Goal: Task Accomplishment & Management: Manage account settings

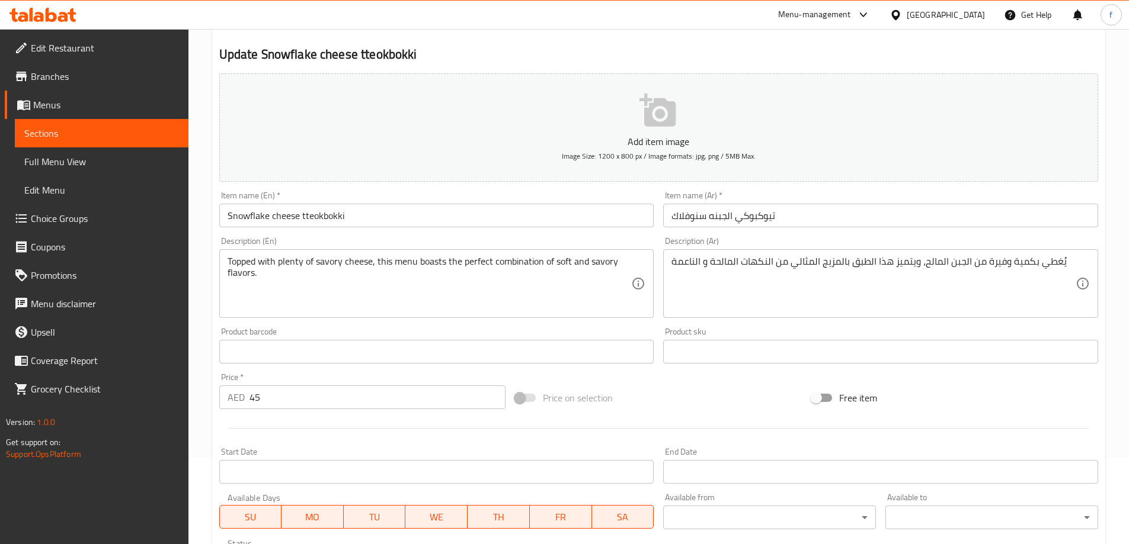
scroll to position [56, 0]
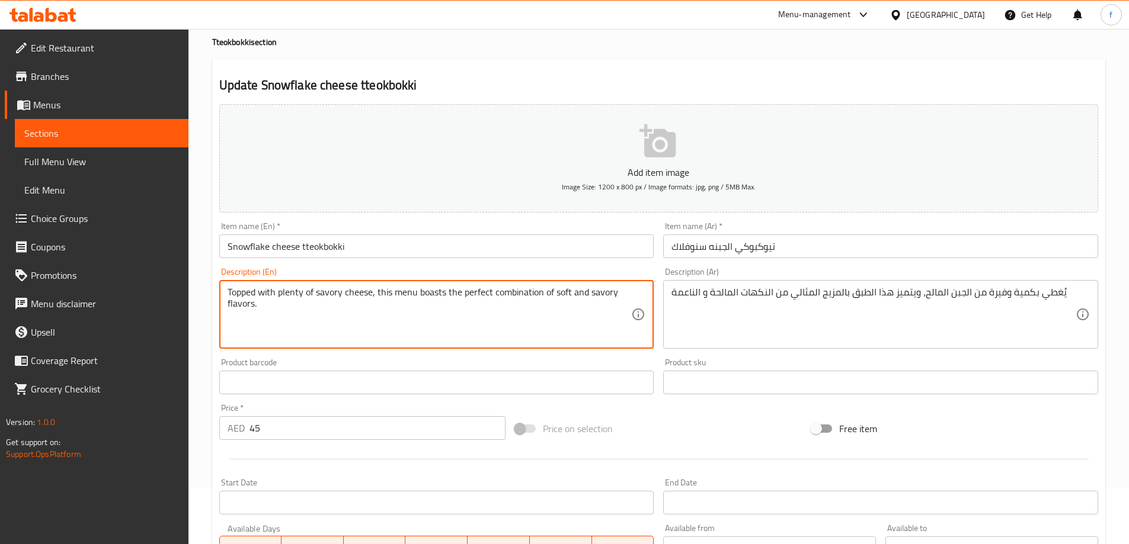
drag, startPoint x: 229, startPoint y: 290, endPoint x: 373, endPoint y: 291, distance: 143.4
click at [249, 297] on textarea "Topped with plenty of savory cheese, this menu boasts the perfect combination o…" at bounding box center [430, 315] width 404 height 56
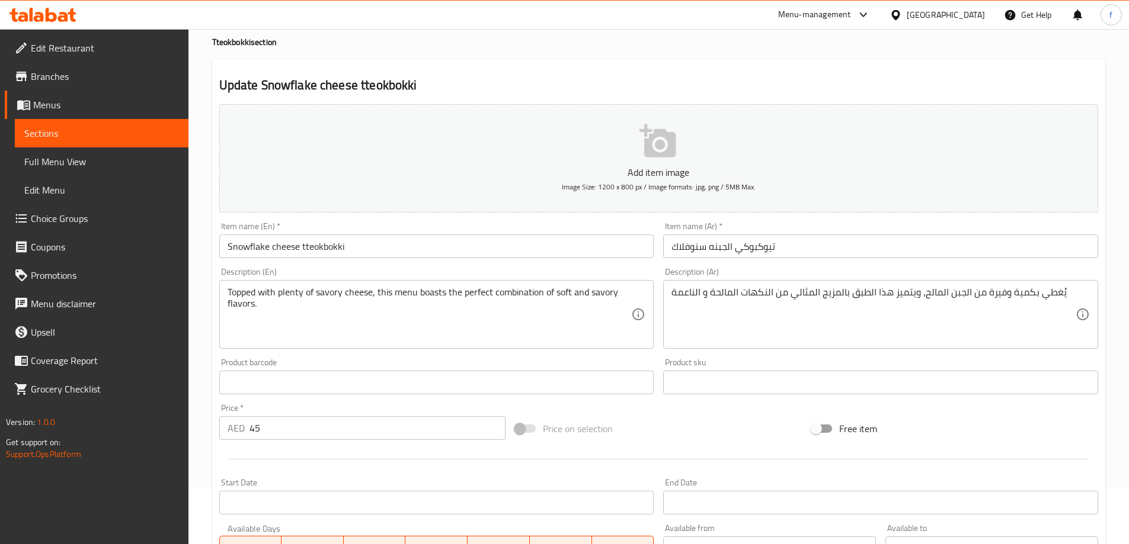
click at [364, 294] on div "Topped with plenty of savory cheese, this menu boasts the perfect combination o…" at bounding box center [436, 314] width 435 height 69
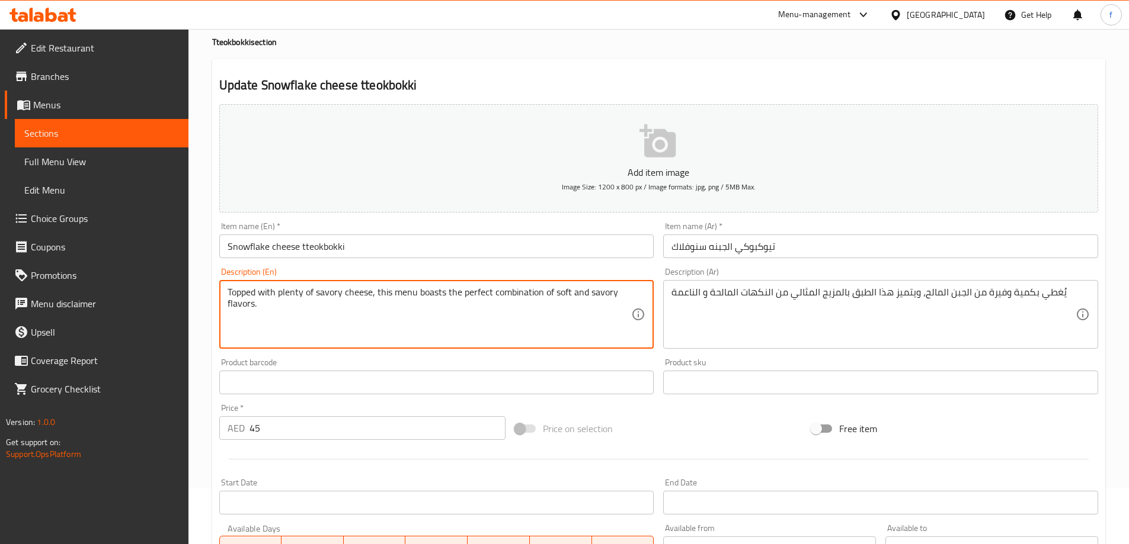
drag, startPoint x: 228, startPoint y: 291, endPoint x: 370, endPoint y: 293, distance: 142.8
click at [370, 293] on textarea "Topped with plenty of savory cheese, this menu boasts the perfect combination o…" at bounding box center [430, 315] width 404 height 56
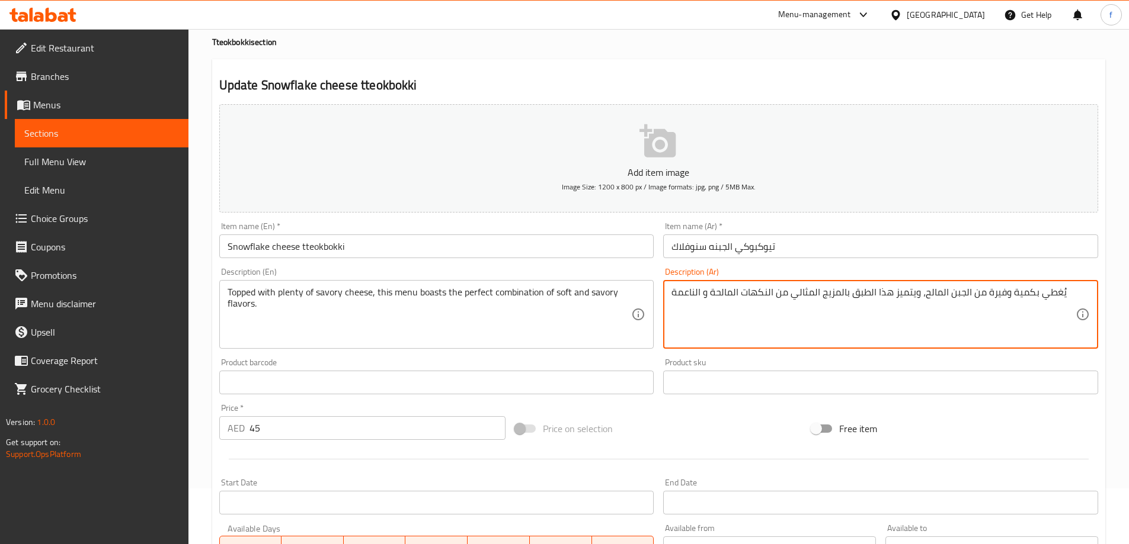
drag, startPoint x: 985, startPoint y: 291, endPoint x: 1029, endPoint y: 294, distance: 44.5
click at [861, 298] on textarea "يُغطي بالكثير من الجبن المالح، ويتميز هذا الطبق بالمزيج المثالي من النكهات الما…" at bounding box center [873, 315] width 404 height 56
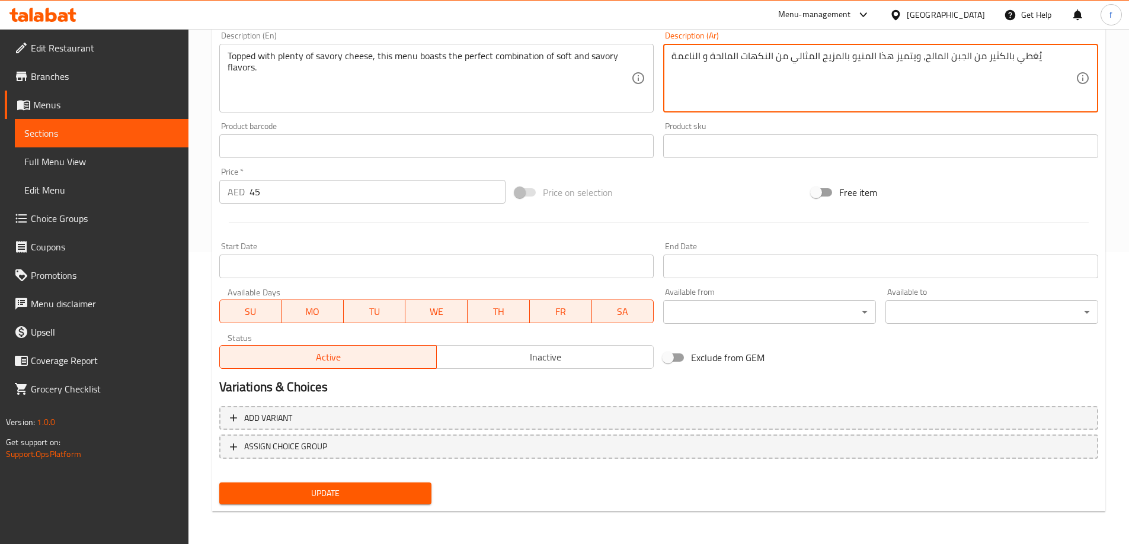
scroll to position [293, 0]
type textarea "يُغطي بالكثير من الجبن المالح، ويتميز هذا المنيو بالمزيج المثالي من النكهات الم…"
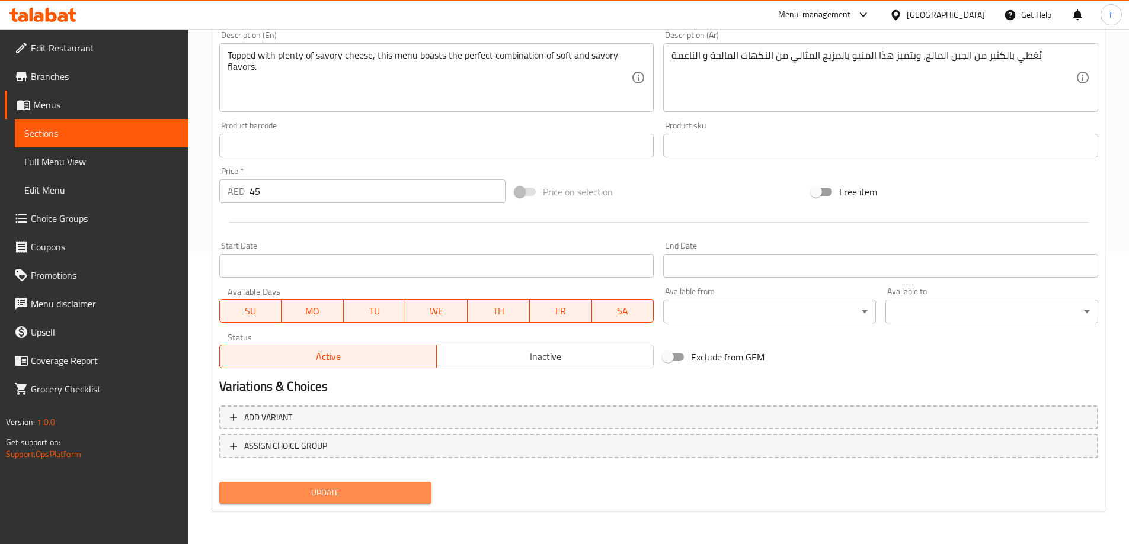
click at [384, 492] on span "Update" at bounding box center [326, 493] width 194 height 15
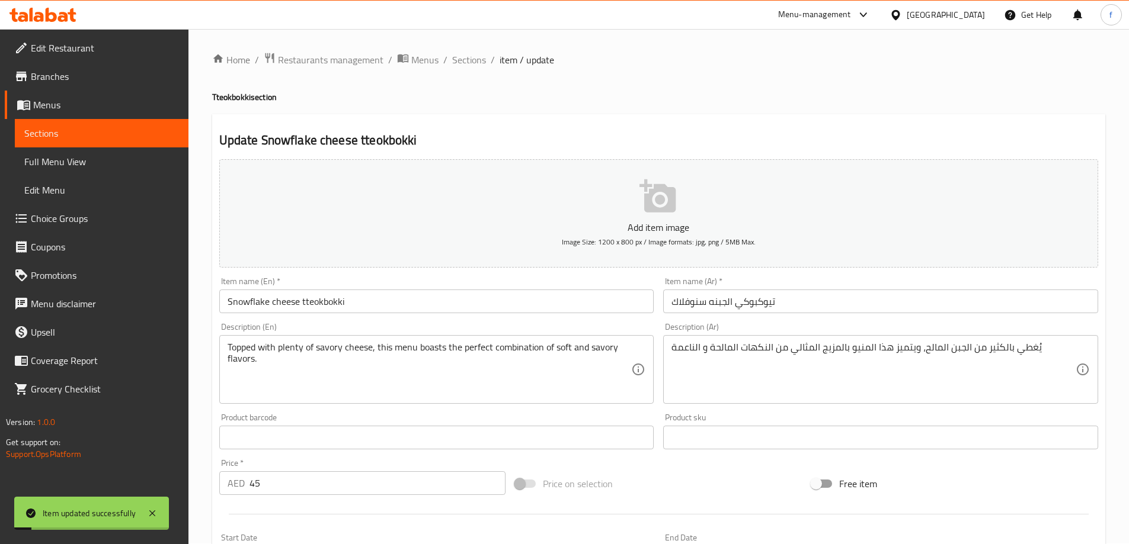
scroll to position [0, 0]
click at [475, 60] on span "Sections" at bounding box center [469, 60] width 34 height 14
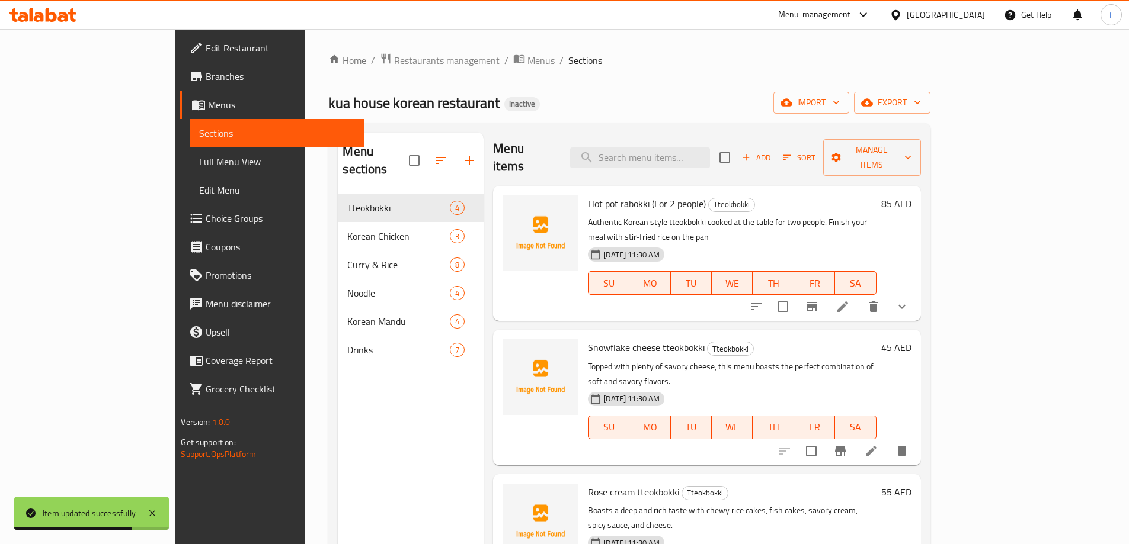
scroll to position [166, 0]
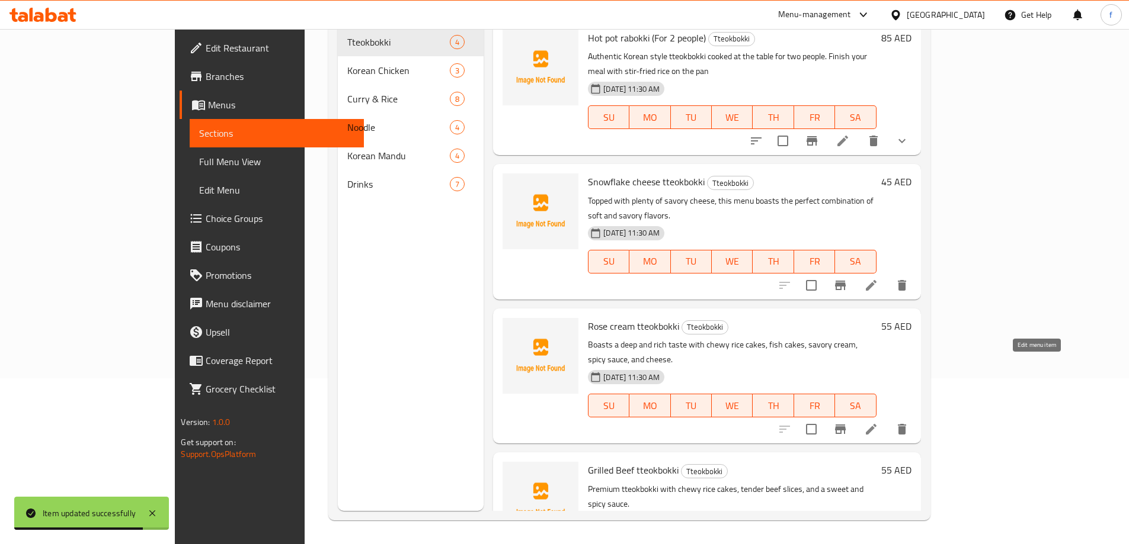
click at [878, 422] on icon at bounding box center [871, 429] width 14 height 14
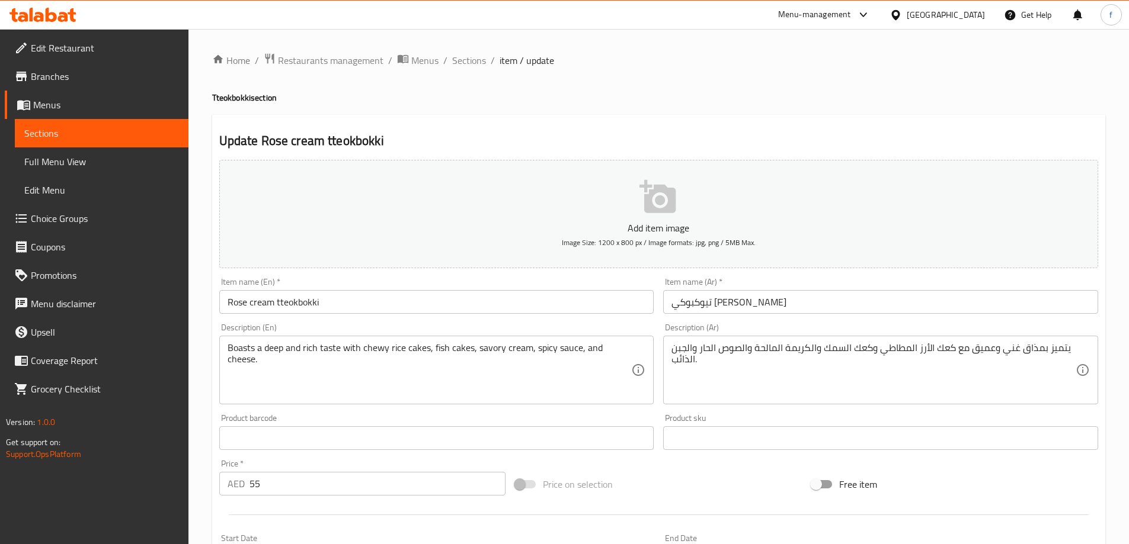
click at [688, 306] on input "تيوکبوكي كريمه روز" at bounding box center [880, 302] width 435 height 24
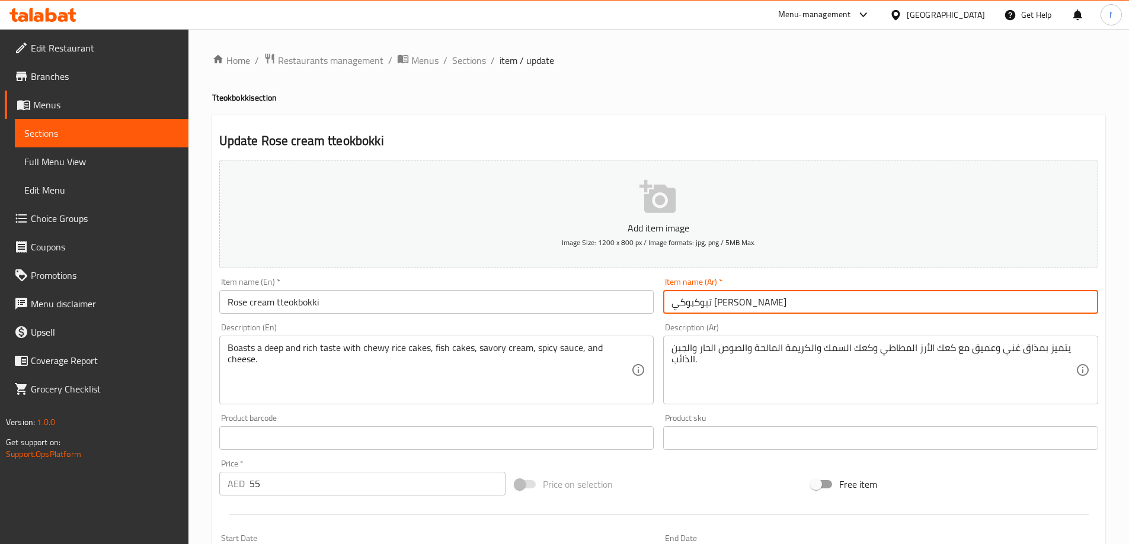
click at [686, 302] on input "تيوکبوكي كريمه روز" at bounding box center [880, 302] width 435 height 24
type input "تيوکبوكي كريمة روز"
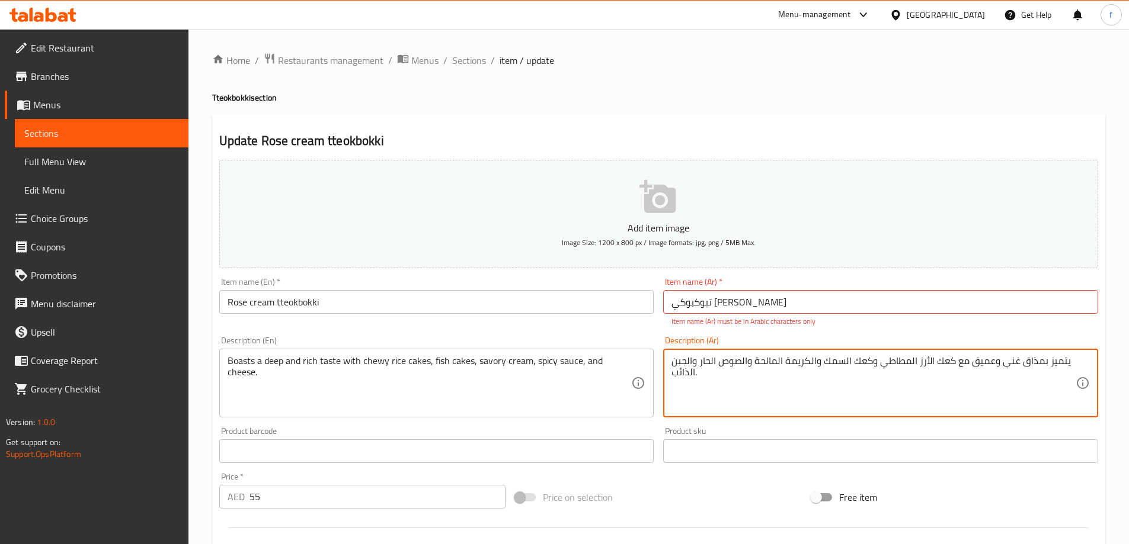
click at [684, 368] on textarea "يتميز بمذاق غني وعميق مع كعك الأرز المطاطي وكعك السمك والكريمة المالحة والصوص ا…" at bounding box center [873, 383] width 404 height 56
click at [694, 379] on textarea "يتميز بمذاق غني وعميق مع كعك الأرز المطاطي وكعك السمك والكريمة المالحة والصوص ا…" at bounding box center [873, 383] width 404 height 56
click at [1035, 386] on textarea "يتميز بمذاق غني وعميق مع كعك الأرز المطاطي وكعك السمك والكريمة المالحة والصوص ا…" at bounding box center [873, 383] width 404 height 56
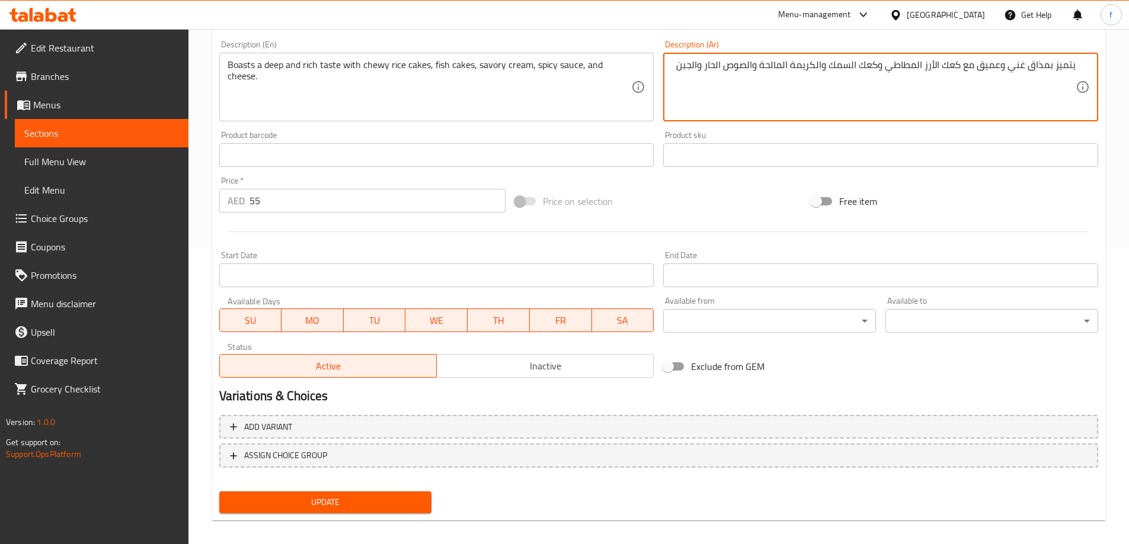
type textarea "يتميز بمذاق غني وعميق مع كعك الأرز المطاطي وكعك السمك والكريمة المالحة والصوص ا…"
click at [396, 495] on span "Update" at bounding box center [326, 502] width 194 height 15
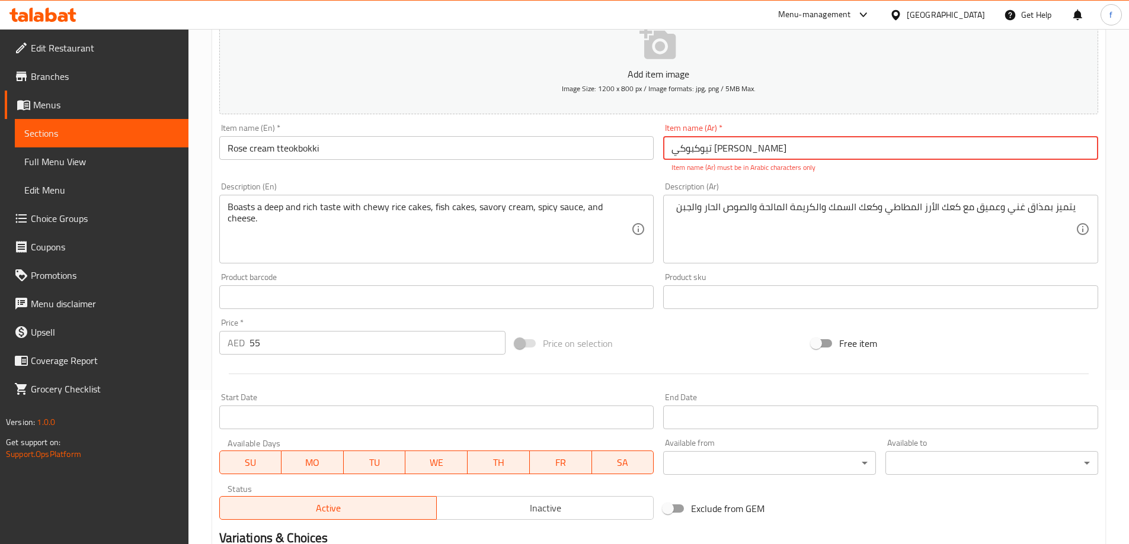
scroll to position [53, 0]
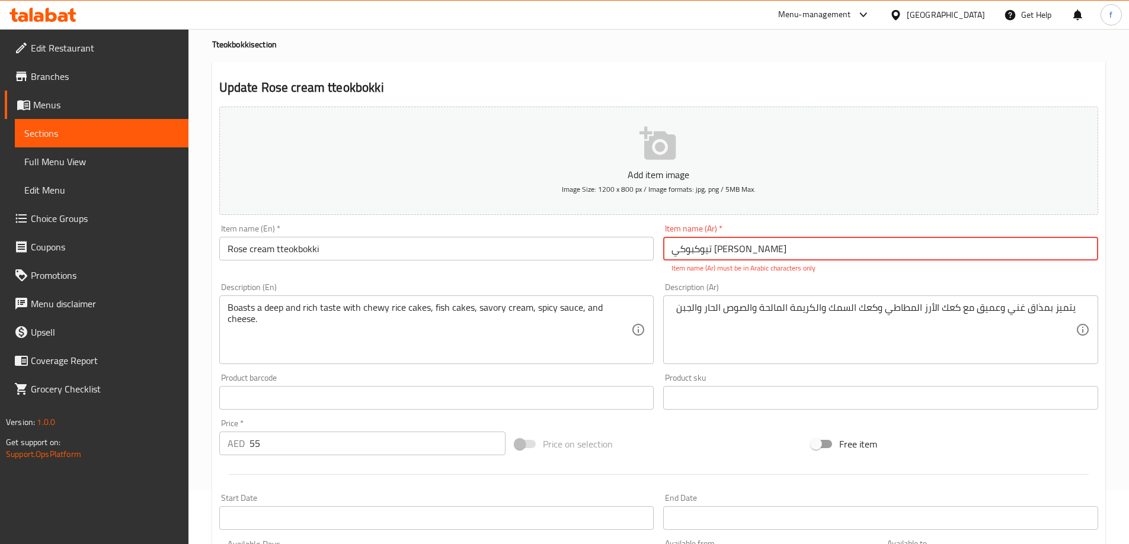
click at [744, 251] on input "تيوکبوكي كريمة روز" at bounding box center [880, 249] width 435 height 24
paste input "تيوکبوكي كريمة روز"
click at [931, 251] on input "تيوکبوكي كريمة روز" at bounding box center [880, 249] width 435 height 24
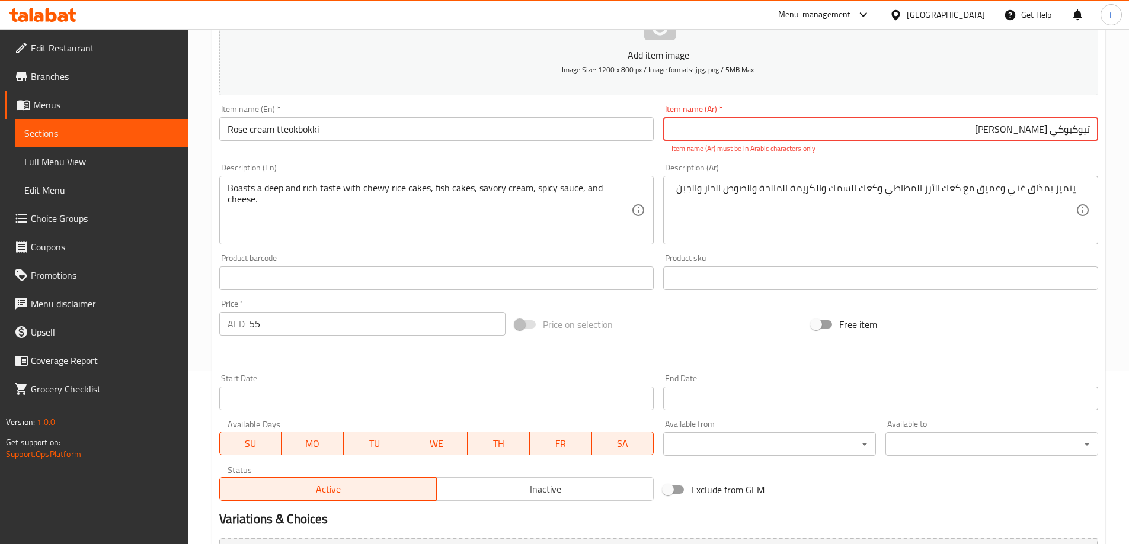
scroll to position [290, 0]
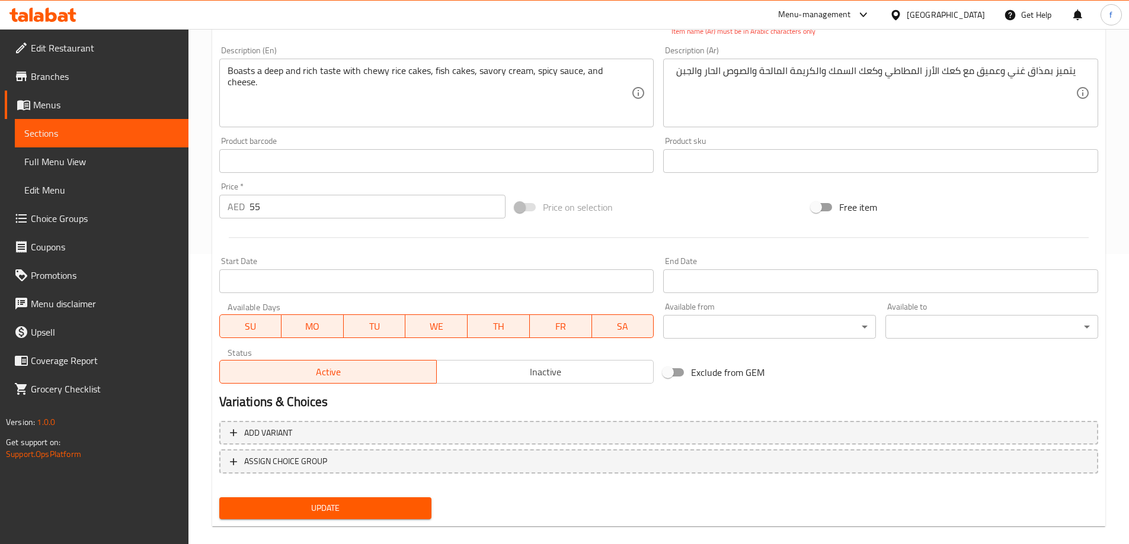
type input "تيوکبوكي كريمة روز"
click at [348, 500] on button "Update" at bounding box center [325, 509] width 213 height 22
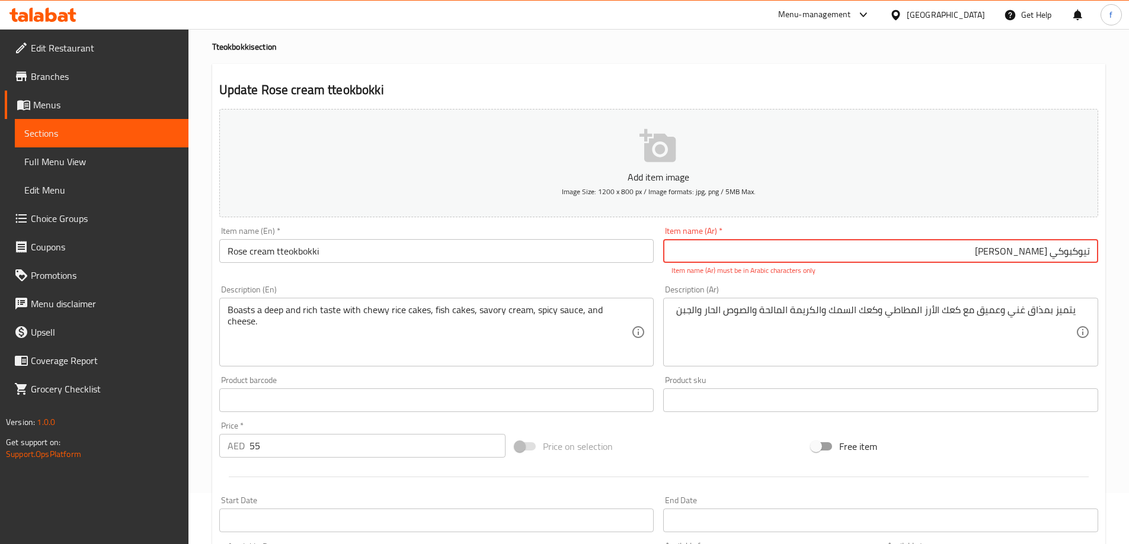
scroll to position [0, 0]
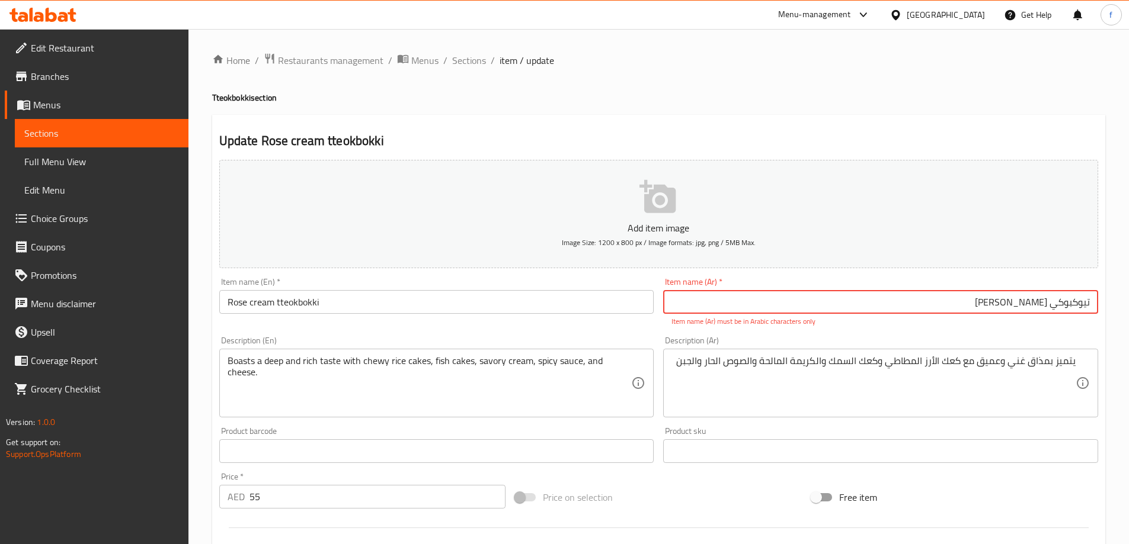
click at [1029, 306] on input "تيوکبوكي كريمة روز" at bounding box center [880, 302] width 435 height 24
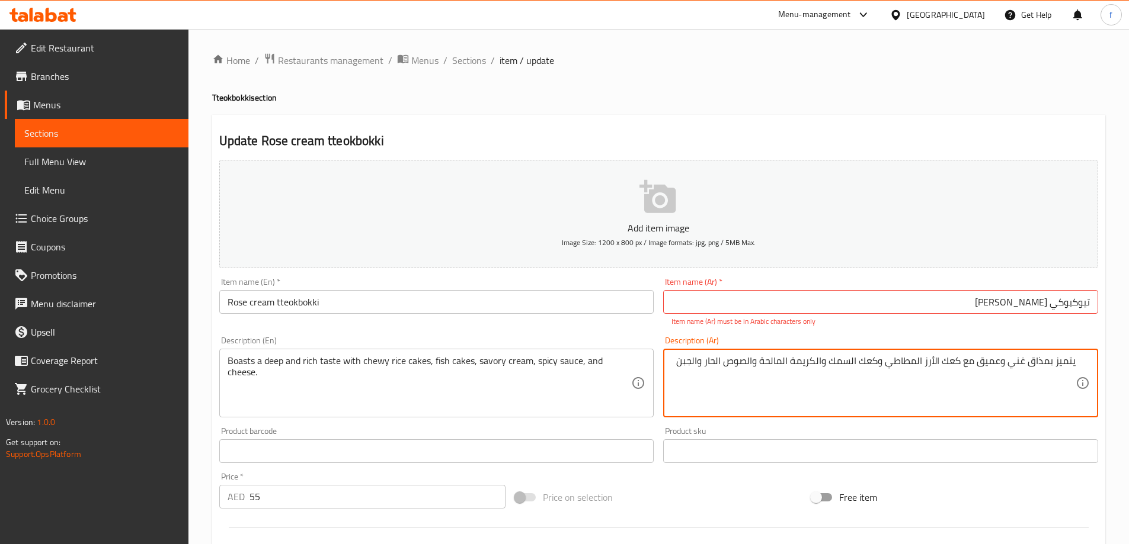
click at [671, 363] on textarea "يتميز بمذاق غني وعميق مع كعك الأرز المطاطي وكعك السمك والكريمة المالحة والصوص ا…" at bounding box center [873, 383] width 404 height 56
paste textarea "تيوکبوكي كريمة روز"
type textarea "يتميز بمذاق غني وعميق مع كعك الأرز المطاطي وكعك السمك والكريمة المالحة والصوص ا…"
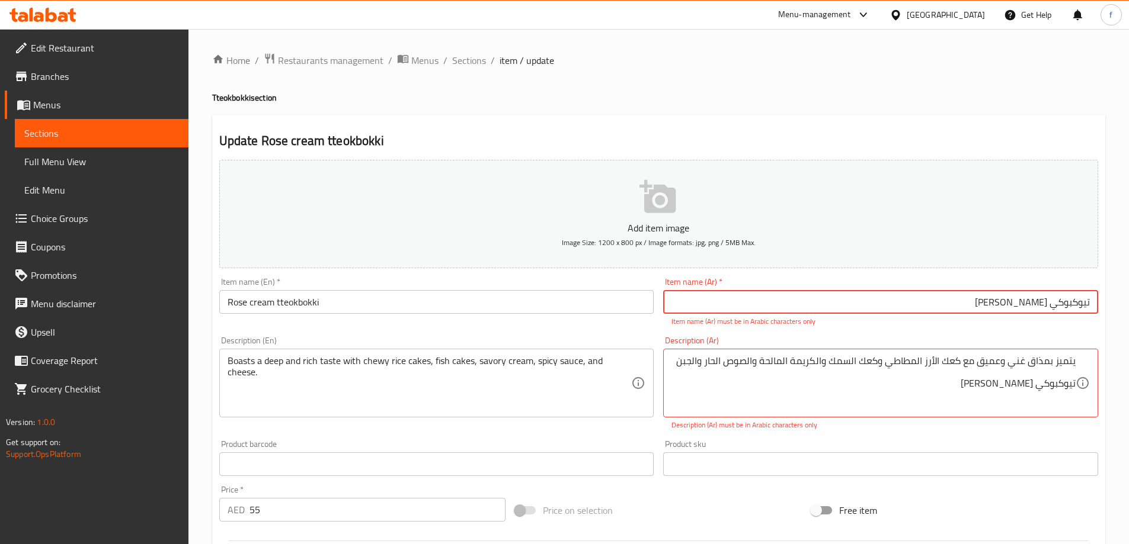
click at [1042, 299] on input "تيوکبوكي كريمة روز" at bounding box center [880, 302] width 435 height 24
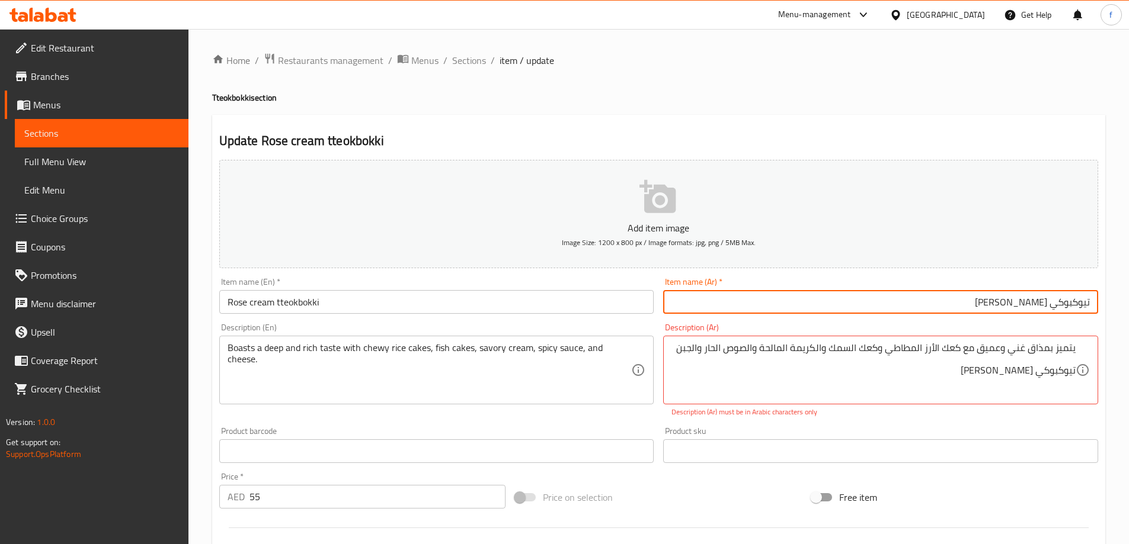
type input "تيوكبوكي كريمة روز"
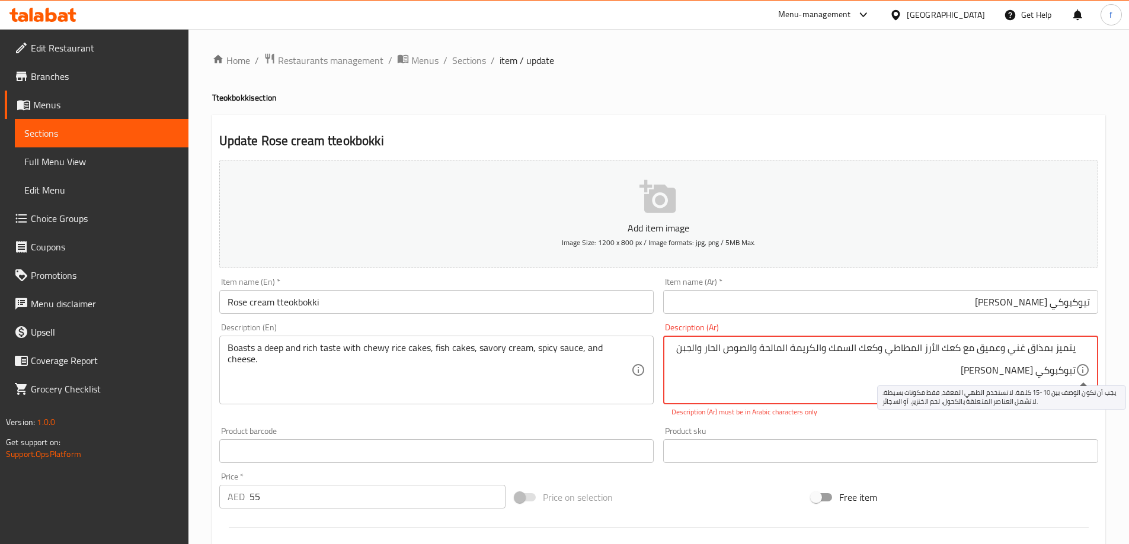
drag, startPoint x: 988, startPoint y: 373, endPoint x: 1080, endPoint y: 376, distance: 92.5
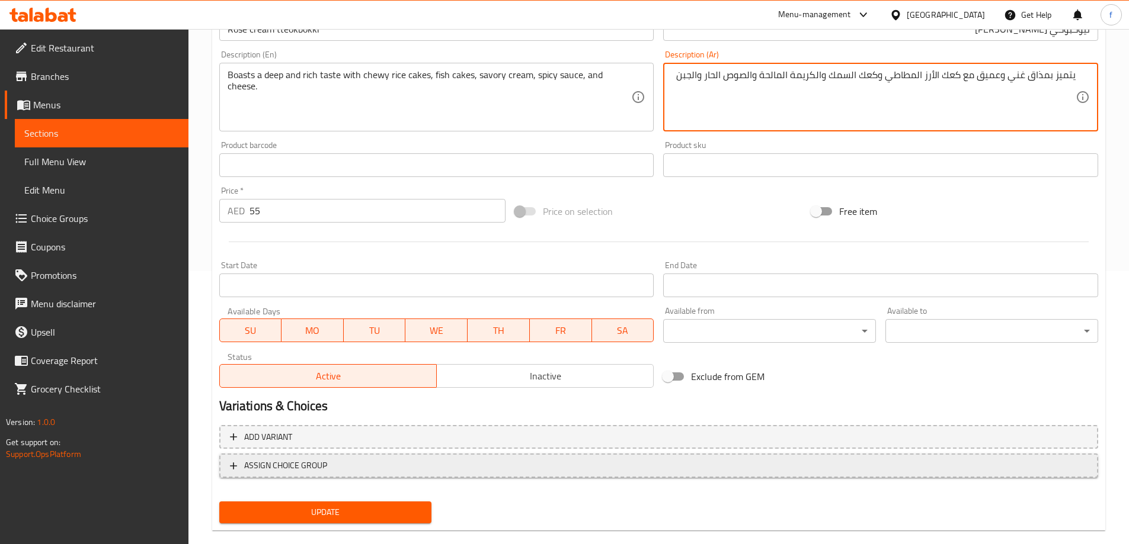
scroll to position [293, 0]
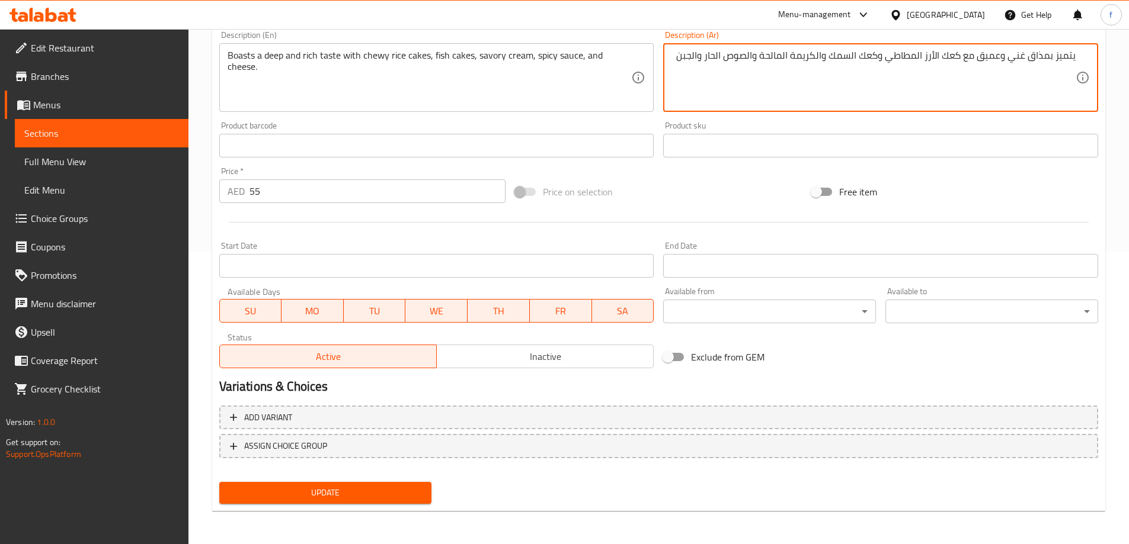
type textarea "يتميز بمذاق غني وعميق مع كعك الأرز المطاطي وكعك السمك والكريمة المالحة والصوص ا…"
click at [377, 486] on span "Update" at bounding box center [326, 493] width 194 height 15
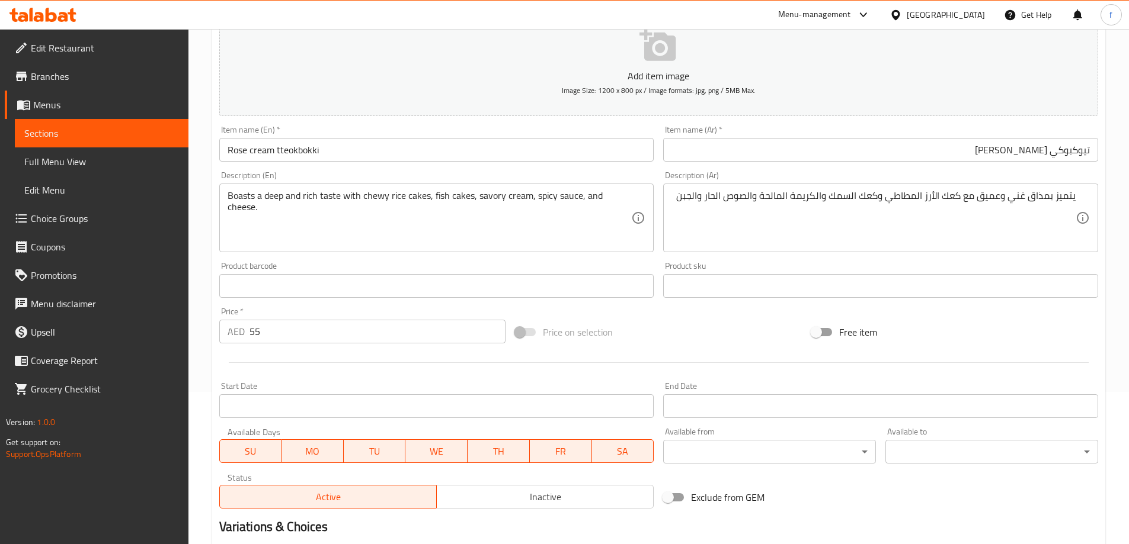
scroll to position [0, 0]
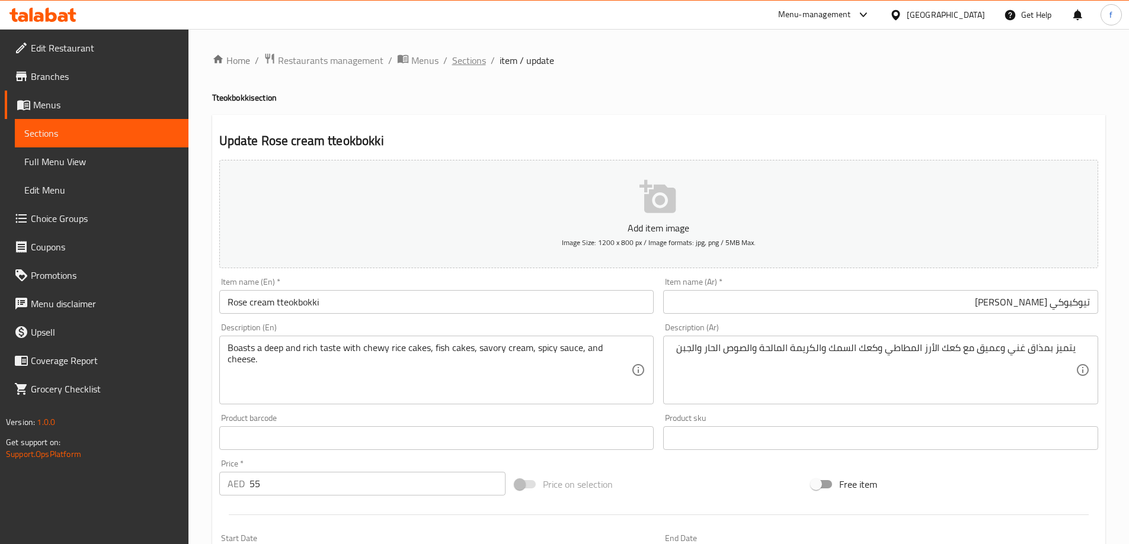
click at [473, 57] on span "Sections" at bounding box center [469, 60] width 34 height 14
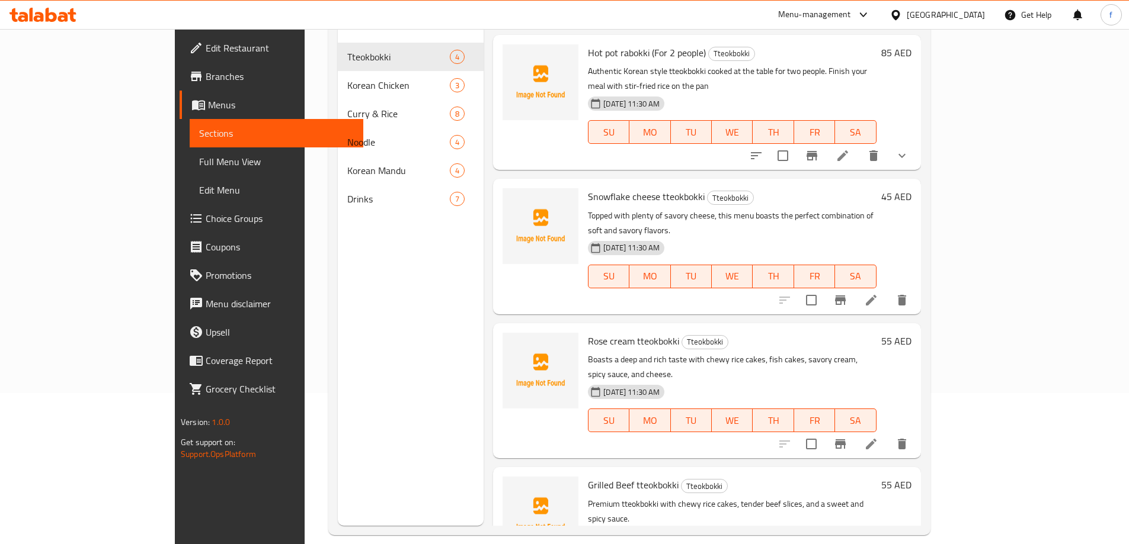
scroll to position [166, 0]
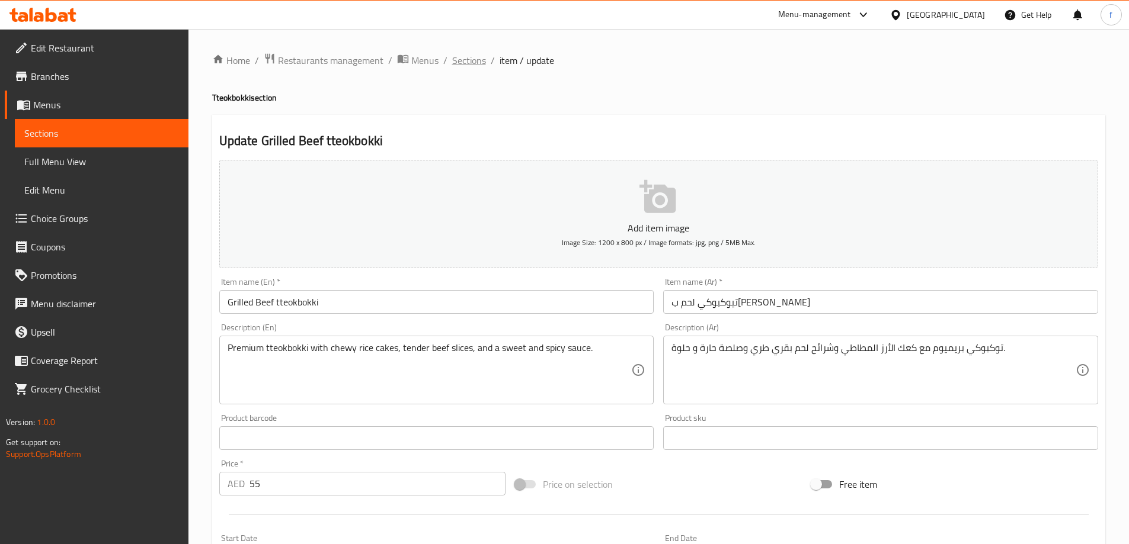
click at [472, 56] on span "Sections" at bounding box center [469, 60] width 34 height 14
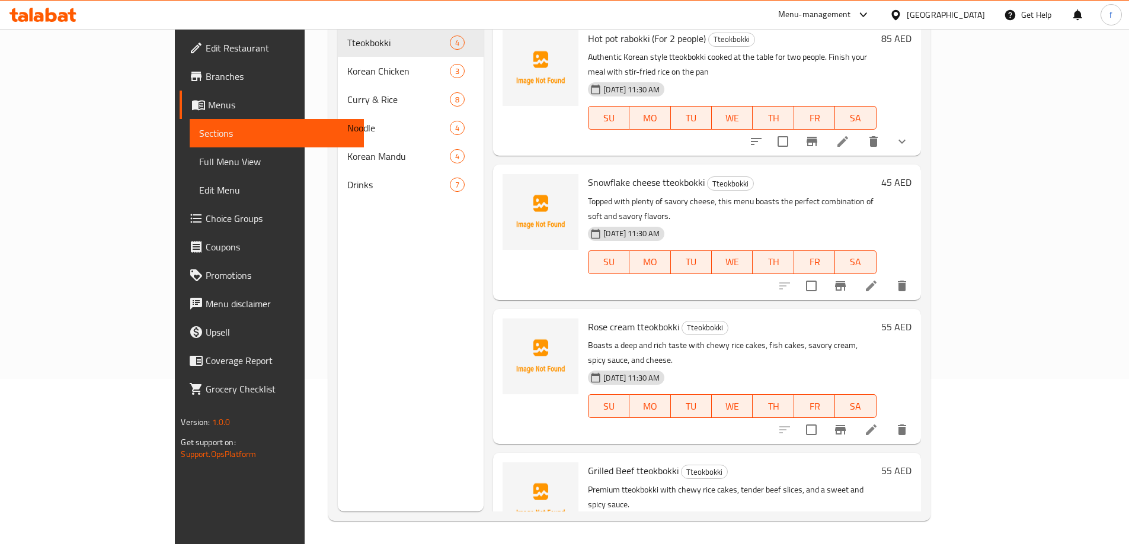
scroll to position [166, 0]
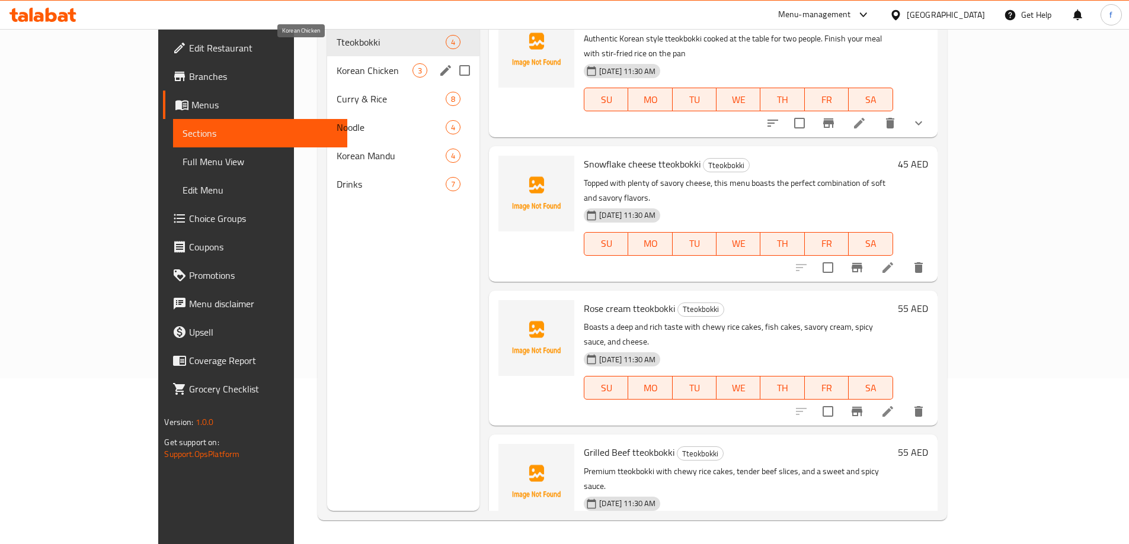
click at [337, 63] on span "Korean Chicken" at bounding box center [375, 70] width 76 height 14
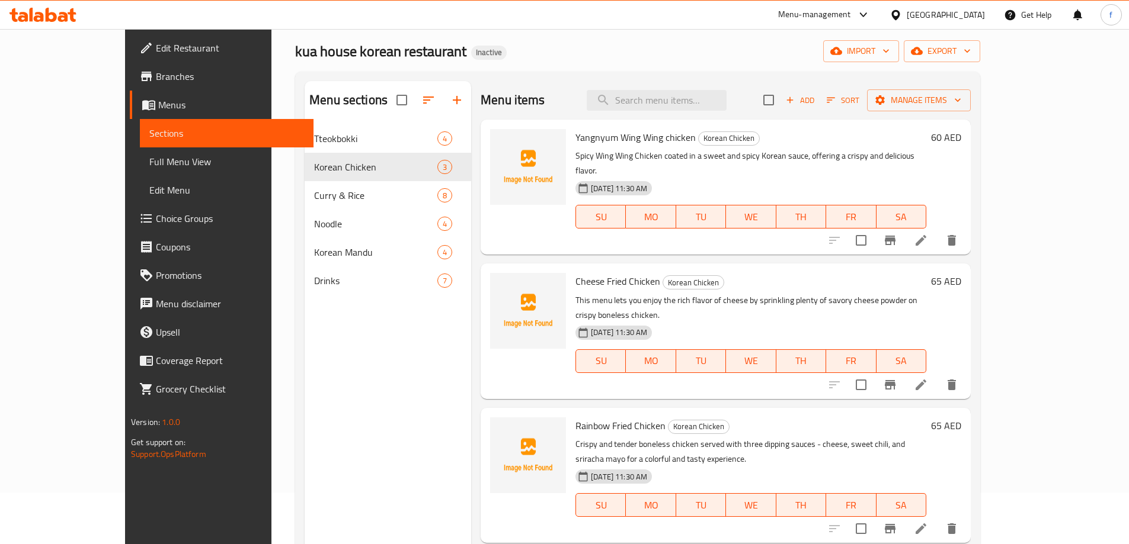
scroll to position [47, 0]
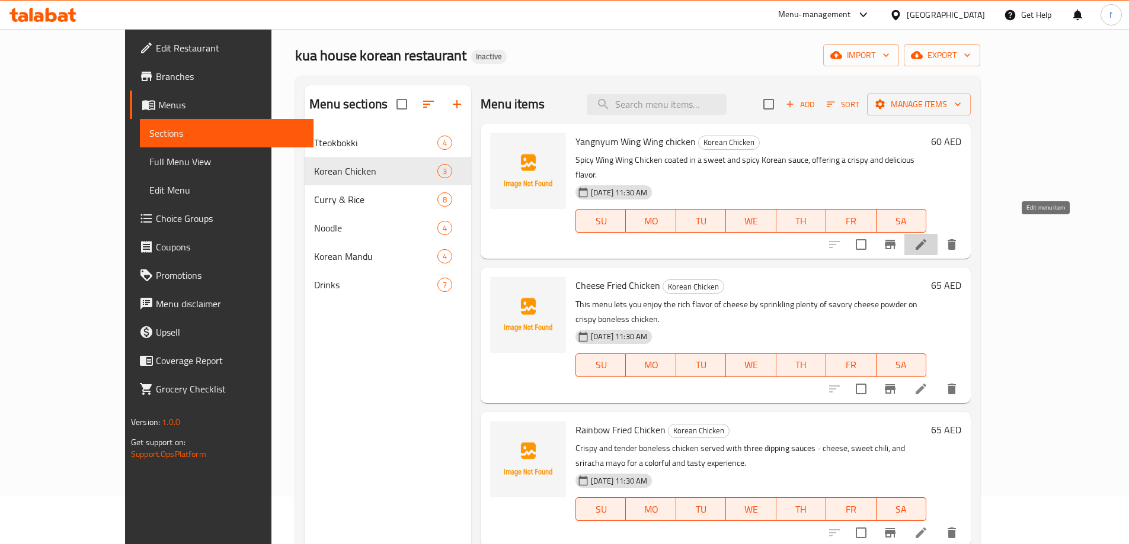
click at [928, 238] on icon at bounding box center [921, 245] width 14 height 14
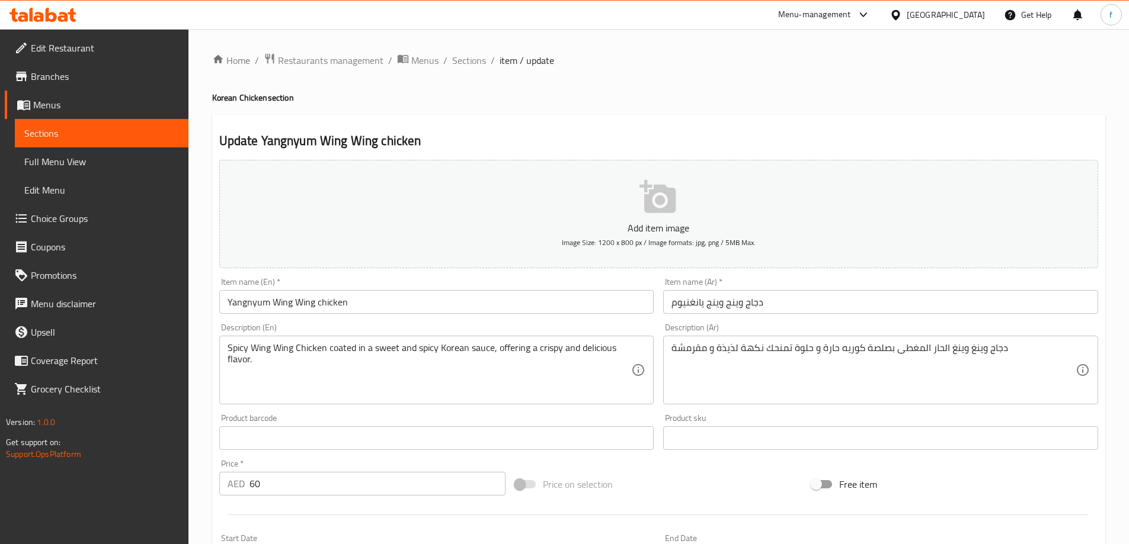
click at [248, 301] on input "Yangnyum Wing Wing chicken" at bounding box center [436, 302] width 435 height 24
click at [473, 60] on span "Sections" at bounding box center [469, 60] width 34 height 14
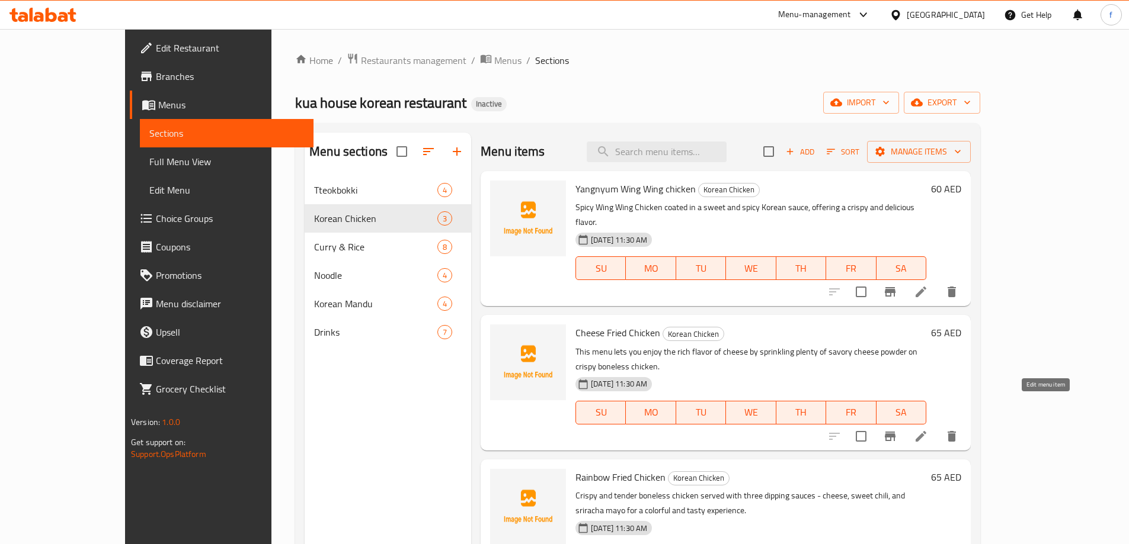
click at [928, 430] on icon at bounding box center [921, 437] width 14 height 14
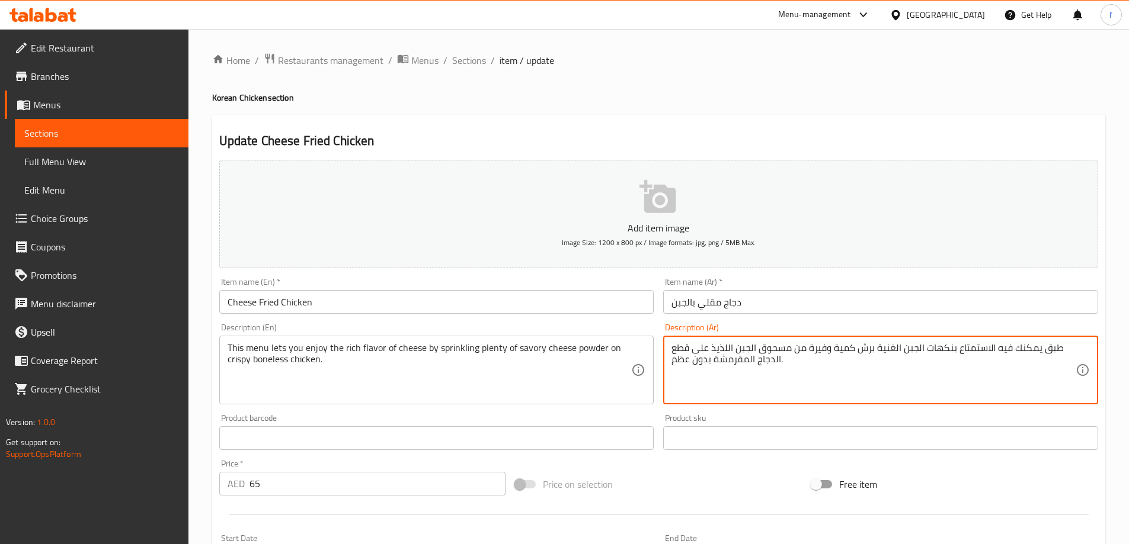
click at [1059, 347] on textarea "طبق يمكنك فيه الاستمتاع بنكهات الجبن الغنية برش كمية وفيرة من مسحوق الجبن اللذي…" at bounding box center [873, 370] width 404 height 56
click at [975, 380] on textarea "منيو يمكنك فيه الاستمتاع بنكهات الجبن الغنية برش كمية وفيرة من مسحوق الجبن اللذ…" at bounding box center [873, 370] width 404 height 56
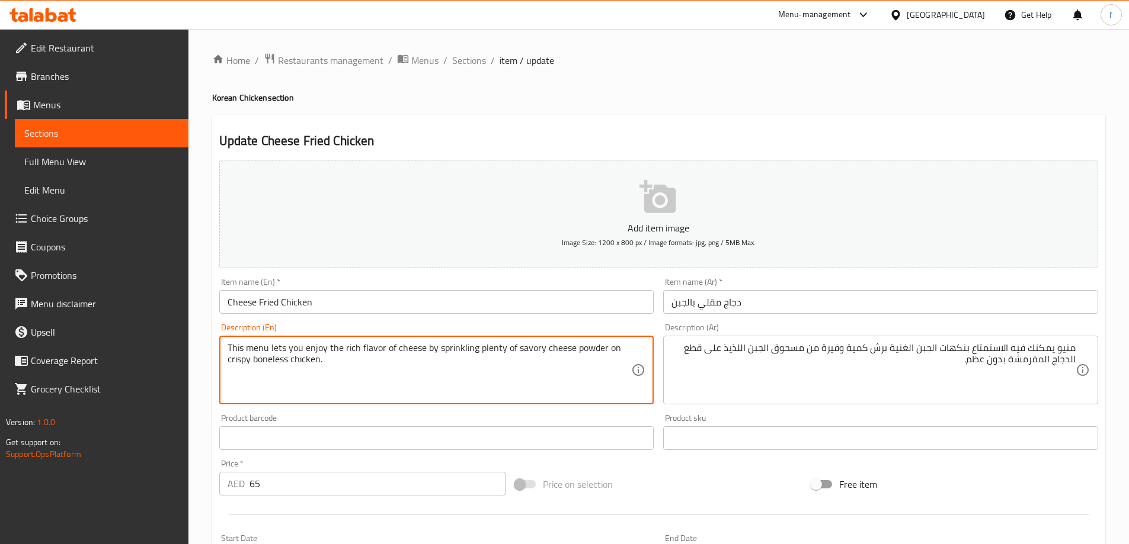
drag, startPoint x: 270, startPoint y: 347, endPoint x: 302, endPoint y: 349, distance: 32.6
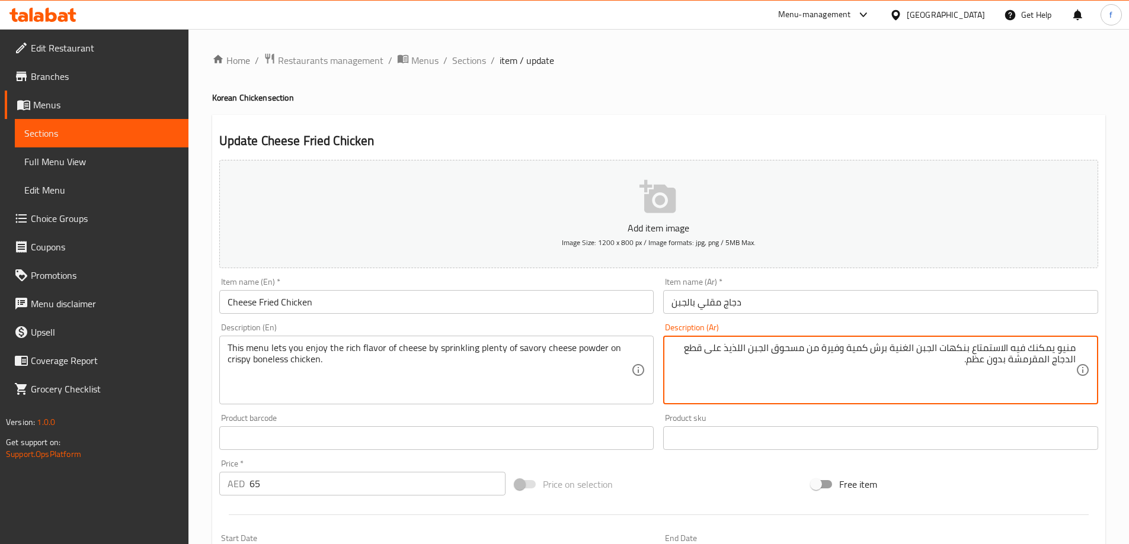
click at [1020, 350] on textarea "منيو يمكنك فيه الاستمتاع بنكهات الجبن الغنية برش كمية وفيرة من مسحوق الجبن اللذ…" at bounding box center [873, 370] width 404 height 56
click at [959, 347] on textarea "منيو يمكنك الاستمتاع بنكهات الجبن الغنية برش كمية وفيرة من مسحوق الجبن اللذيذ ع…" at bounding box center [873, 370] width 404 height 56
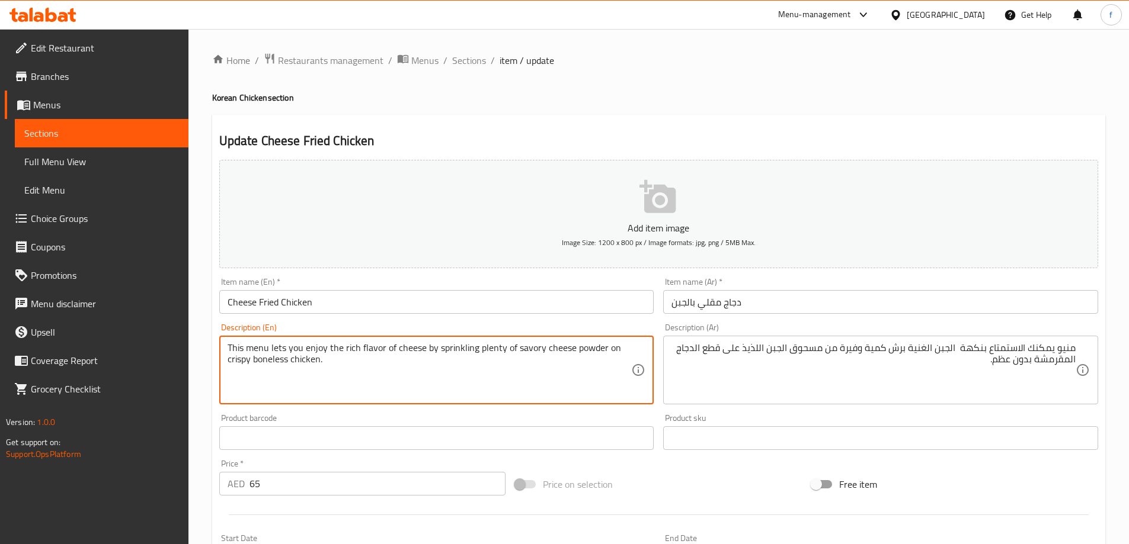
drag, startPoint x: 437, startPoint y: 350, endPoint x: 476, endPoint y: 350, distance: 39.1
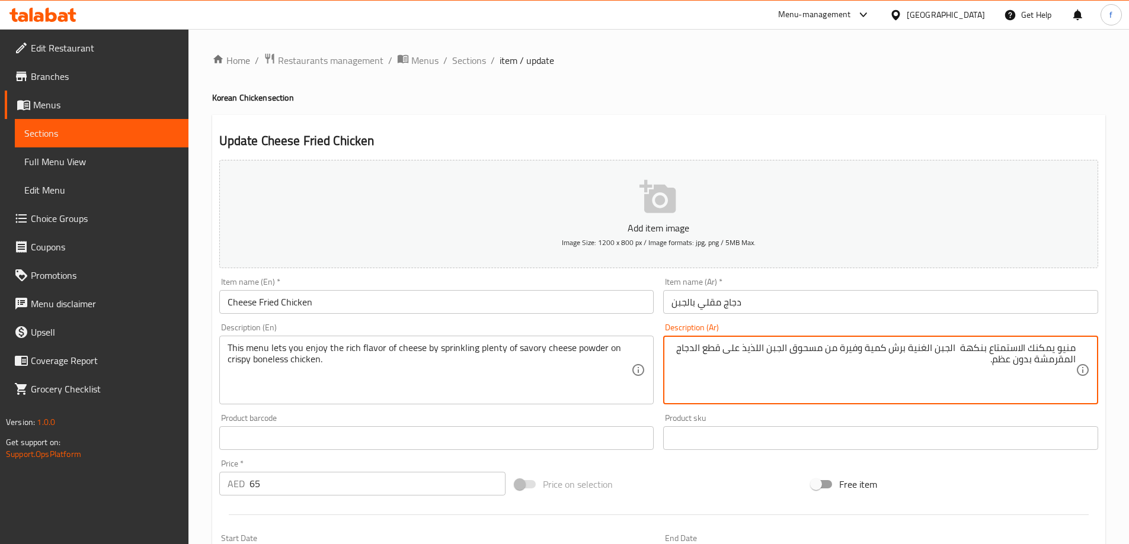
click at [877, 347] on textarea "منيو يمكنك الاستمتاع بنكهة الجبن الغنية برش كمية وفيرة من مسحوق الجبن اللذيذ عل…" at bounding box center [873, 370] width 404 height 56
click at [857, 347] on textarea "منيو يمكنك الاستمتاع بنكهة الجبن الغنية برش كمية وفيرة من مسحوق الجبن اللذيذ عل…" at bounding box center [873, 370] width 404 height 56
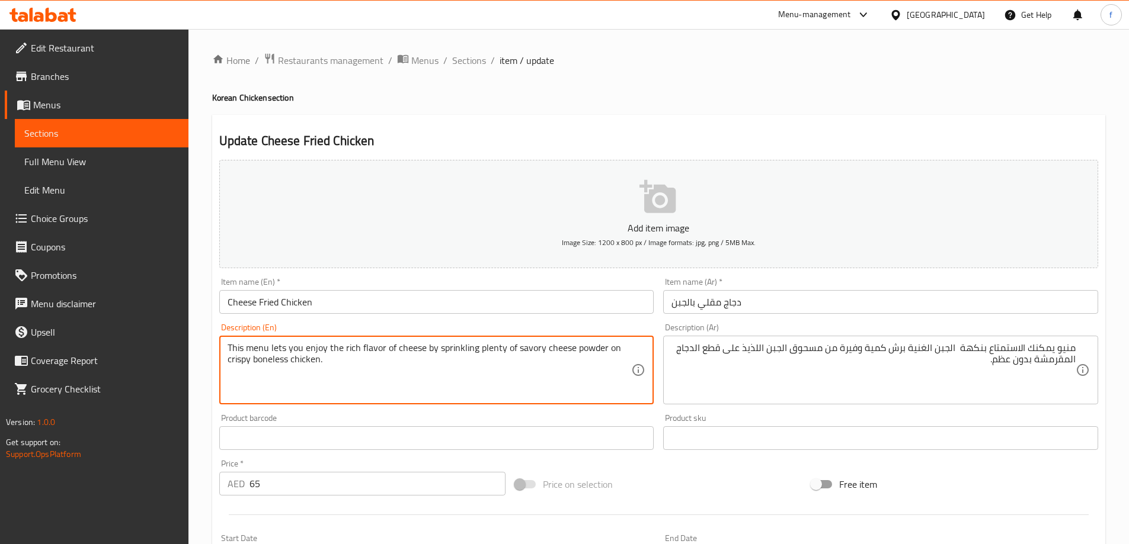
click at [487, 347] on textarea "This menu lets you enjoy the rich flavor of cheese by sprinkling plenty of savo…" at bounding box center [430, 370] width 404 height 56
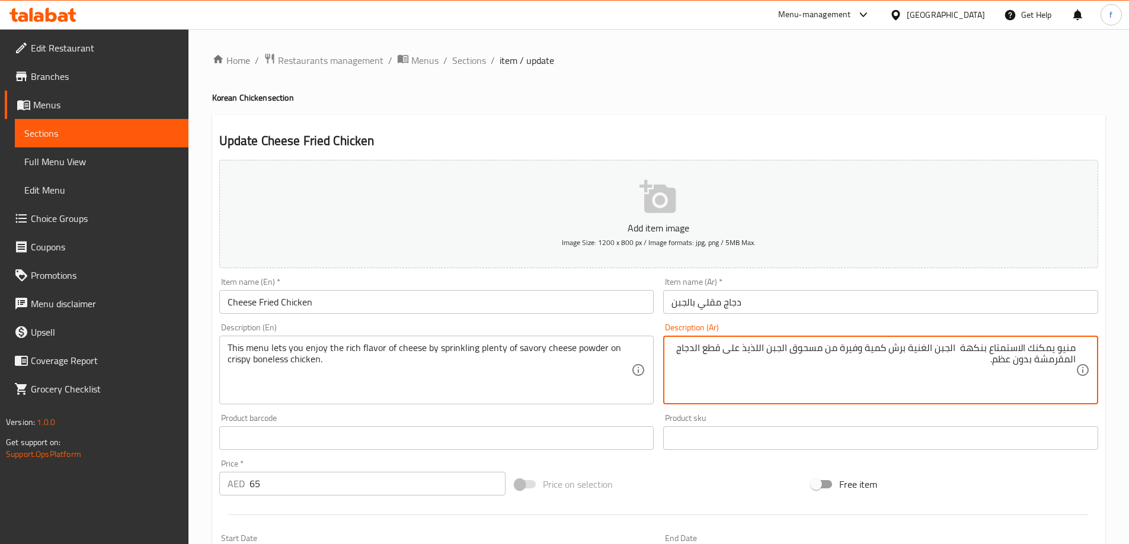
drag, startPoint x: 843, startPoint y: 348, endPoint x: 889, endPoint y: 347, distance: 46.2
click at [799, 354] on textarea "منيو يمكنك الاستمتاع بنكهة الجبن الغنية برش الكثير من مسحوق الجبن اللذيذ على قط…" at bounding box center [873, 370] width 404 height 56
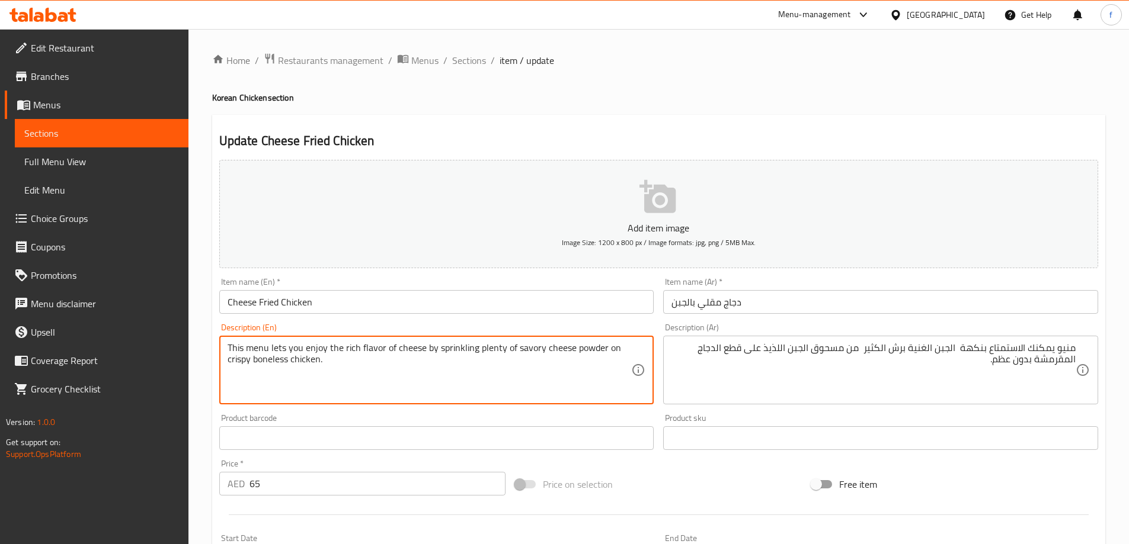
click at [522, 350] on textarea "This menu lets you enjoy the rich flavor of cheese by sprinkling plenty of savo…" at bounding box center [430, 370] width 404 height 56
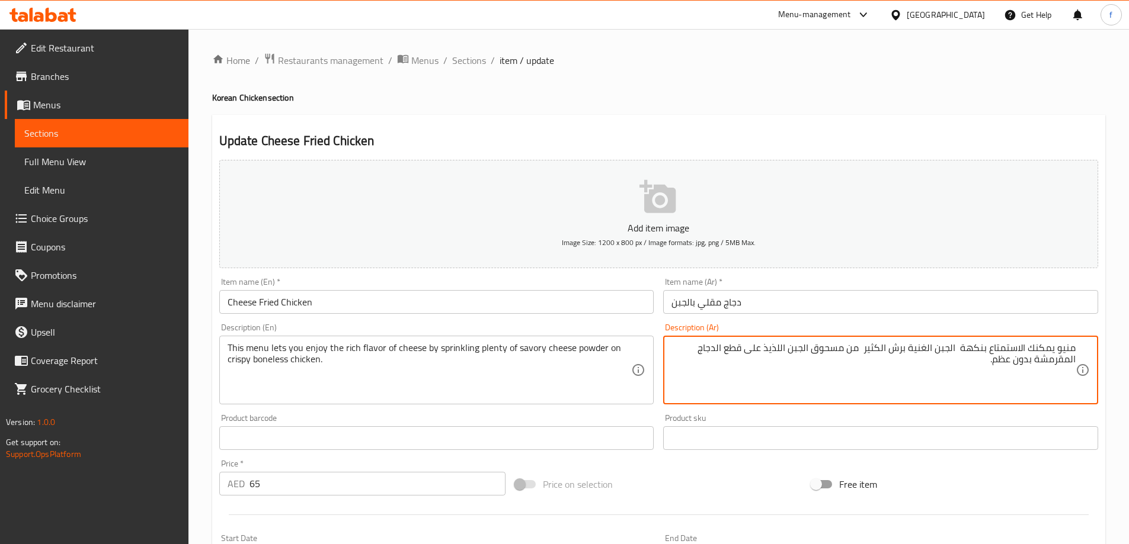
click at [775, 345] on textarea "منيو يمكنك الاستمتاع بنكهة الجبن الغنية برش الكثير من مسحوق الجبن اللذيذ على قط…" at bounding box center [873, 370] width 404 height 56
click at [734, 350] on textarea "منيو يمكنك الاستمتاع بنكهة الجبن الغنية برش الكثير من مسحوق الجبن المالح على قط…" at bounding box center [873, 370] width 404 height 56
drag, startPoint x: 678, startPoint y: 350, endPoint x: 719, endPoint y: 346, distance: 41.0
click at [719, 346] on textarea "منيو يمكنك الاستمتاع بنكهة الجبن الغنية برش الكثير من مسحوق الجبن المالح على ال…" at bounding box center [873, 370] width 404 height 56
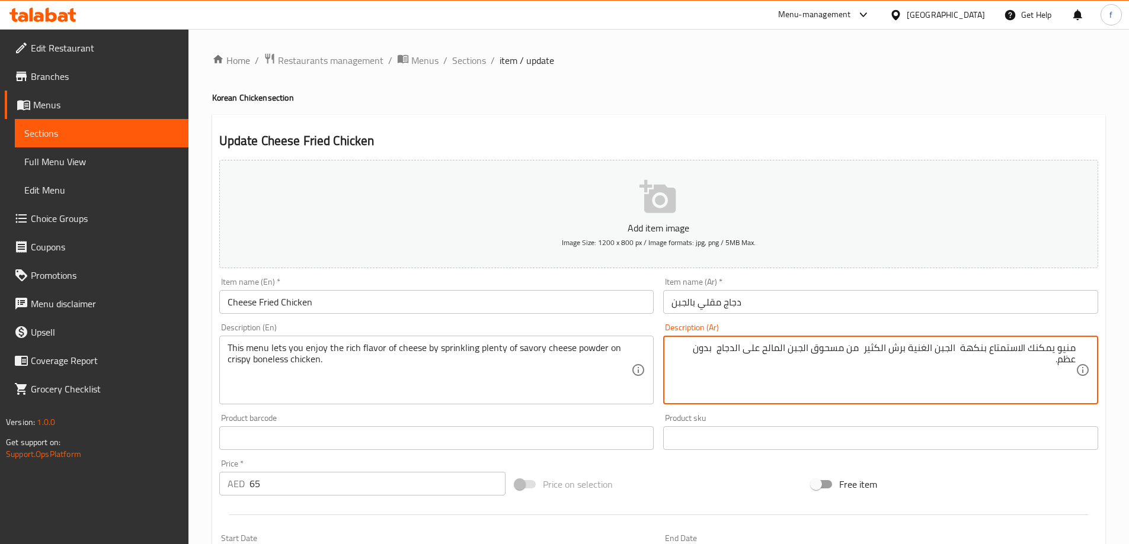
drag, startPoint x: 675, startPoint y: 349, endPoint x: 718, endPoint y: 350, distance: 43.3
click at [718, 350] on textarea "منيو يمكنك الاستمتاع بنكهة الجبن الغنية برش الكثير من مسحوق الجبن المالح على ال…" at bounding box center [873, 370] width 404 height 56
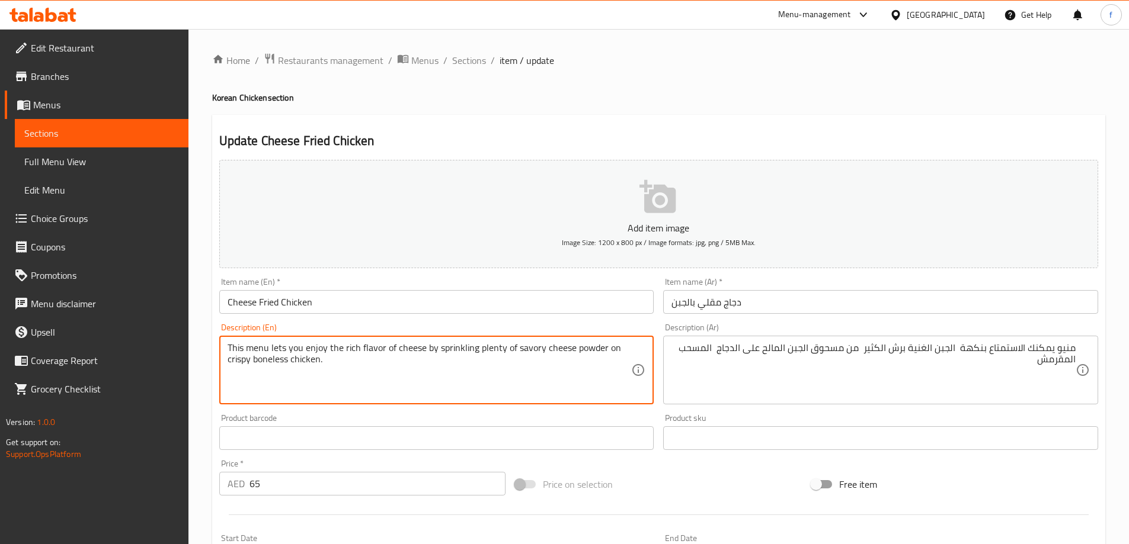
click at [579, 350] on textarea "This menu lets you enjoy the rich flavor of cheese by sprinkling plenty of savo…" at bounding box center [430, 370] width 404 height 56
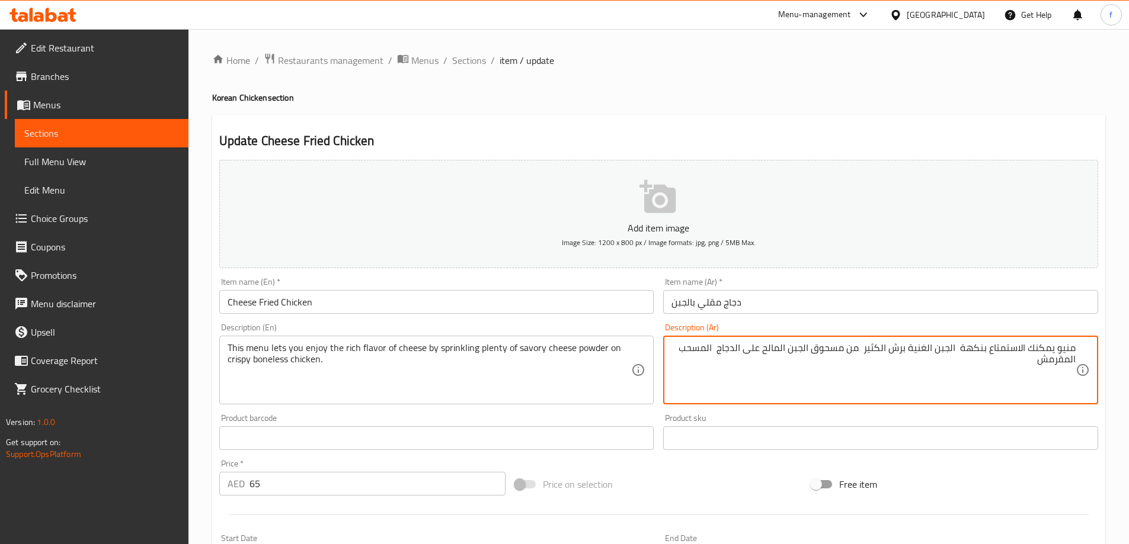
click at [841, 350] on textarea "منيو يمكنك الاستمتاع بنكهة الجبن الغنية برش الكثير من مسحوق الجبن المالح على ال…" at bounding box center [873, 370] width 404 height 56
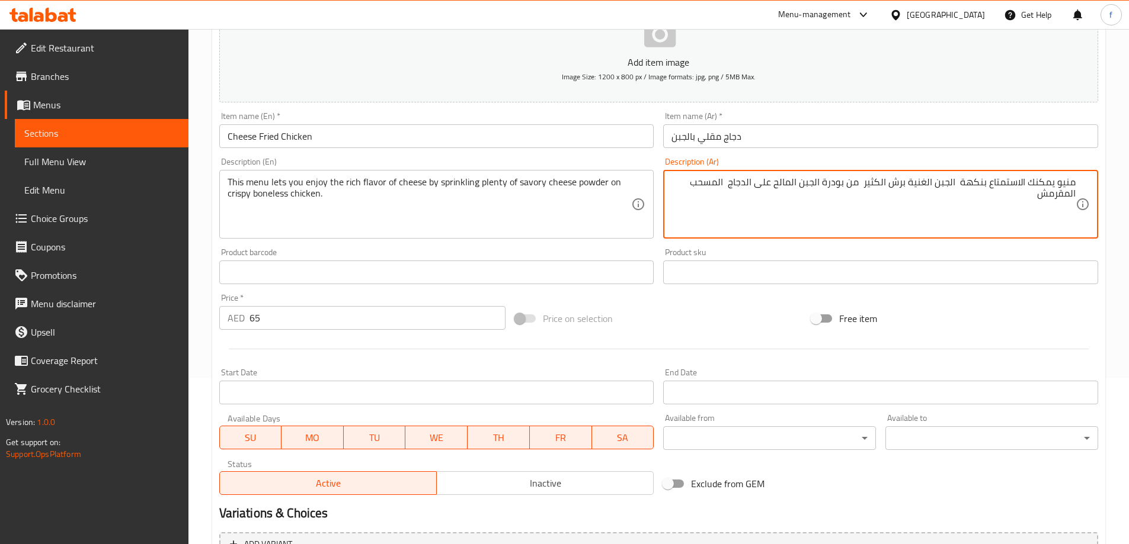
scroll to position [293, 0]
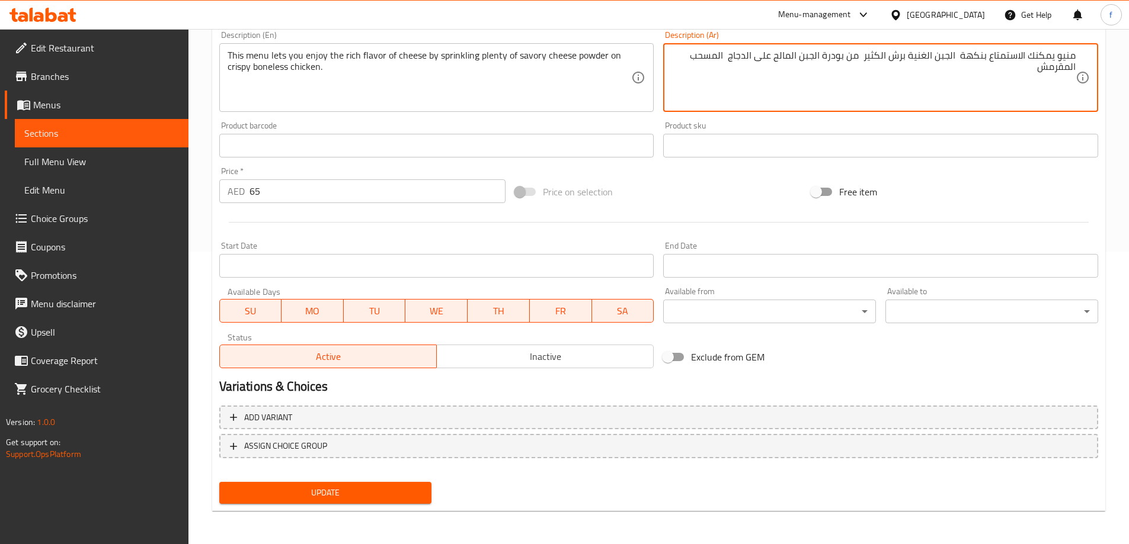
type textarea "منيو يمكنك الاستمتاع بنكهة الجبن الغنية برش الكثير من بودرة الجبن المالح على ال…"
click at [303, 492] on span "Update" at bounding box center [326, 493] width 194 height 15
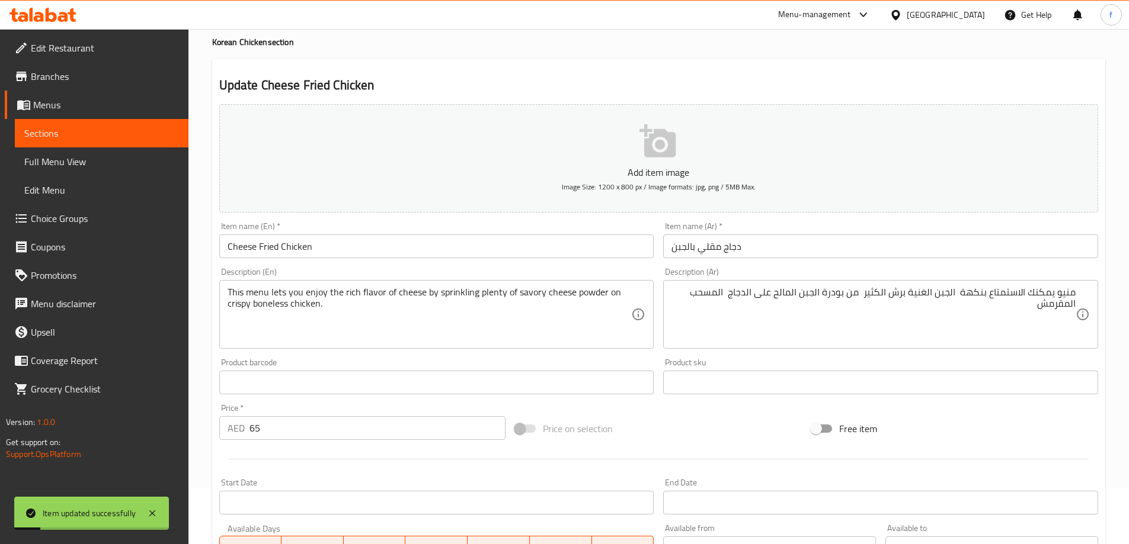
scroll to position [0, 0]
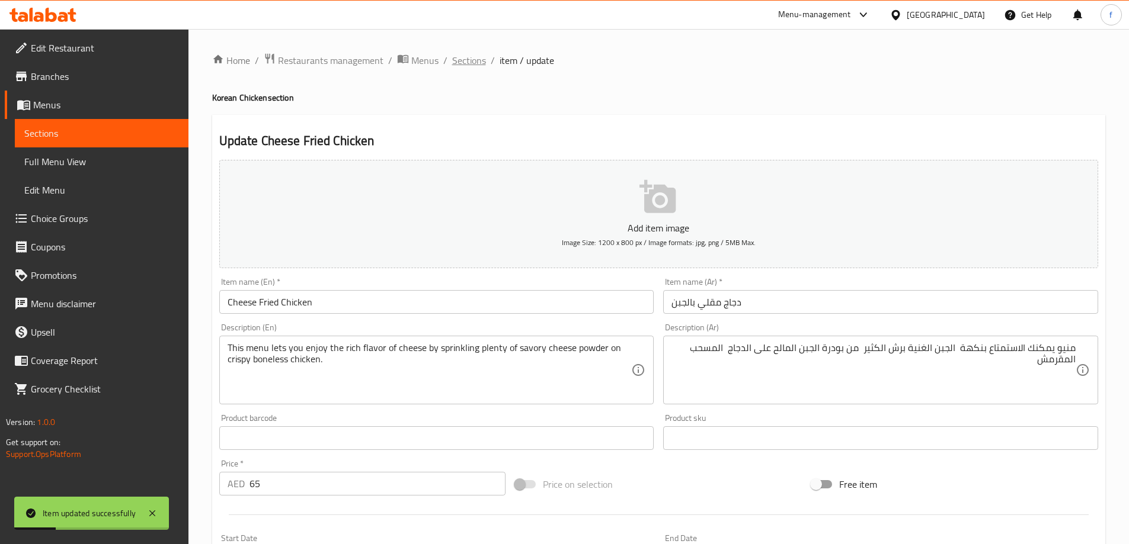
click at [472, 60] on span "Sections" at bounding box center [469, 60] width 34 height 14
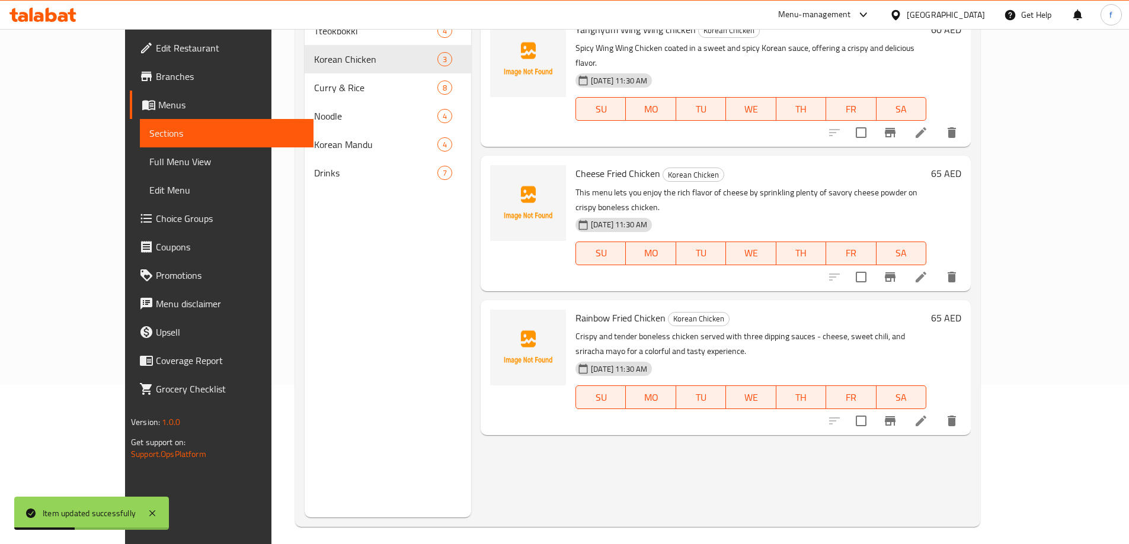
scroll to position [166, 0]
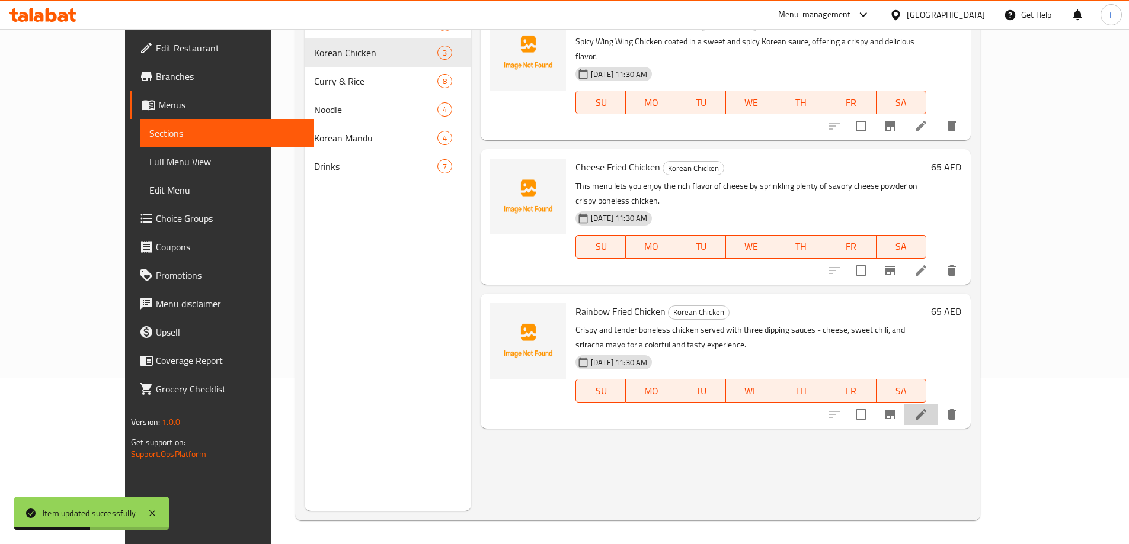
click at [937, 404] on li at bounding box center [920, 414] width 33 height 21
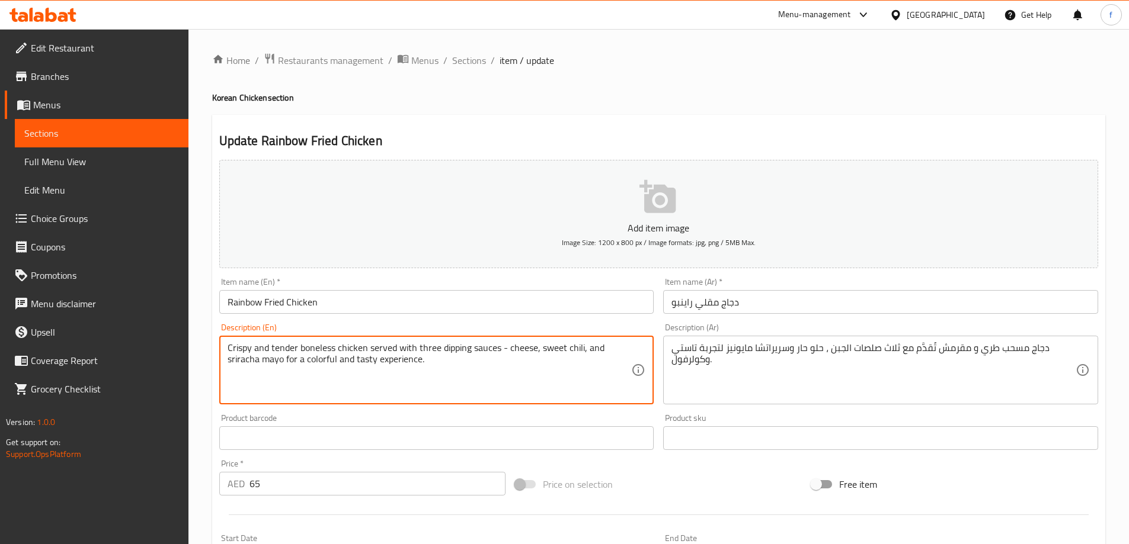
drag, startPoint x: 379, startPoint y: 347, endPoint x: 503, endPoint y: 351, distance: 124.5
drag, startPoint x: 538, startPoint y: 351, endPoint x: 581, endPoint y: 352, distance: 43.3
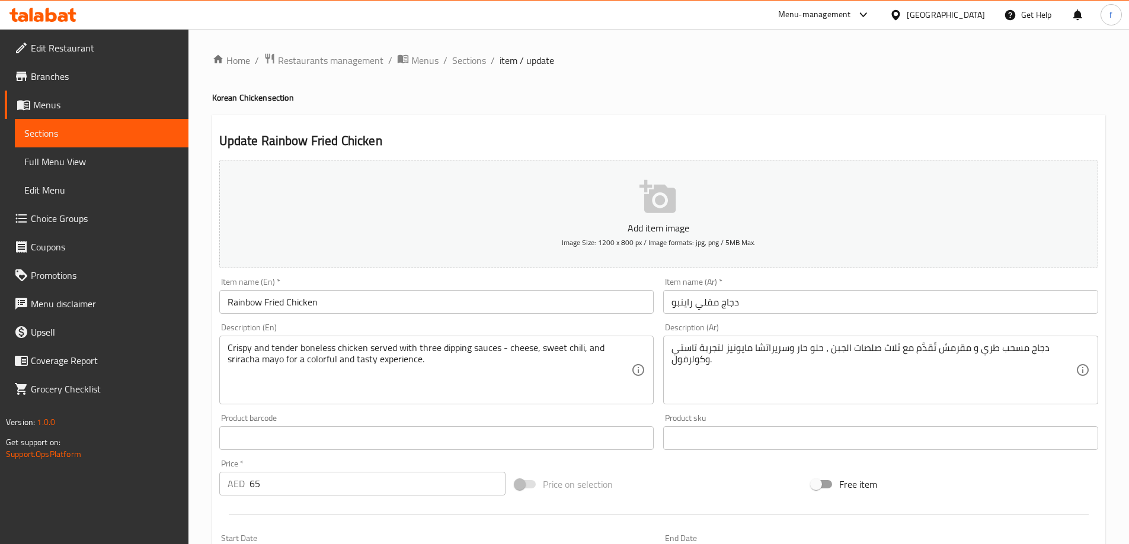
click at [241, 361] on textarea "Crispy and tender boneless chicken served with three dipping sauces - cheese, s…" at bounding box center [430, 370] width 404 height 56
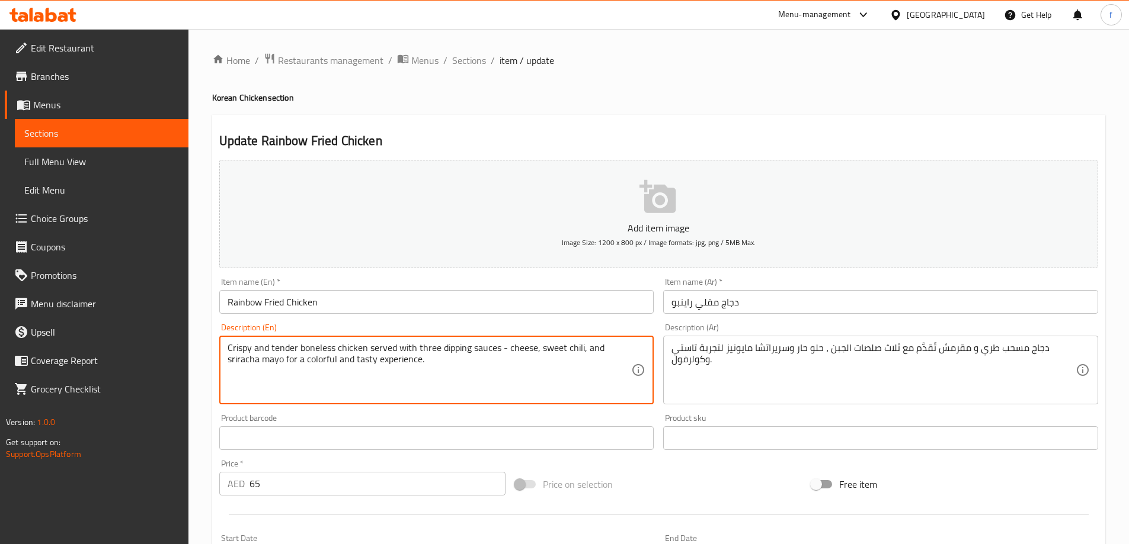
click at [241, 361] on textarea "Crispy and tender boneless chicken served with three dipping sauces - cheese, s…" at bounding box center [430, 370] width 404 height 56
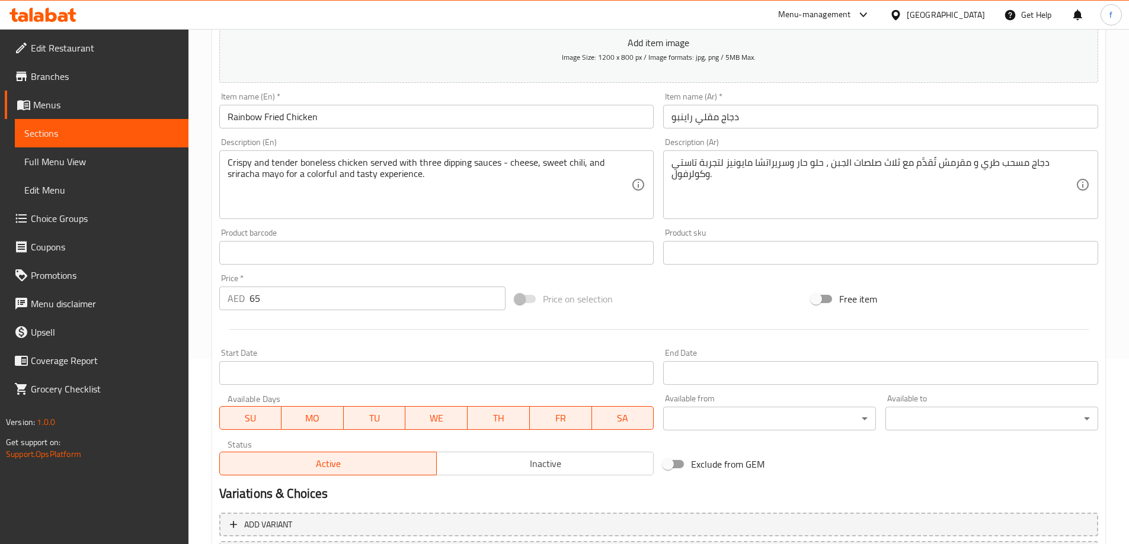
scroll to position [293, 0]
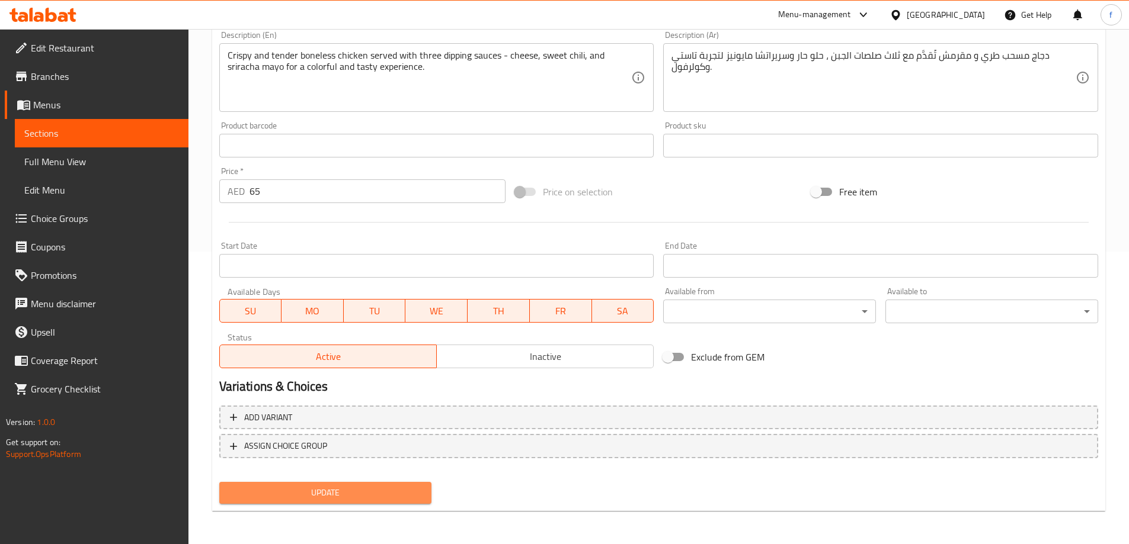
click at [383, 489] on span "Update" at bounding box center [326, 493] width 194 height 15
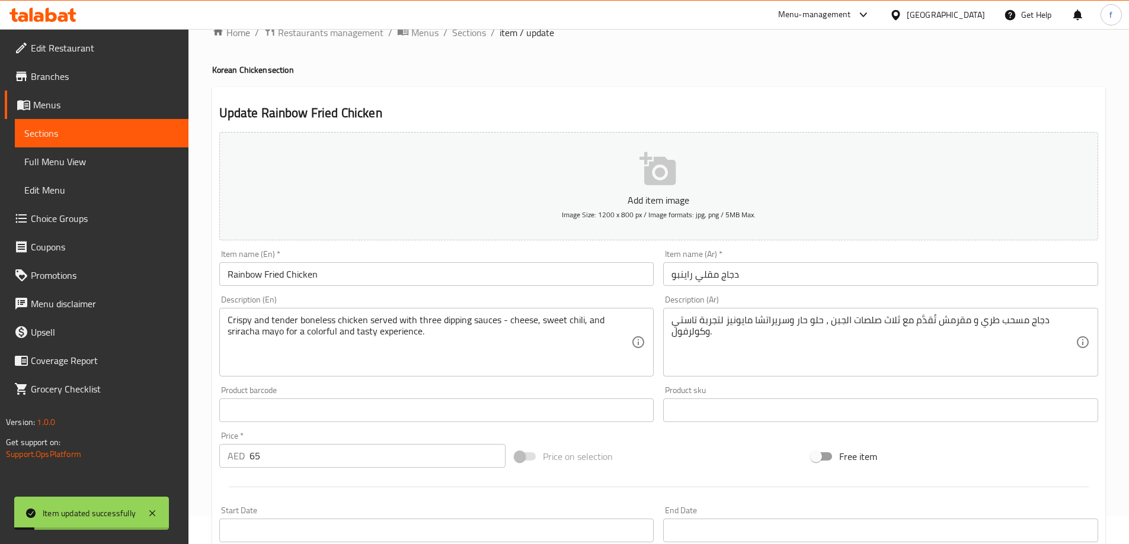
scroll to position [0, 0]
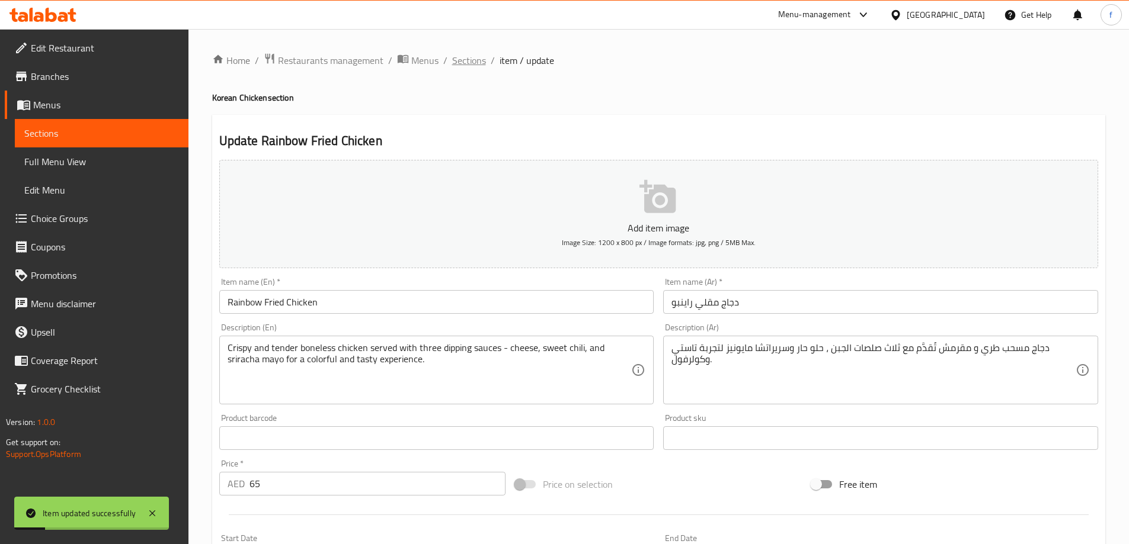
click at [469, 64] on span "Sections" at bounding box center [469, 60] width 34 height 14
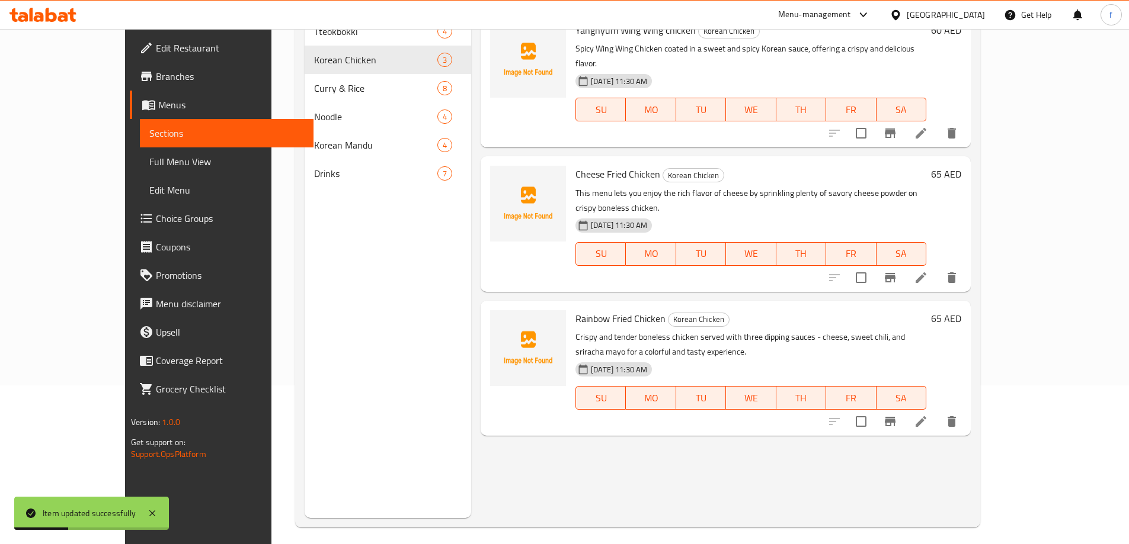
scroll to position [166, 0]
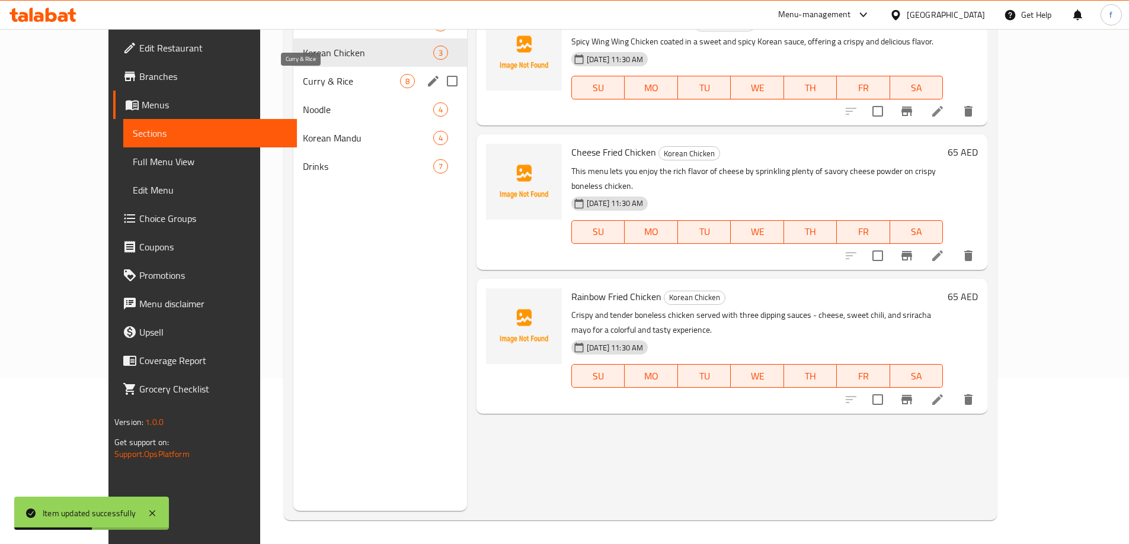
click at [333, 82] on span "Curry & Rice" at bounding box center [351, 81] width 97 height 14
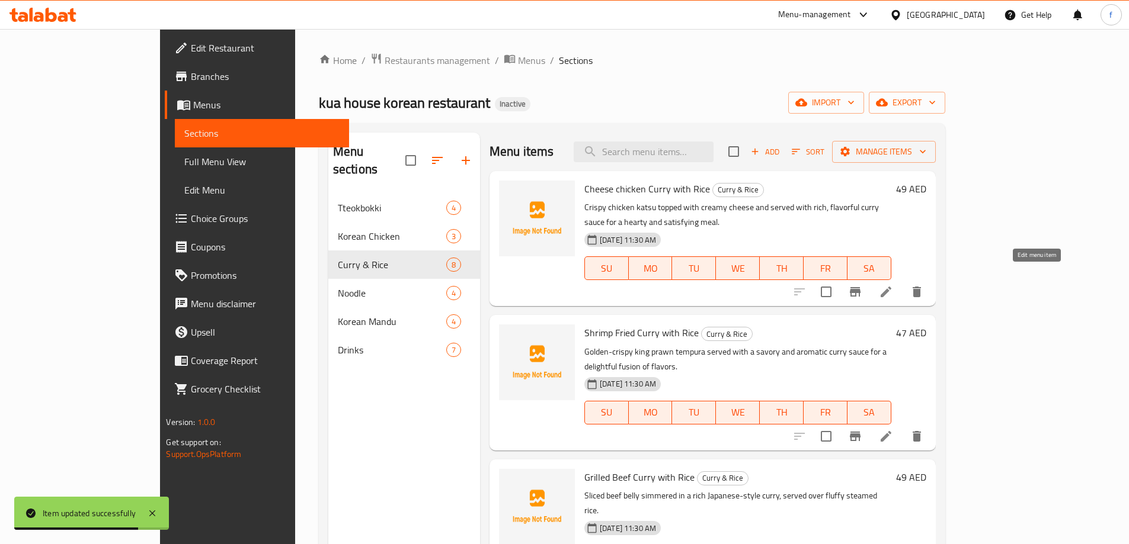
click at [891, 287] on icon at bounding box center [885, 292] width 11 height 11
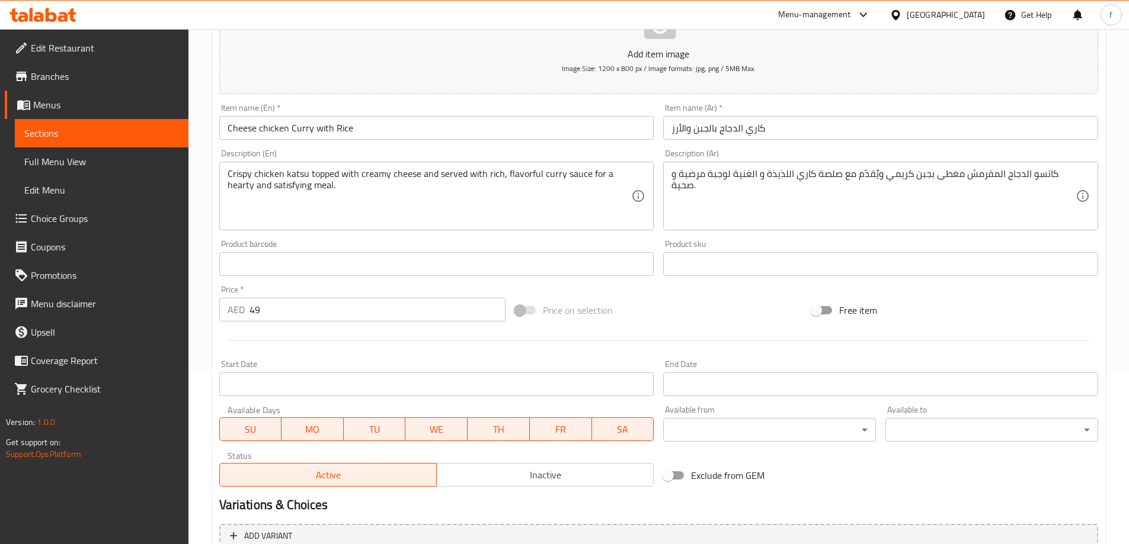
scroll to position [293, 0]
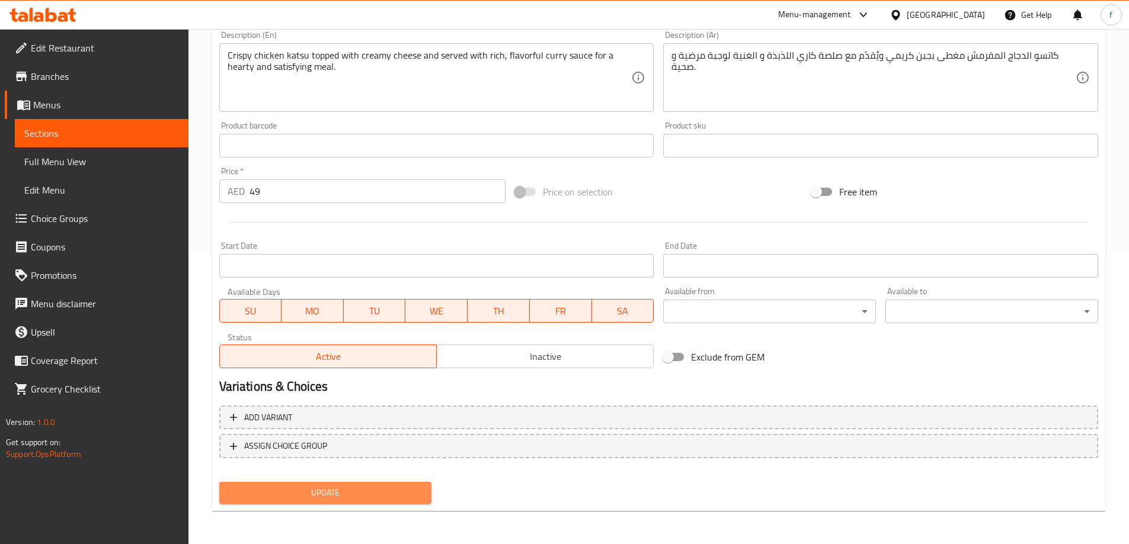
click at [369, 492] on span "Update" at bounding box center [326, 493] width 194 height 15
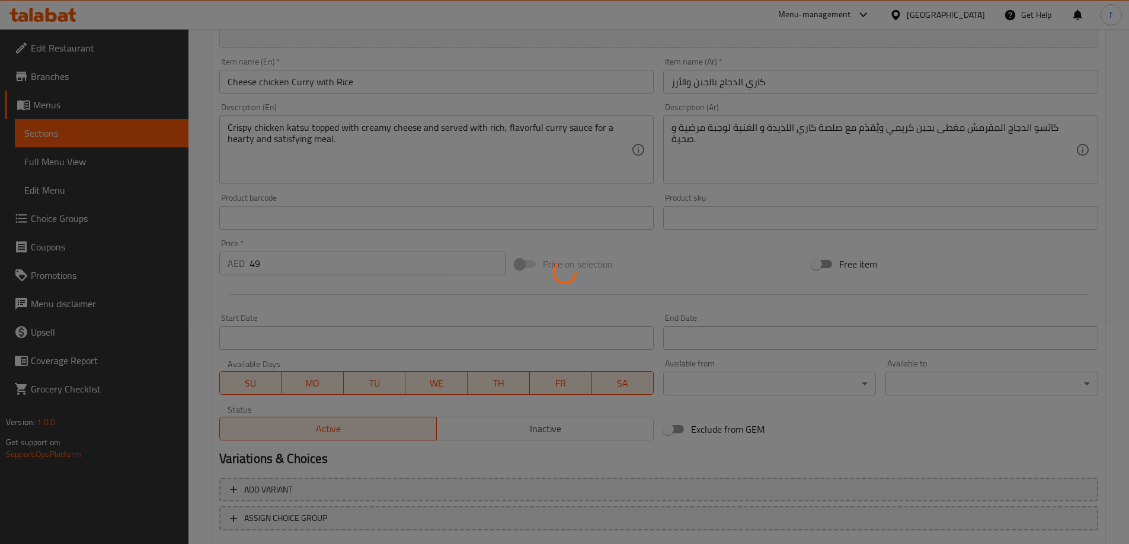
scroll to position [0, 0]
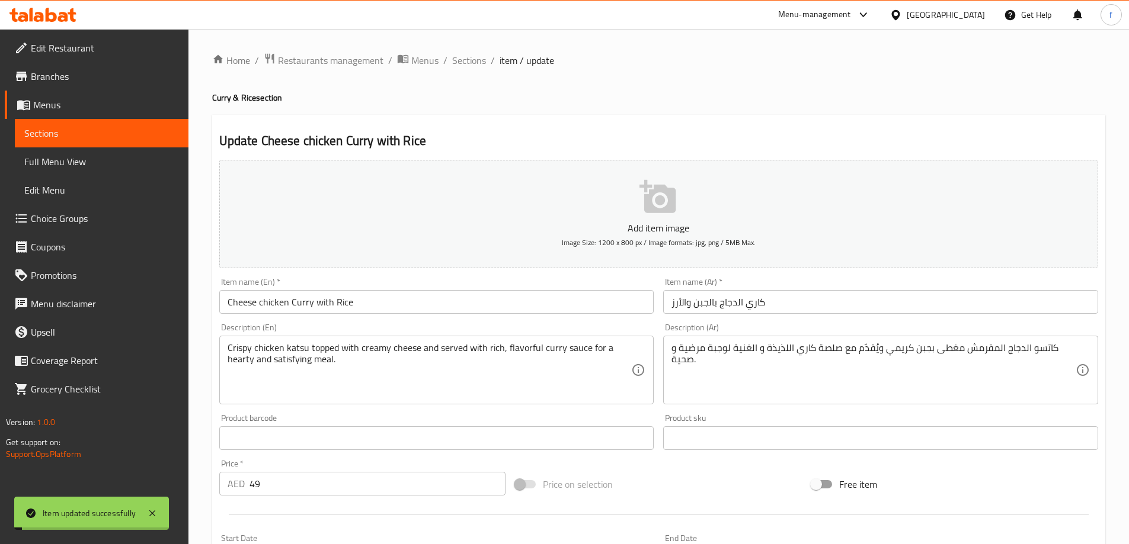
click at [472, 59] on span "Sections" at bounding box center [469, 60] width 34 height 14
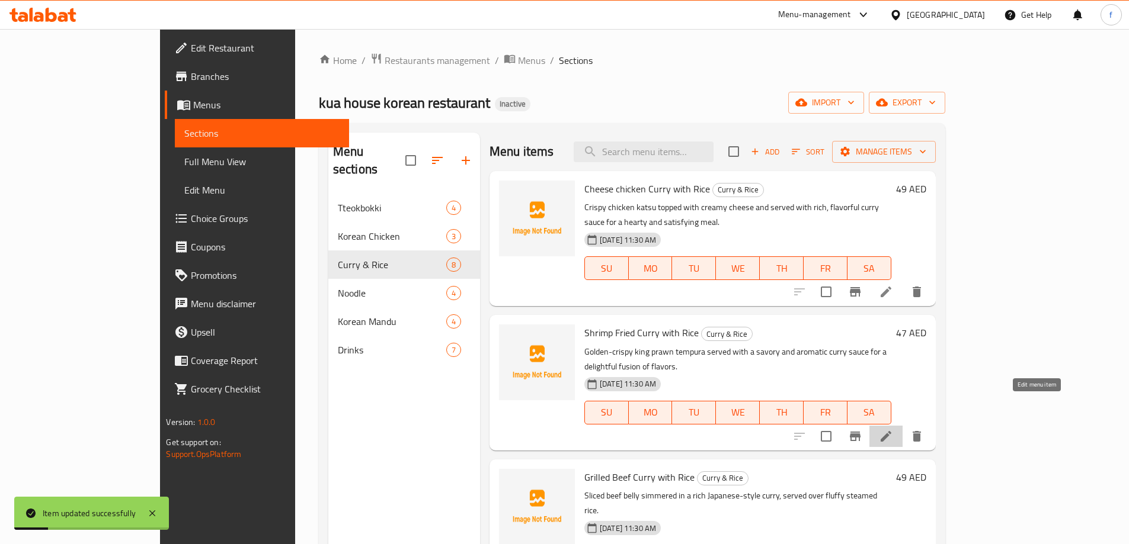
click at [891, 431] on icon at bounding box center [885, 436] width 11 height 11
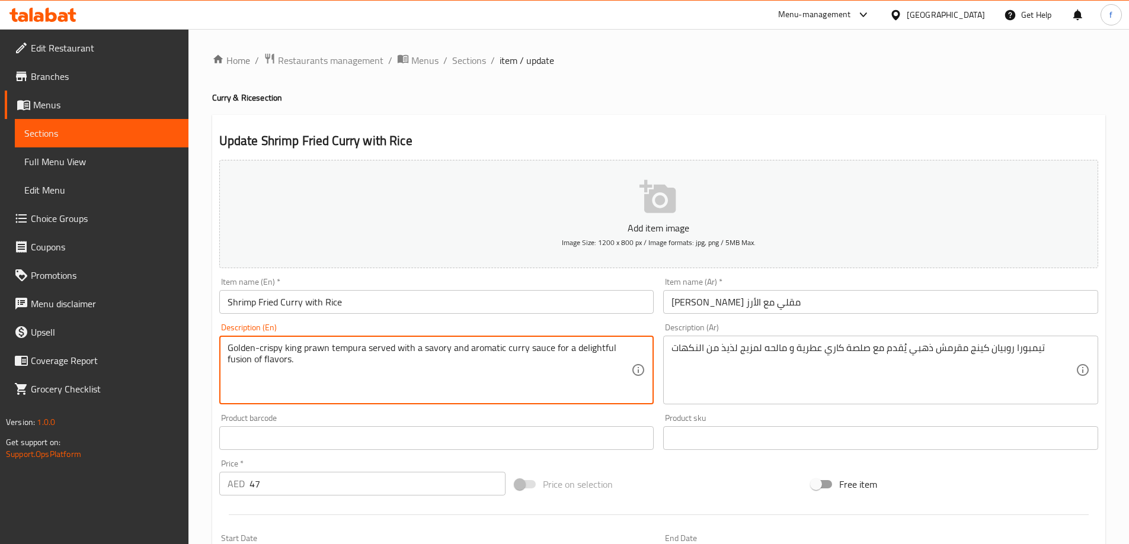
drag, startPoint x: 554, startPoint y: 348, endPoint x: 613, endPoint y: 363, distance: 61.2
click at [613, 363] on textarea "Golden-crispy king prawn tempura served with a savory and aromatic curry sauce …" at bounding box center [430, 370] width 404 height 56
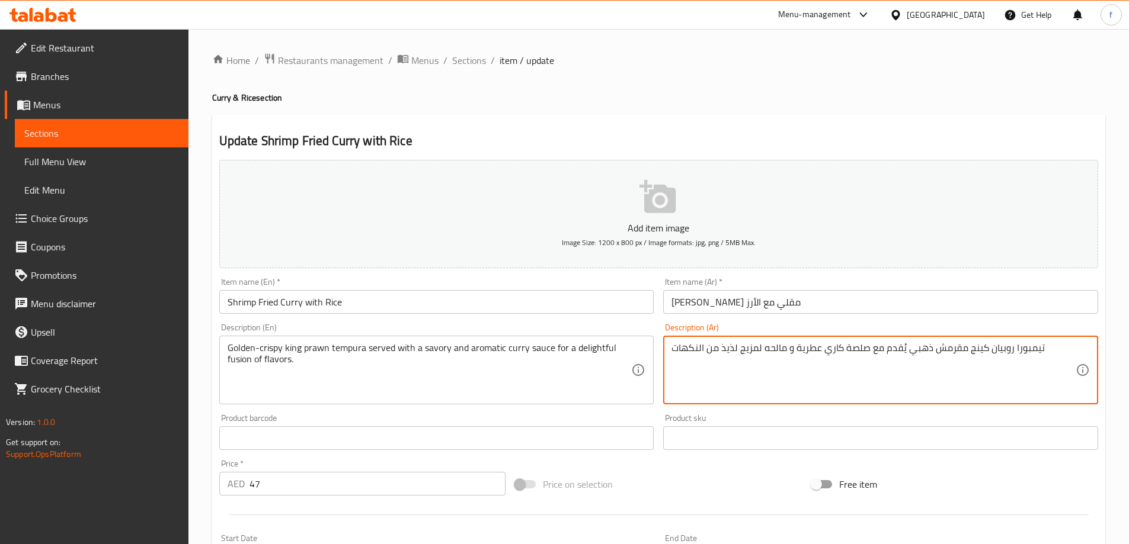
click at [728, 350] on textarea "تيمبورا روبيان كينج مقرمش ذهبي يُقدم مع صلصة كاري عطرية و مالحه لمزيج لذيذ من ا…" at bounding box center [873, 370] width 404 height 56
type textarea "تيمبورا روبيان كينج مقرمش ذهبي يُقدم مع صلصة كاري عطرية و مالحه لمزيج ممتع من ا…"
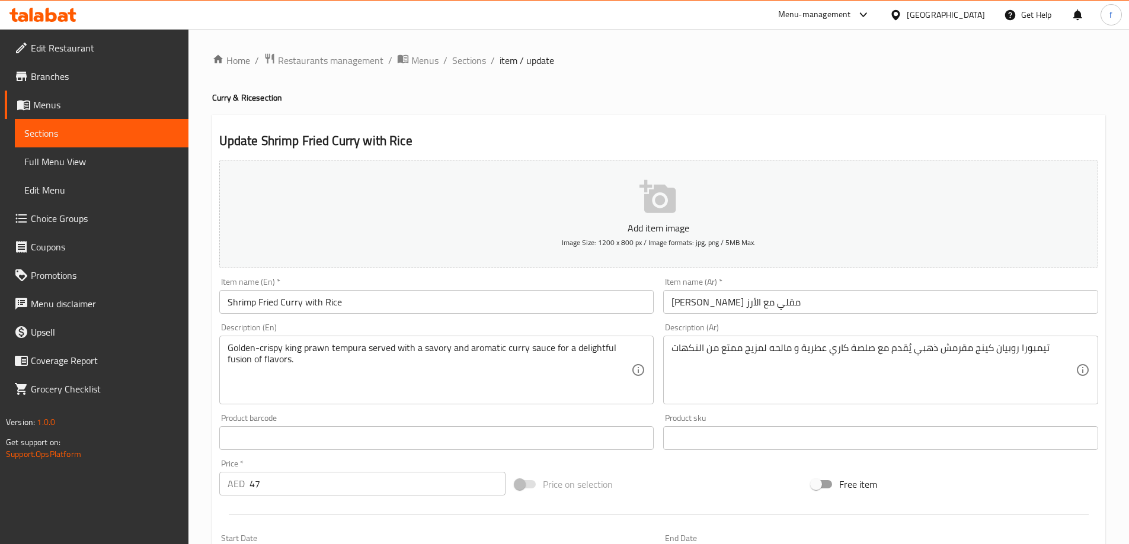
click at [237, 356] on textarea "Golden-crispy king prawn tempura served with a savory and aromatic curry sauce …" at bounding box center [430, 370] width 404 height 56
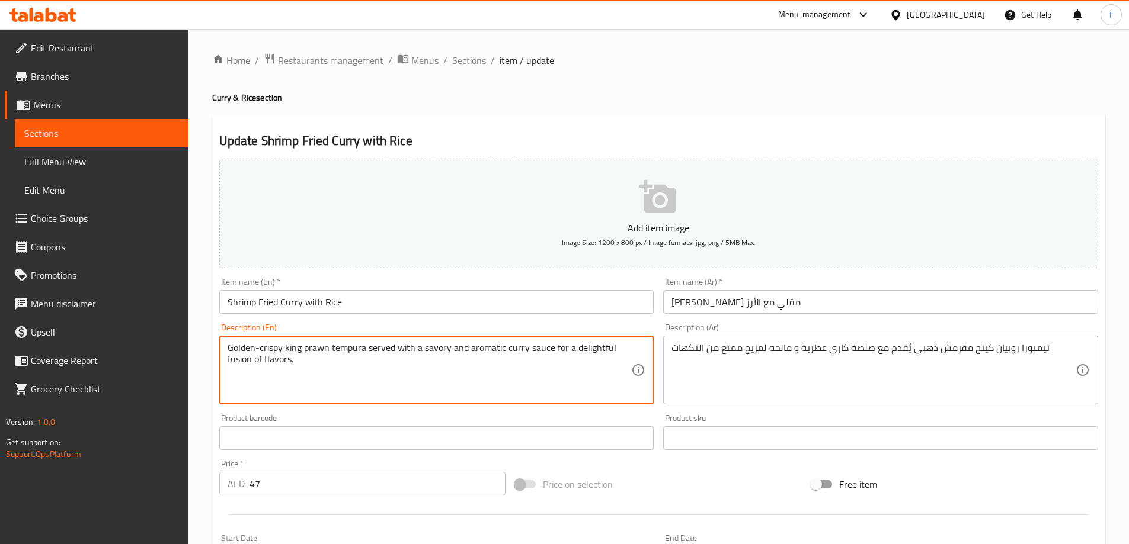
click at [239, 362] on textarea "Golden-crispy king prawn tempura served with a savory and aromatic curry sauce …" at bounding box center [430, 370] width 404 height 56
drag, startPoint x: 552, startPoint y: 345, endPoint x: 614, endPoint y: 361, distance: 64.2
click at [614, 361] on textarea "Golden-crispy king prawn tempura served with a savory and aromatic curry sauce …" at bounding box center [430, 370] width 404 height 56
click at [545, 377] on textarea "Golden-crispy king prawn tempura served with a savory and aromatic curry sauce …" at bounding box center [430, 370] width 404 height 56
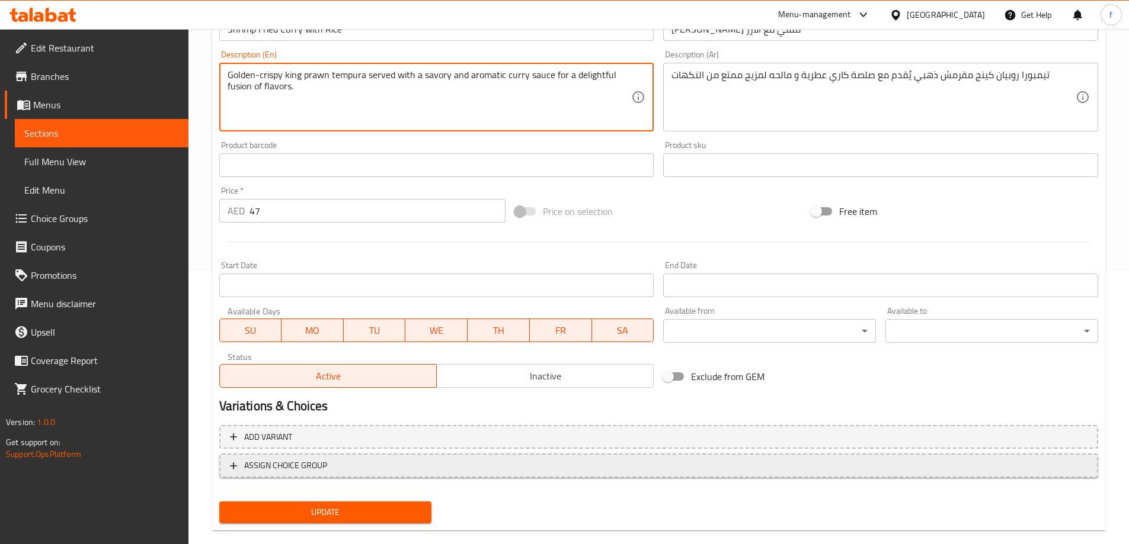
scroll to position [293, 0]
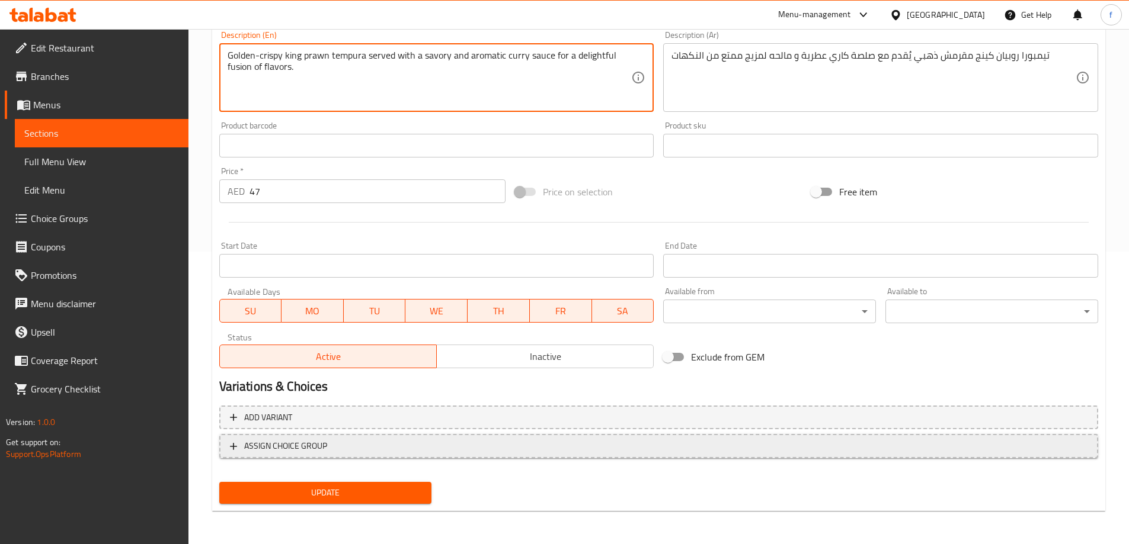
click at [413, 490] on span "Update" at bounding box center [326, 493] width 194 height 15
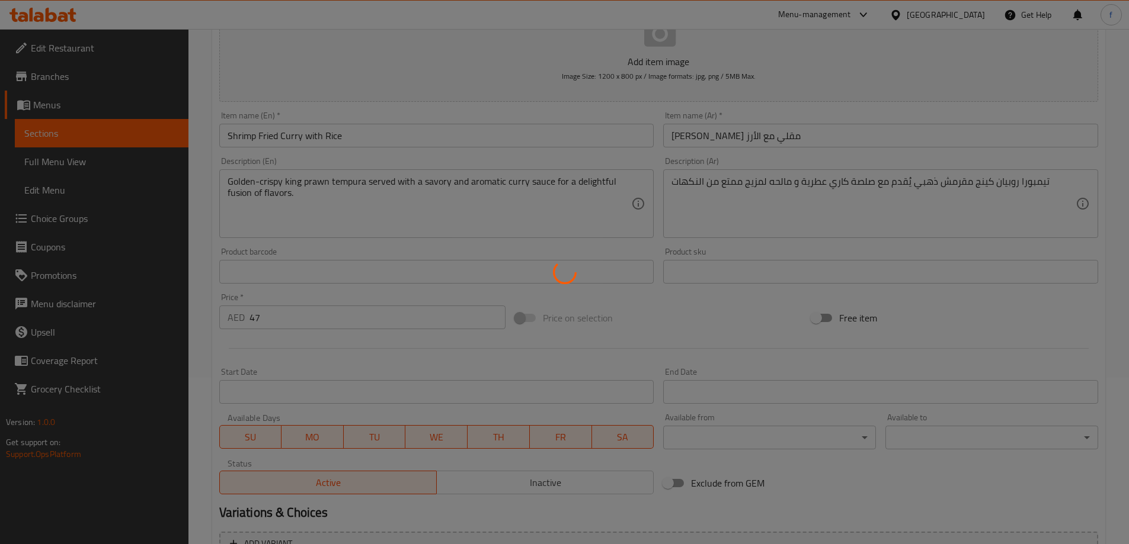
scroll to position [0, 0]
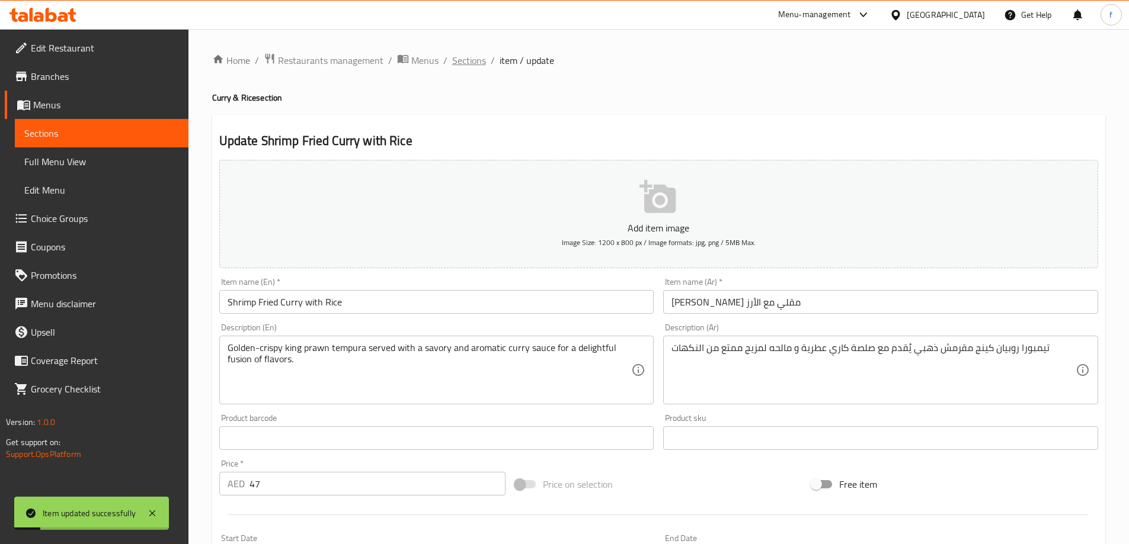
click at [476, 60] on span "Sections" at bounding box center [469, 60] width 34 height 14
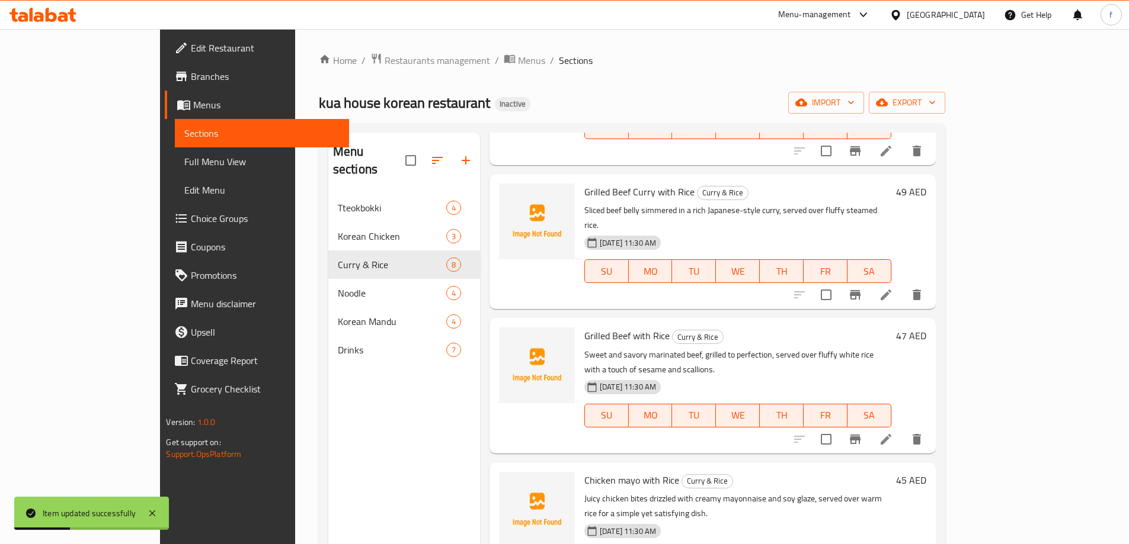
scroll to position [296, 0]
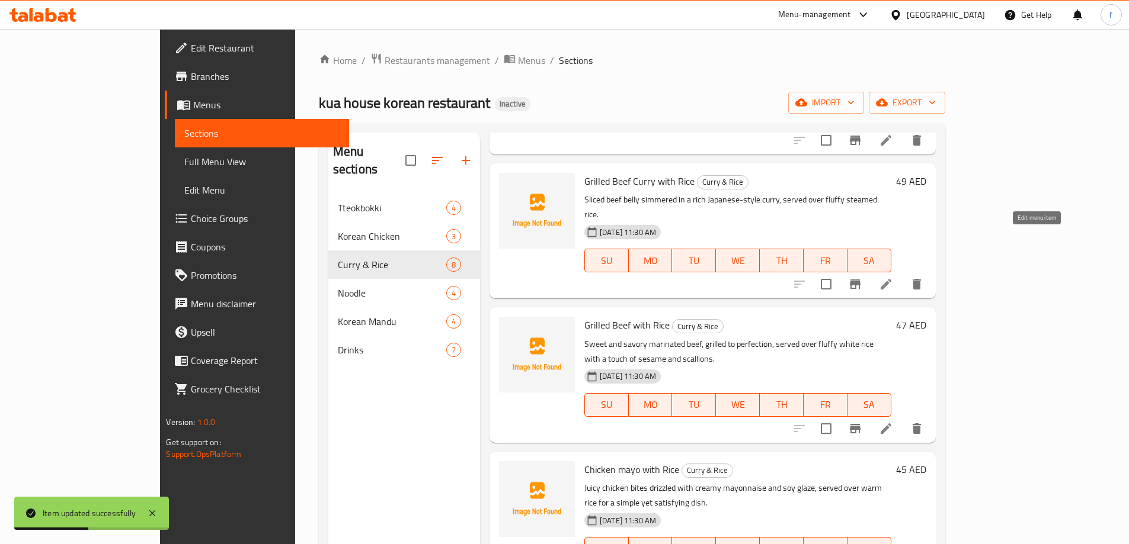
click at [893, 277] on icon at bounding box center [886, 284] width 14 height 14
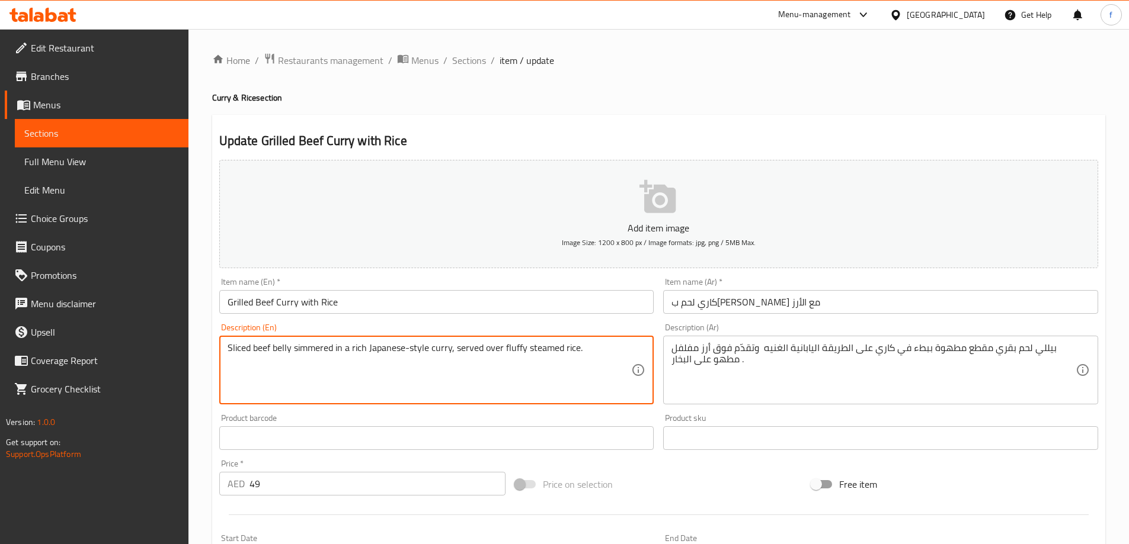
drag, startPoint x: 453, startPoint y: 347, endPoint x: 639, endPoint y: 341, distance: 186.2
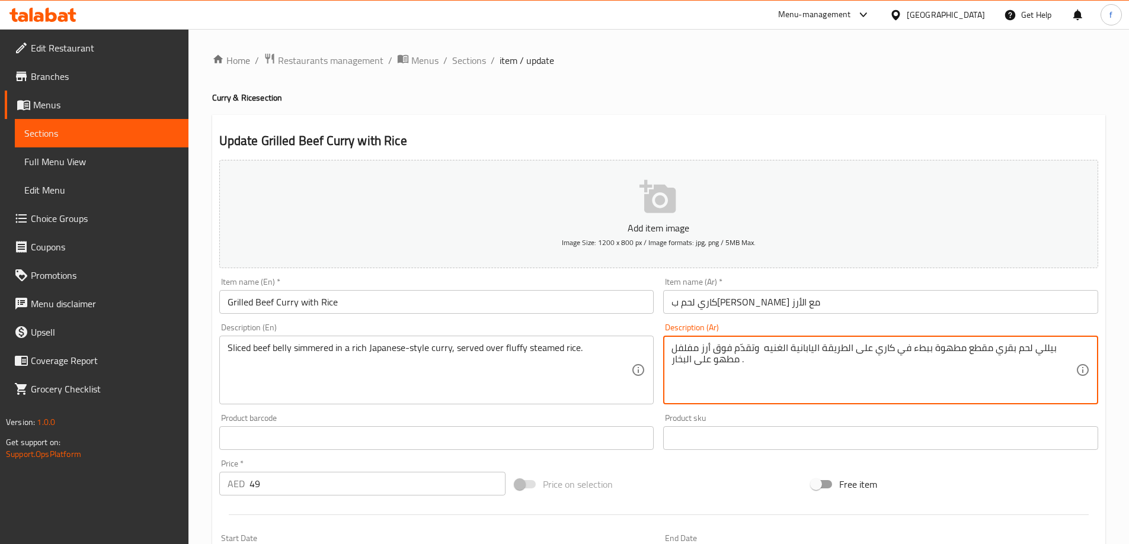
click at [724, 349] on textarea "بيللي لحم بقري مقطع مطهوة ببطء في كاري على الطريقة اليابانية الغنيه وتقدّم فوق …" at bounding box center [873, 370] width 404 height 56
click at [752, 352] on textarea "بيللي لحم بقري مقطع مطهوة ببطء في كاري على الطريقة اليابانية الغنيه وتقدّم علي …" at bounding box center [873, 370] width 404 height 56
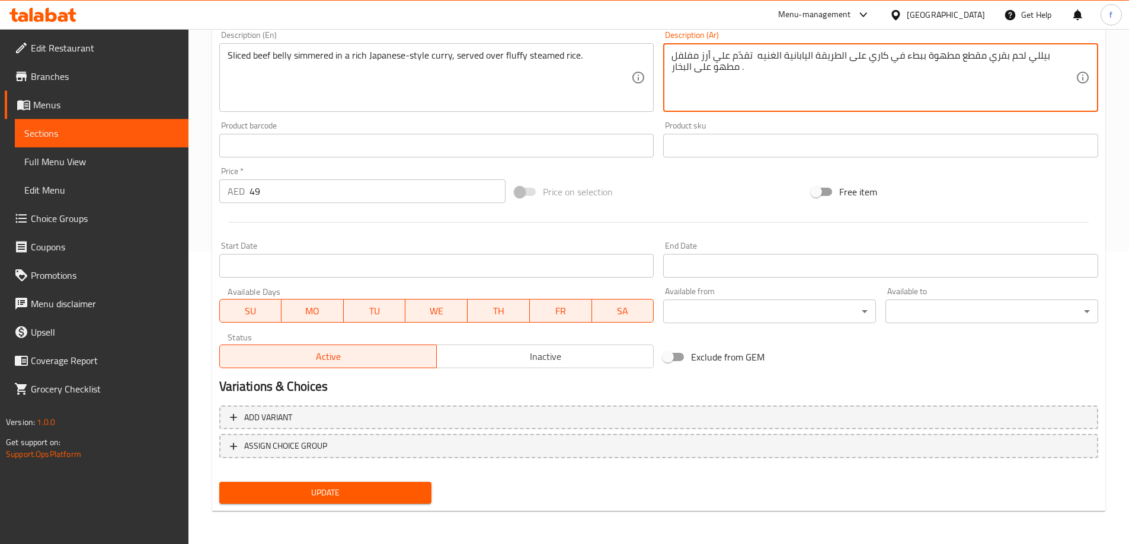
type textarea "بيللي لحم بقري مقطع مطهوة ببطء في كاري على الطريقة اليابانية الغنيه تقدّم علي أ…"
click at [403, 490] on span "Update" at bounding box center [326, 493] width 194 height 15
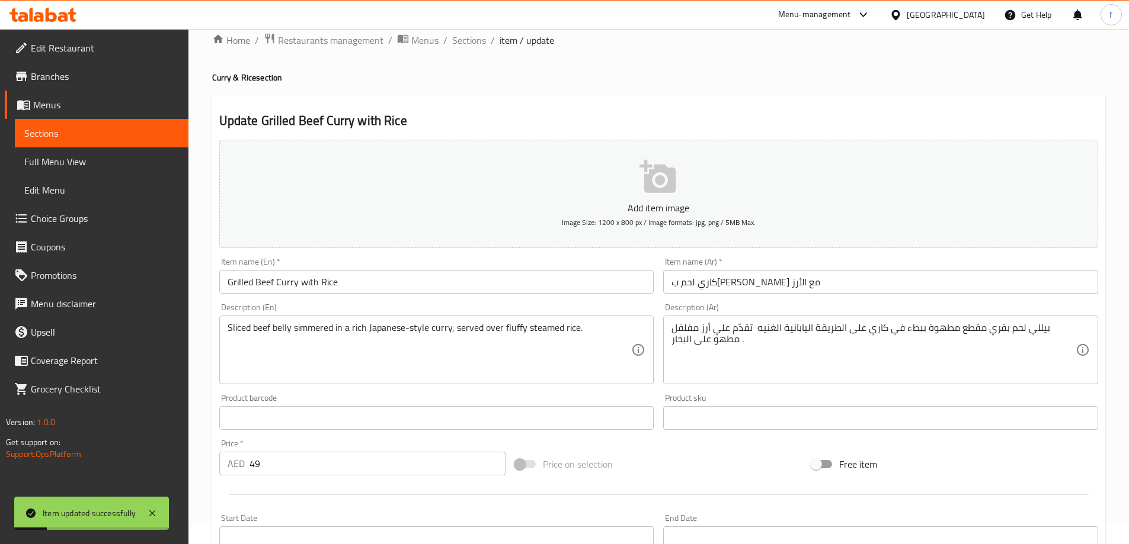
scroll to position [0, 0]
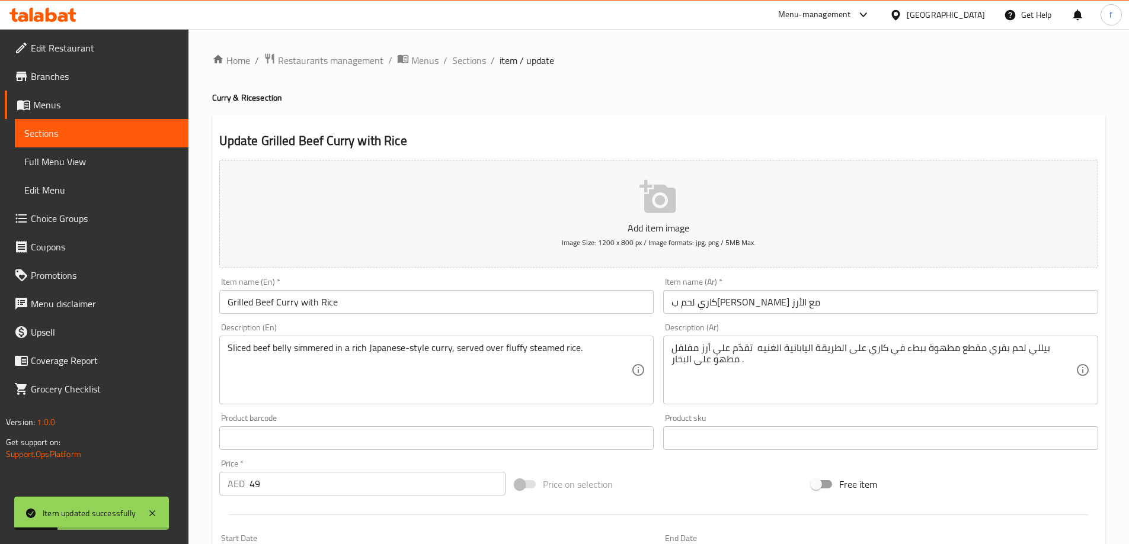
click at [465, 70] on div "Home / Restaurants management / Menus / Sections / item / update Curry & Rice s…" at bounding box center [658, 433] width 893 height 761
click at [466, 65] on span "Sections" at bounding box center [469, 60] width 34 height 14
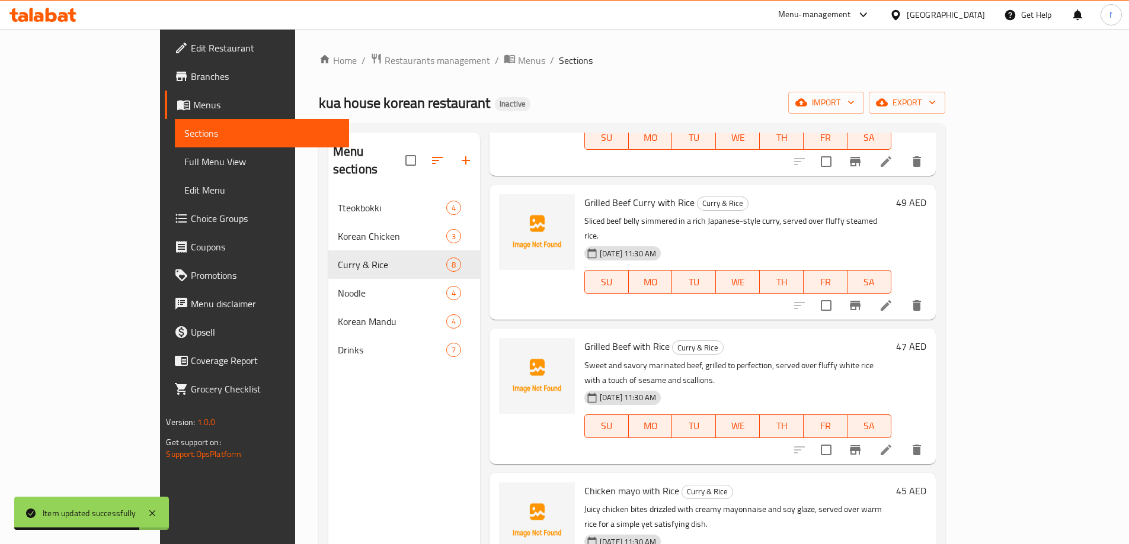
scroll to position [296, 0]
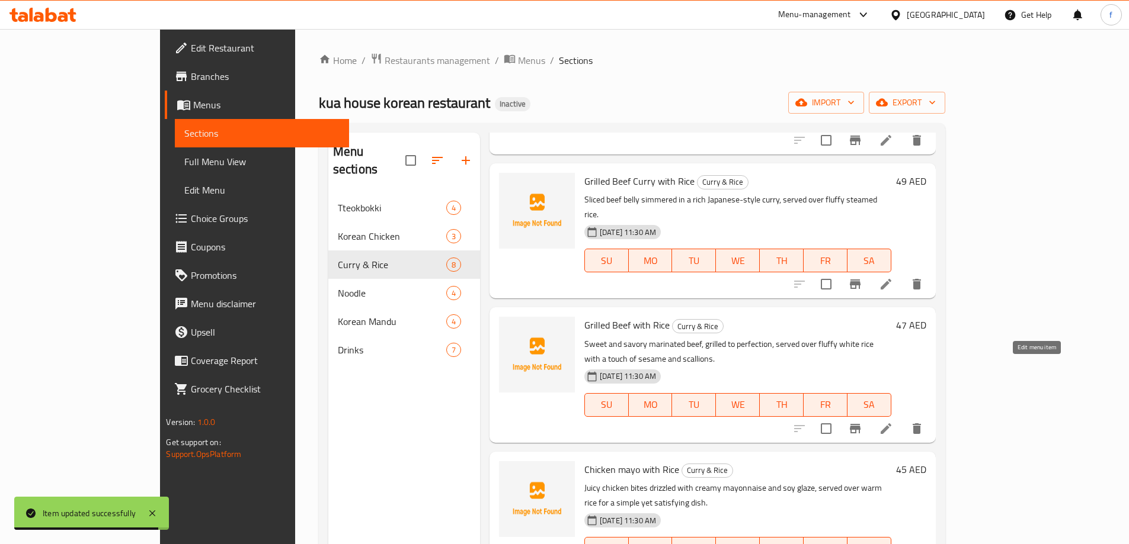
click at [893, 422] on icon at bounding box center [886, 429] width 14 height 14
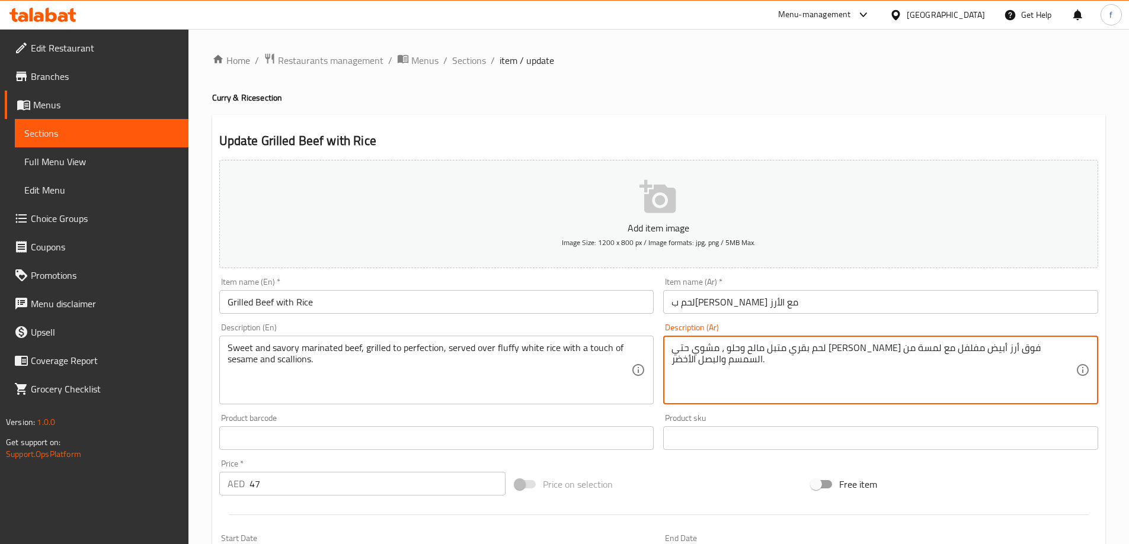
click at [837, 351] on textarea "لحم بقري متبل مالح وحلو ، مشوي حتي الكمال ويُقدِّم فوق أرز أبيض مفلفل مع لمسة م…" at bounding box center [873, 370] width 404 height 56
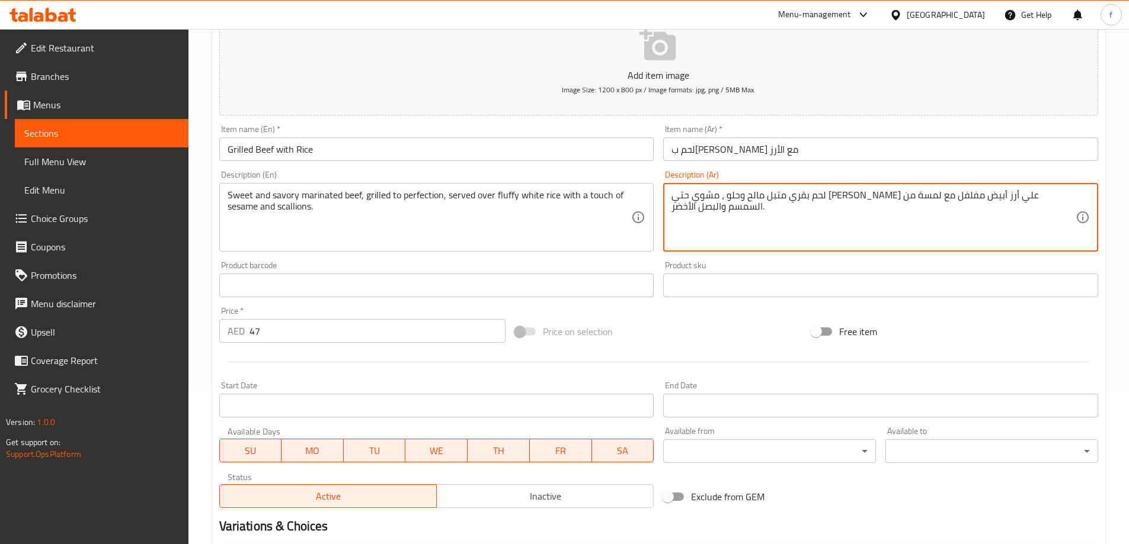
scroll to position [293, 0]
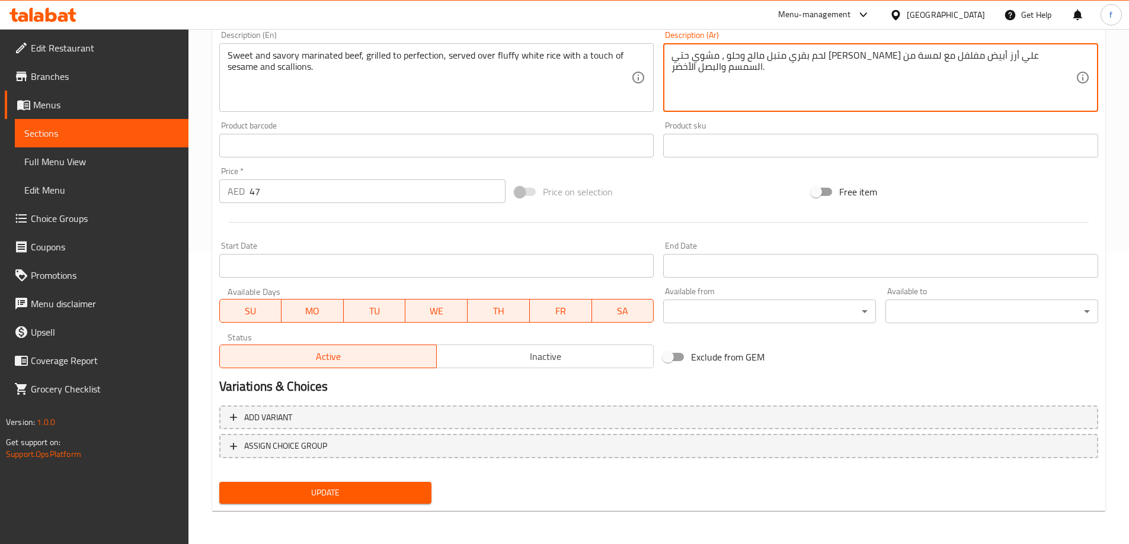
type textarea "لحم بقري متبل مالح وحلو ، مشوي حتي الكمال ويُقدِّم علي أرز أبيض مفلفل مع لمسة م…"
click at [418, 490] on span "Update" at bounding box center [326, 493] width 194 height 15
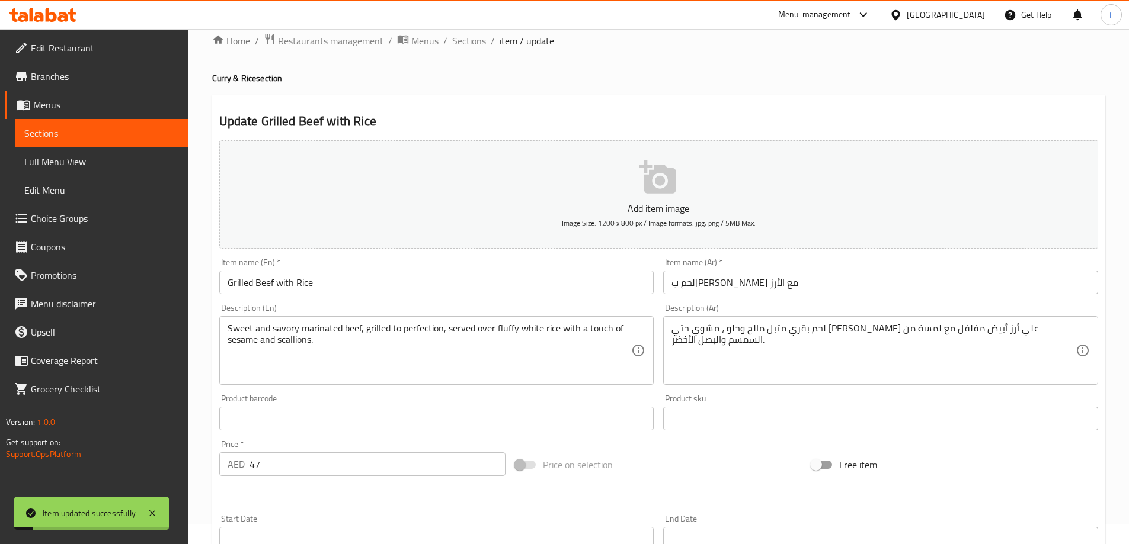
scroll to position [0, 0]
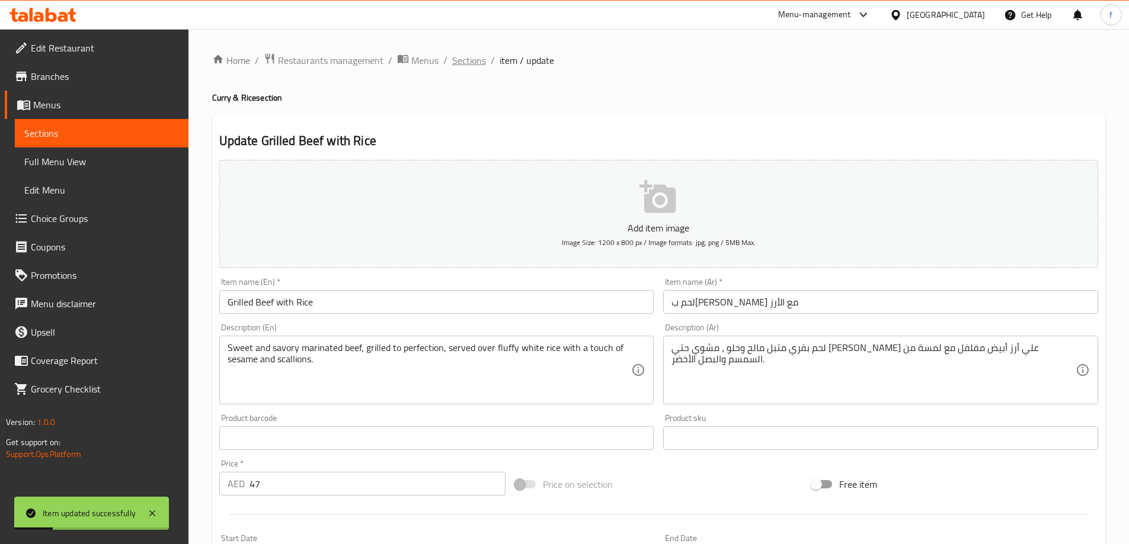
click at [471, 61] on span "Sections" at bounding box center [469, 60] width 34 height 14
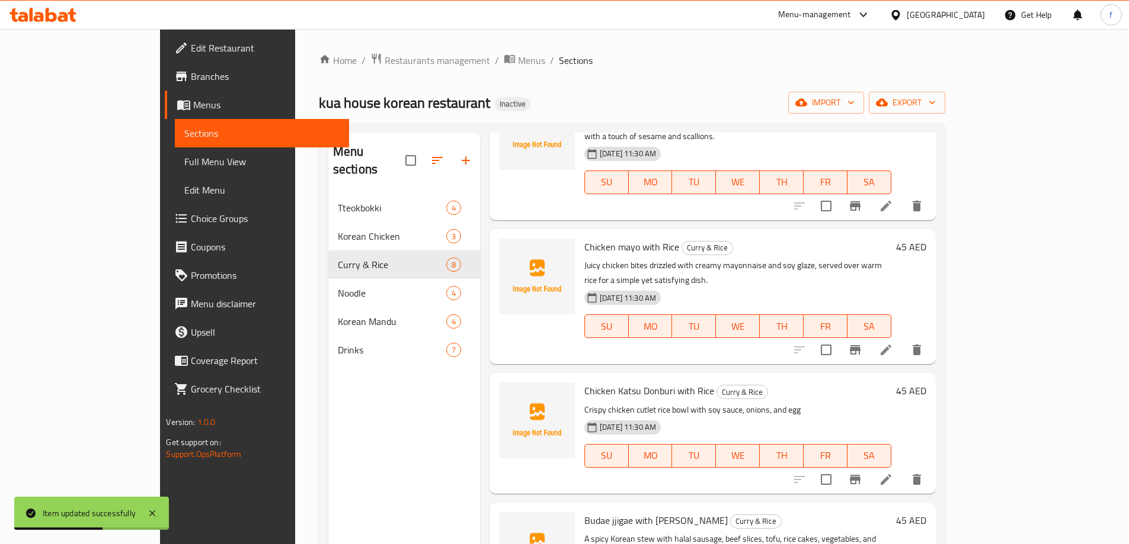
scroll to position [521, 0]
click at [891, 343] on icon at bounding box center [885, 348] width 11 height 11
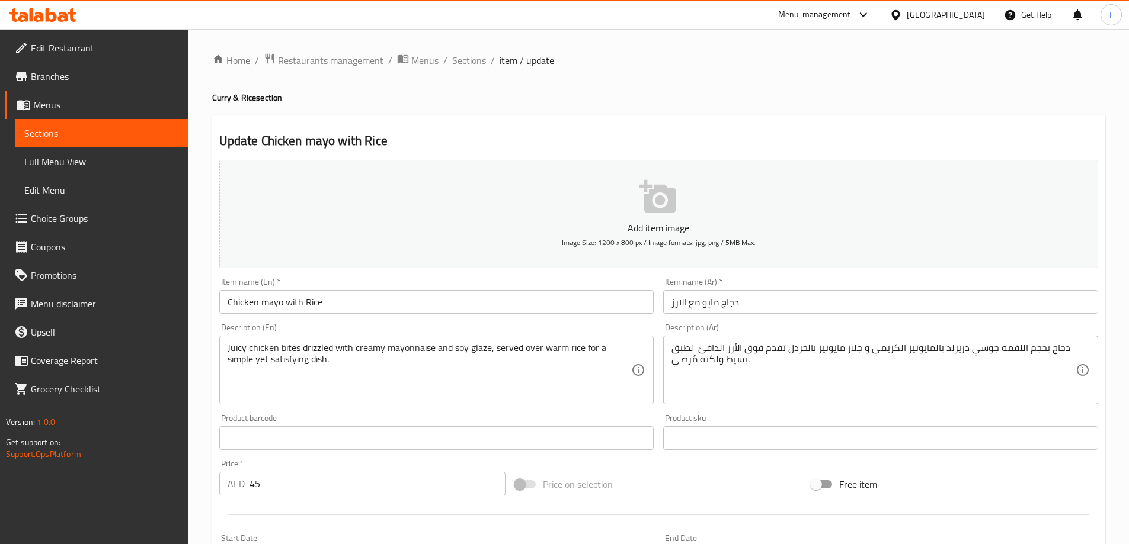
click at [290, 348] on textarea "Juicy chicken bites drizzled with creamy mayonnaise and soy glaze, served over …" at bounding box center [430, 370] width 404 height 56
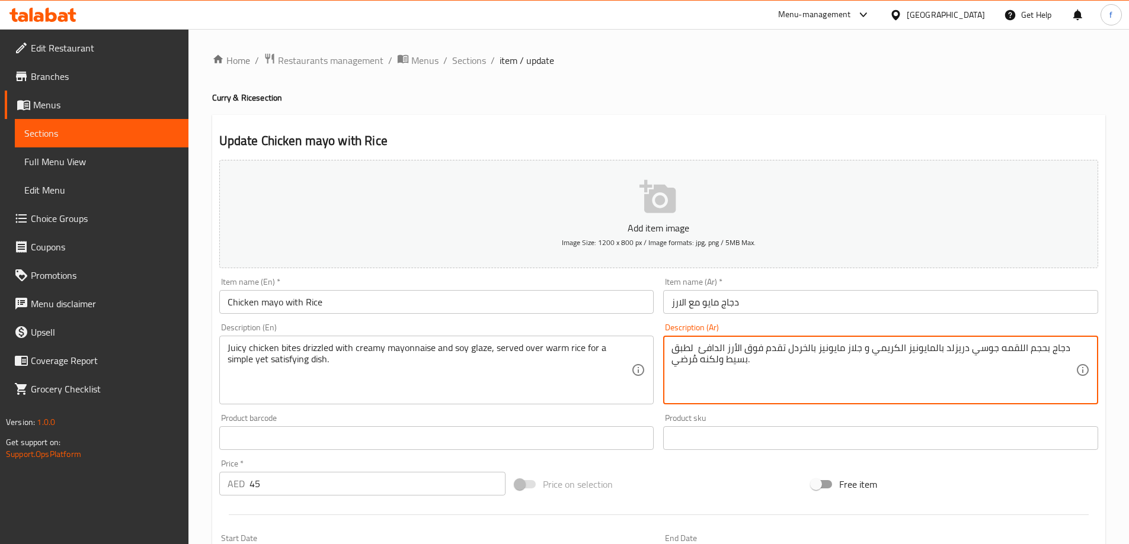
click at [756, 348] on textarea "دجاج بحجم اللقمه جوسي دريزلد بالمايونيز الكريمي و جلاز مايونيز بالخردل تقدم فوق…" at bounding box center [873, 370] width 404 height 56
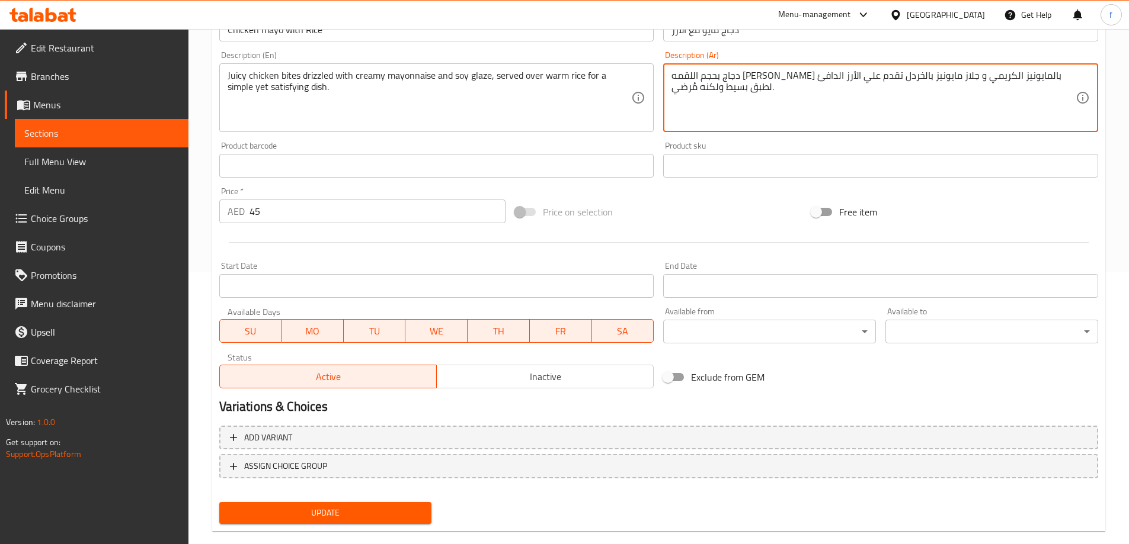
scroll to position [293, 0]
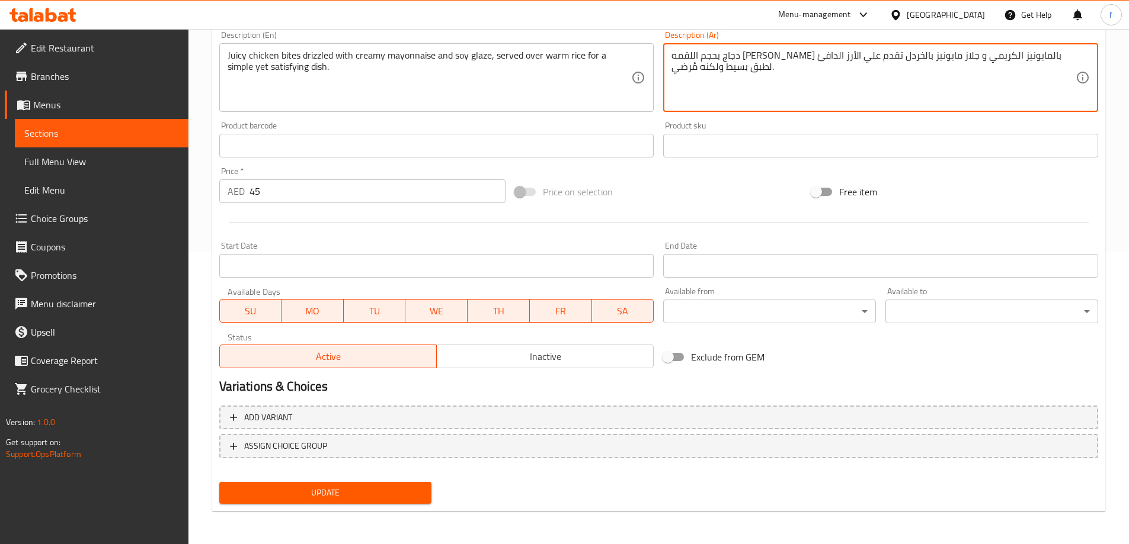
type textarea "دجاج بحجم اللقمه جوسي دريزلد بالمايونيز الكريمي و جلاز مايونيز بالخردل تقدم علي…"
click at [401, 485] on button "Update" at bounding box center [325, 493] width 213 height 22
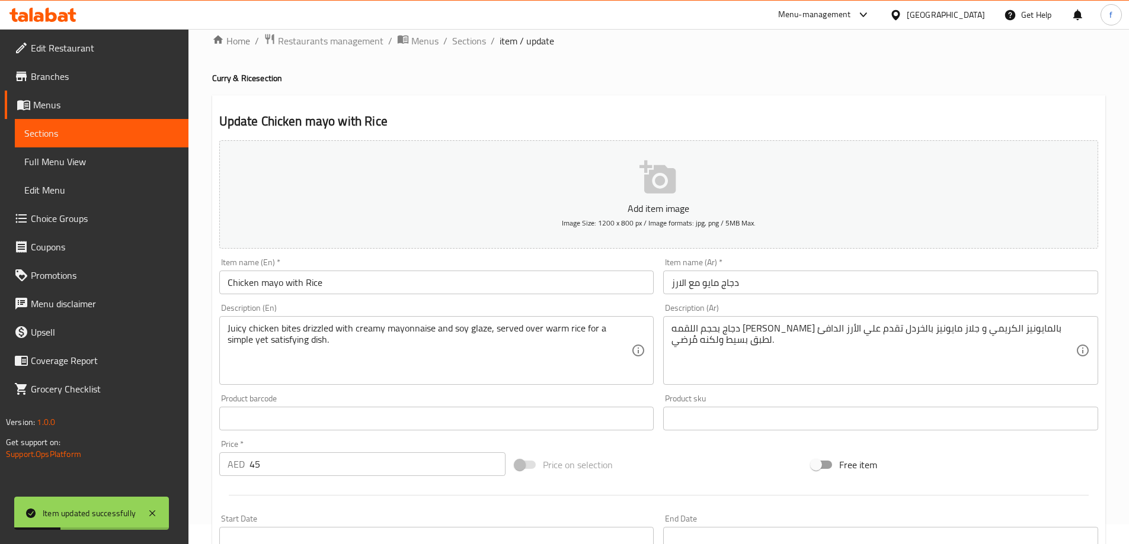
scroll to position [0, 0]
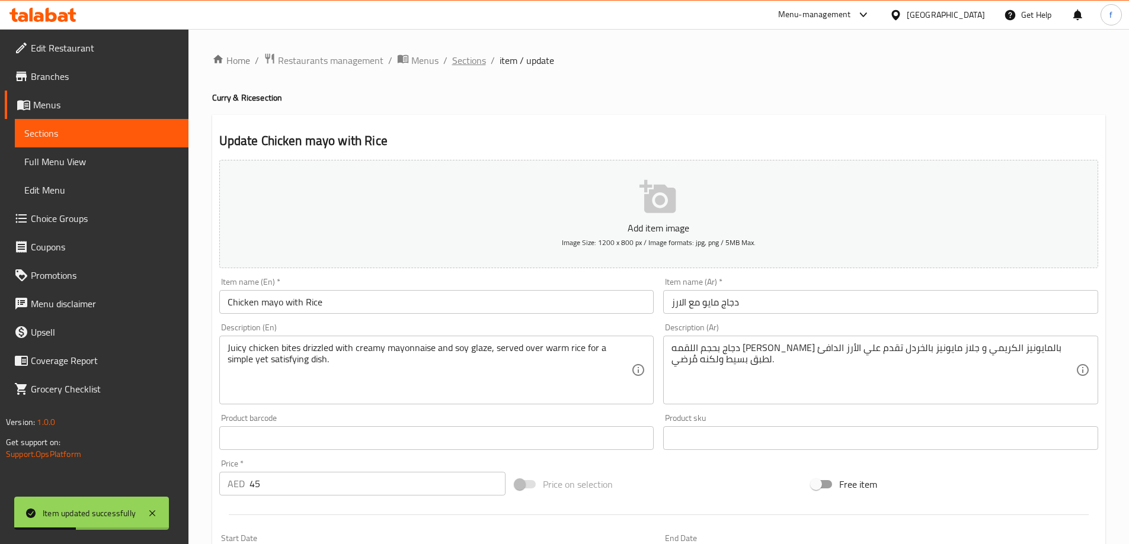
click at [475, 60] on span "Sections" at bounding box center [469, 60] width 34 height 14
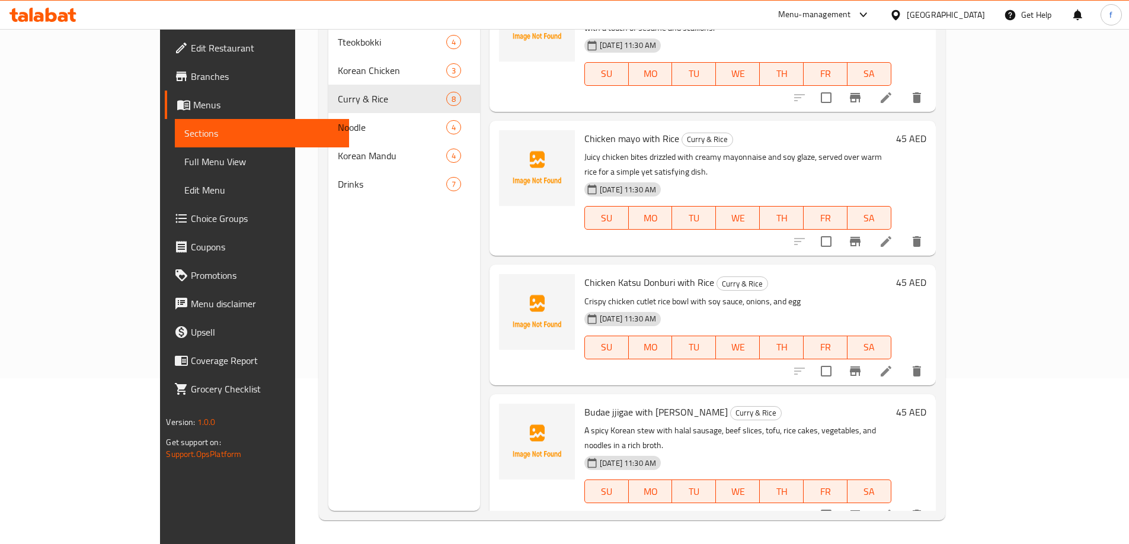
scroll to position [521, 0]
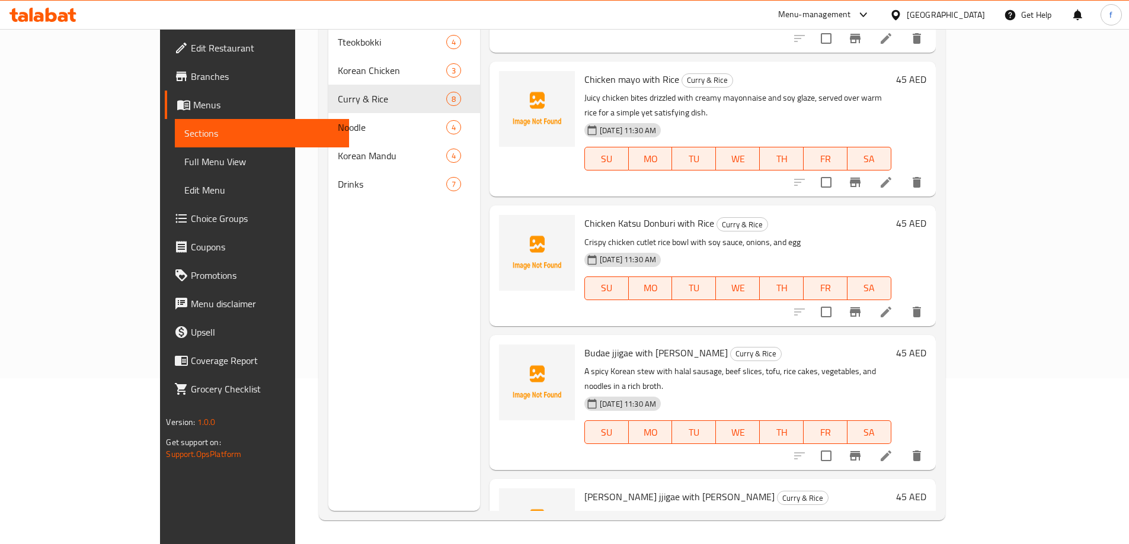
click at [902, 302] on li at bounding box center [885, 312] width 33 height 21
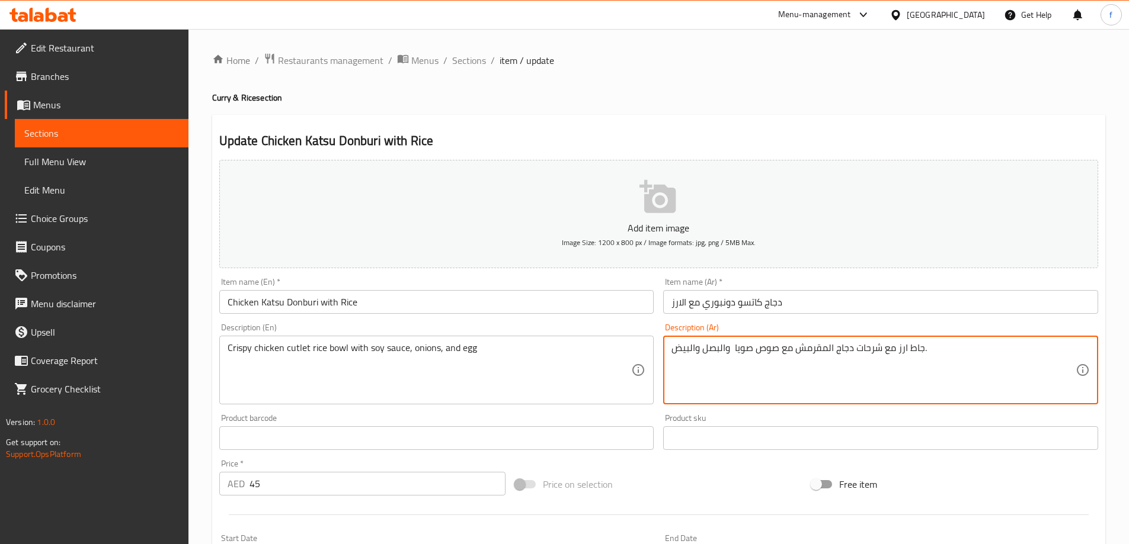
scroll to position [293, 0]
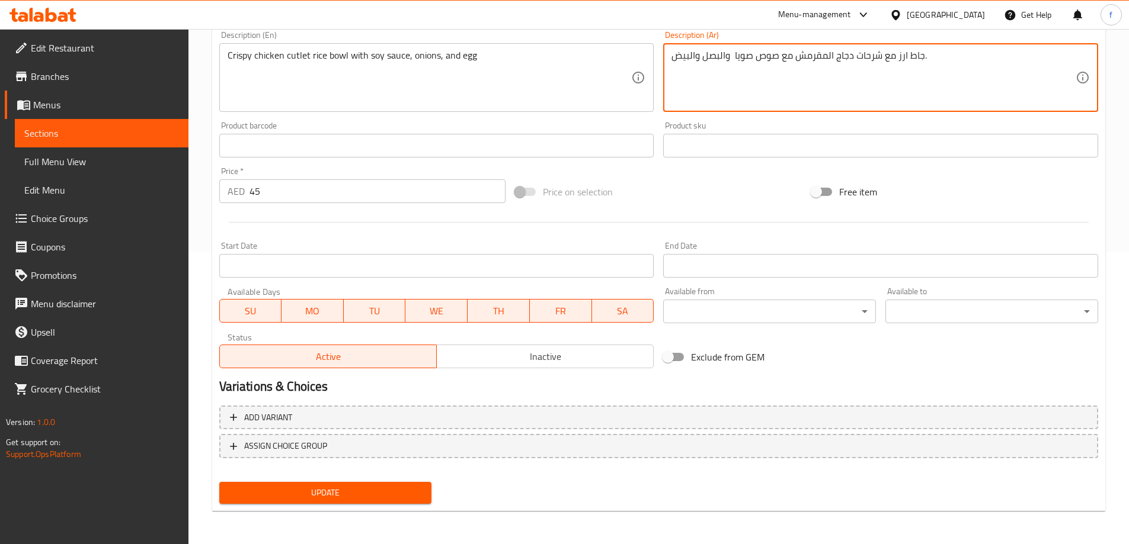
type textarea "جاط ارز مع شرحات دجاج المقرمش مع صوص صويا والبصل والبيض."
click at [408, 489] on span "Update" at bounding box center [326, 493] width 194 height 15
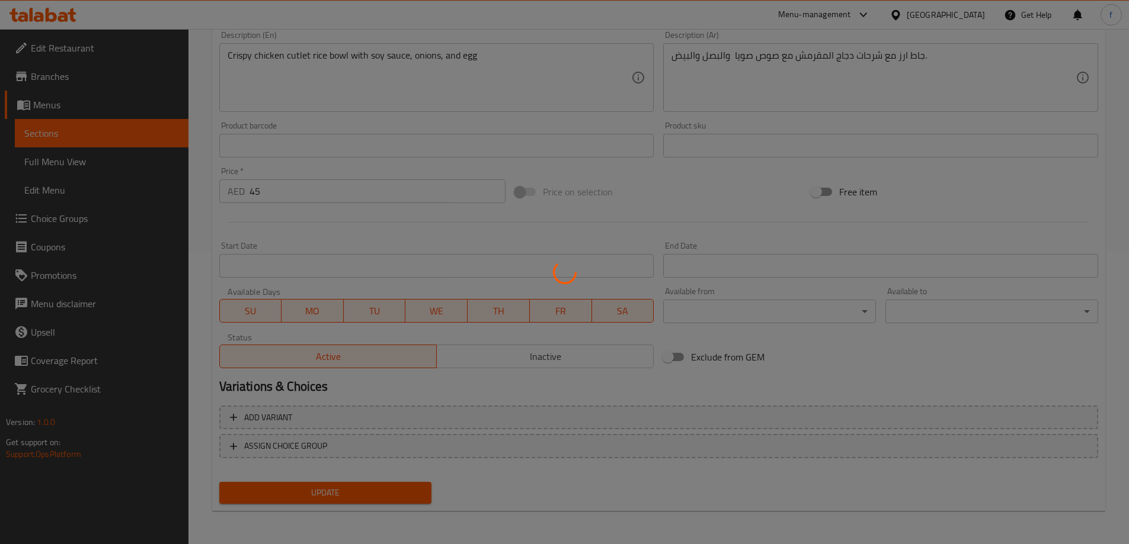
scroll to position [0, 0]
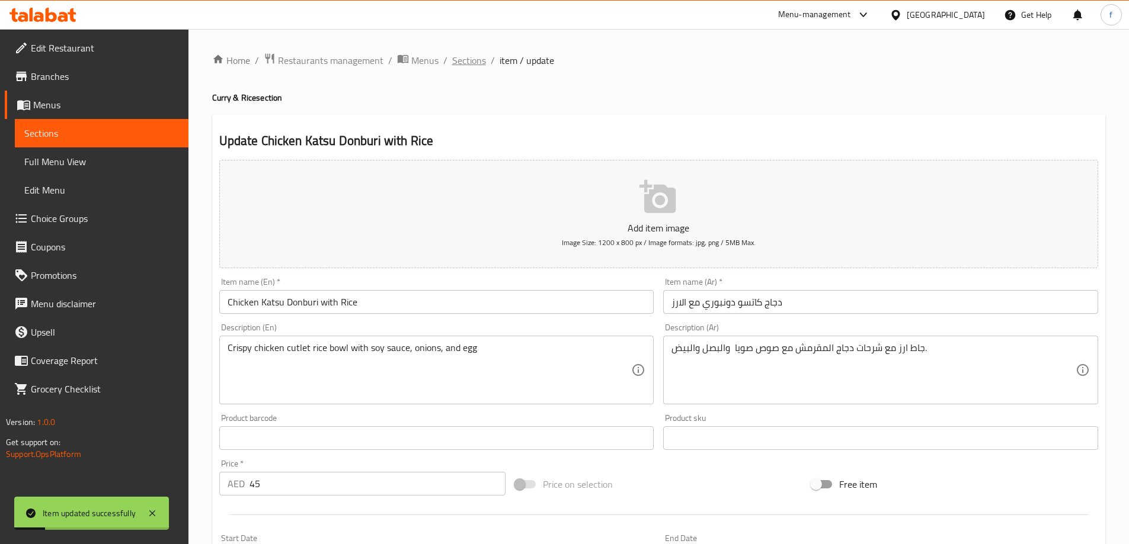
click at [461, 60] on span "Sections" at bounding box center [469, 60] width 34 height 14
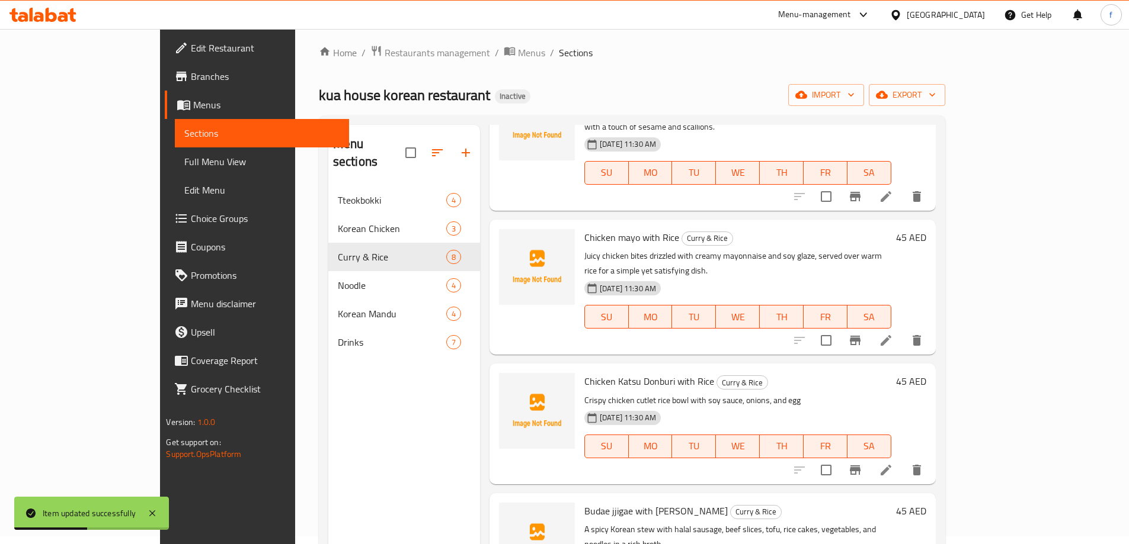
scroll to position [166, 0]
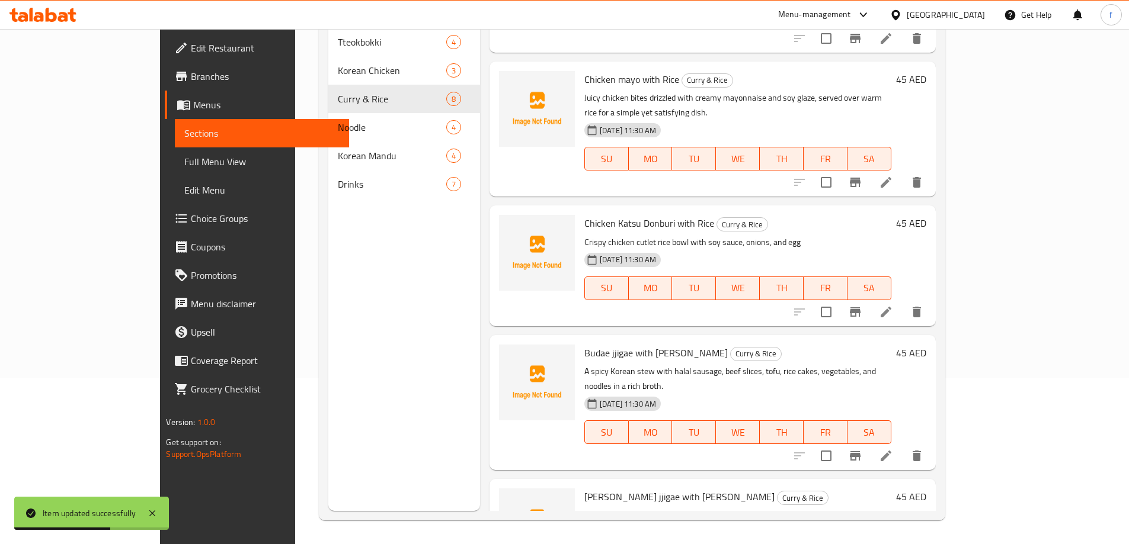
click at [902, 446] on li at bounding box center [885, 456] width 33 height 21
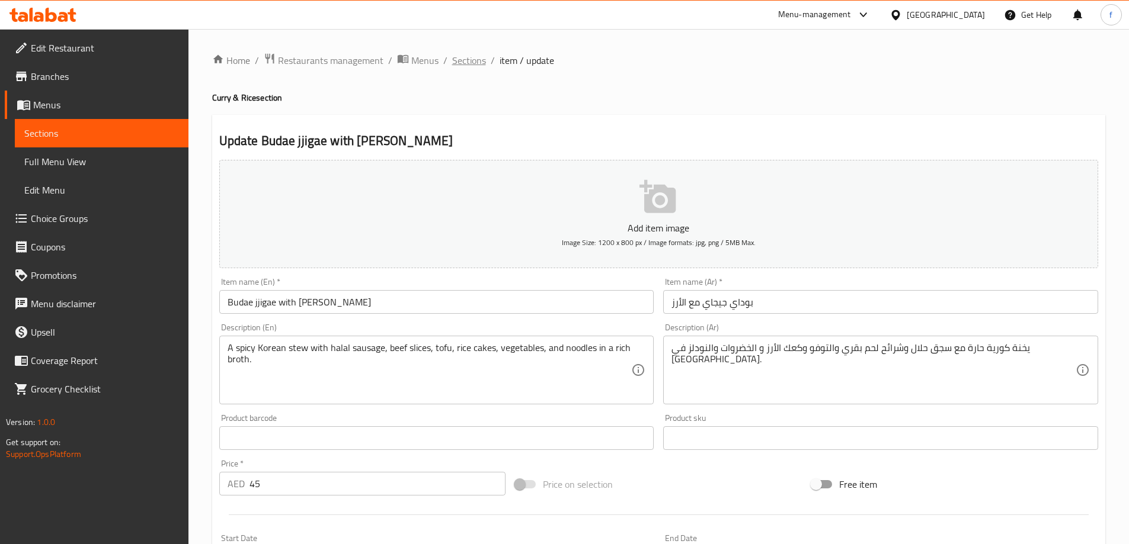
click at [467, 63] on span "Sections" at bounding box center [469, 60] width 34 height 14
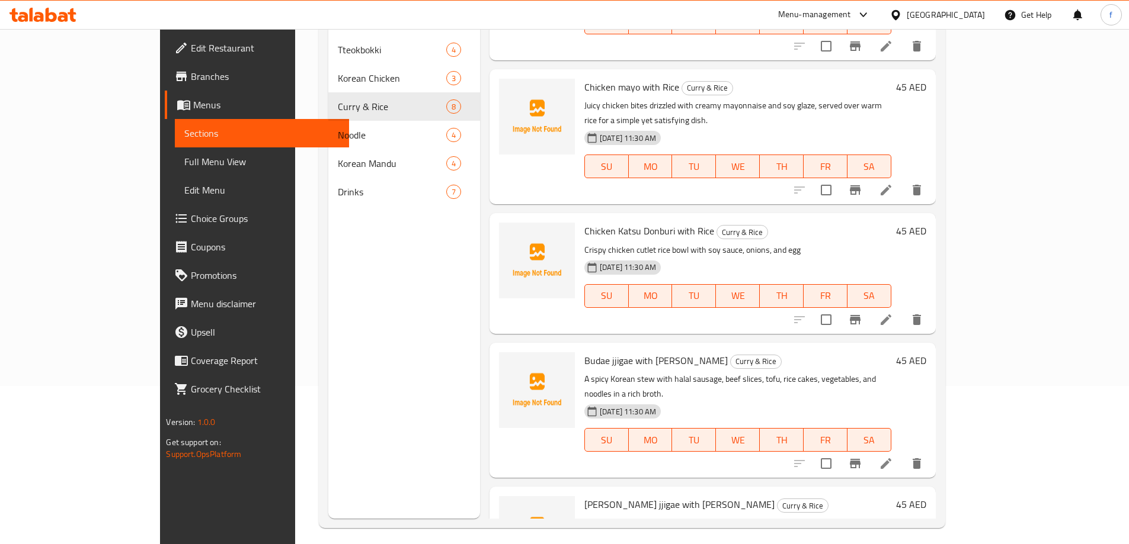
scroll to position [166, 0]
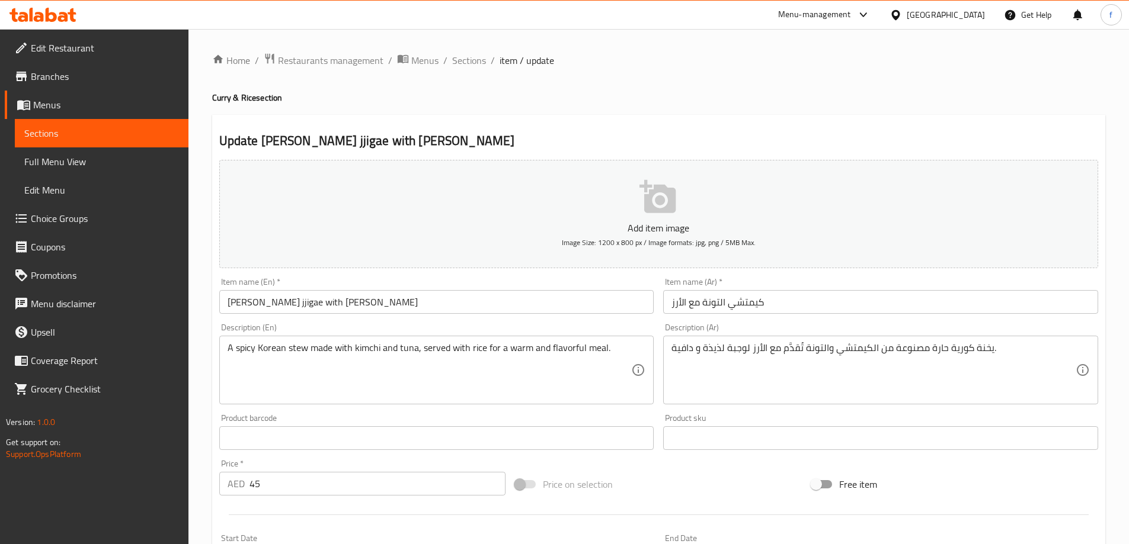
click at [278, 299] on input "Tuna Kimchi jjigae with Rice" at bounding box center [436, 302] width 435 height 24
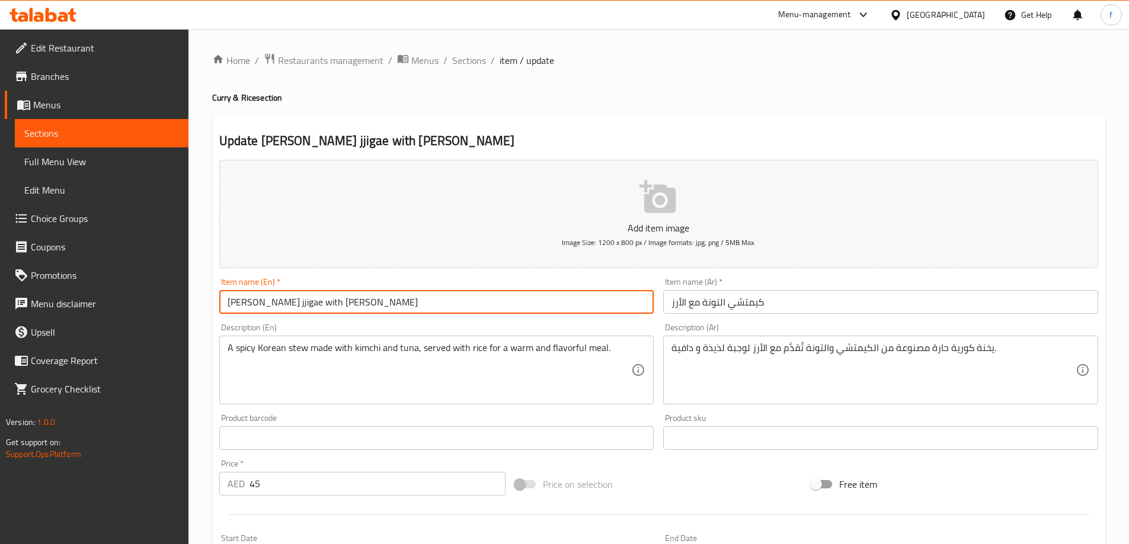
click at [278, 299] on input "Tuna Kimchi jjigae with Rice" at bounding box center [436, 302] width 435 height 24
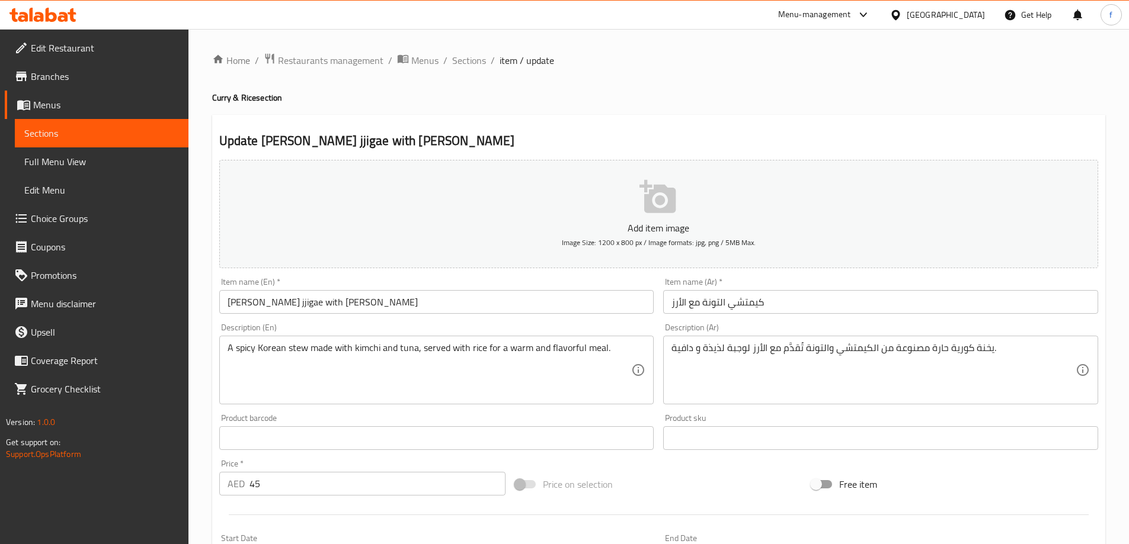
click at [474, 65] on span "Sections" at bounding box center [469, 60] width 34 height 14
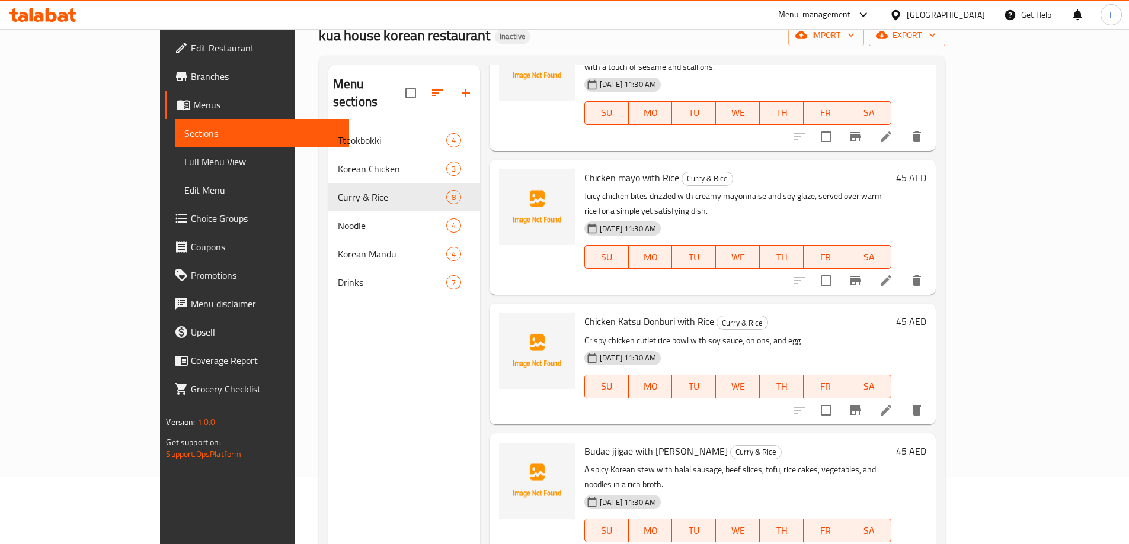
scroll to position [166, 0]
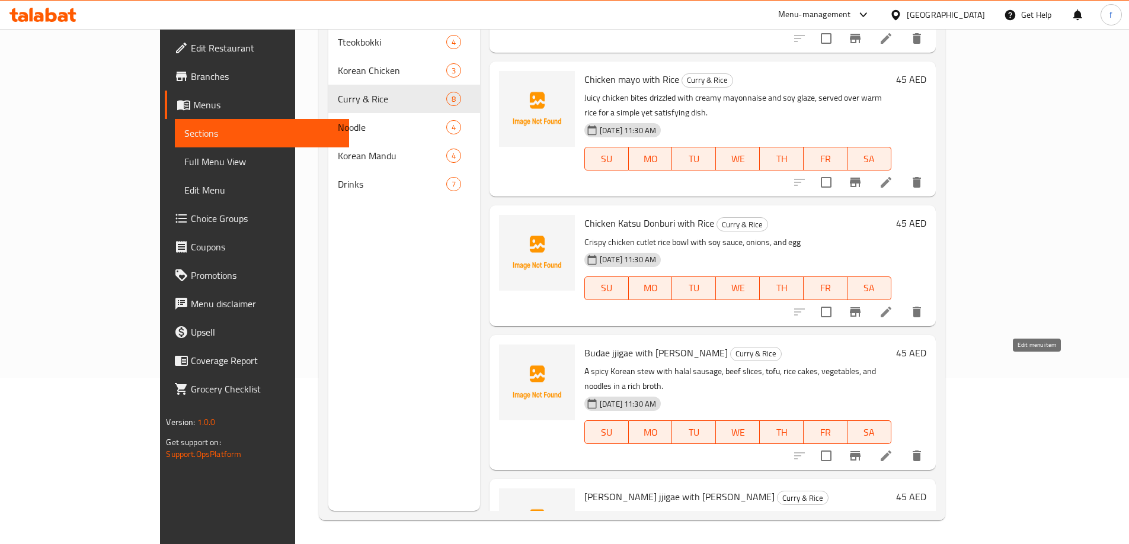
click at [893, 449] on icon at bounding box center [886, 456] width 14 height 14
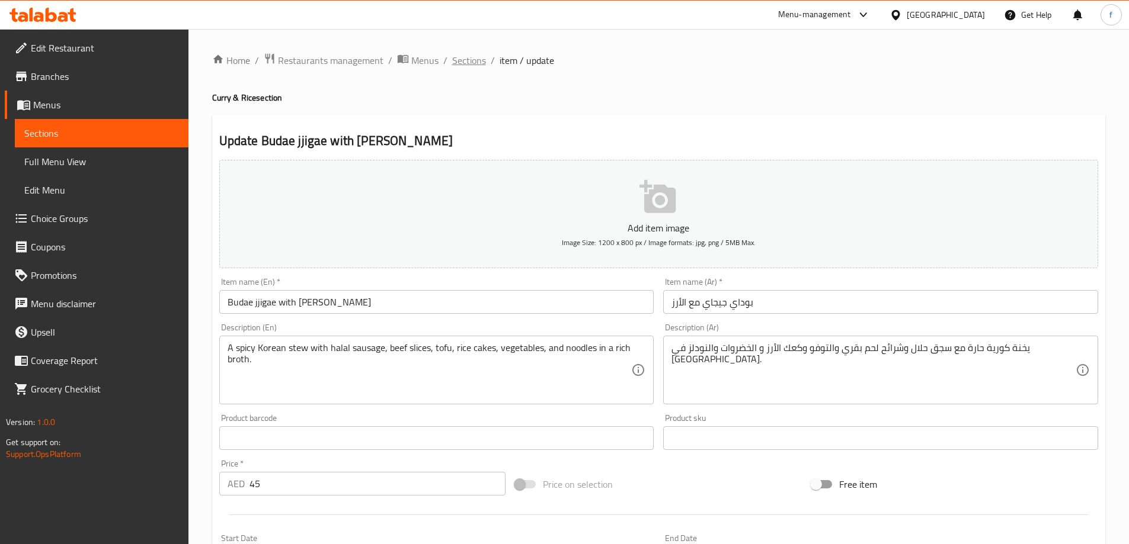
click at [468, 55] on span "Sections" at bounding box center [469, 60] width 34 height 14
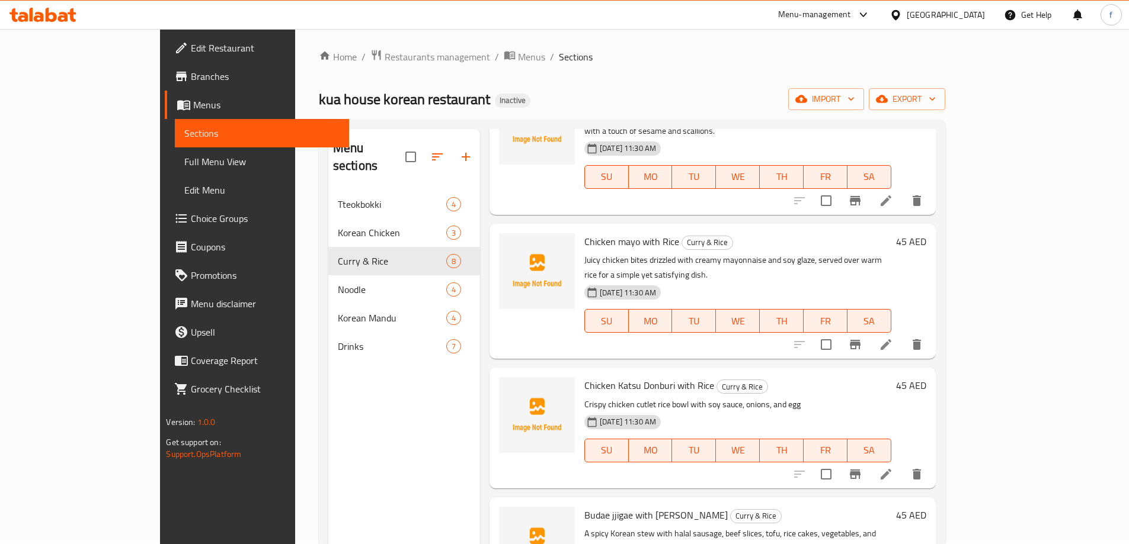
scroll to position [166, 0]
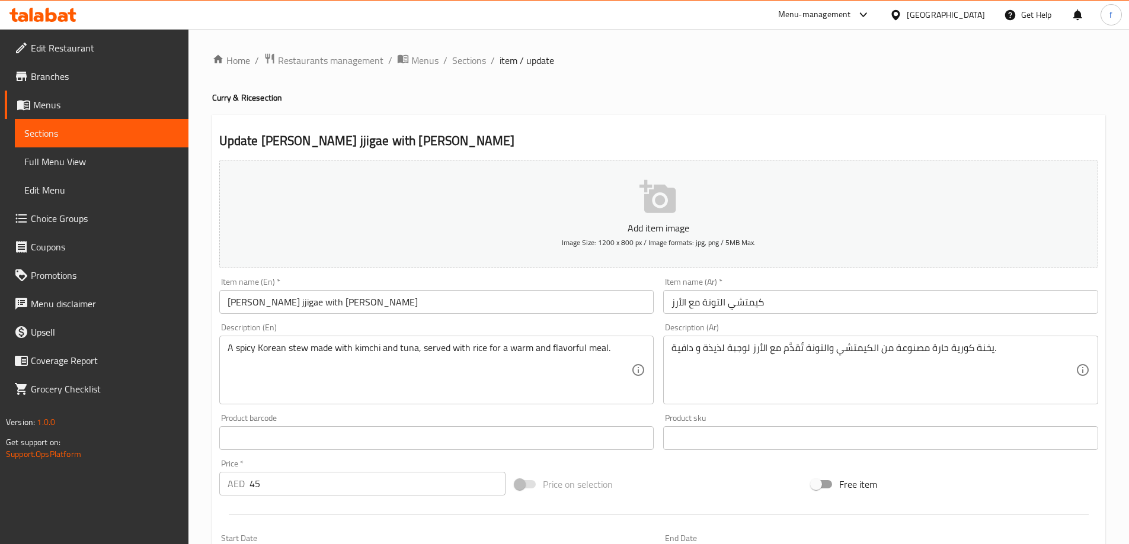
click at [717, 304] on input "كيمتشي التونة مع الأرز" at bounding box center [880, 302] width 435 height 24
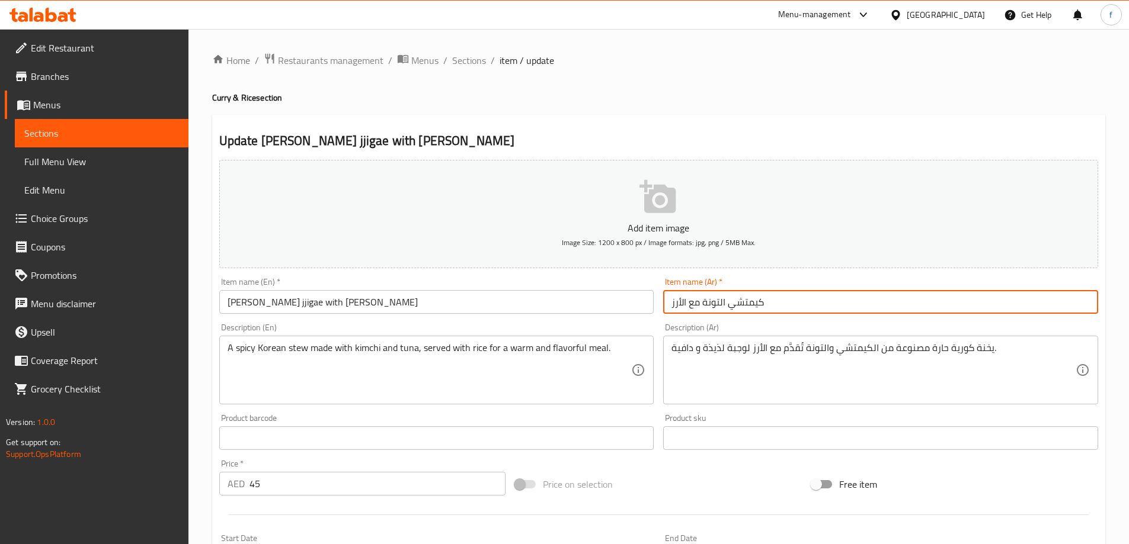
click at [723, 305] on input "كيمتشي التونة مع الأرز" at bounding box center [880, 302] width 435 height 24
click at [1022, 307] on input "كيمتشي التونة مع الأرز" at bounding box center [880, 302] width 435 height 24
click at [1043, 306] on input "كيمتشي التونة مع الأرز" at bounding box center [880, 302] width 435 height 24
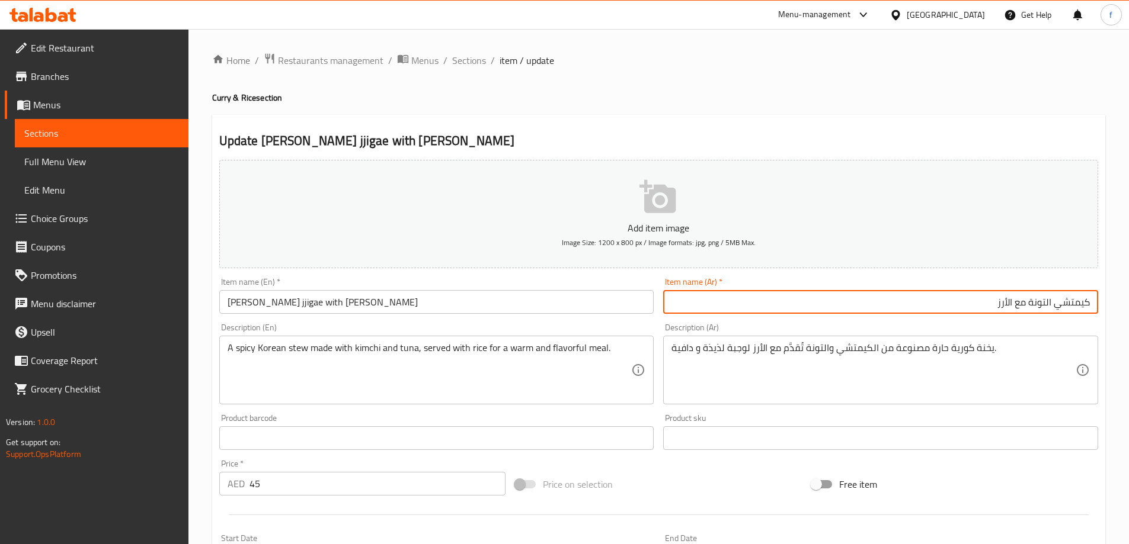
click at [1043, 306] on input "كيمتشي التونة مع الأرز" at bounding box center [880, 302] width 435 height 24
click at [1090, 302] on input "كيمتشي مع الأرز" at bounding box center [880, 302] width 435 height 24
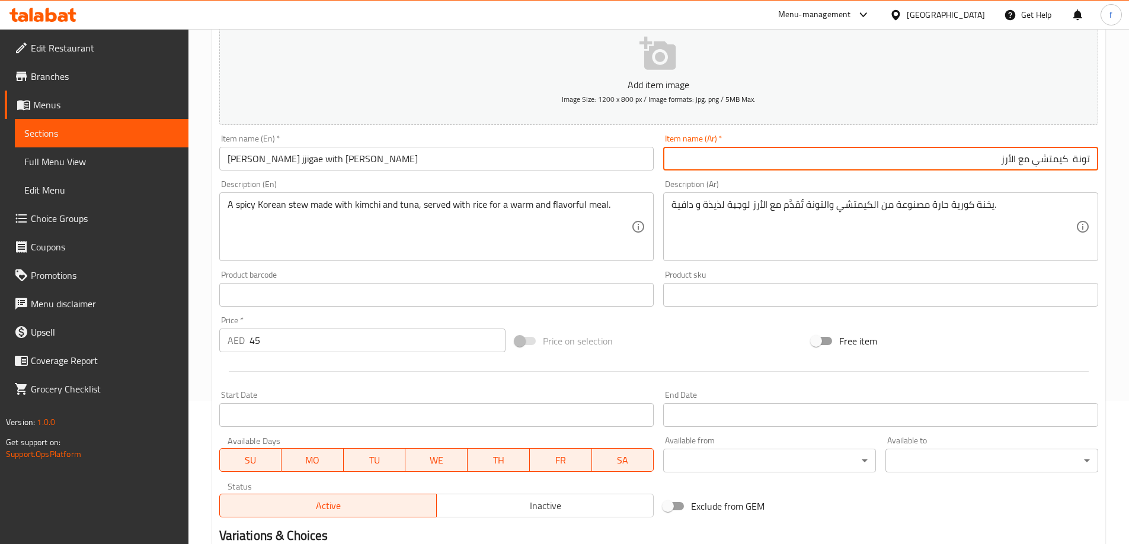
scroll to position [293, 0]
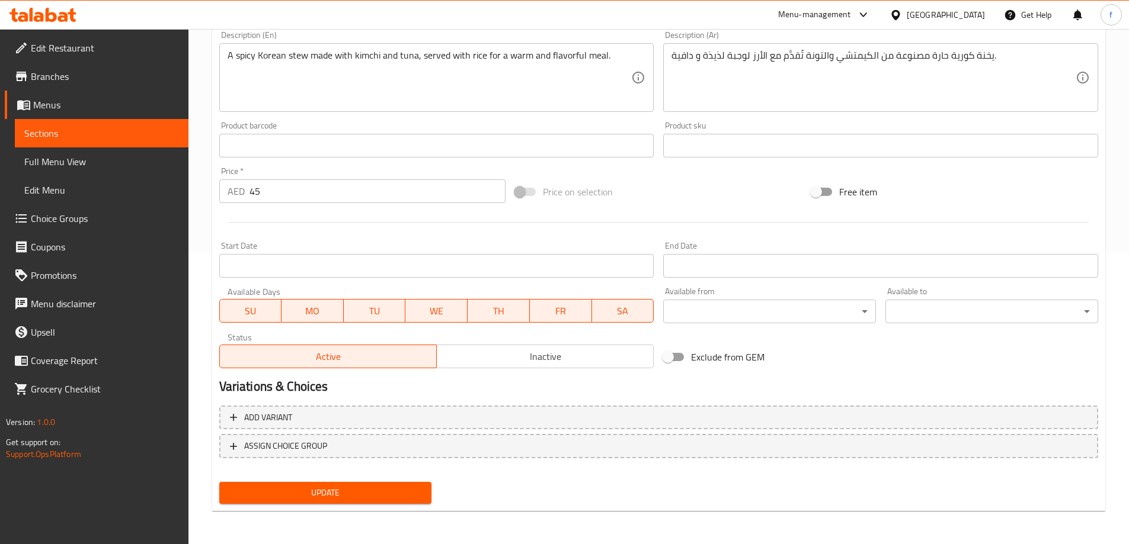
type input "تونة كيمتشي مع الأرز"
click at [419, 485] on button "Update" at bounding box center [325, 493] width 213 height 22
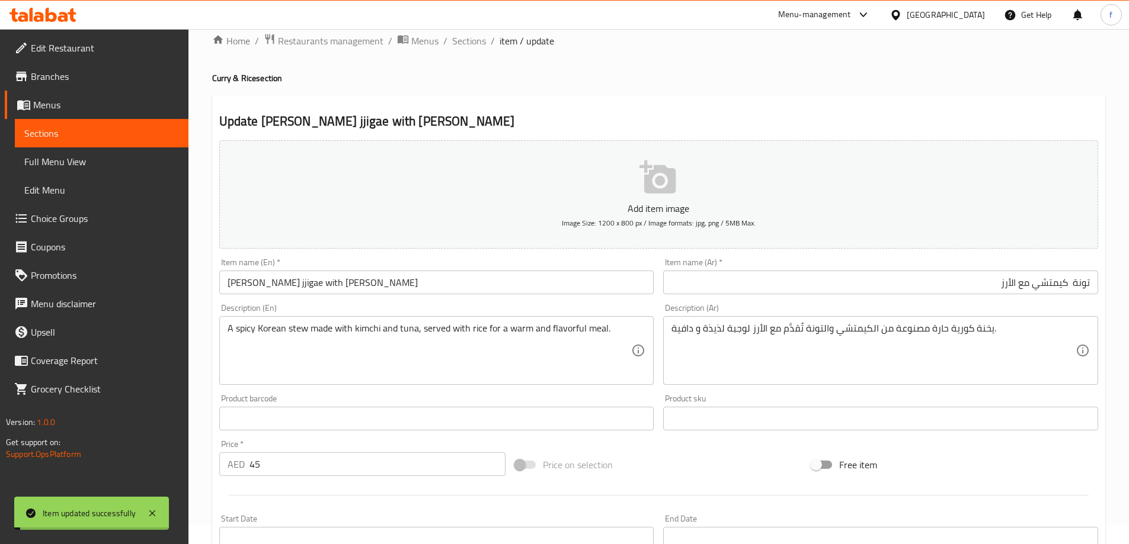
scroll to position [0, 0]
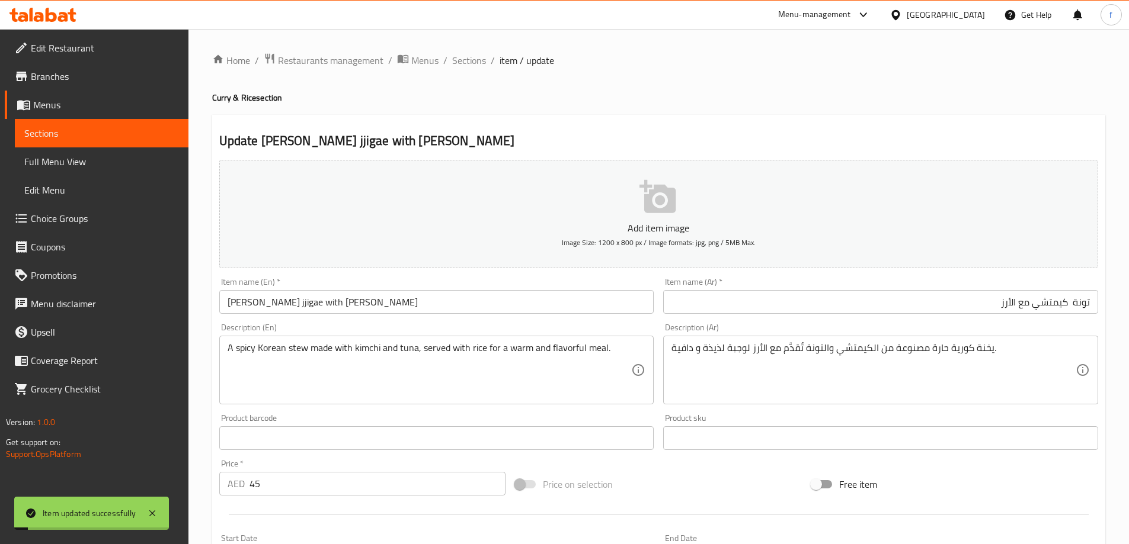
click at [478, 55] on span "Sections" at bounding box center [469, 60] width 34 height 14
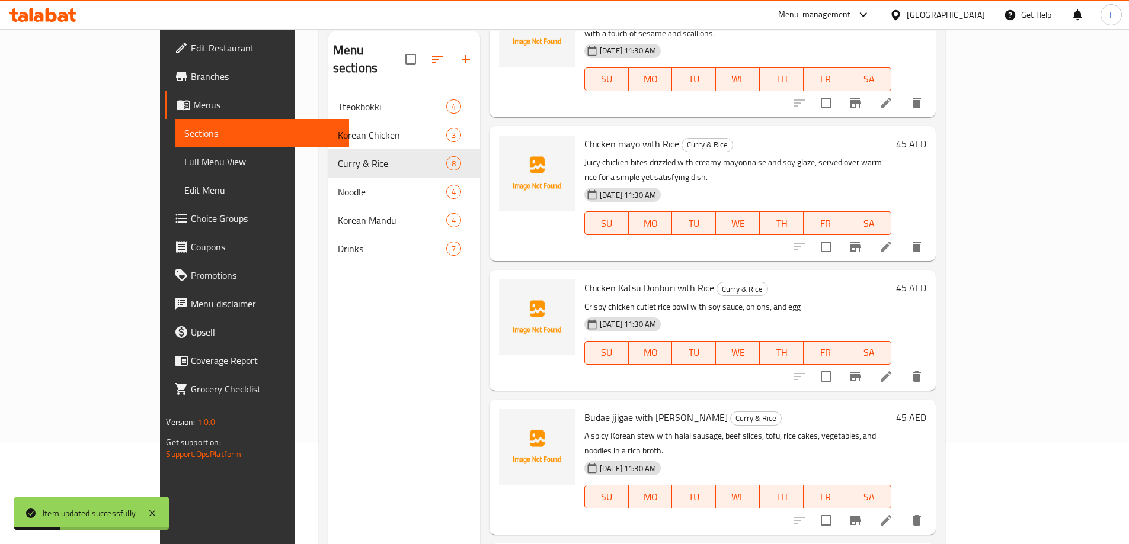
scroll to position [166, 0]
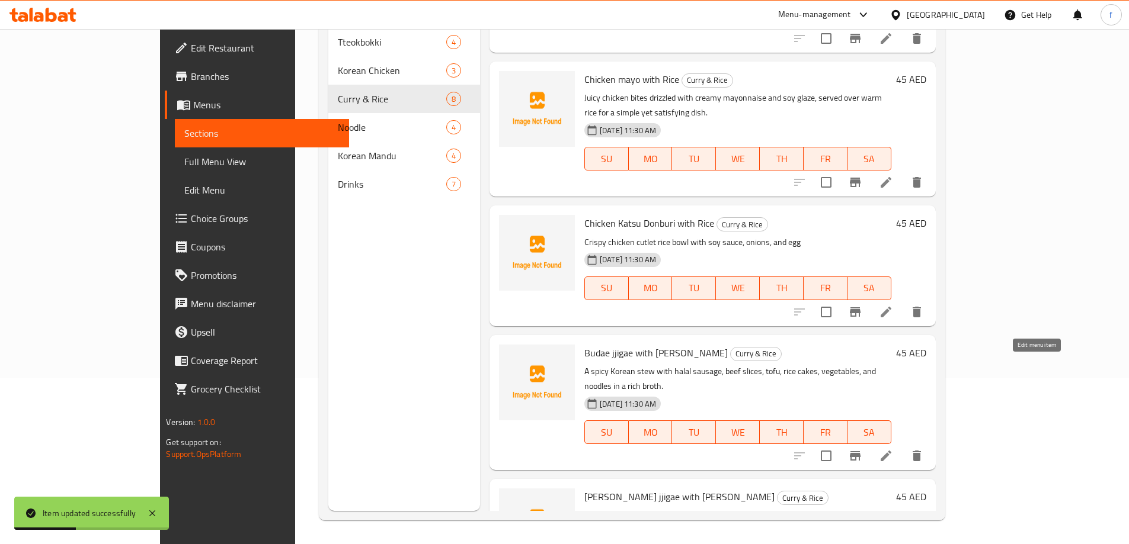
click at [893, 449] on icon at bounding box center [886, 456] width 14 height 14
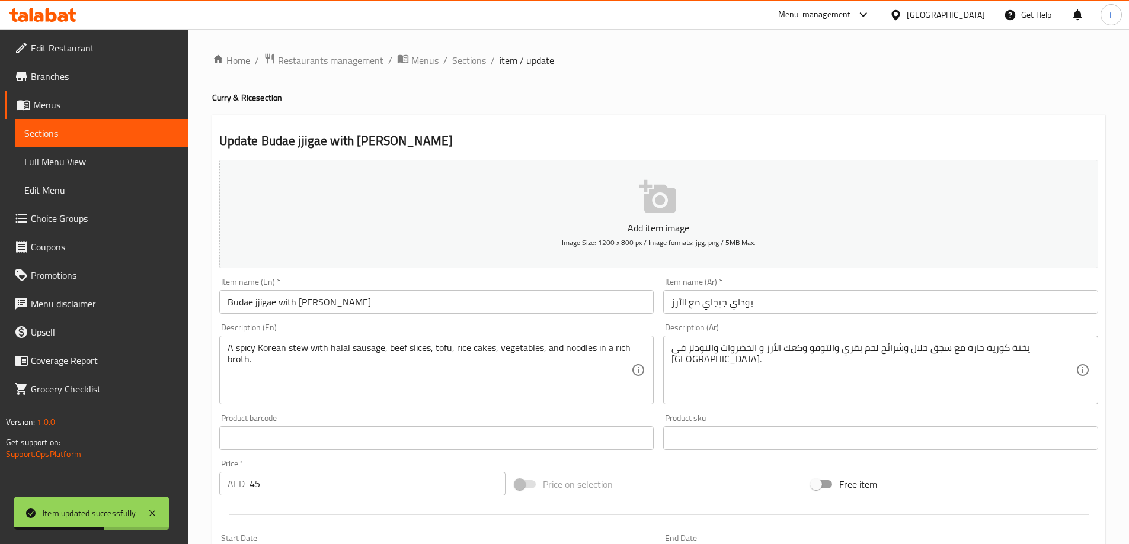
click at [712, 303] on input "بوداي جيجاي مع الأرز" at bounding box center [880, 302] width 435 height 24
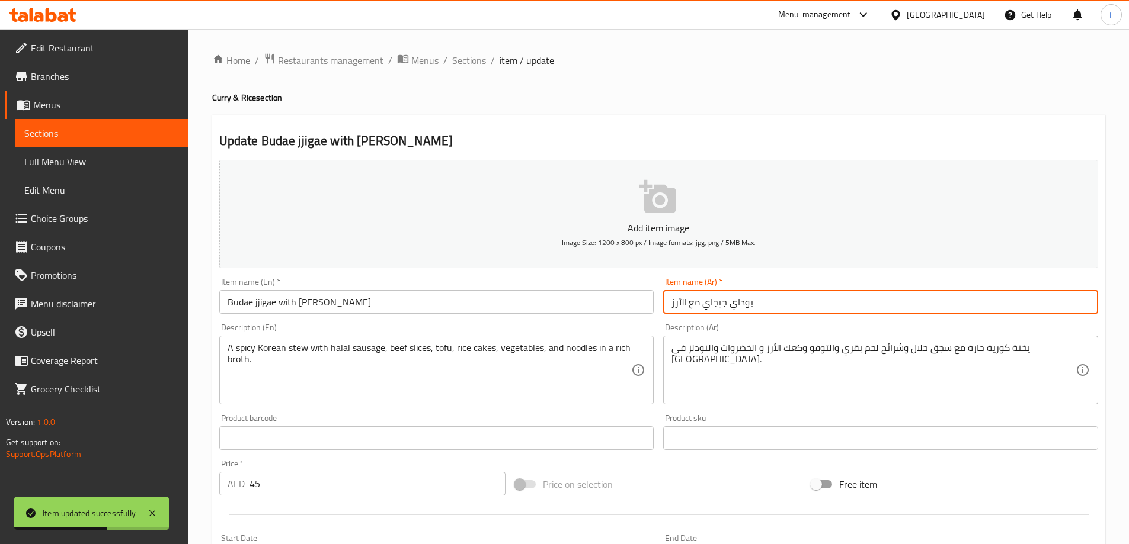
click at [712, 303] on input "بوداي جيجاي مع الأرز" at bounding box center [880, 302] width 435 height 24
click at [460, 62] on span "Sections" at bounding box center [469, 60] width 34 height 14
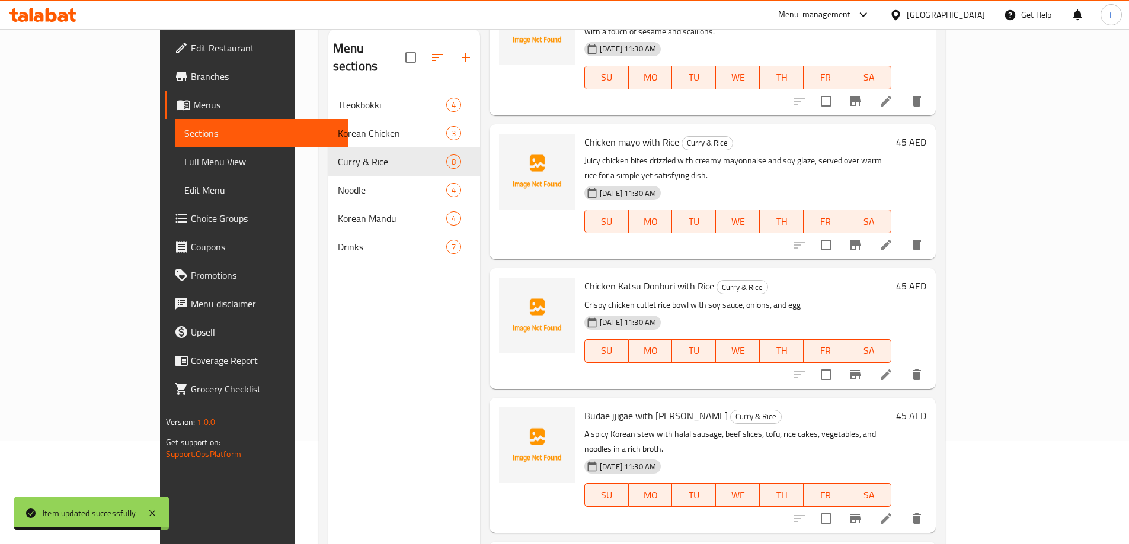
scroll to position [166, 0]
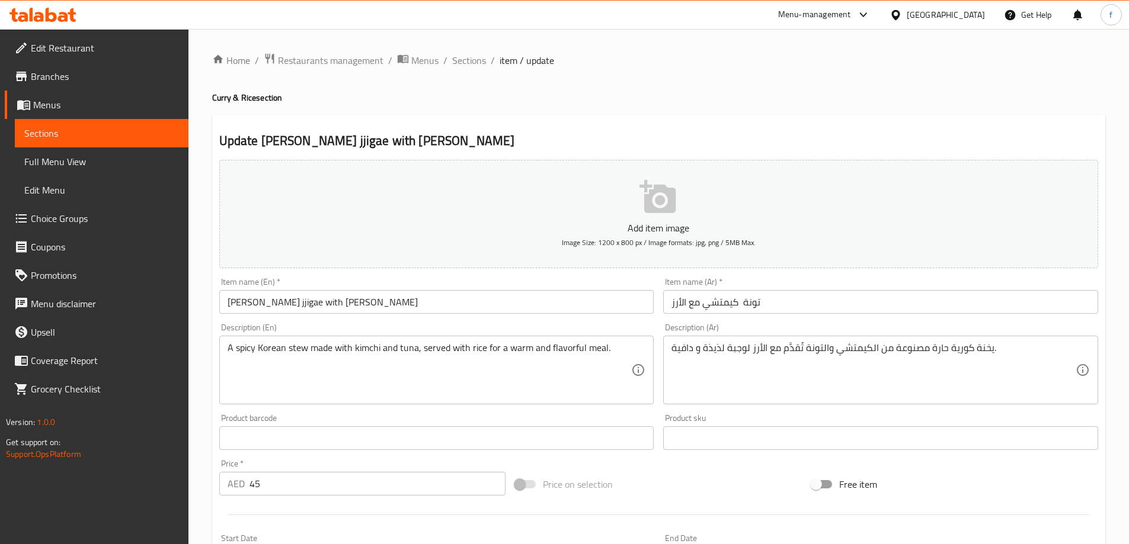
click at [700, 305] on input "تونة كيمتشي مع الأرز" at bounding box center [880, 302] width 435 height 24
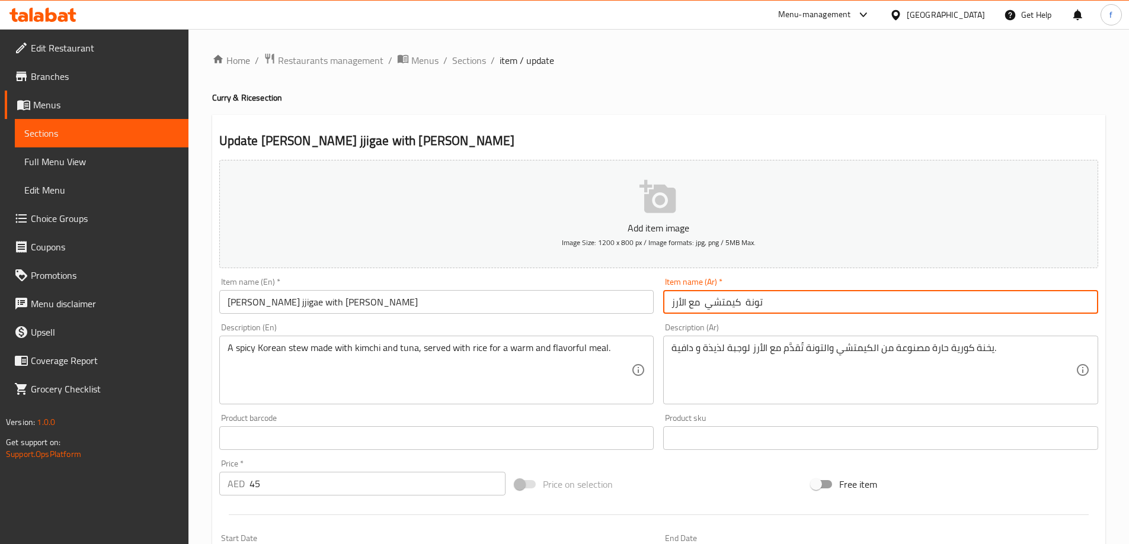
paste input "جيجاي"
click at [728, 305] on input "تونة كيمتشي جيجاي مع الأرز" at bounding box center [880, 302] width 435 height 24
click at [687, 302] on input "تونة كيمتشي جيجاي مع الأرز" at bounding box center [880, 302] width 435 height 24
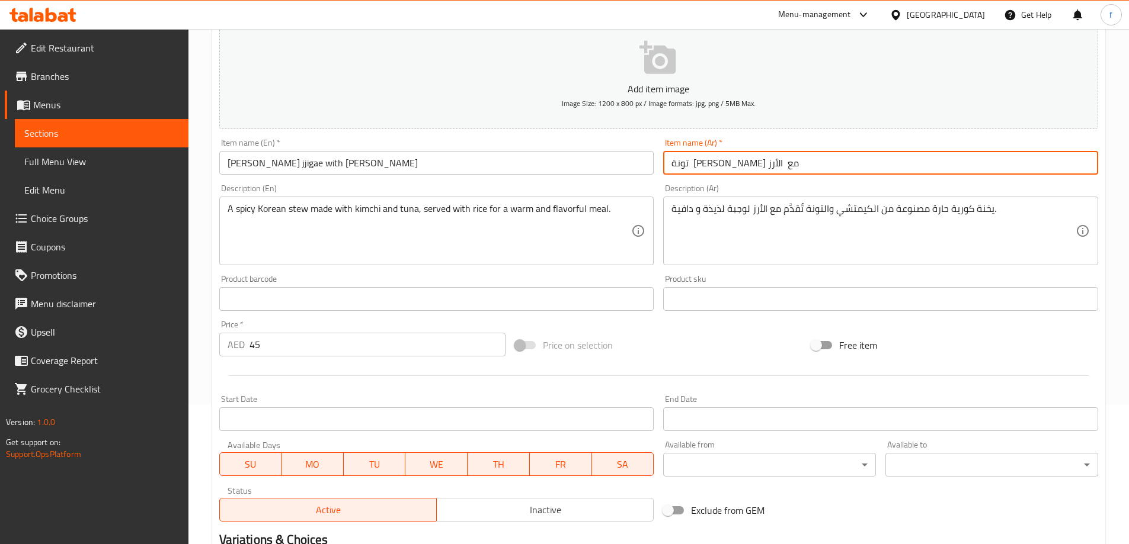
scroll to position [293, 0]
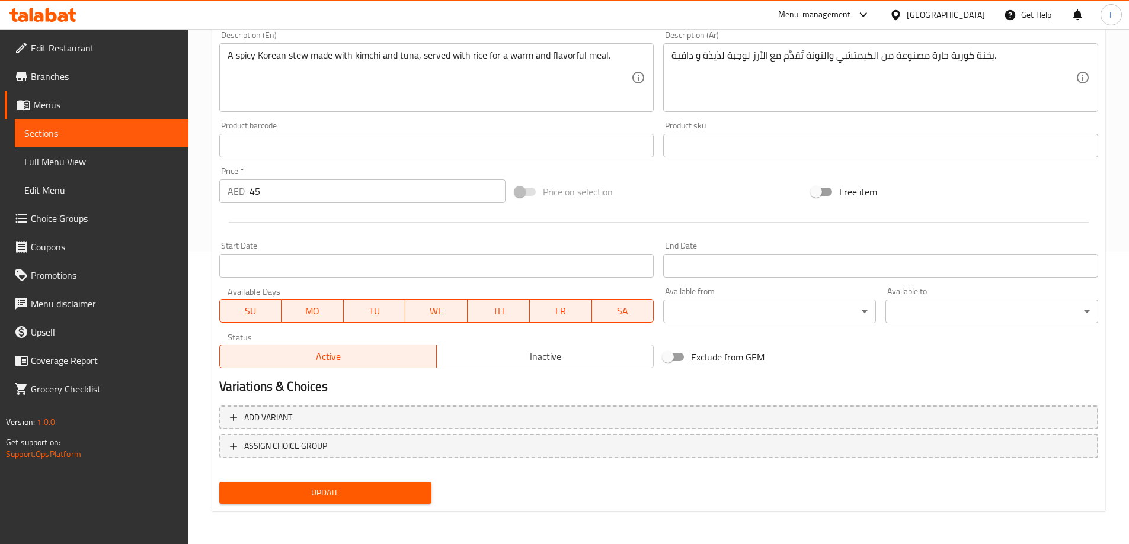
type input "تونة كيمتشي جيجاي مع الأرز"
click at [384, 488] on span "Update" at bounding box center [326, 493] width 194 height 15
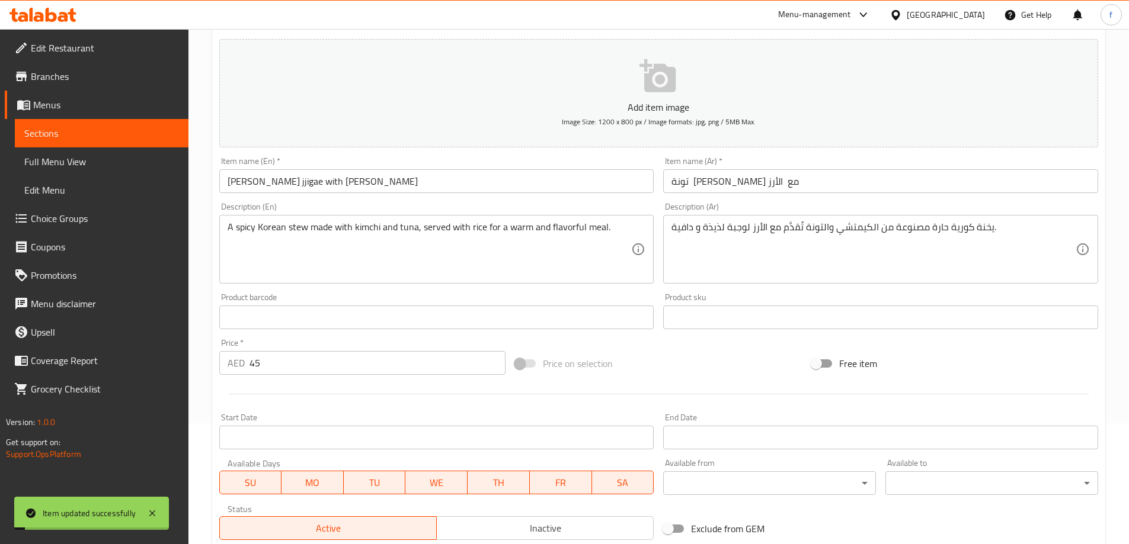
scroll to position [0, 0]
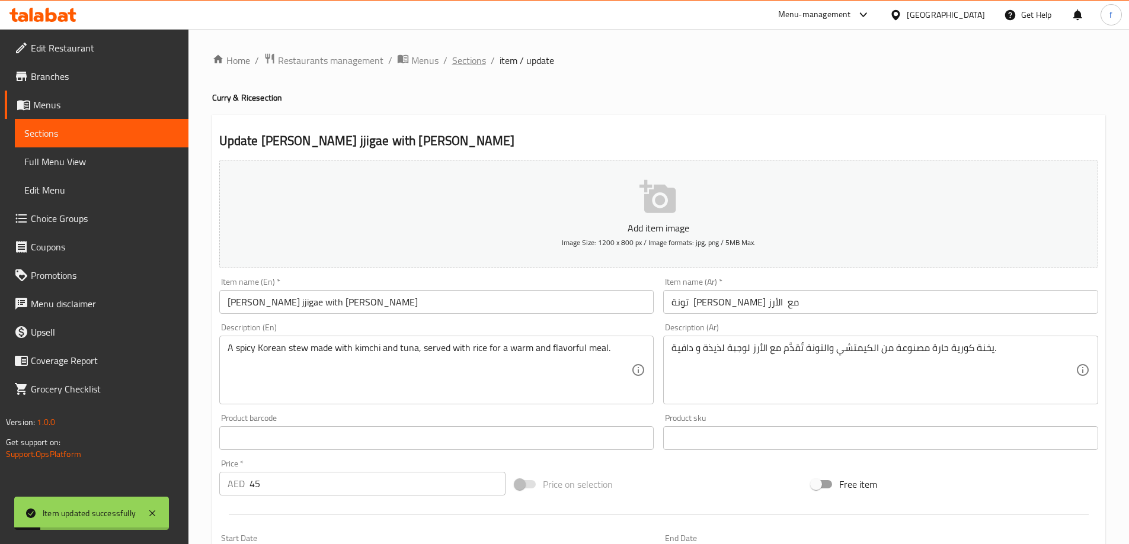
click at [476, 57] on span "Sections" at bounding box center [469, 60] width 34 height 14
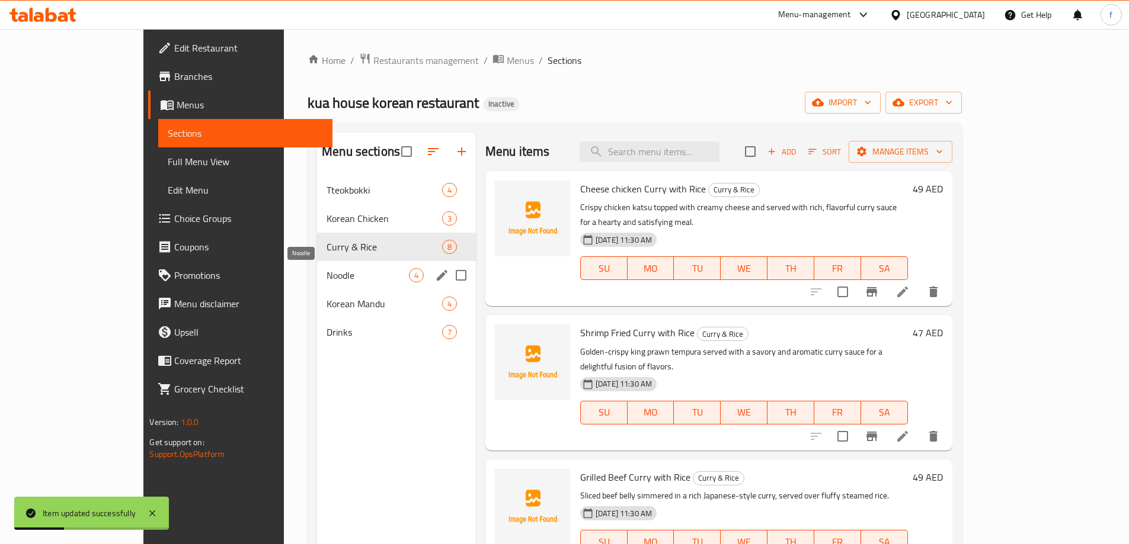
click at [326, 278] on span "Noodle" at bounding box center [367, 275] width 82 height 14
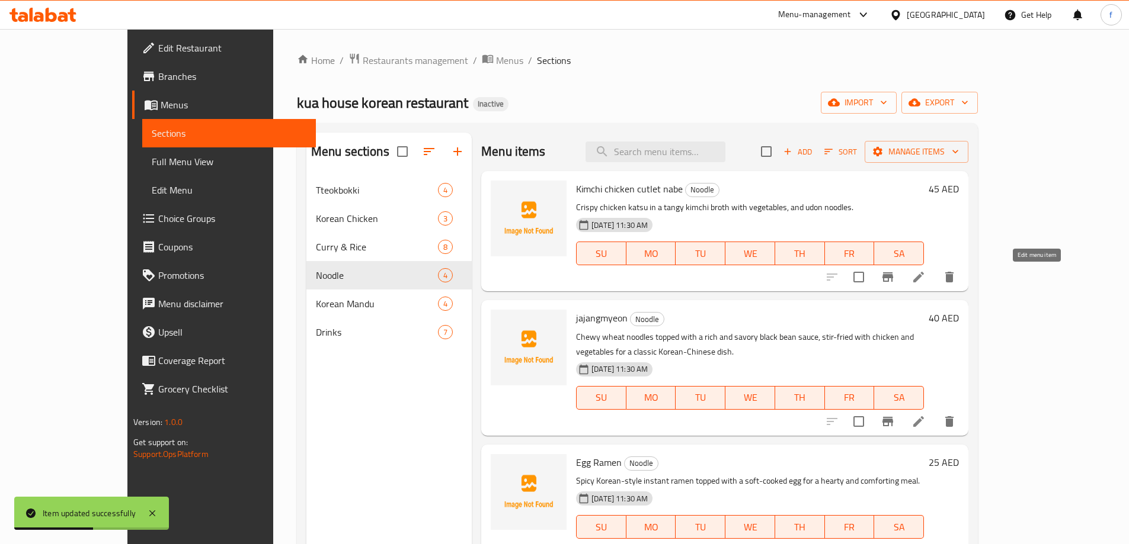
click at [924, 279] on icon at bounding box center [918, 277] width 11 height 11
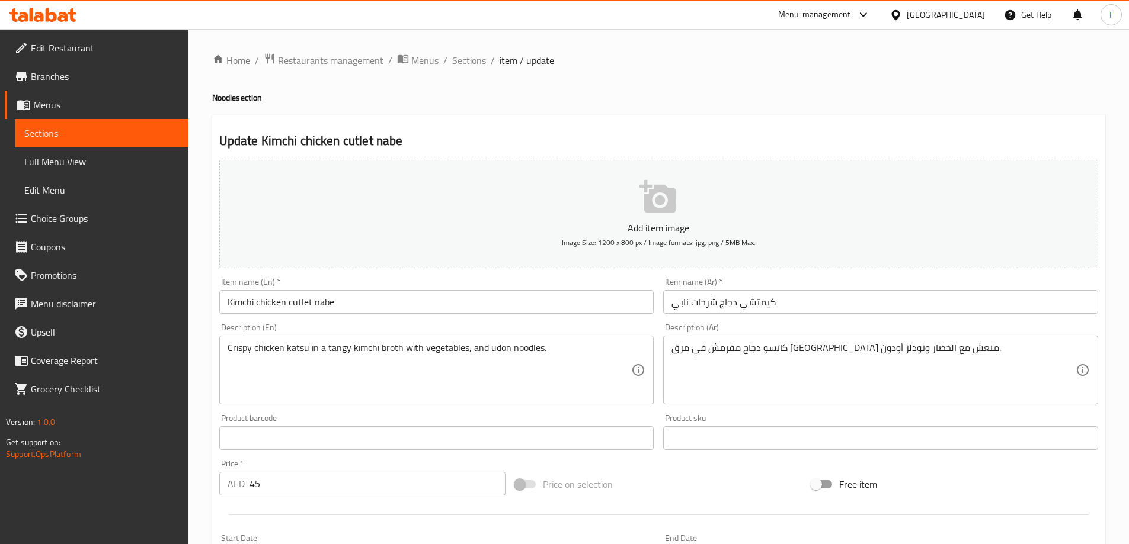
click at [472, 56] on span "Sections" at bounding box center [469, 60] width 34 height 14
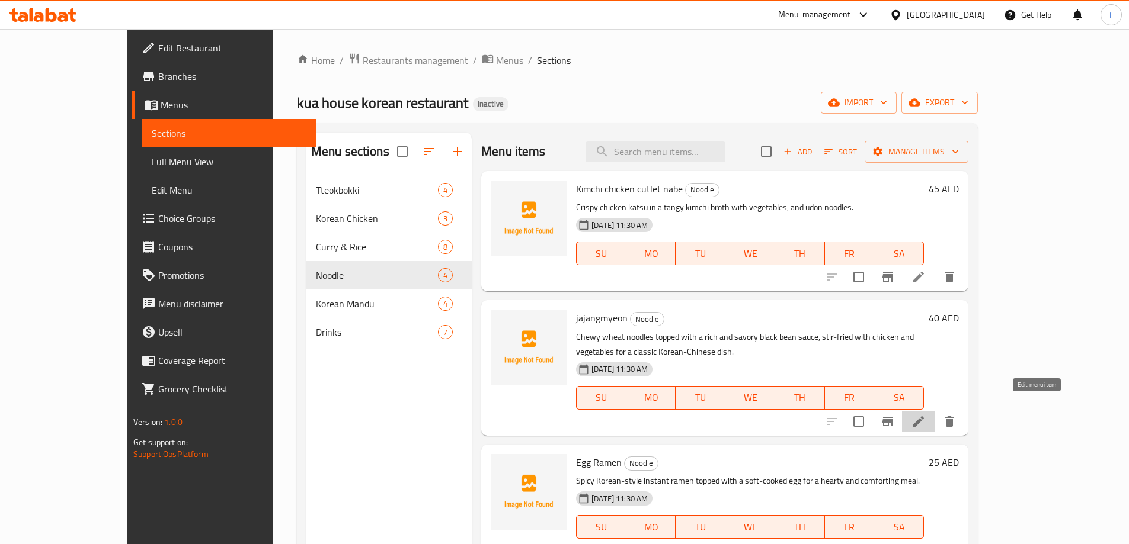
click at [925, 415] on icon at bounding box center [918, 422] width 14 height 14
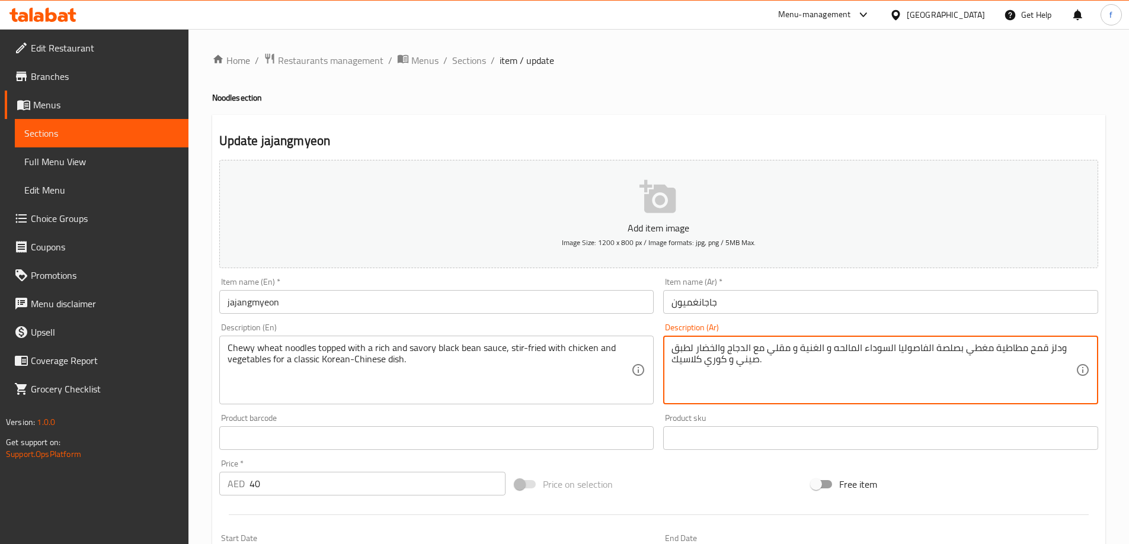
click at [1028, 360] on textarea "ودلز قمح مطاطية مغطي بصلصة الفاصوليا السوداء المالحه و الغنية و مقلي مع الدجاج …" at bounding box center [873, 370] width 404 height 56
click at [1017, 375] on textarea "ودلز قمح مطاطية مغطي بصلصة الفاصوليا السوداء المالحه و الغنية و مقلي مع الدجاج …" at bounding box center [873, 370] width 404 height 56
click at [1066, 350] on textarea "ودلز قمح مطاطية مغطي بصلصة الفاصوليا السوداء المالحه و الغنية و مقلي مع الدجاج …" at bounding box center [873, 370] width 404 height 56
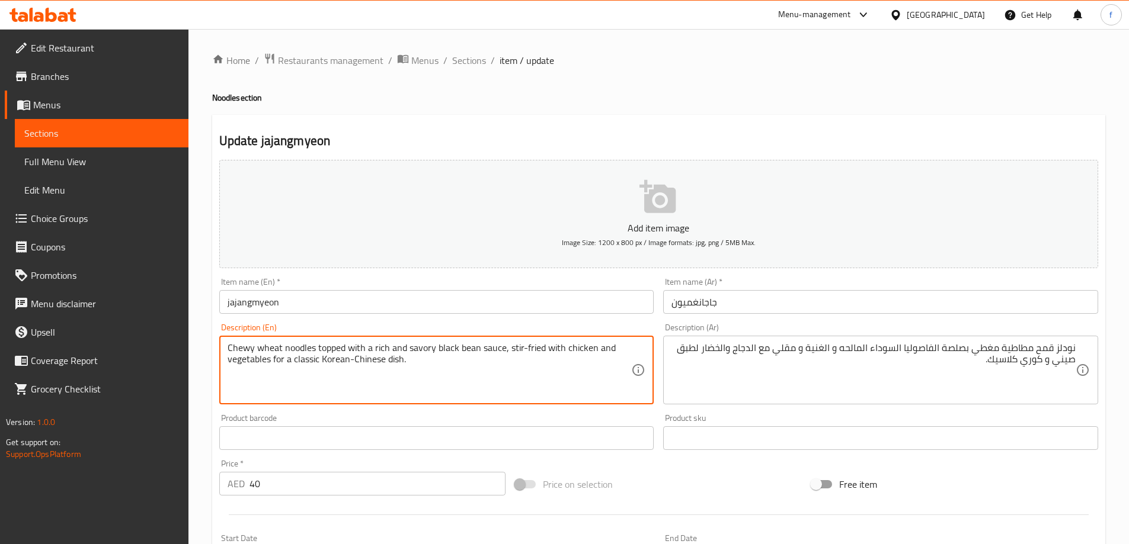
drag, startPoint x: 271, startPoint y: 361, endPoint x: 425, endPoint y: 370, distance: 154.9
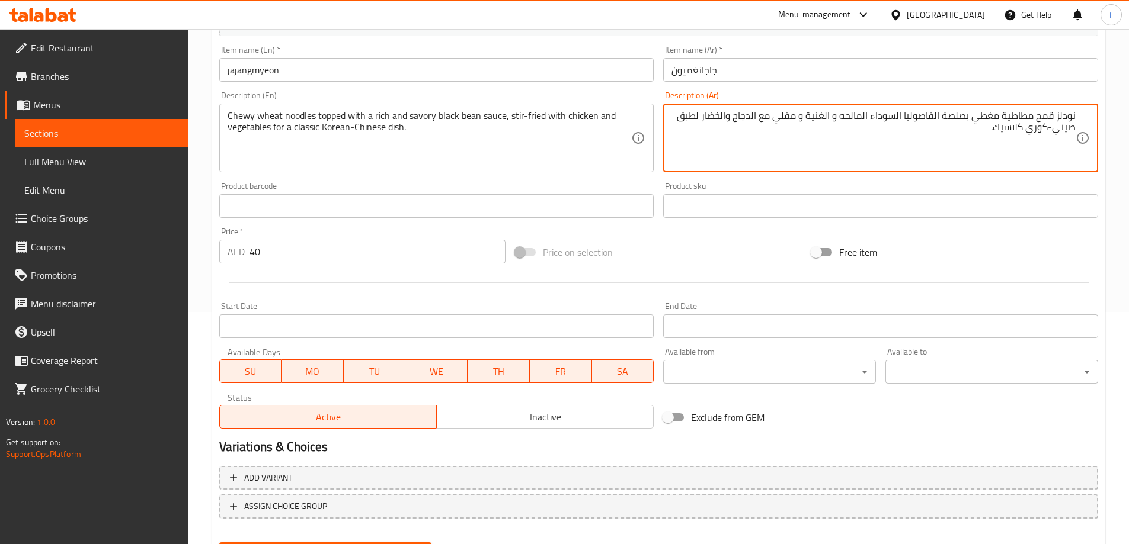
scroll to position [293, 0]
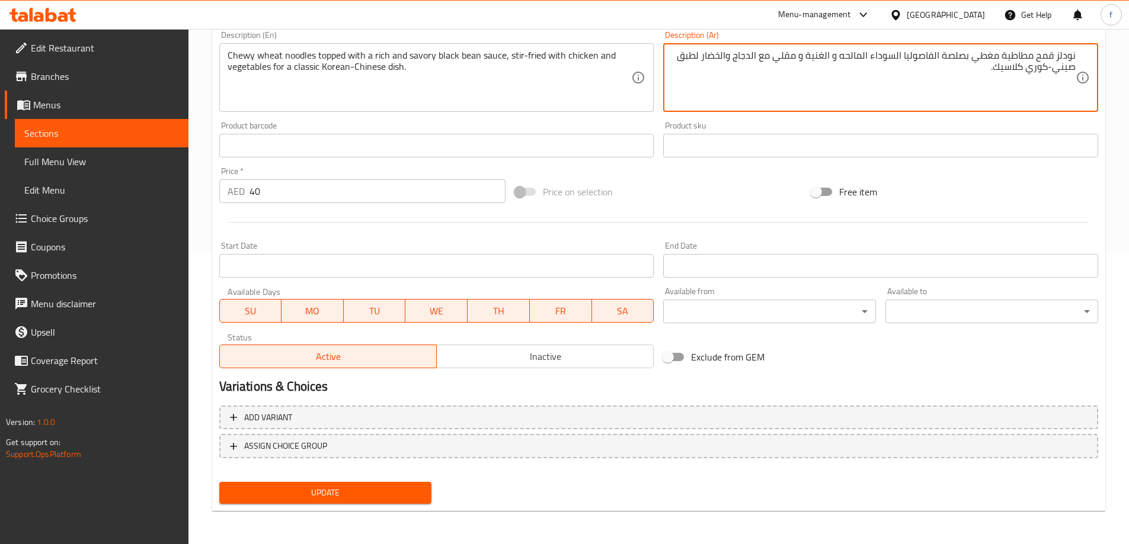
type textarea "نودلز قمح مطاطية مغطي بصلصة الفاصوليا السوداء المالحه و الغنية و مقلي مع الدجاج…"
click at [415, 490] on span "Update" at bounding box center [326, 493] width 194 height 15
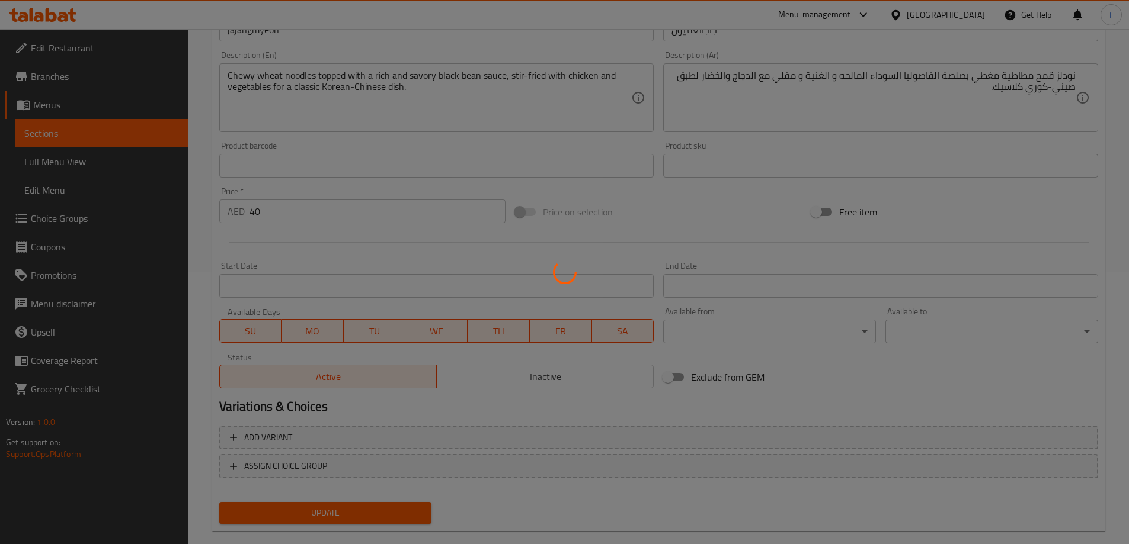
scroll to position [0, 0]
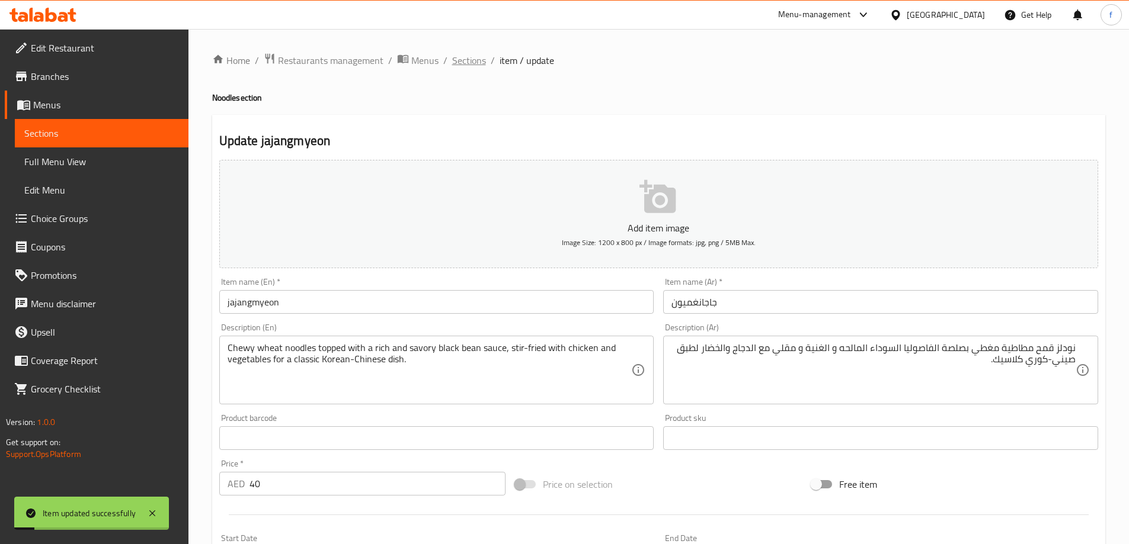
click at [470, 59] on span "Sections" at bounding box center [469, 60] width 34 height 14
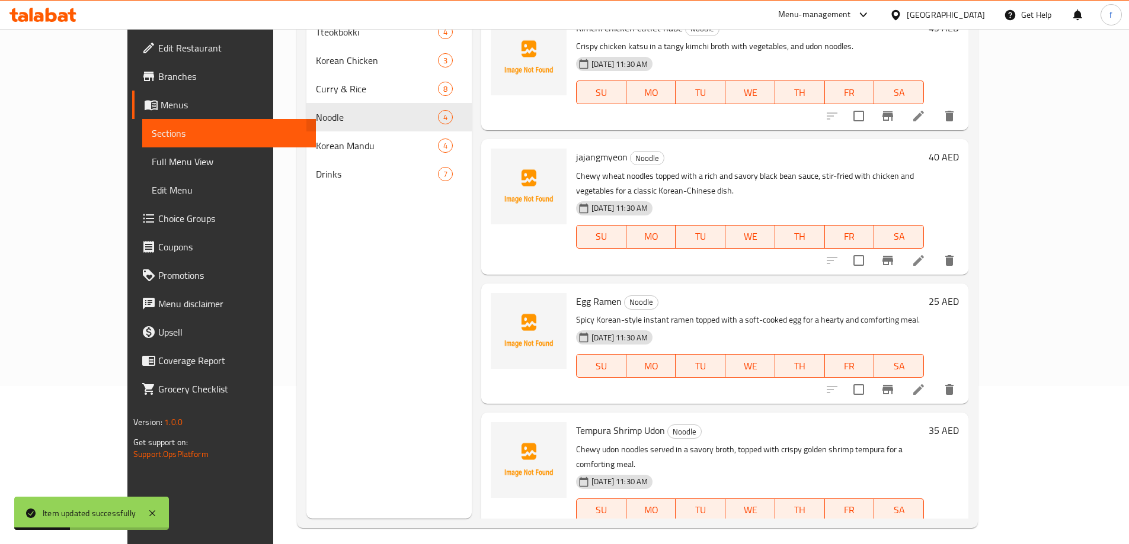
scroll to position [166, 0]
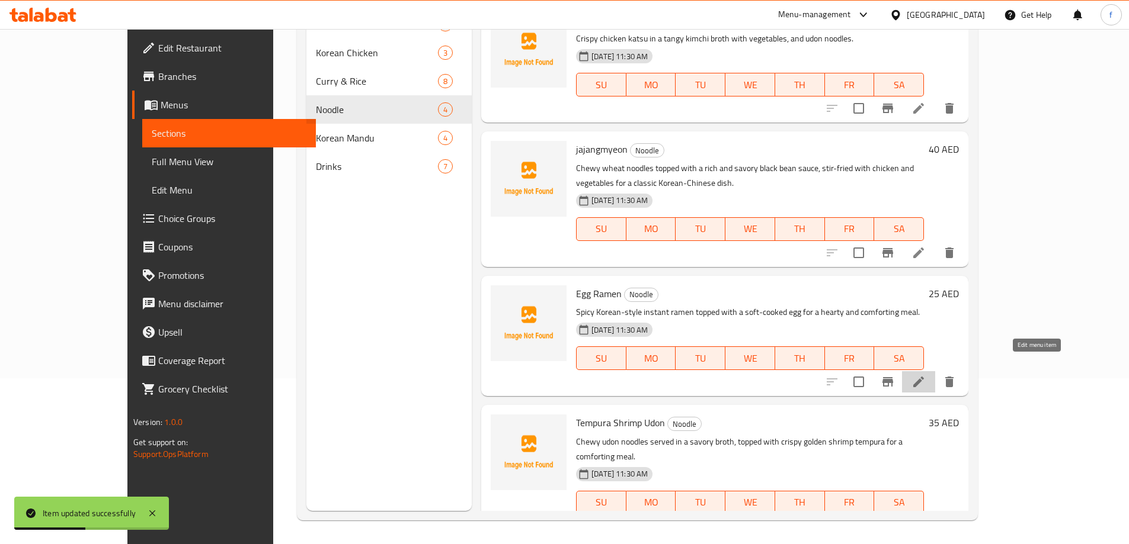
click at [925, 375] on icon at bounding box center [918, 382] width 14 height 14
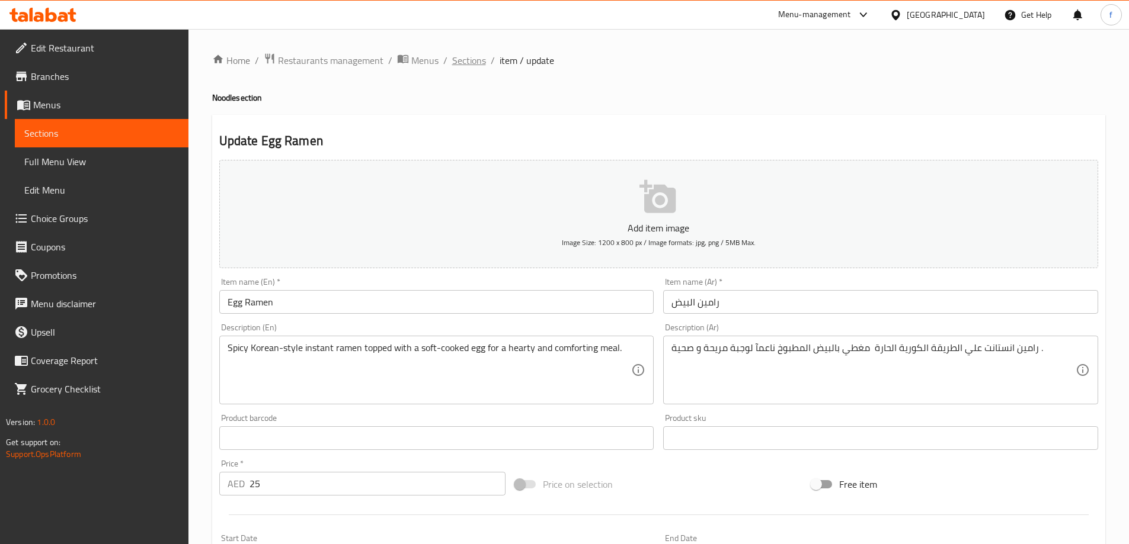
click at [472, 62] on span "Sections" at bounding box center [469, 60] width 34 height 14
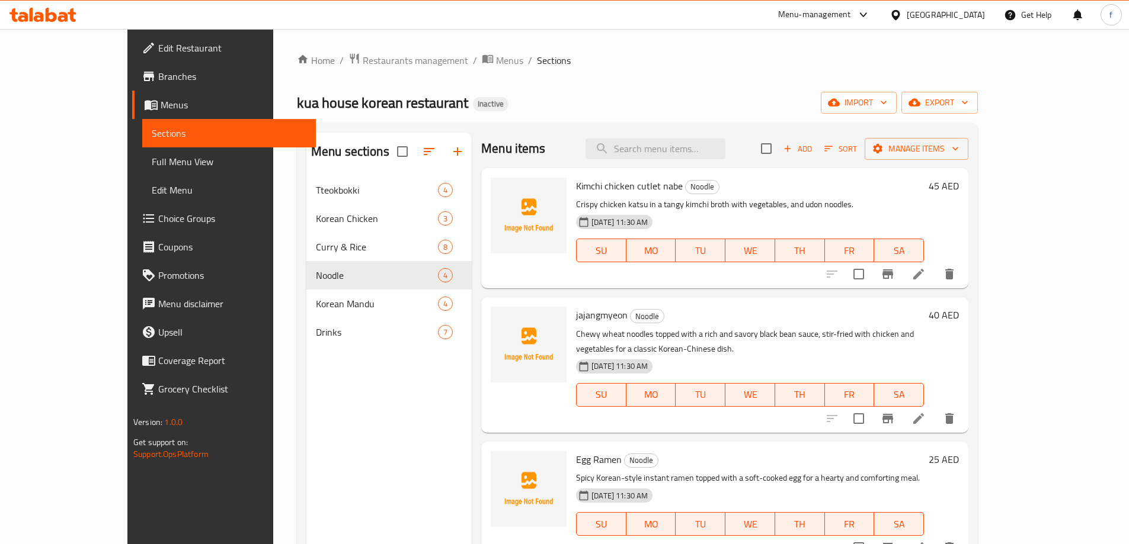
scroll to position [166, 0]
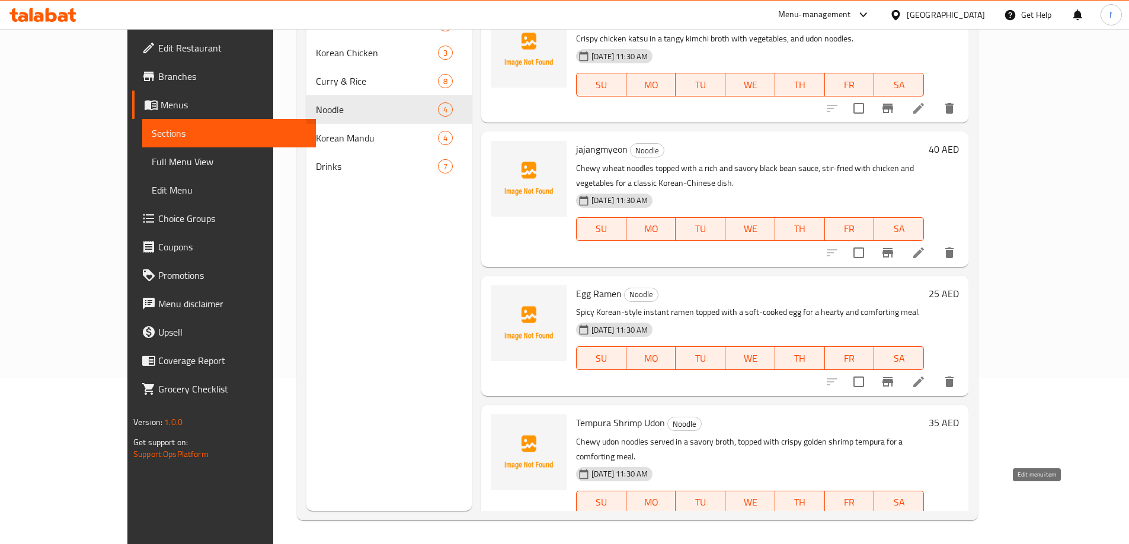
click at [925, 520] on icon at bounding box center [918, 527] width 14 height 14
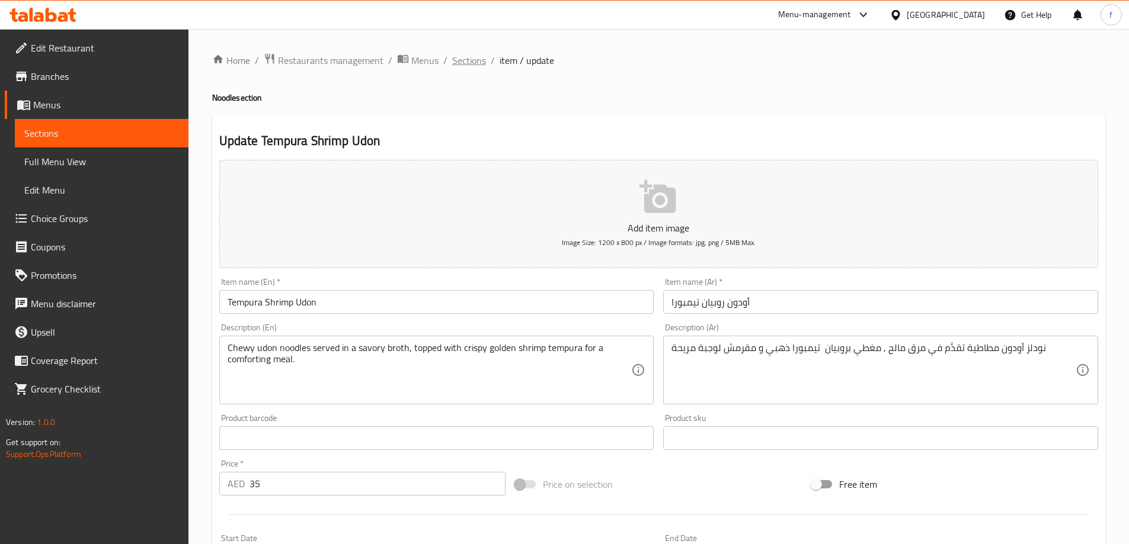
click at [469, 62] on span "Sections" at bounding box center [469, 60] width 34 height 14
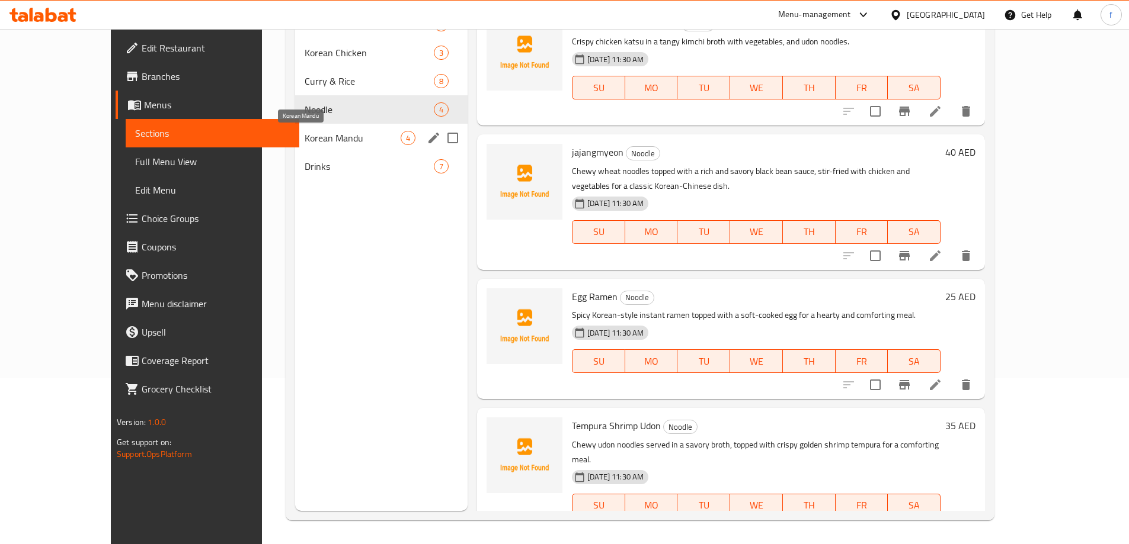
click at [305, 140] on span "Korean Mandu" at bounding box center [353, 138] width 96 height 14
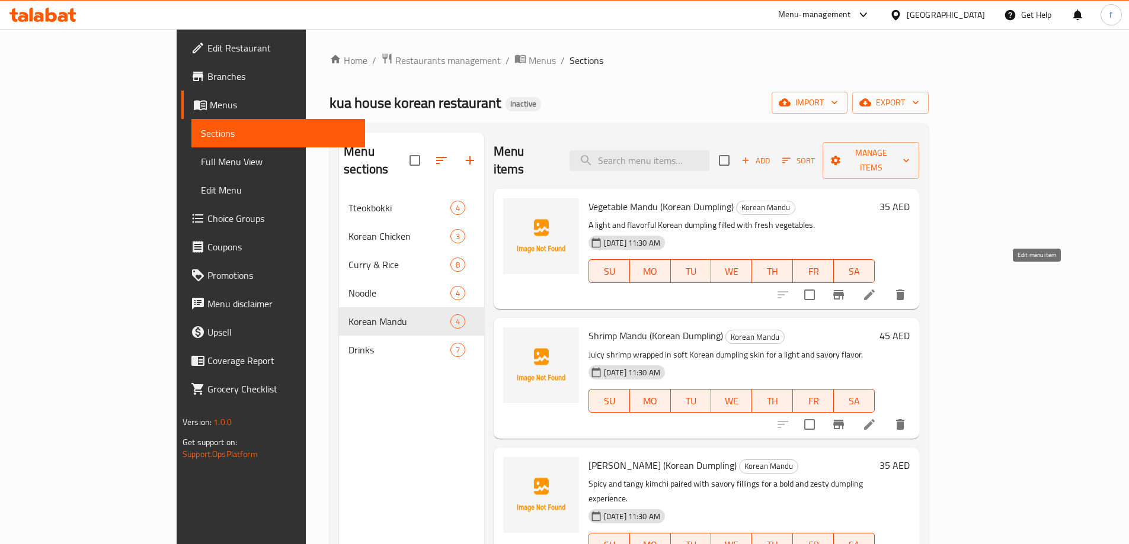
click at [874, 290] on icon at bounding box center [869, 295] width 11 height 11
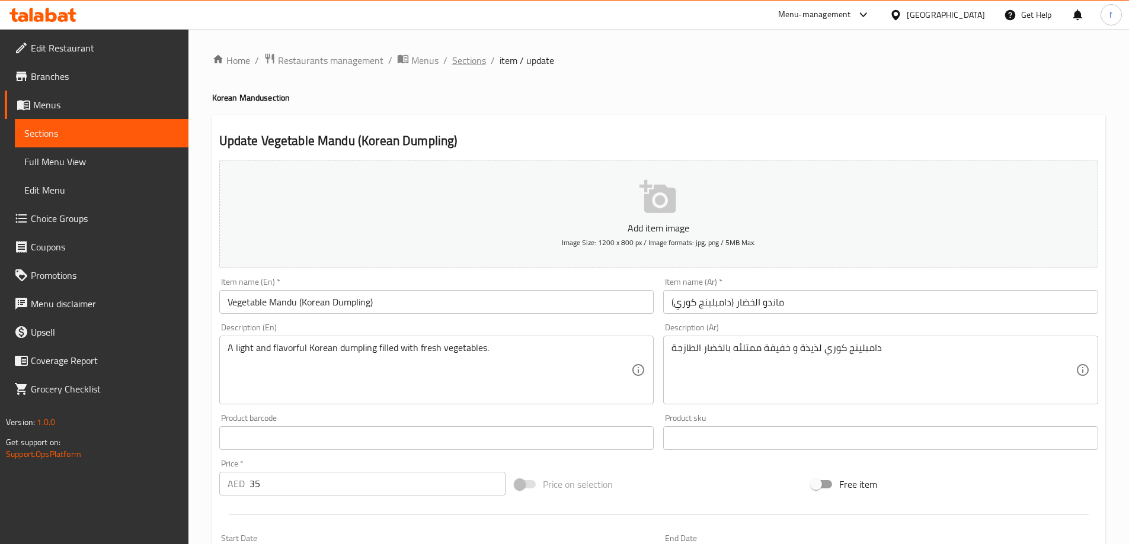
click at [475, 58] on span "Sections" at bounding box center [469, 60] width 34 height 14
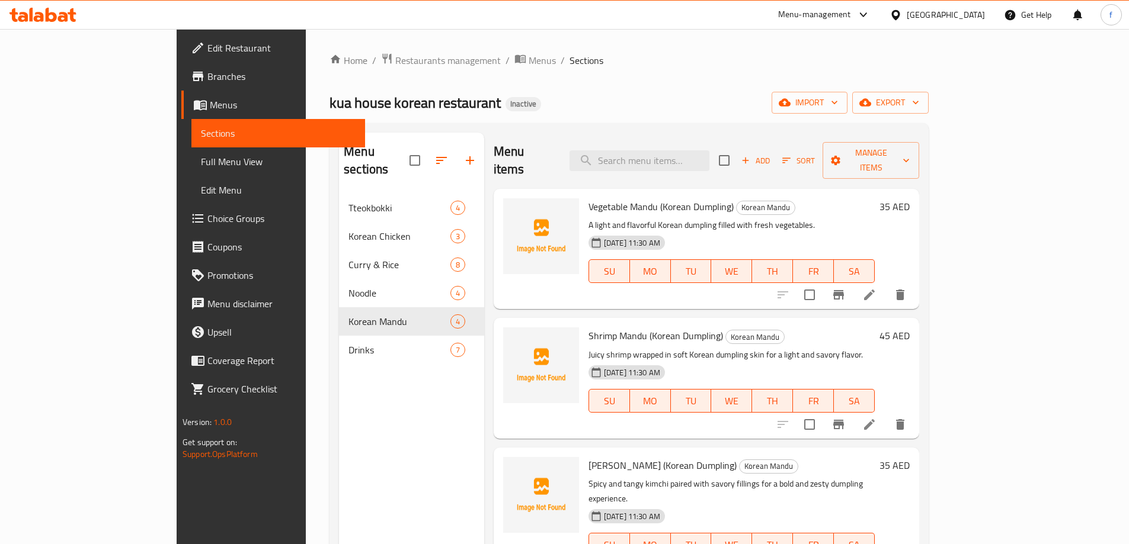
scroll to position [3, 0]
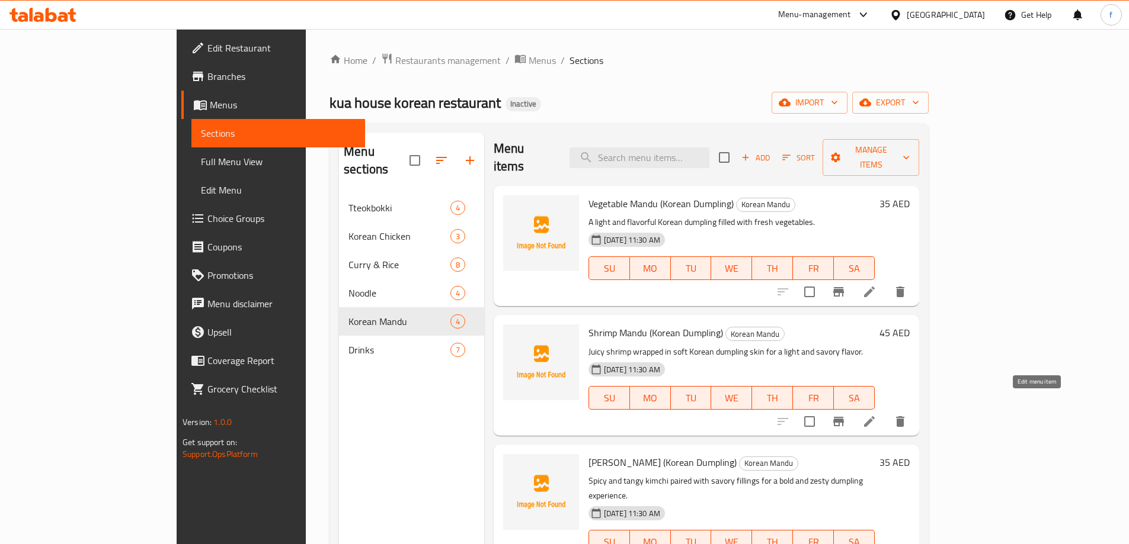
click at [874, 417] on icon at bounding box center [869, 422] width 11 height 11
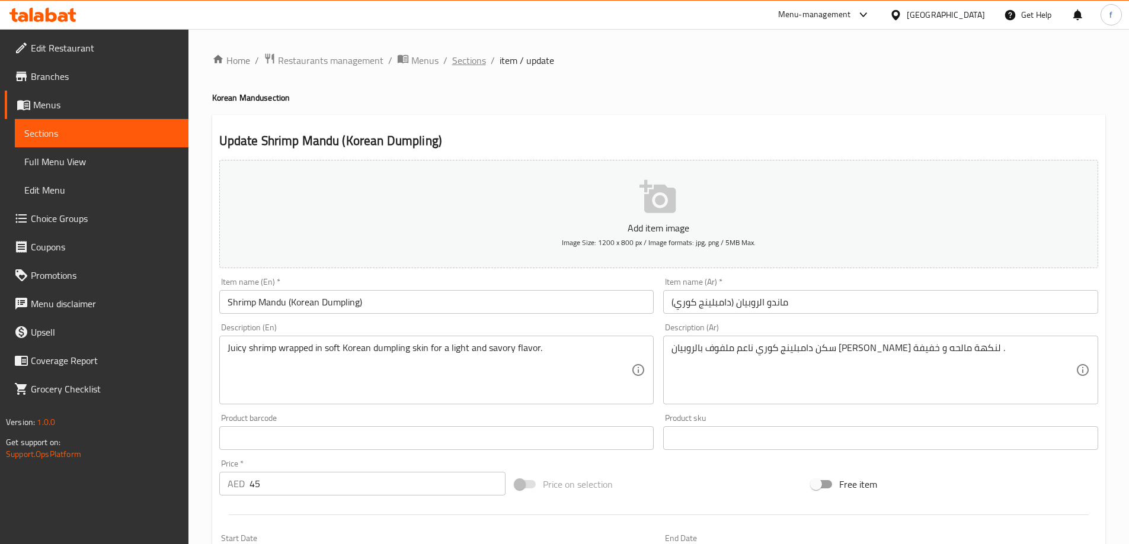
click at [467, 59] on span "Sections" at bounding box center [469, 60] width 34 height 14
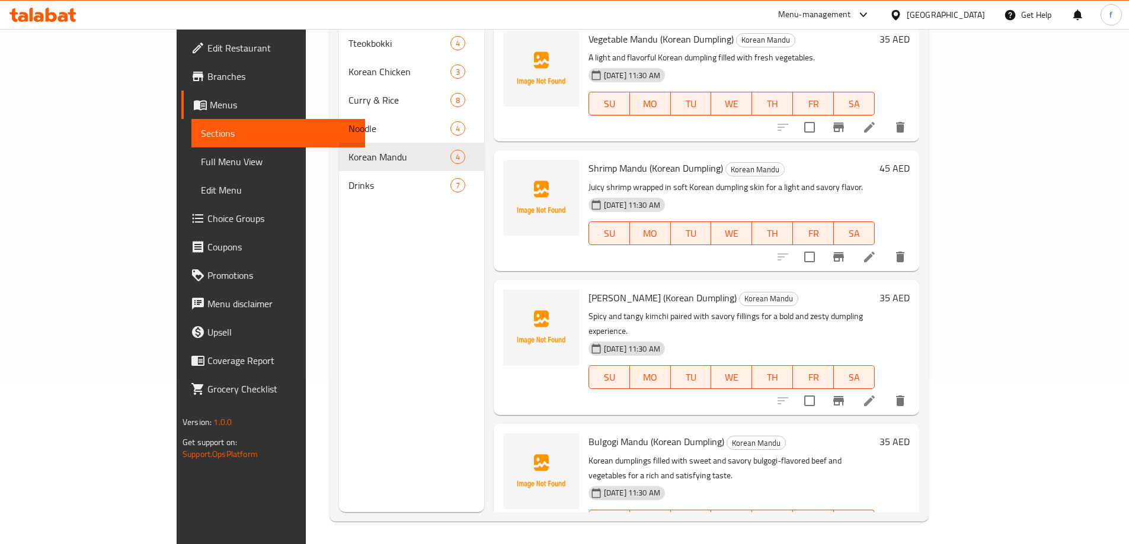
scroll to position [166, 0]
click at [876, 393] on icon at bounding box center [869, 400] width 14 height 14
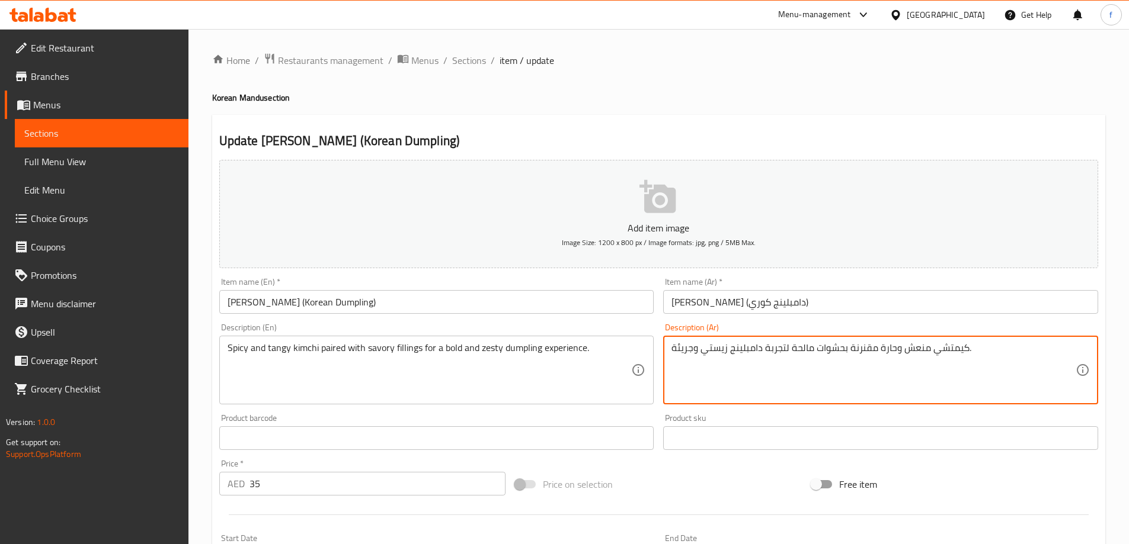
click at [877, 349] on textarea "كيمتشي منعش وحارة مقنرنة بحشوات مالحة لتجربة دامبلينج زيستي وجريئة." at bounding box center [873, 370] width 404 height 56
click at [861, 348] on textarea "كيمتشي منعش وحار مقنرنة بحشوات مالحة لتجربة دامبلينج زيستي وجريئة." at bounding box center [873, 370] width 404 height 56
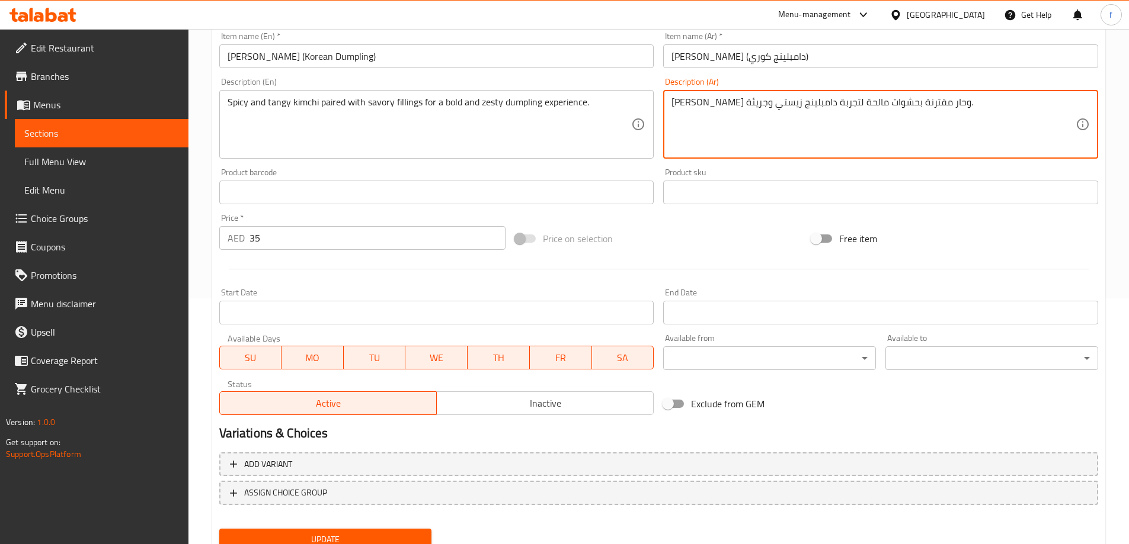
scroll to position [293, 0]
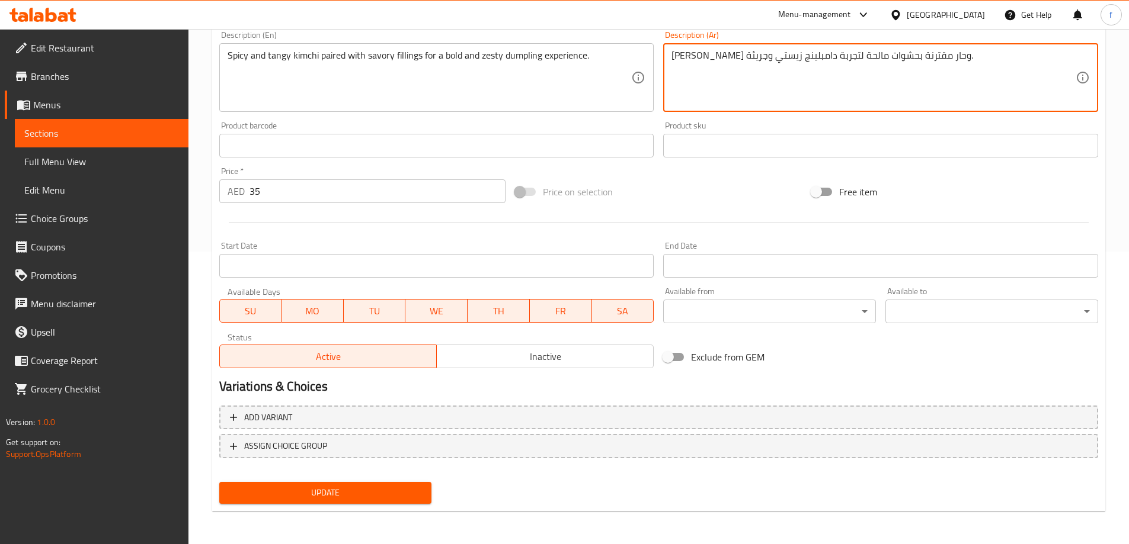
type textarea "كيمتشي منعش وحار مقترنة بحشوات مالحة لتجربة دامبلينج زيستي وجريئة."
click at [396, 495] on span "Update" at bounding box center [326, 493] width 194 height 15
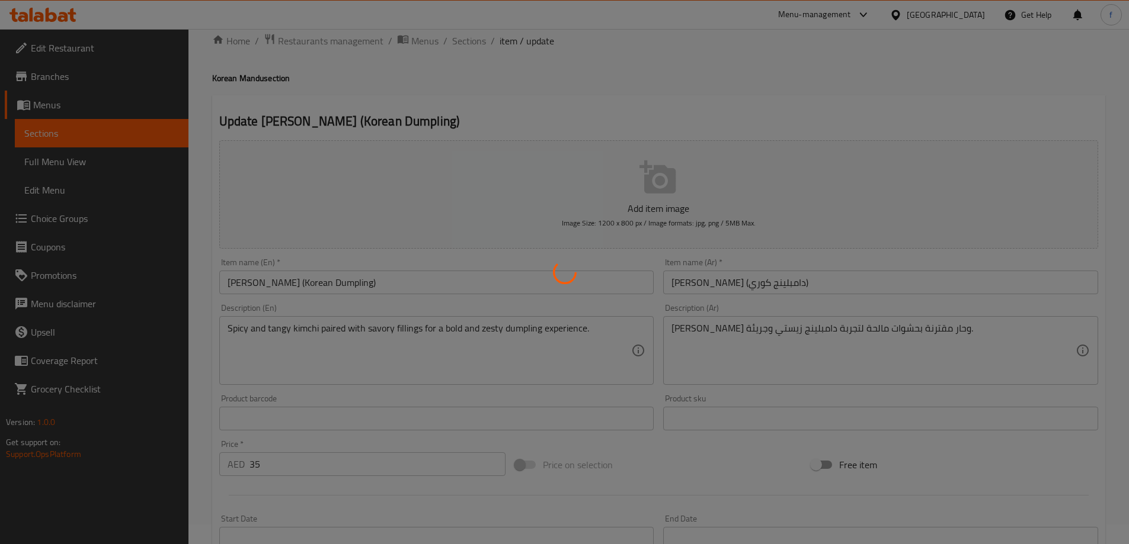
scroll to position [0, 0]
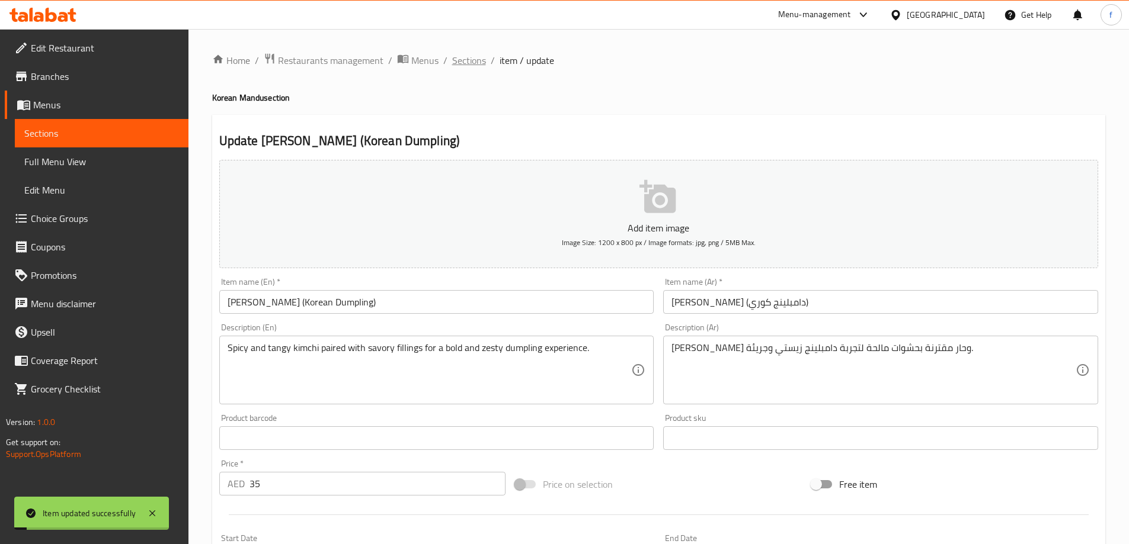
click at [468, 65] on span "Sections" at bounding box center [469, 60] width 34 height 14
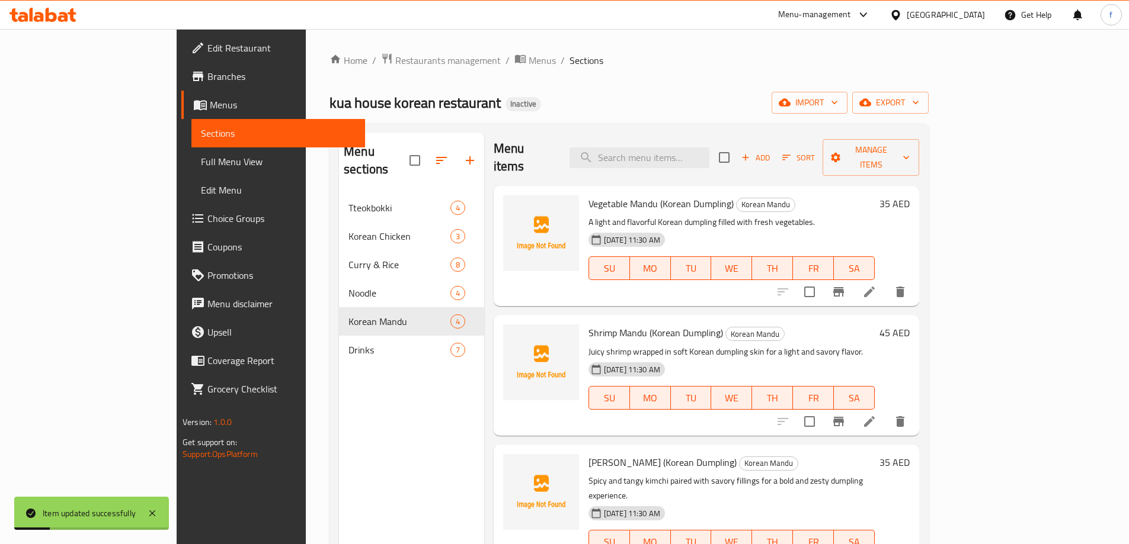
scroll to position [166, 0]
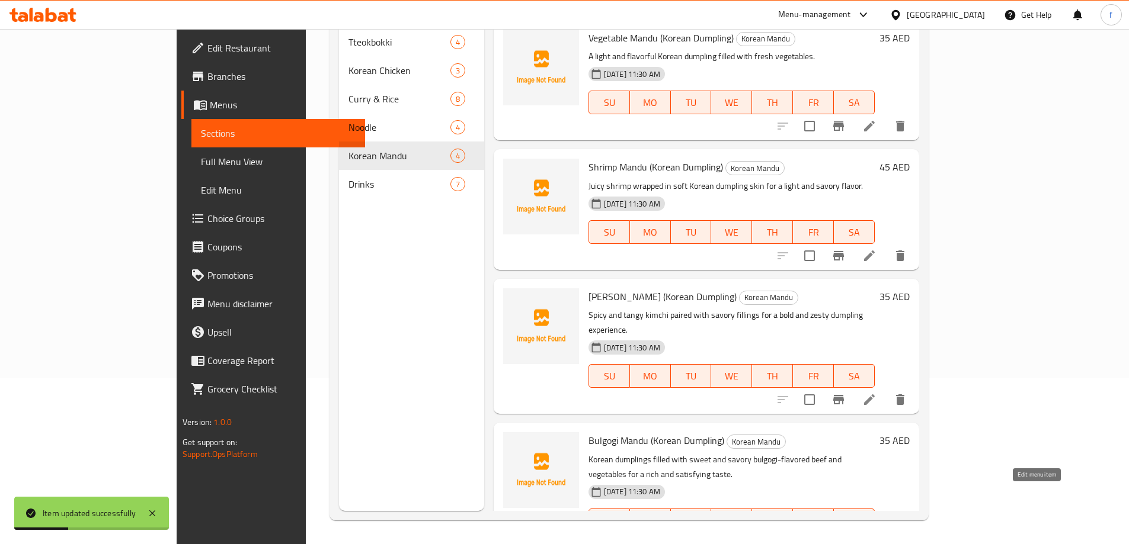
click at [876, 537] on icon at bounding box center [869, 544] width 14 height 14
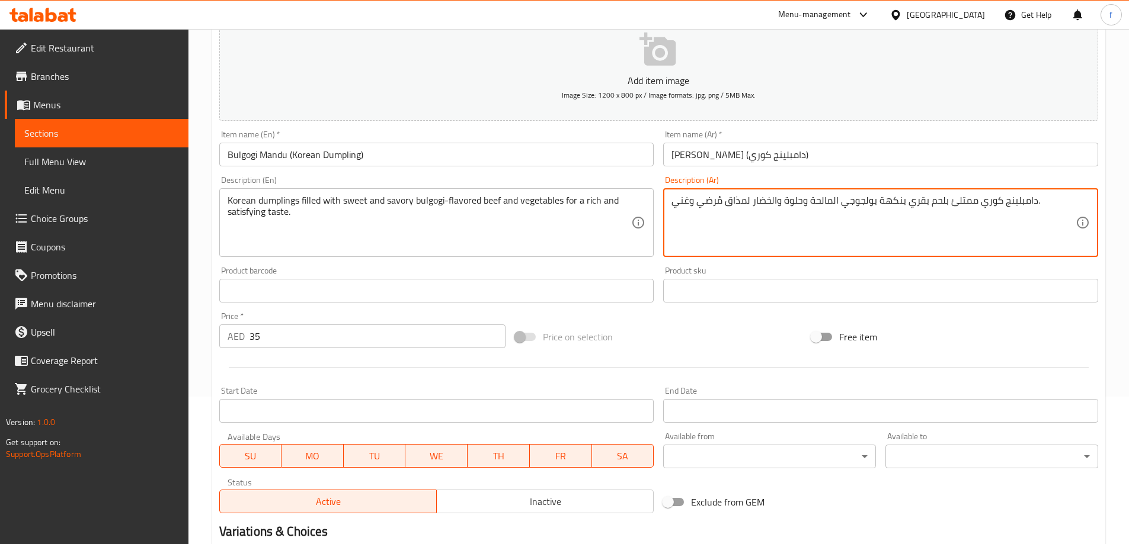
scroll to position [293, 0]
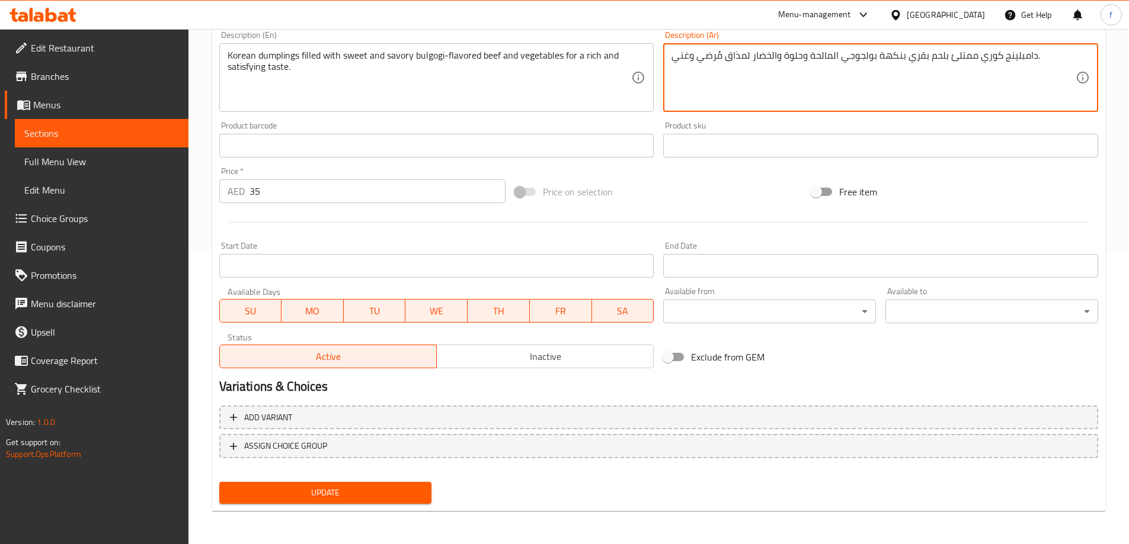
type textarea "دامبلينج كوري ممتلئ بلحم بقري بنكهة بولجوجي المالحة وحلوة والخضار لمذاق مُرضي و…"
click at [401, 493] on span "Update" at bounding box center [326, 493] width 194 height 15
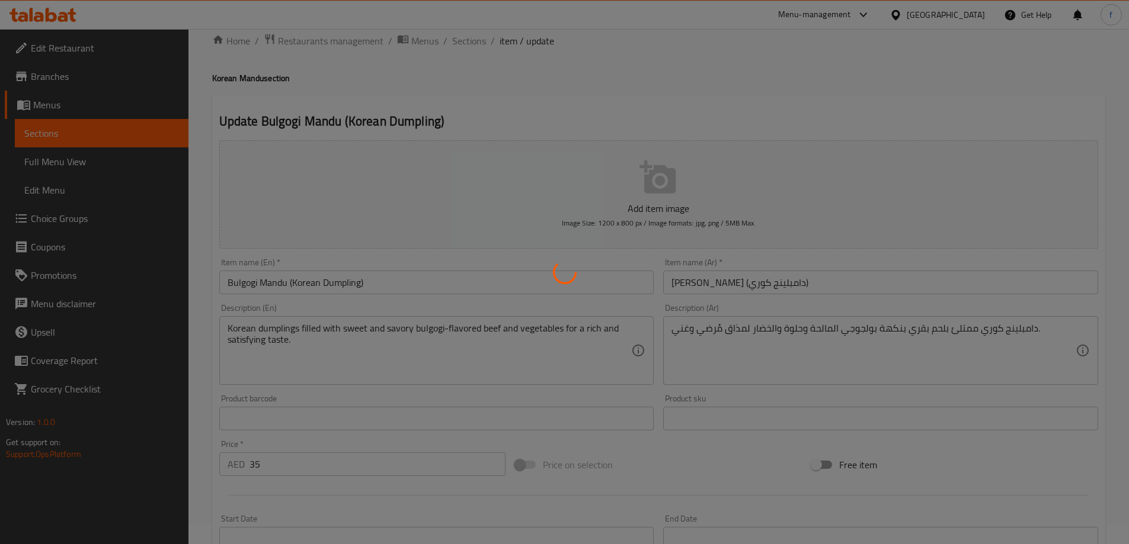
scroll to position [0, 0]
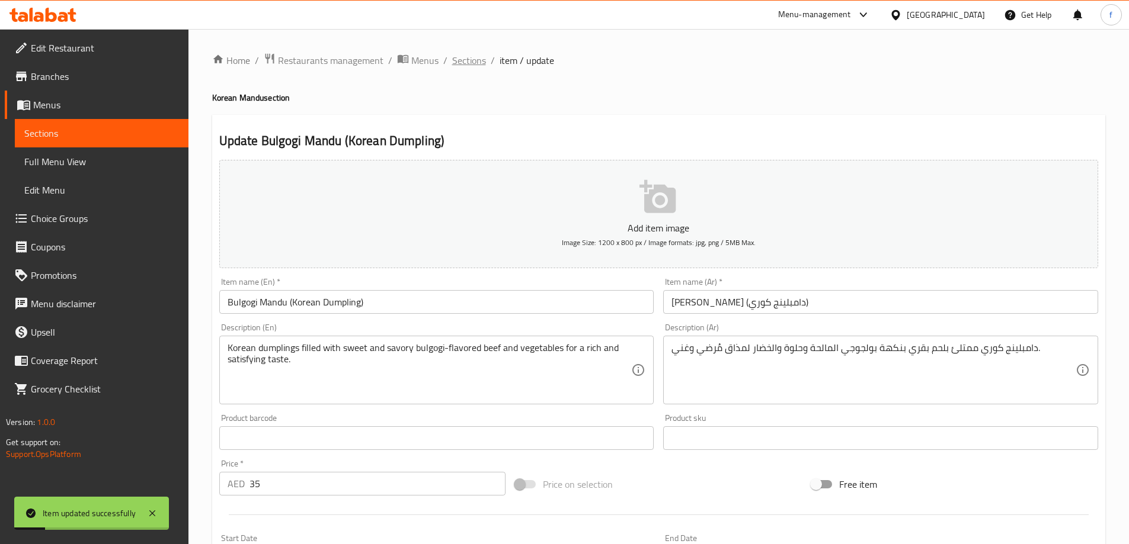
click at [470, 63] on span "Sections" at bounding box center [469, 60] width 34 height 14
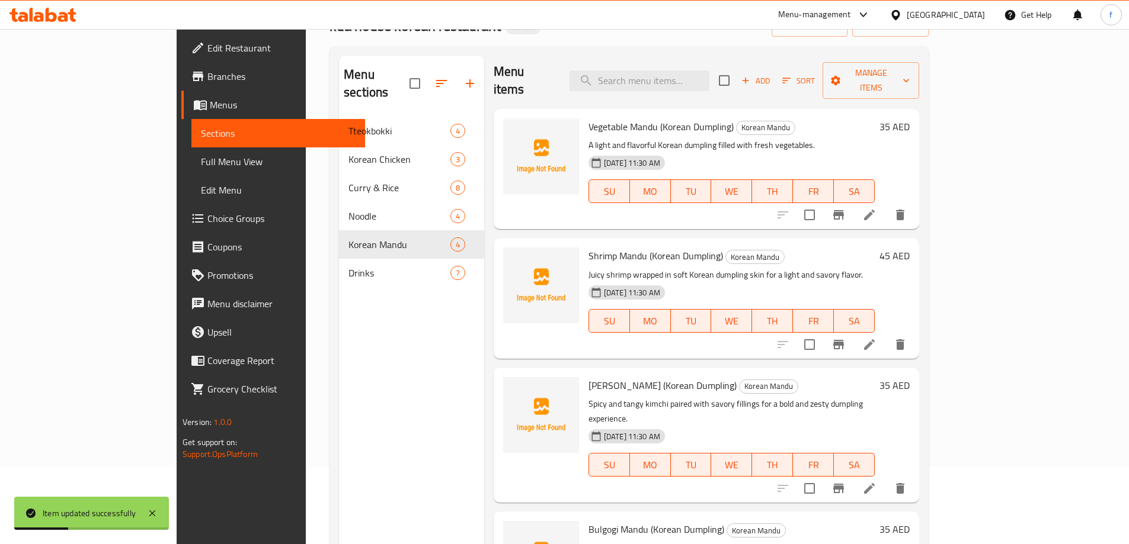
scroll to position [166, 0]
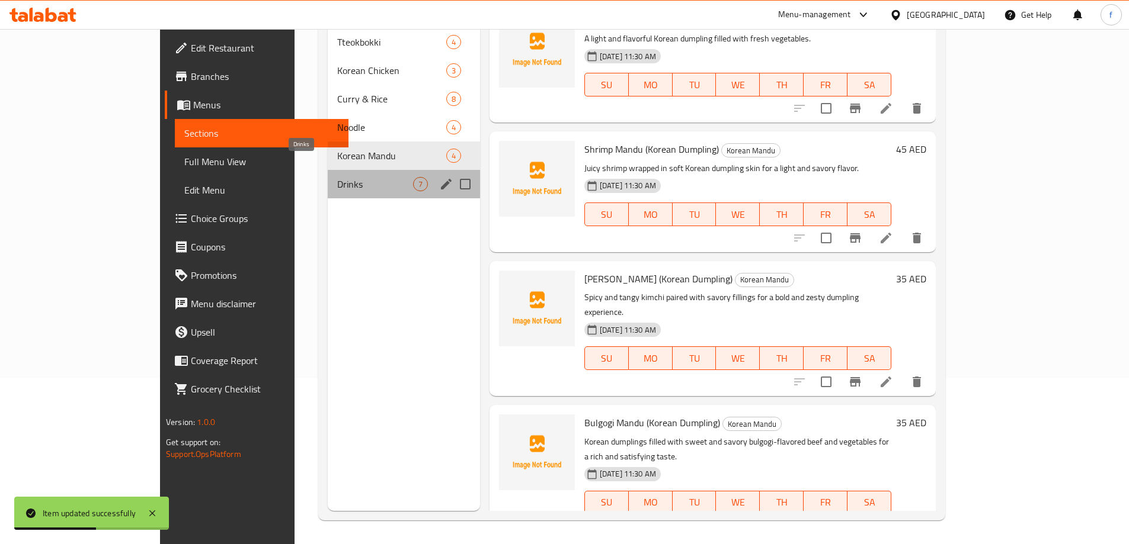
click at [337, 177] on span "Drinks" at bounding box center [374, 184] width 75 height 14
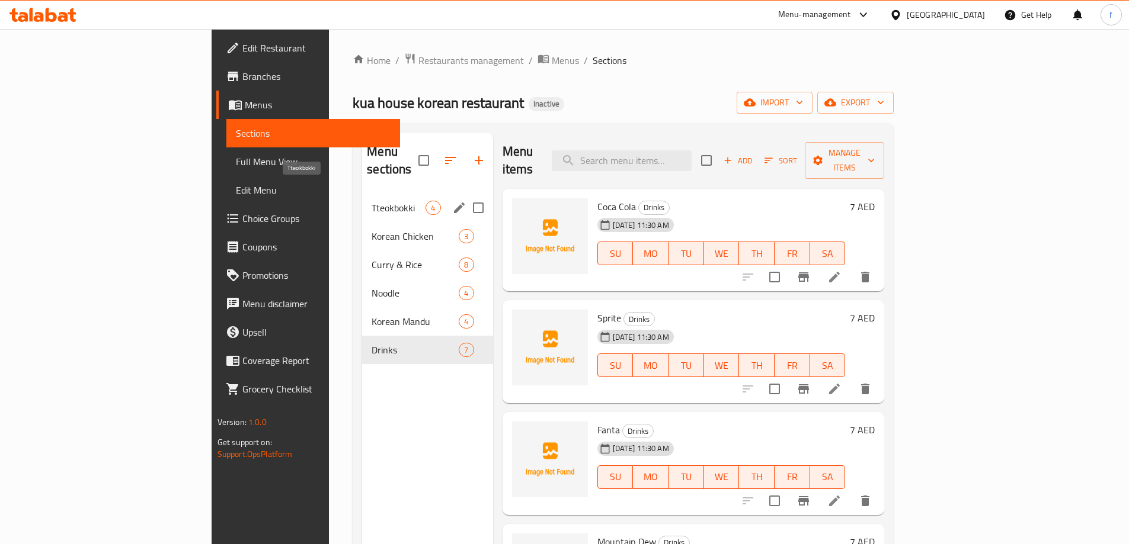
click at [371, 201] on span "Tteokbokki" at bounding box center [398, 208] width 54 height 14
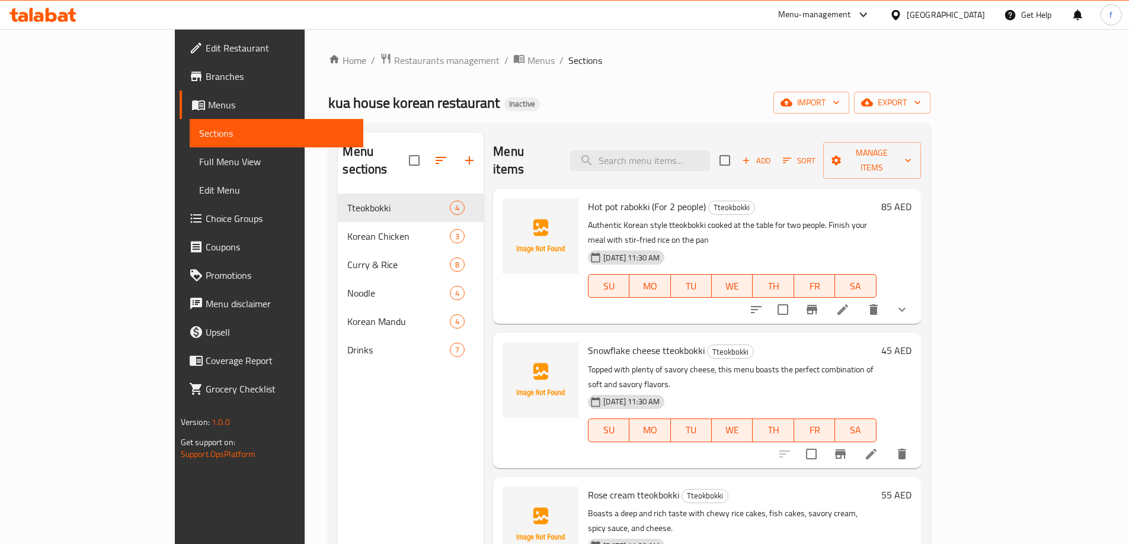
click at [850, 303] on icon at bounding box center [842, 310] width 14 height 14
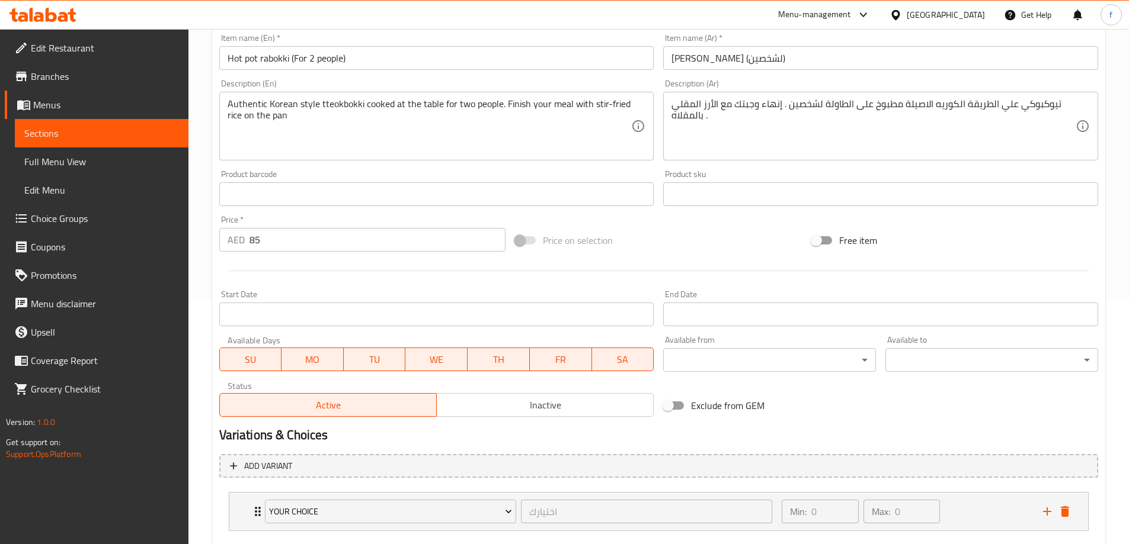
scroll to position [312, 0]
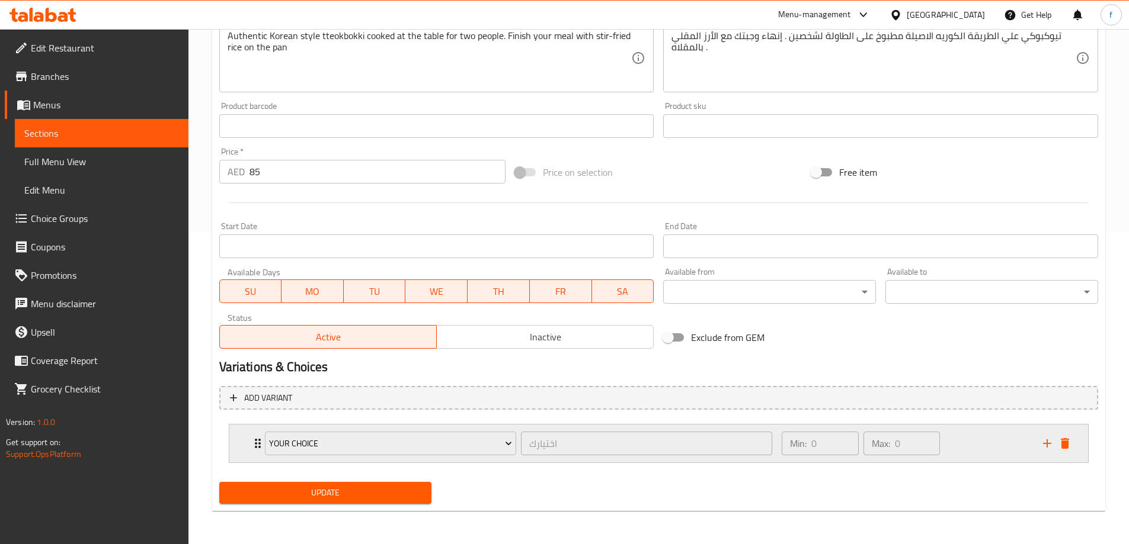
click at [965, 446] on div "Min: 0 ​ Max: 0 ​" at bounding box center [904, 444] width 261 height 38
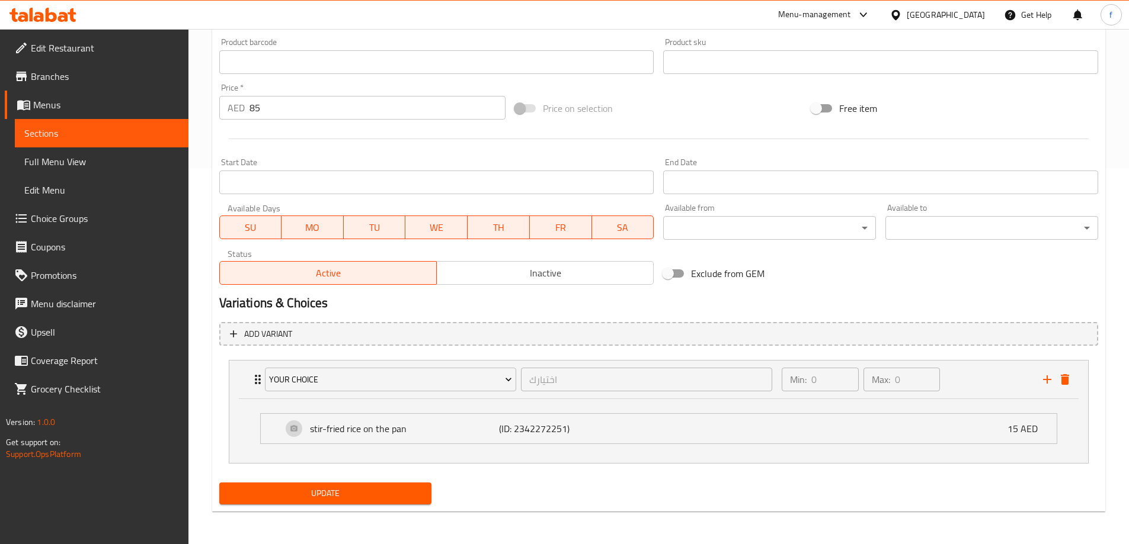
scroll to position [377, 0]
click at [800, 446] on li "stir-fried rice on the pan (ID: 2342272251) 15 AED Name (En) stir-fried rice on…" at bounding box center [659, 428] width 816 height 40
click at [808, 438] on div "stir-fried rice on the pan (ID: 2342272251) 15 AED" at bounding box center [662, 429] width 760 height 30
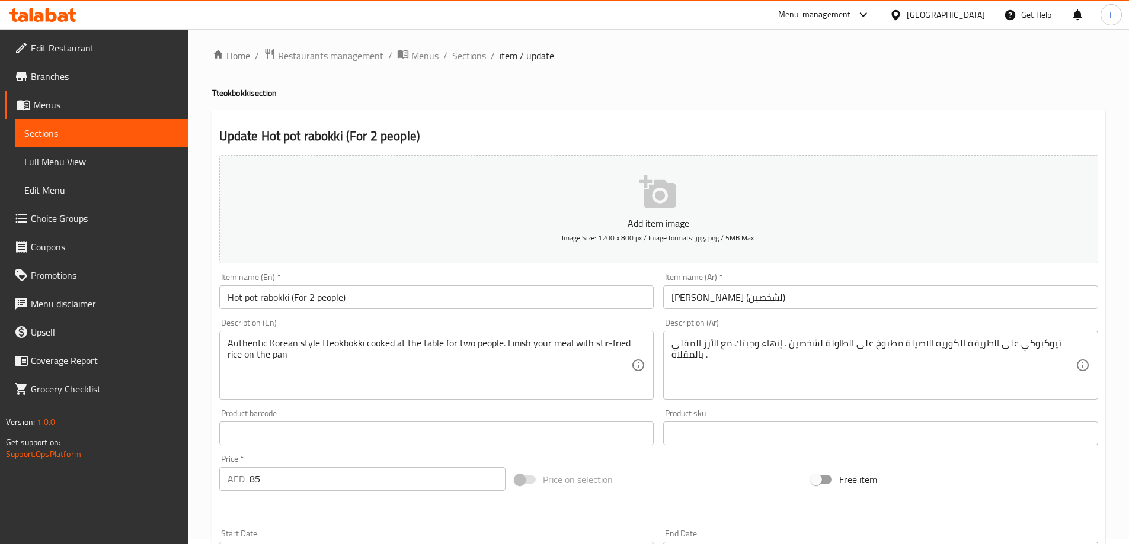
scroll to position [0, 0]
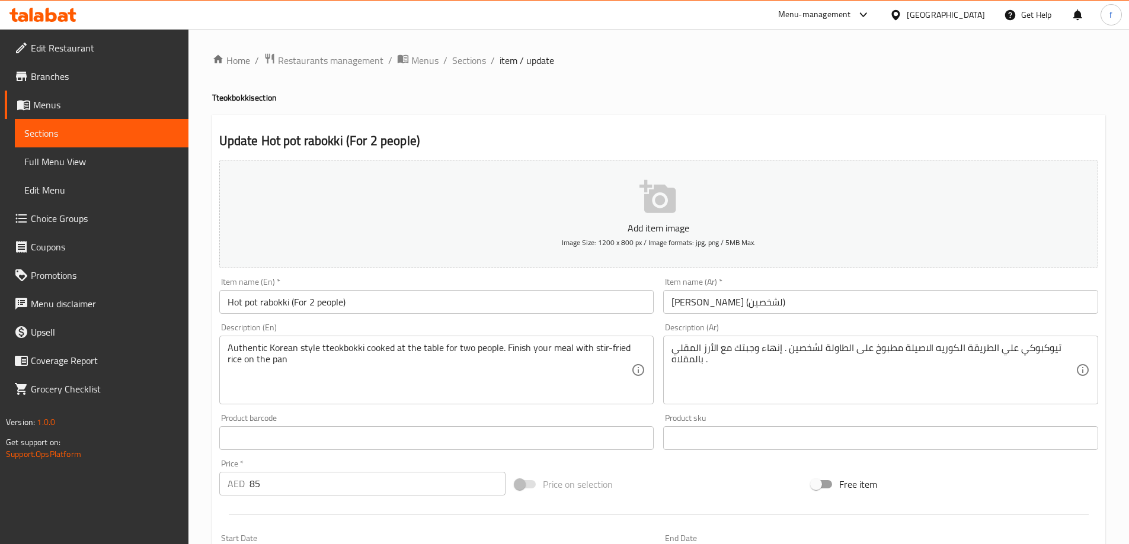
click at [91, 162] on span "Full Menu View" at bounding box center [101, 162] width 155 height 14
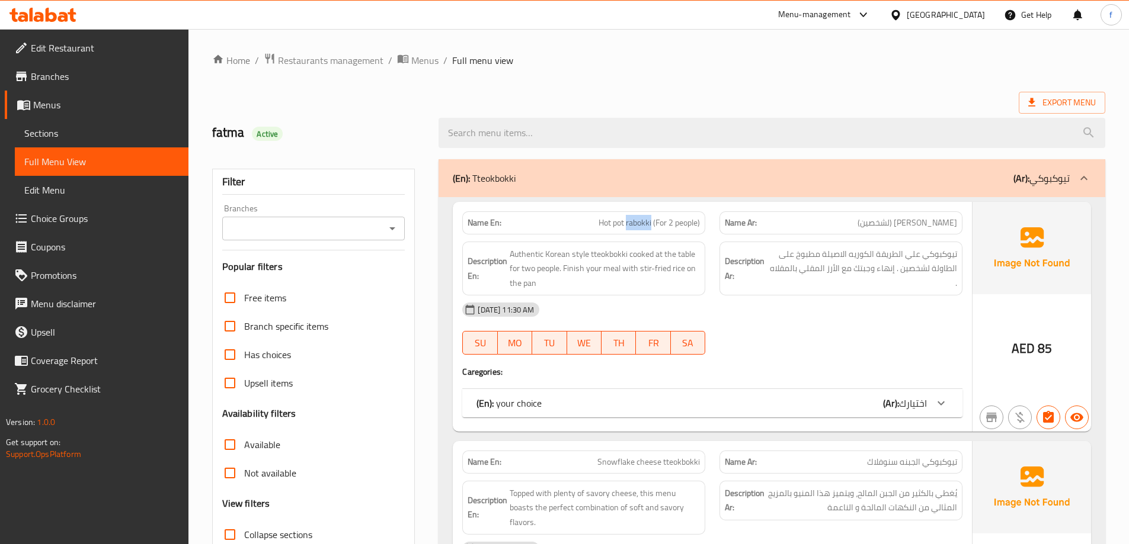
drag, startPoint x: 624, startPoint y: 221, endPoint x: 651, endPoint y: 222, distance: 26.1
click at [651, 222] on span "Hot pot rabokki (For 2 people)" at bounding box center [648, 223] width 101 height 12
copy span "rabokki"
drag, startPoint x: 622, startPoint y: 225, endPoint x: 594, endPoint y: 224, distance: 27.3
click at [594, 224] on p "Name En: Hot pot rabokki (For 2 people)" at bounding box center [583, 223] width 232 height 12
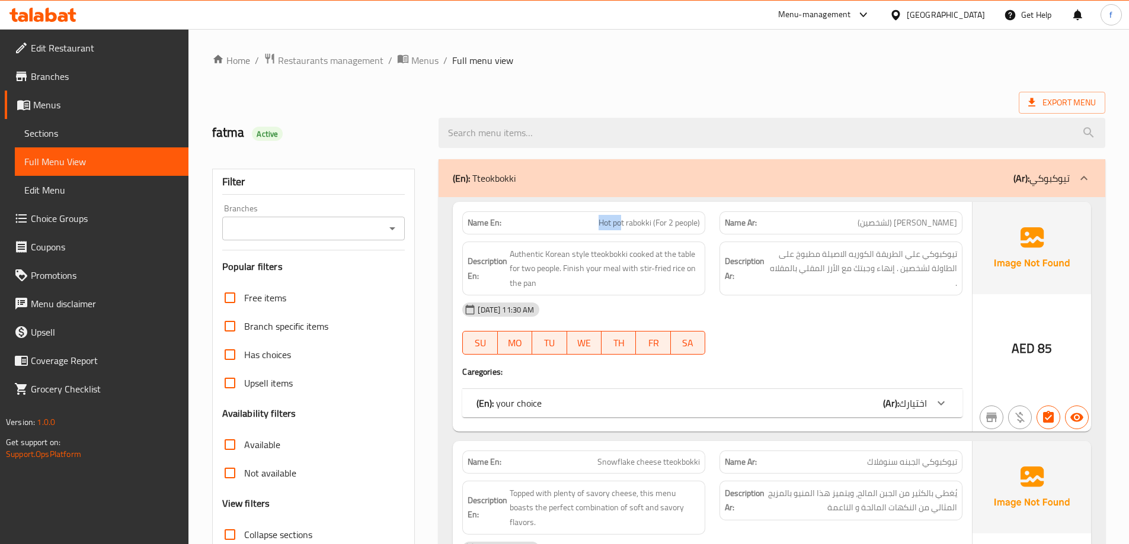
copy span "Hot po"
click at [619, 226] on span "Hot pot rabokki (For 2 people)" at bounding box center [648, 223] width 101 height 12
click at [621, 225] on span "Hot pot rabokki (For 2 people)" at bounding box center [648, 223] width 101 height 12
drag, startPoint x: 626, startPoint y: 220, endPoint x: 591, endPoint y: 225, distance: 34.6
click at [591, 225] on p "Name En: Hot pot rabokki (For 2 people)" at bounding box center [583, 223] width 232 height 12
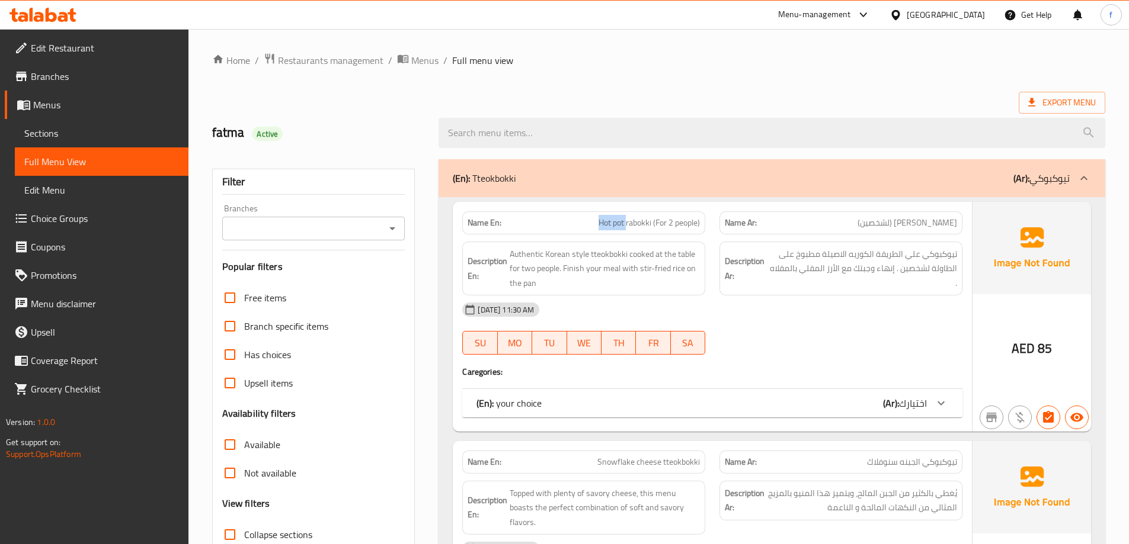
copy span "Hot pot"
click at [936, 405] on icon at bounding box center [941, 403] width 14 height 14
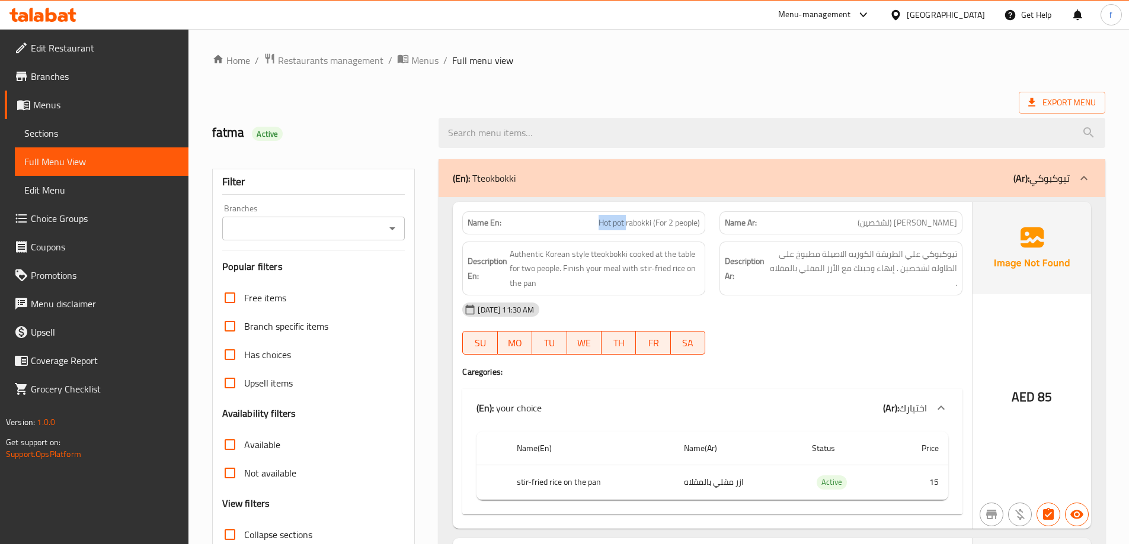
drag, startPoint x: 624, startPoint y: 222, endPoint x: 650, endPoint y: 223, distance: 25.5
click at [650, 223] on span "Hot pot rabokki (For 2 people)" at bounding box center [648, 223] width 101 height 12
copy span "rabokki"
drag, startPoint x: 588, startPoint y: 255, endPoint x: 627, endPoint y: 255, distance: 38.5
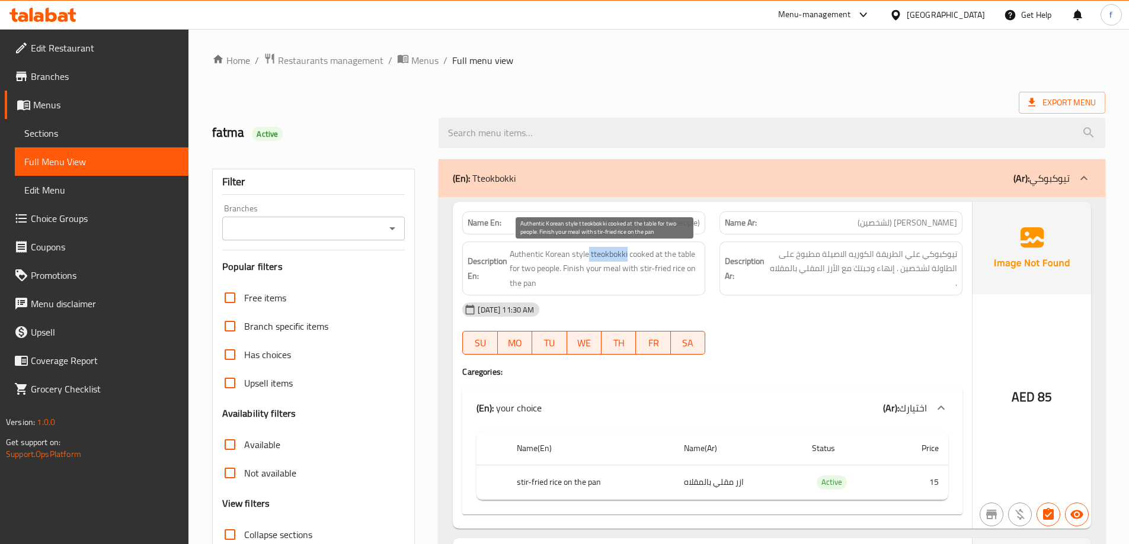
click at [627, 255] on span "Authentic Korean style tteokbokki cooked at the table for two people. Finish yo…" at bounding box center [605, 269] width 190 height 44
copy span "tteokbokki"
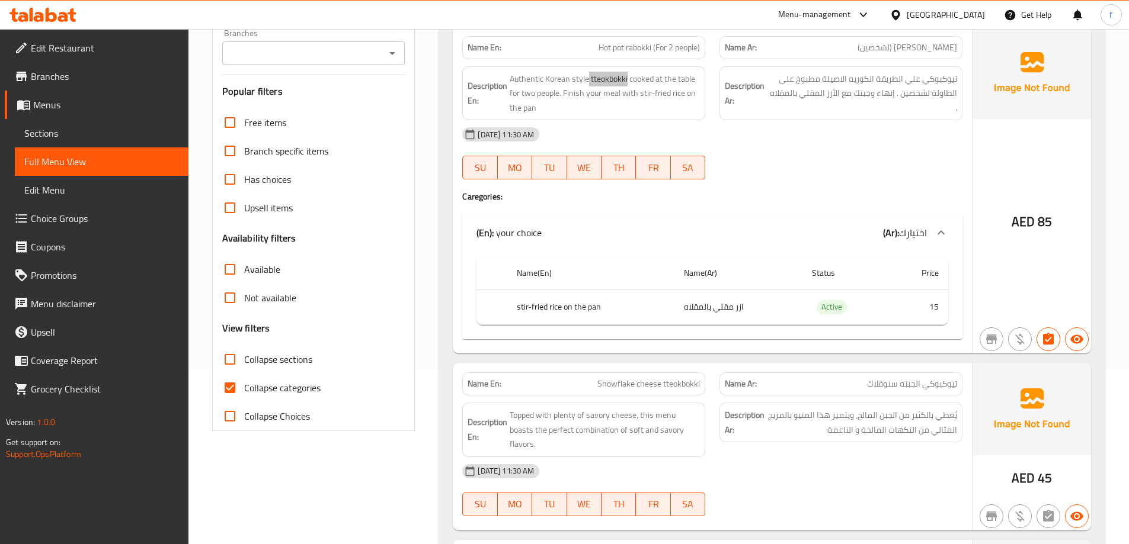
scroll to position [355, 0]
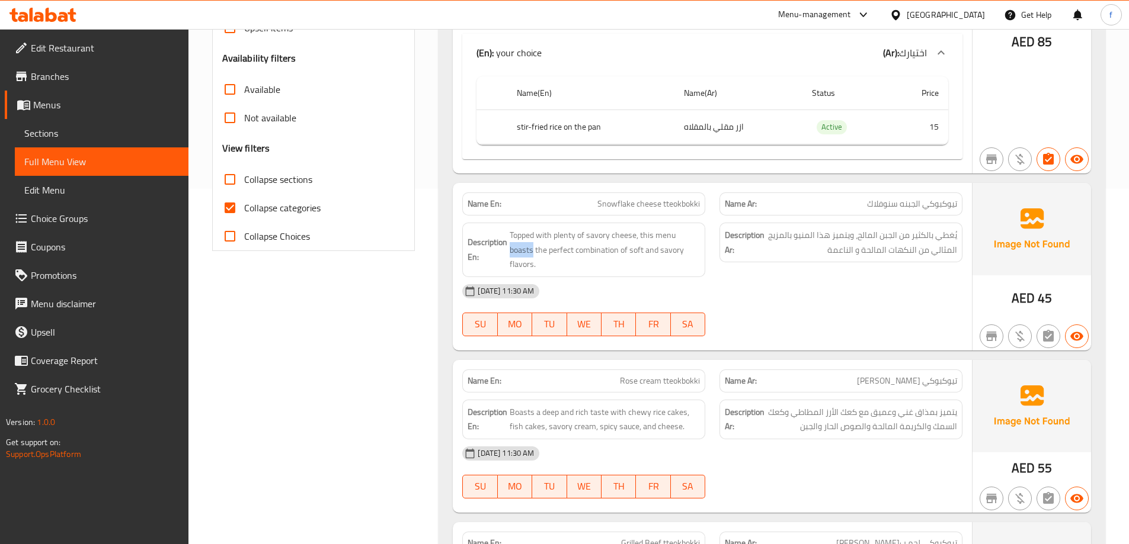
drag, startPoint x: 677, startPoint y: 236, endPoint x: 701, endPoint y: 240, distance: 25.1
click at [701, 240] on div "Description En: Topped with plenty of savory cheese, this menu boasts the perfe…" at bounding box center [583, 250] width 243 height 55
copy span "boasts"
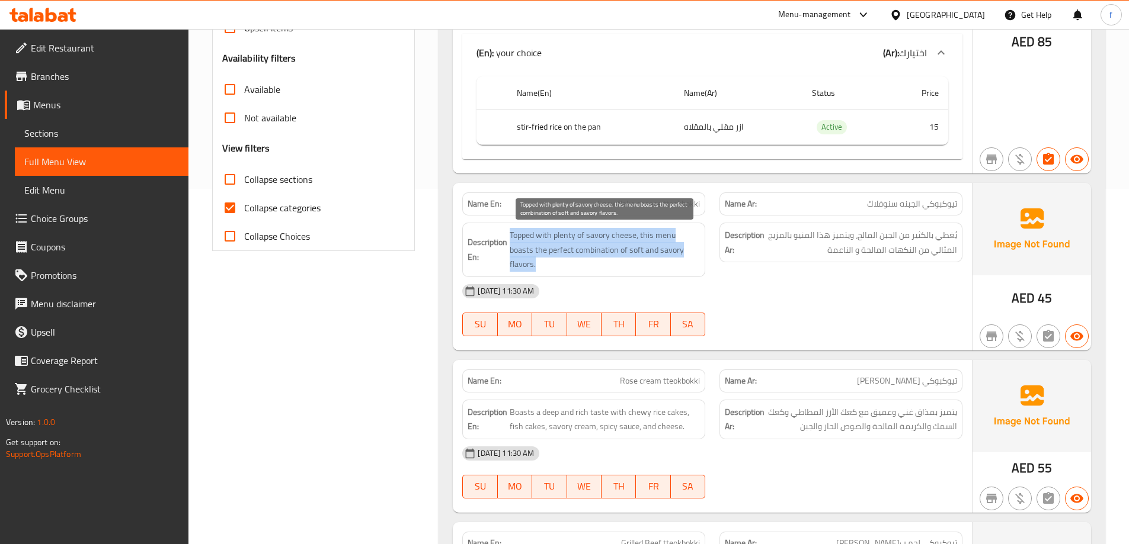
drag, startPoint x: 510, startPoint y: 239, endPoint x: 698, endPoint y: 252, distance: 188.3
click at [698, 252] on span "Topped with plenty of savory cheese, this menu boasts the perfect combination o…" at bounding box center [605, 250] width 190 height 44
copy span "Topped with plenty of savory cheese, this menu boasts the perfect combination o…"
click at [678, 244] on span "Topped with plenty of savory cheese, this menu boasts the perfect combination o…" at bounding box center [605, 250] width 190 height 44
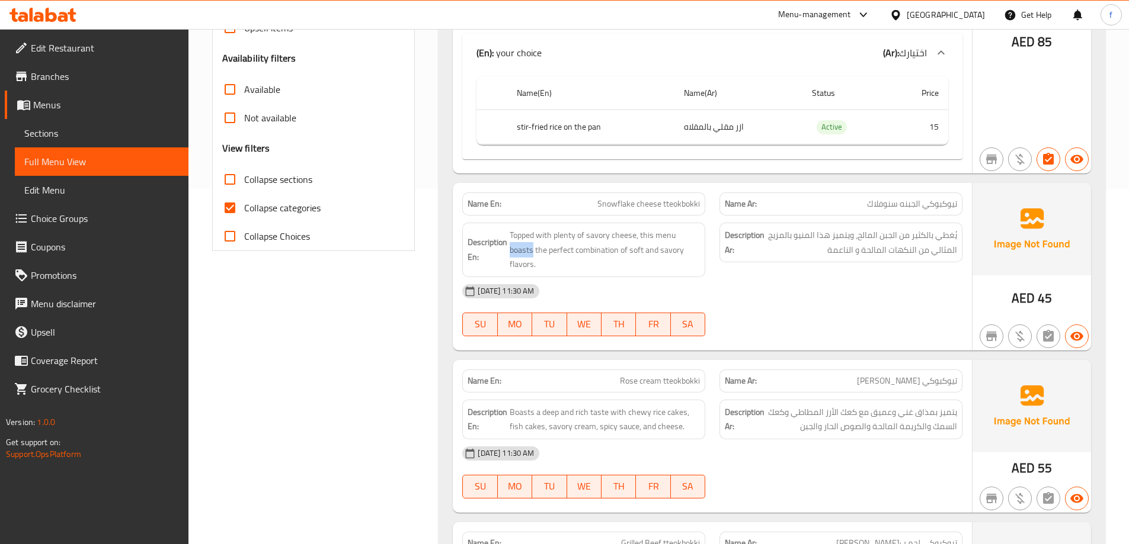
drag, startPoint x: 677, startPoint y: 238, endPoint x: 703, endPoint y: 233, distance: 25.8
click at [703, 233] on div "Description En: Topped with plenty of savory cheese, this menu boasts the perfe…" at bounding box center [583, 250] width 243 height 55
click at [699, 251] on span "Topped with plenty of savory cheese, this menu boasts the perfect combination o…" at bounding box center [605, 250] width 190 height 44
drag, startPoint x: 677, startPoint y: 234, endPoint x: 704, endPoint y: 233, distance: 27.9
click at [704, 233] on div "Description En: Topped with plenty of savory cheese, this menu boasts the perfe…" at bounding box center [583, 250] width 243 height 55
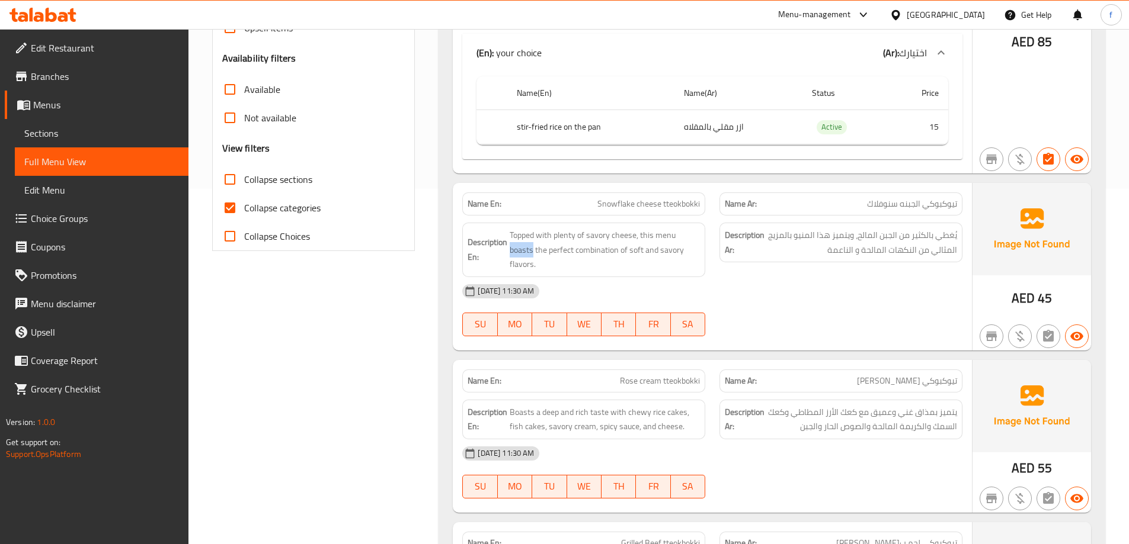
copy span "boasts"
click at [770, 280] on div "15-10-2025 11:30 AM" at bounding box center [712, 291] width 514 height 28
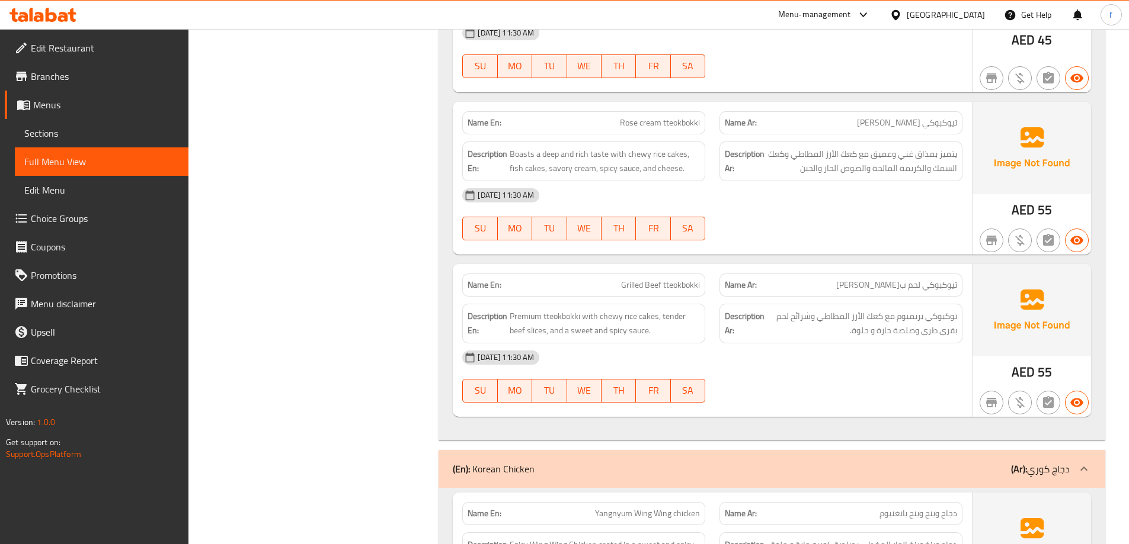
scroll to position [592, 0]
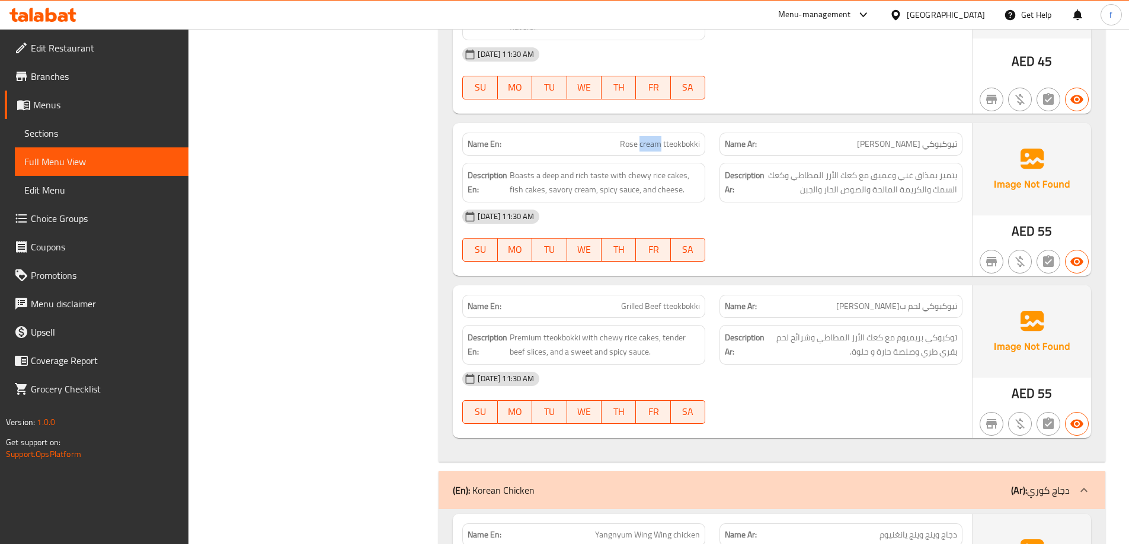
drag, startPoint x: 639, startPoint y: 130, endPoint x: 660, endPoint y: 129, distance: 20.8
click at [660, 138] on span "Rose cream tteokbokki" at bounding box center [660, 144] width 80 height 12
drag, startPoint x: 627, startPoint y: 162, endPoint x: 650, endPoint y: 162, distance: 22.5
click at [650, 168] on span "Boasts a deep and rich taste with chewy rice cakes, fish cakes, savory cream, s…" at bounding box center [605, 182] width 190 height 29
copy span "chewy"
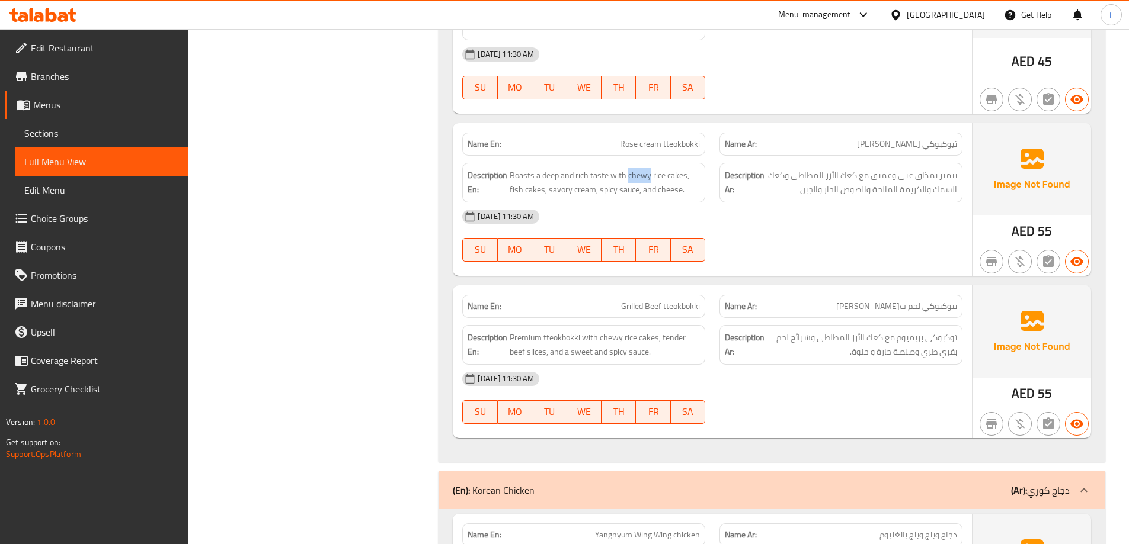
click at [90, 141] on link "Sections" at bounding box center [102, 133] width 174 height 28
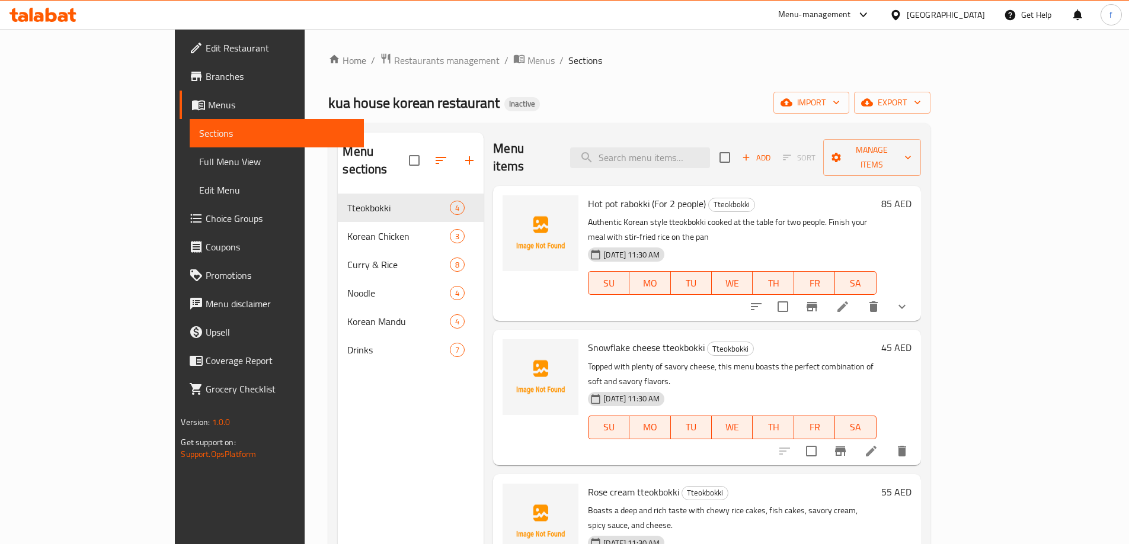
scroll to position [59, 0]
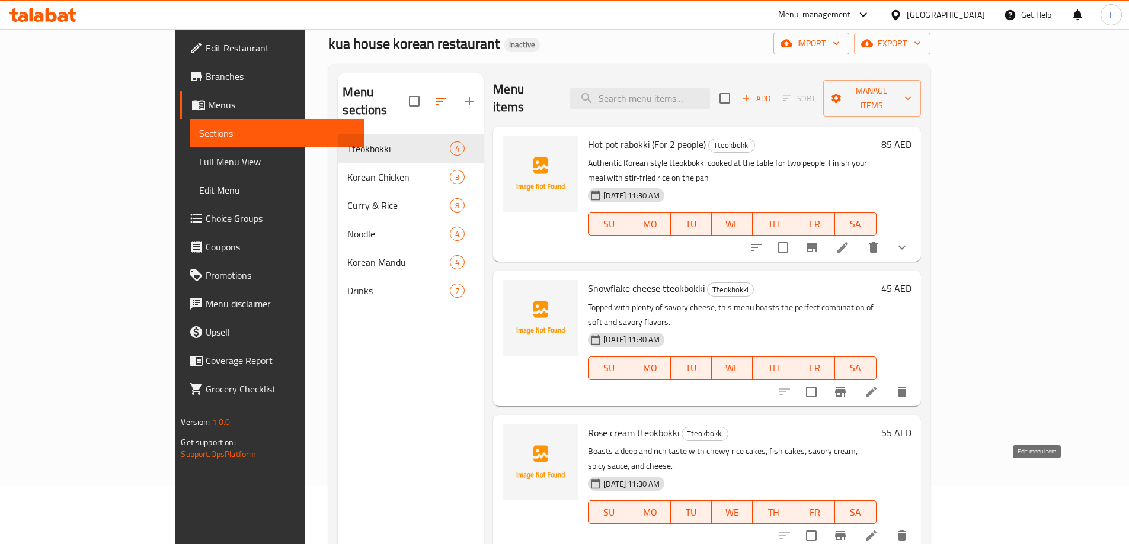
click at [878, 529] on icon at bounding box center [871, 536] width 14 height 14
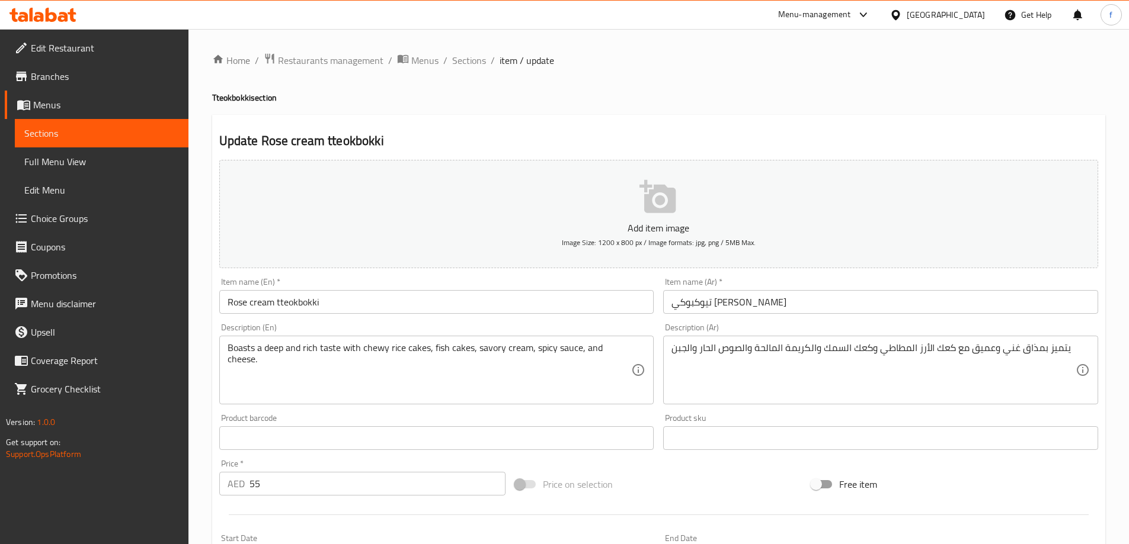
click at [671, 350] on div "يتميز بمذاق غني وعميق مع كعك الأرز المطاطي وكعك السمك والكريمة المالحة والصوص ا…" at bounding box center [880, 370] width 435 height 69
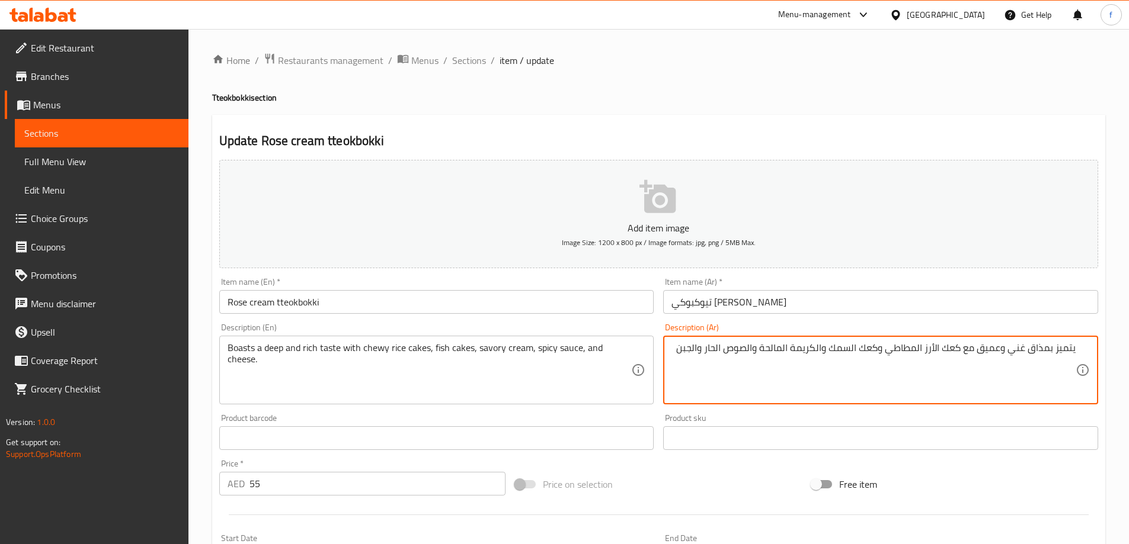
click at [677, 354] on textarea "يتميز بمذاق غني وعميق مع كعك الأرز المطاطي وكعك السمك والكريمة المالحة والصوص ا…" at bounding box center [873, 370] width 404 height 56
drag, startPoint x: 698, startPoint y: 348, endPoint x: 673, endPoint y: 363, distance: 29.3
click at [673, 363] on textarea "يتميز بمذاق غني وعميق مع كعك الأرز المطاطي وكعك السمك والكريمة المالحة والصوص ا…" at bounding box center [873, 370] width 404 height 56
type textarea "يتميز بمذاق غني وعميق مع كعك الأرز المطاطي وكعك السمك والكريمة المالحة والصوص ا…"
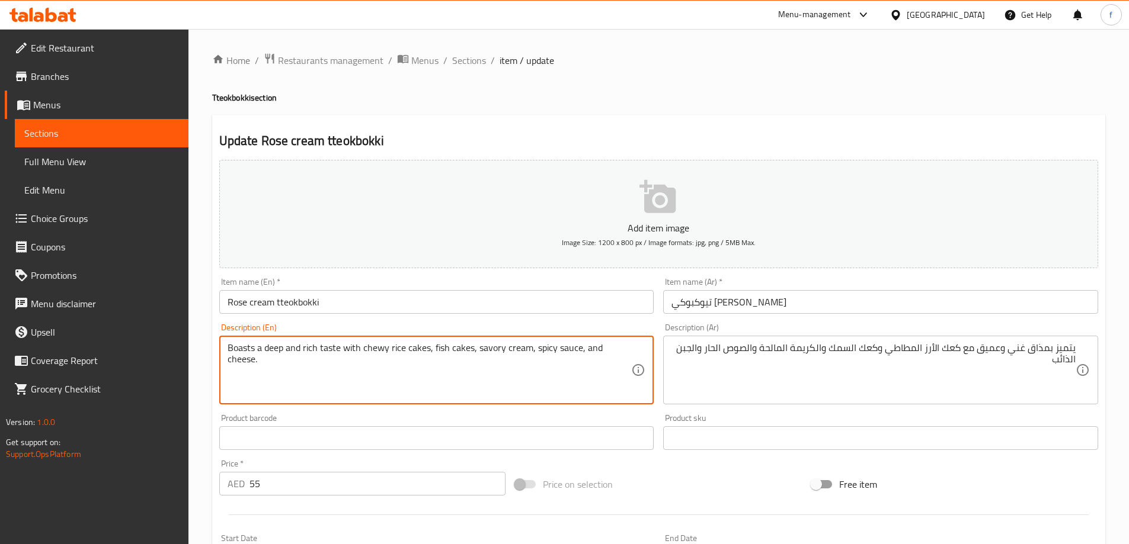
drag, startPoint x: 599, startPoint y: 348, endPoint x: 628, endPoint y: 347, distance: 29.1
paste textarea "melted"
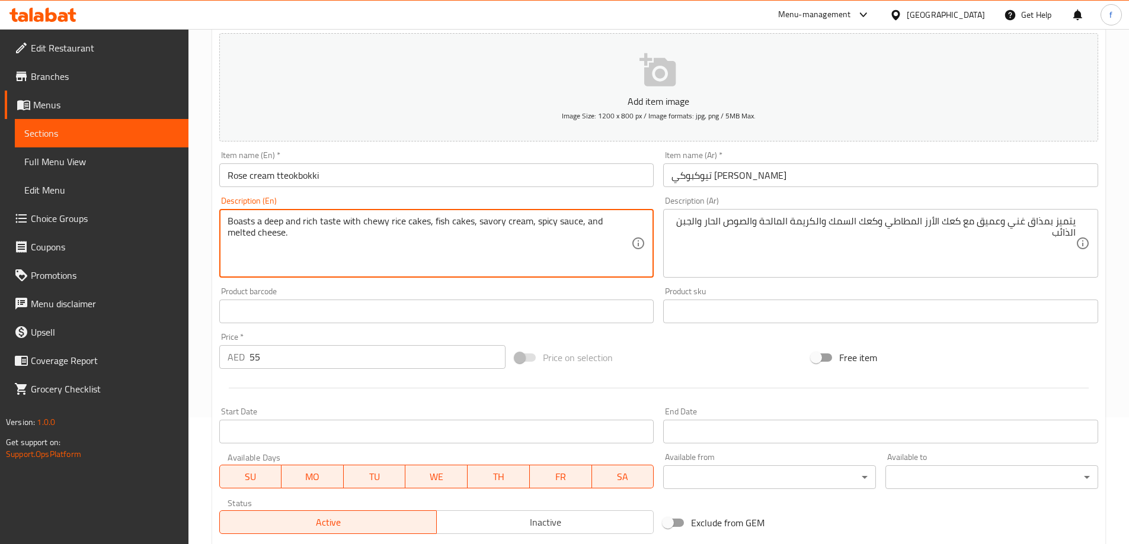
scroll to position [293, 0]
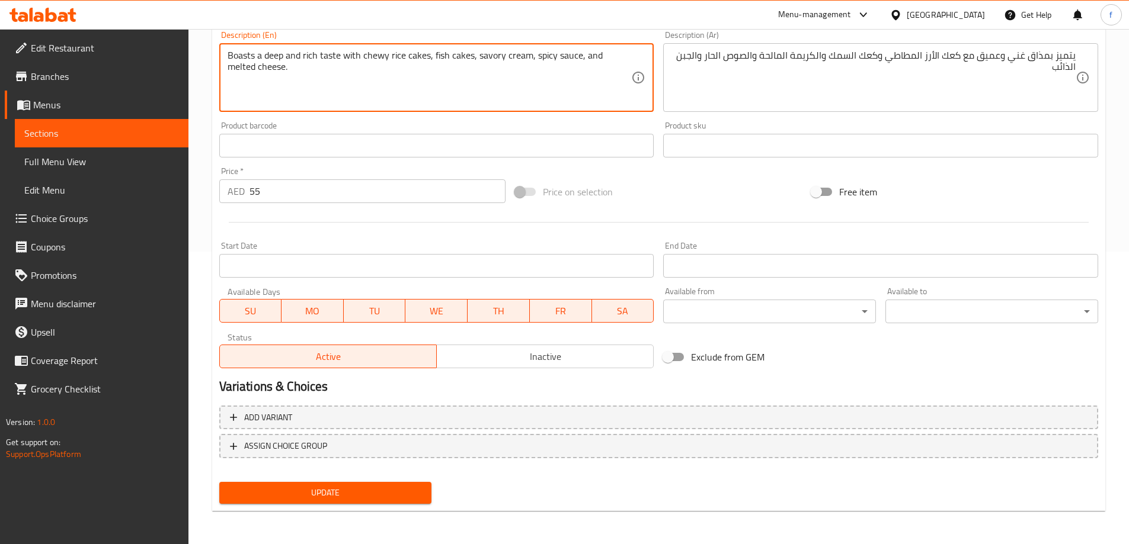
type textarea "Boasts a deep and rich taste with chewy rice cakes, fish cakes, savory cream, s…"
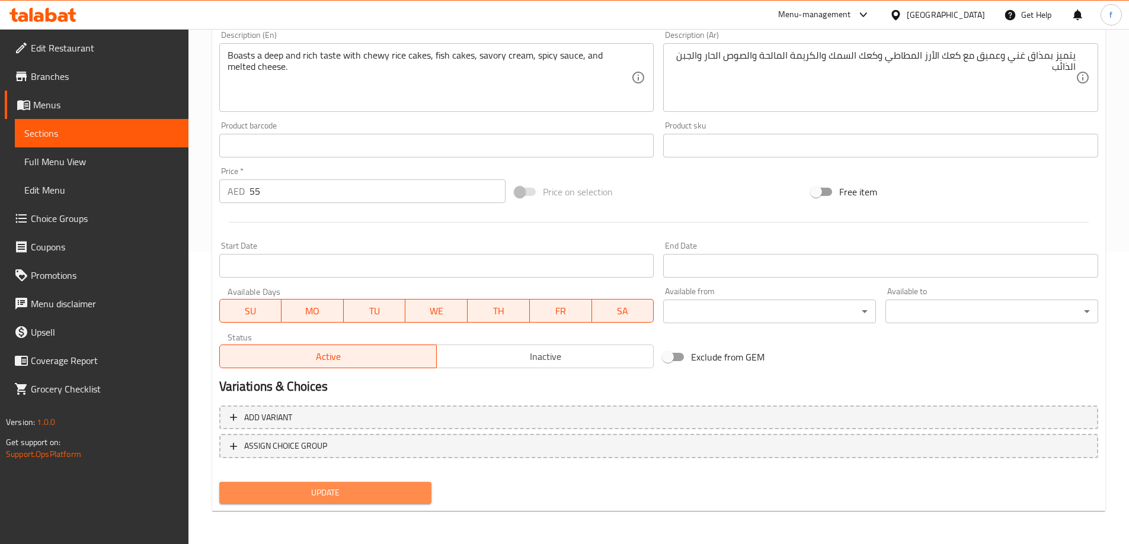
click at [399, 492] on span "Update" at bounding box center [326, 493] width 194 height 15
click at [75, 131] on span "Sections" at bounding box center [101, 133] width 155 height 14
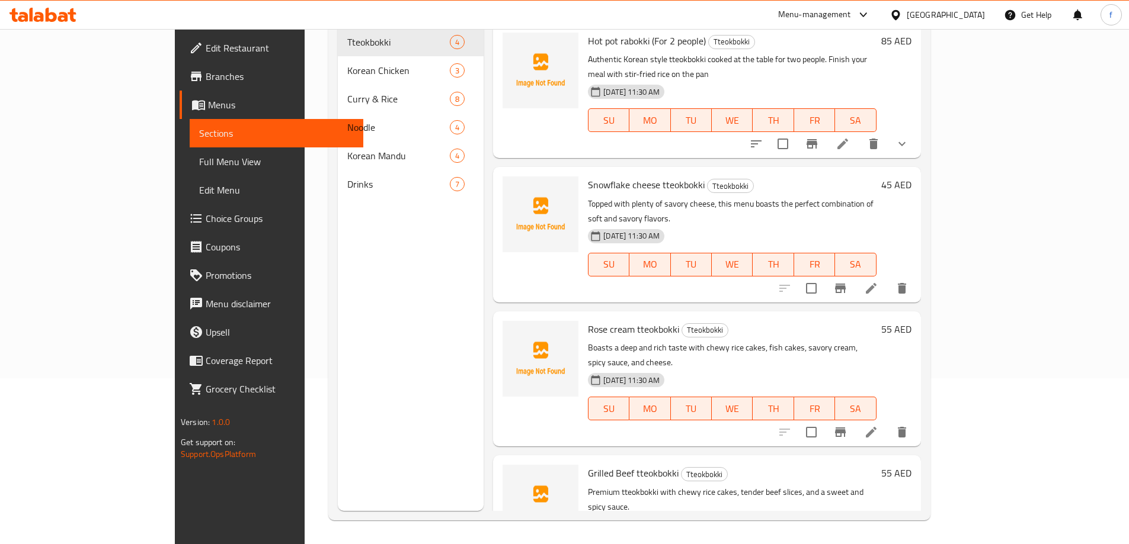
scroll to position [166, 0]
click at [199, 155] on span "Full Menu View" at bounding box center [276, 162] width 155 height 14
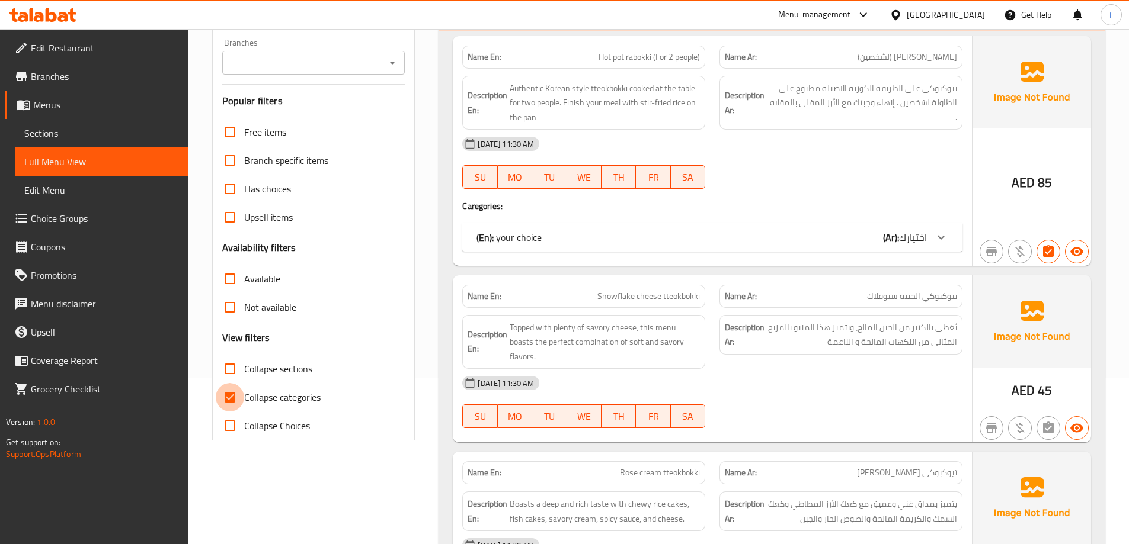
click at [236, 392] on input "Collapse categories" at bounding box center [230, 397] width 28 height 28
checkbox input "false"
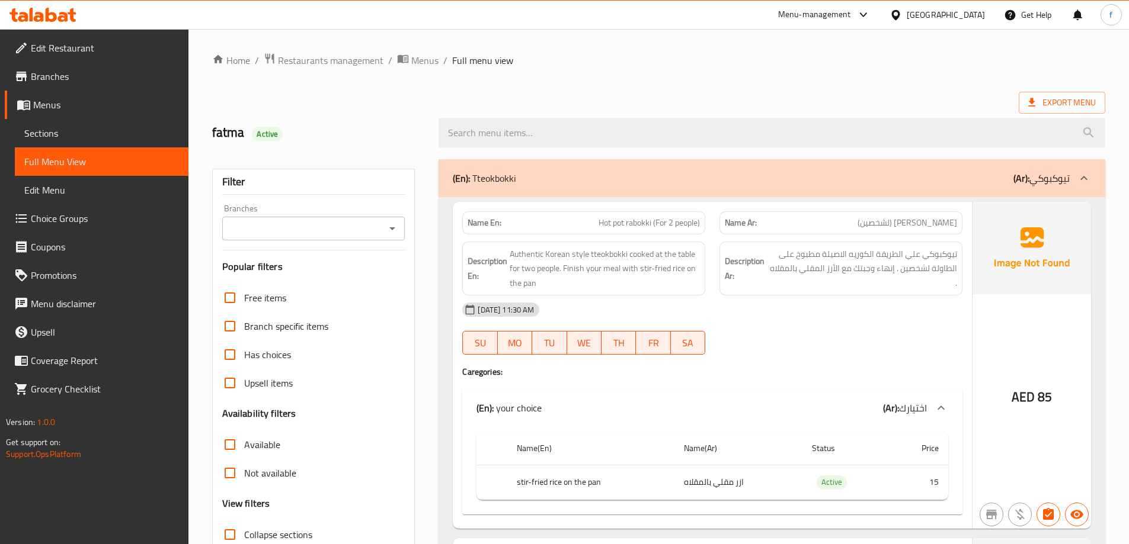
click at [636, 227] on span "Hot pot rabokki (For 2 people)" at bounding box center [648, 223] width 101 height 12
copy span "Hot pot rabokki (For 2 people)"
click at [80, 127] on span "Sections" at bounding box center [101, 133] width 155 height 14
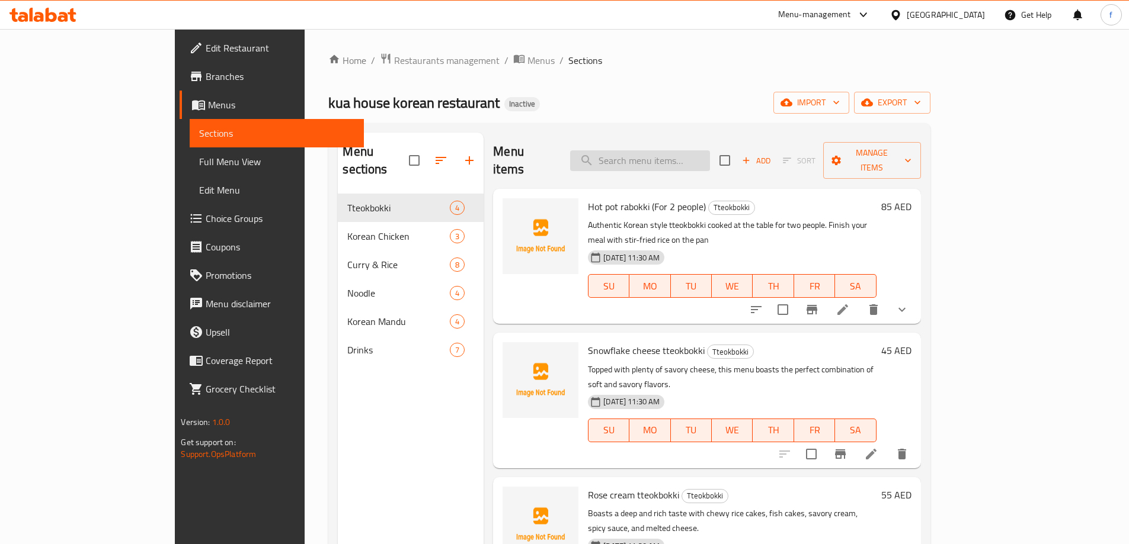
click at [710, 150] on input "search" at bounding box center [640, 160] width 140 height 21
paste input "Hot pot rabokki (For 2 people)"
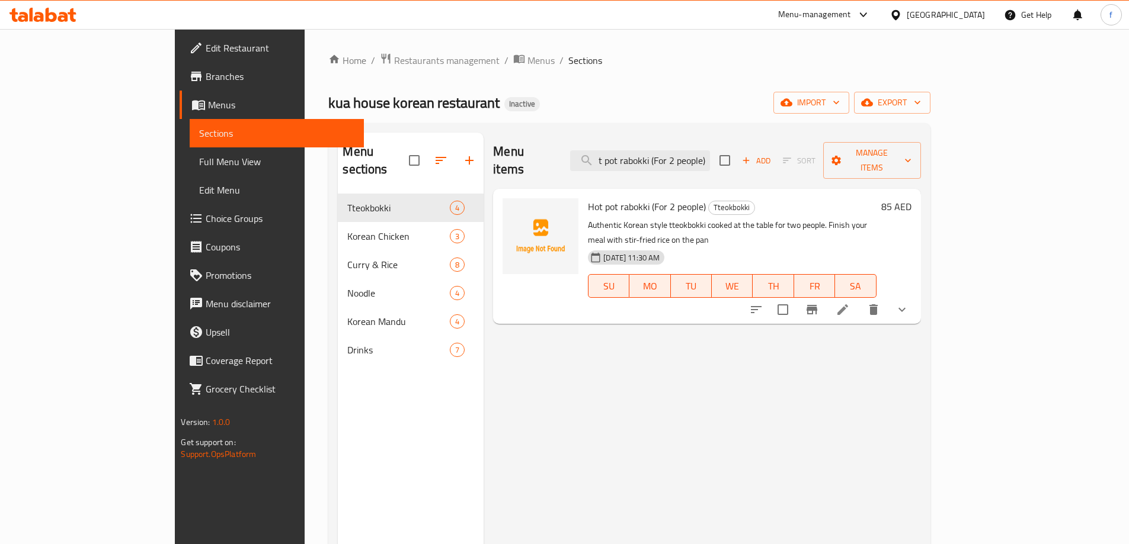
type input "Hot pot rabokki (For 2 people)"
click at [850, 303] on icon at bounding box center [842, 310] width 14 height 14
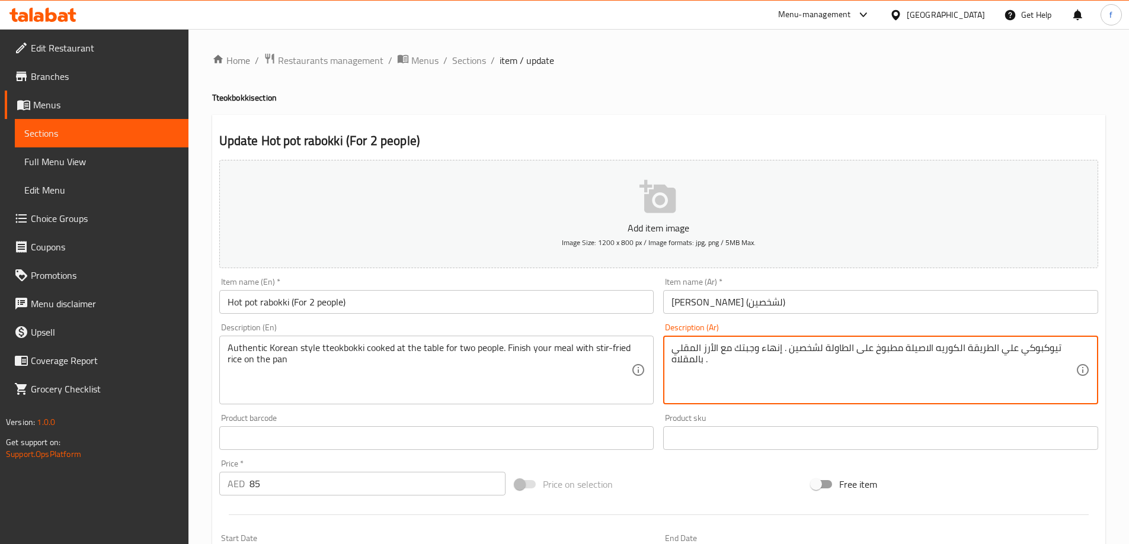
click at [1049, 348] on textarea "تيوكبوكي علي الطريقة الكوريه الاصيلة مطبوخ على الطاولة لشخصين . إنهاء وجبتك مع …" at bounding box center [873, 370] width 404 height 56
click at [889, 364] on textarea "رابوكي علي الطريقة الكوريه الاصيلة مطبوخ على الطاولة لشخصين . إنهاء وجبتك مع ال…" at bounding box center [873, 370] width 404 height 56
click at [890, 365] on textarea "رابوكي علي الطريقة الكوريه الاصيلة مطبوخ على الطاولة لشخصين . إنهاء وجبتك مع ال…" at bounding box center [873, 370] width 404 height 56
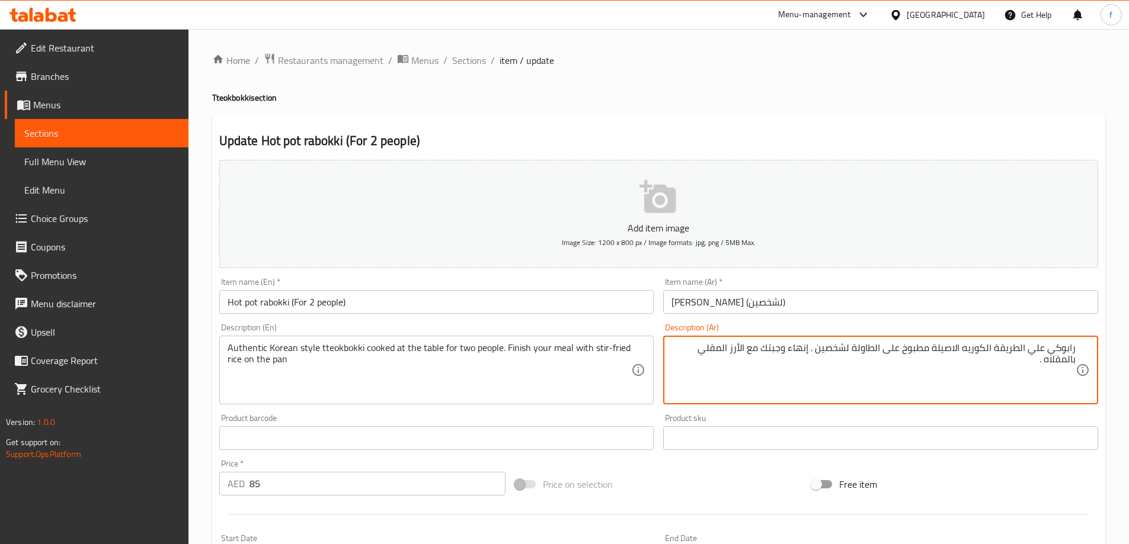
click at [920, 390] on textarea "رابوكي علي الطريقة الكوريه الاصيلة مطبوخ على الطاولة لشخصين . إنهاء وجبتك مع ال…" at bounding box center [873, 370] width 404 height 56
type textarea "رابوكي علي الطريقة الكوريه الاصيلة مطبوخ على الطاولة لشخصين . إنهاء وجبتك مع ال…"
click at [276, 303] on input "Hot pot rabokki (For 2 people)" at bounding box center [436, 302] width 435 height 24
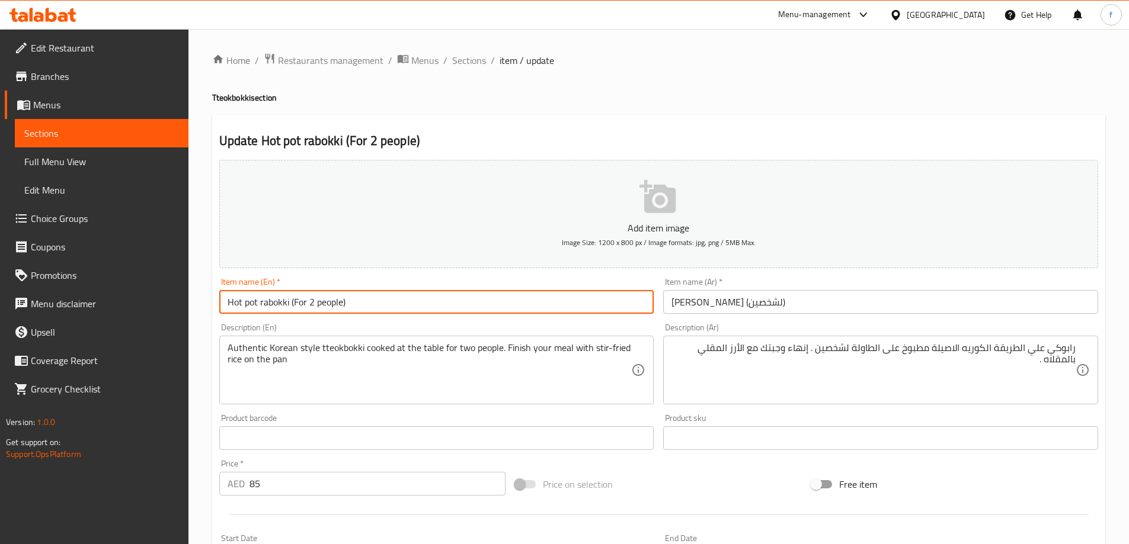
click at [276, 303] on input "Hot pot rabokki (For 2 people)" at bounding box center [436, 302] width 435 height 24
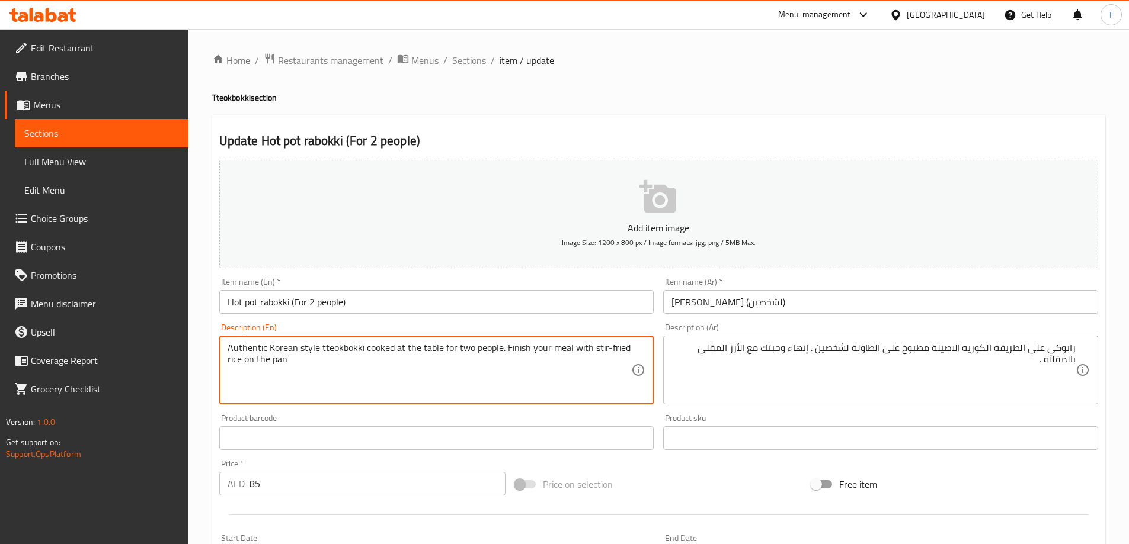
click at [336, 352] on textarea "Authentic Korean style tteokbokki cooked at the table for two people. Finish yo…" at bounding box center [430, 370] width 404 height 56
paste textarea "ra"
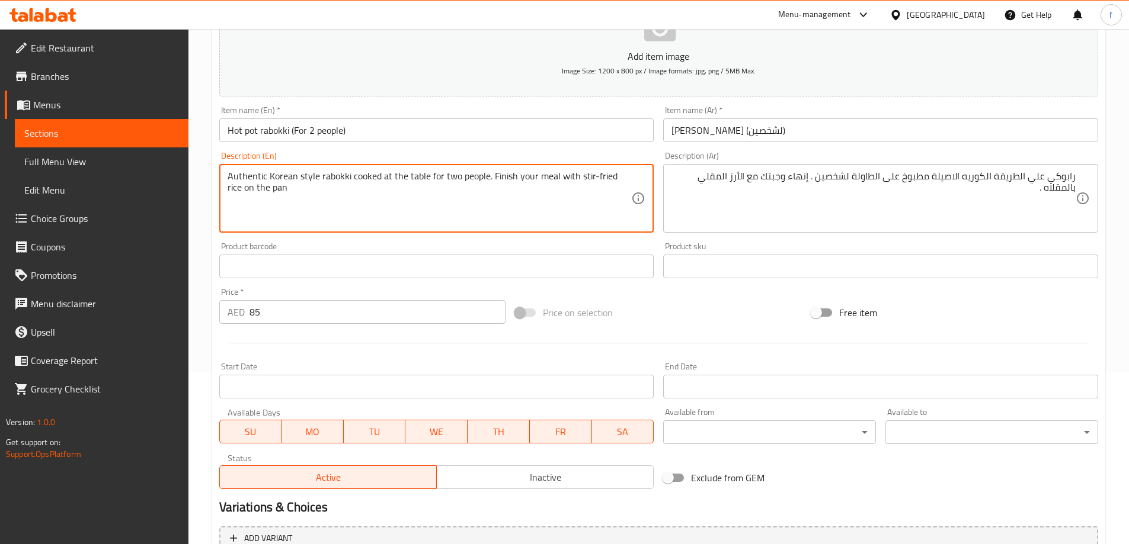
scroll to position [312, 0]
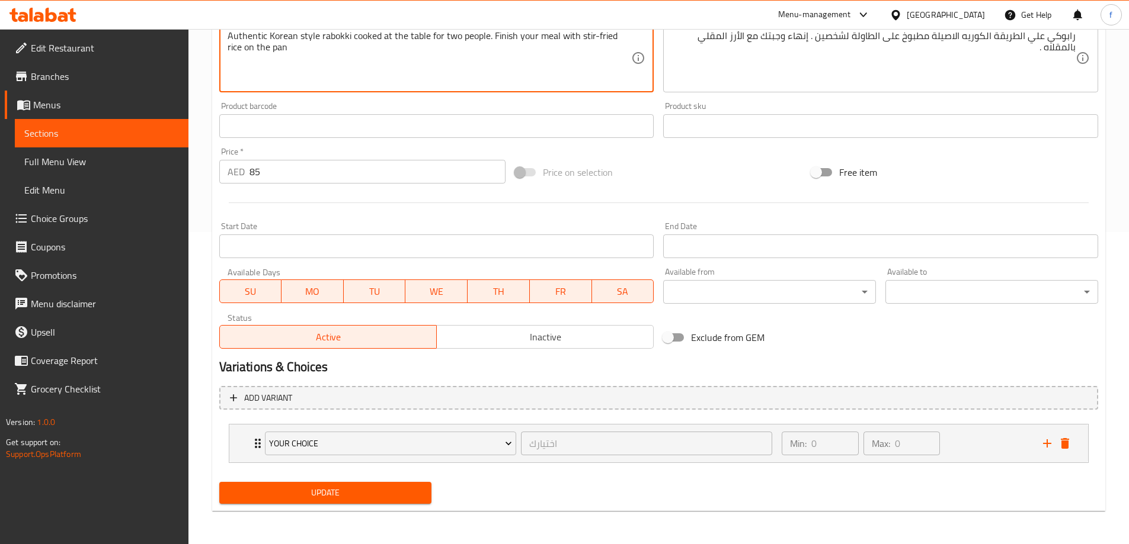
type textarea "Authentic Korean style rabokki cooked at the table for two people. Finish your …"
click at [399, 499] on span "Update" at bounding box center [326, 493] width 194 height 15
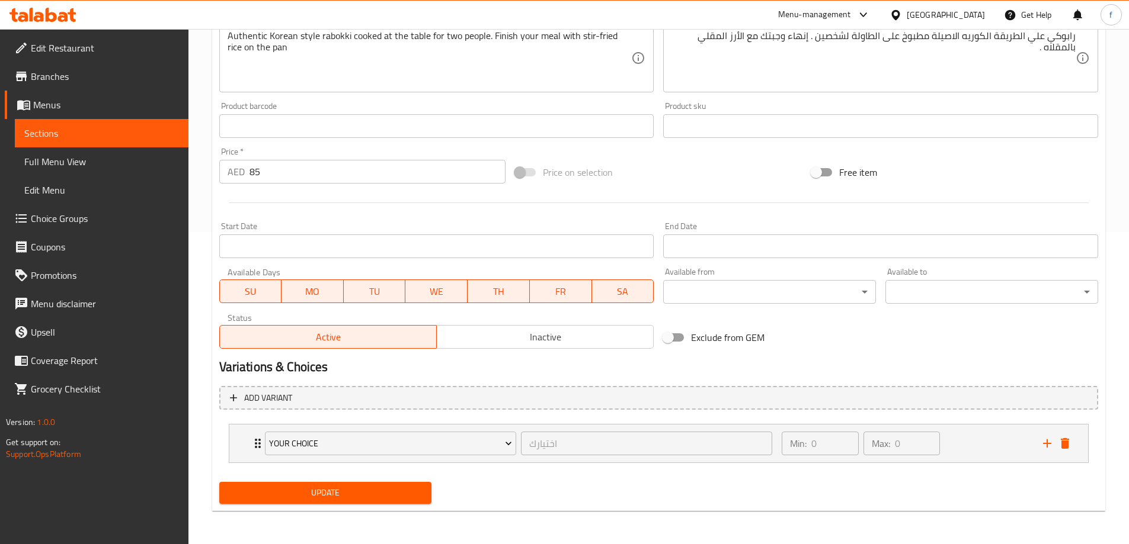
click at [60, 158] on span "Full Menu View" at bounding box center [101, 162] width 155 height 14
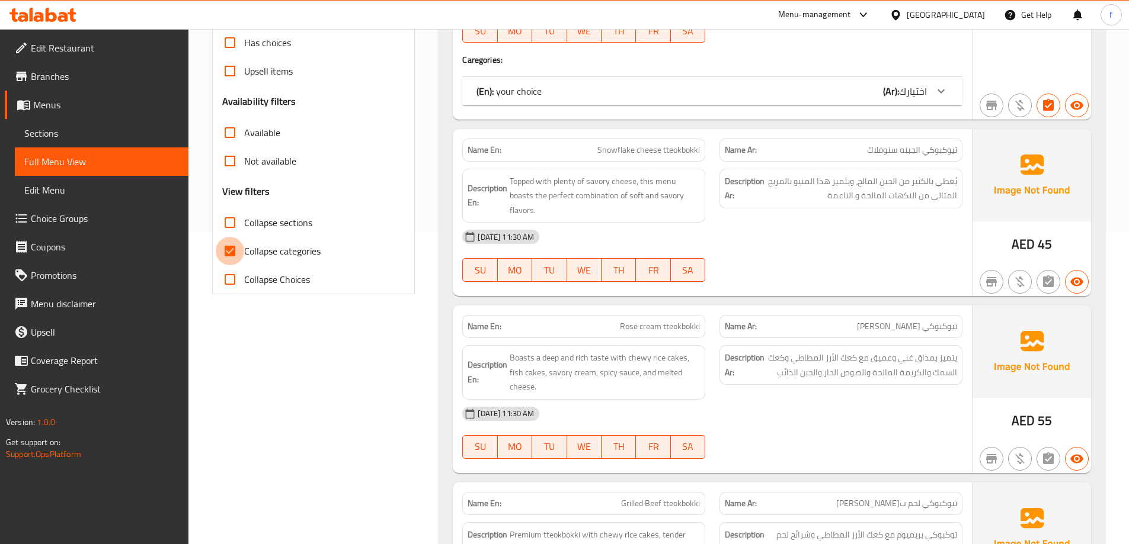
click at [229, 254] on input "Collapse categories" at bounding box center [230, 251] width 28 height 28
checkbox input "false"
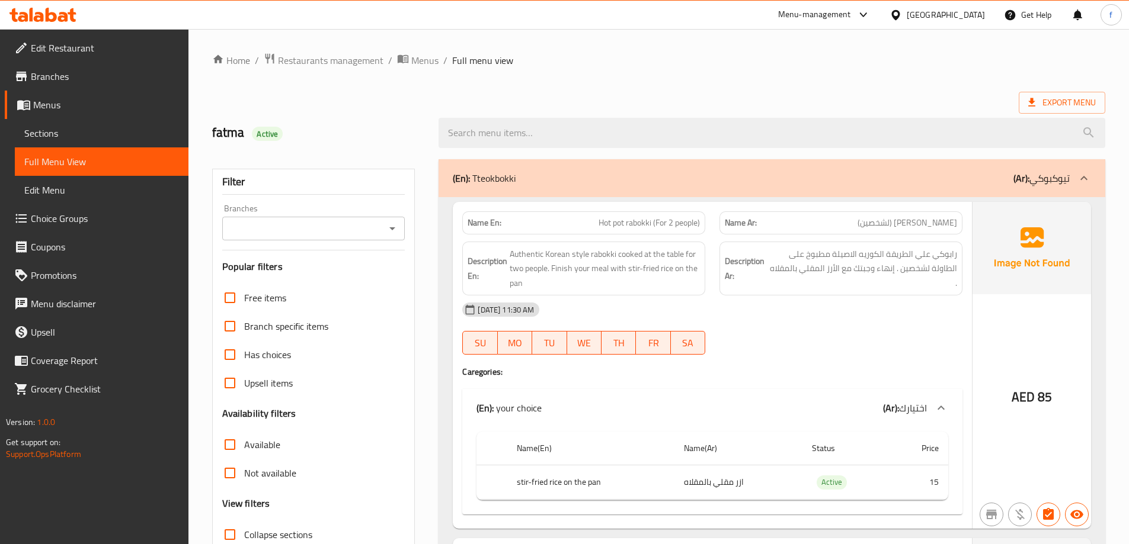
drag, startPoint x: 58, startPoint y: 51, endPoint x: 173, endPoint y: 82, distance: 119.2
click at [58, 51] on span "Edit Restaurant" at bounding box center [105, 48] width 148 height 14
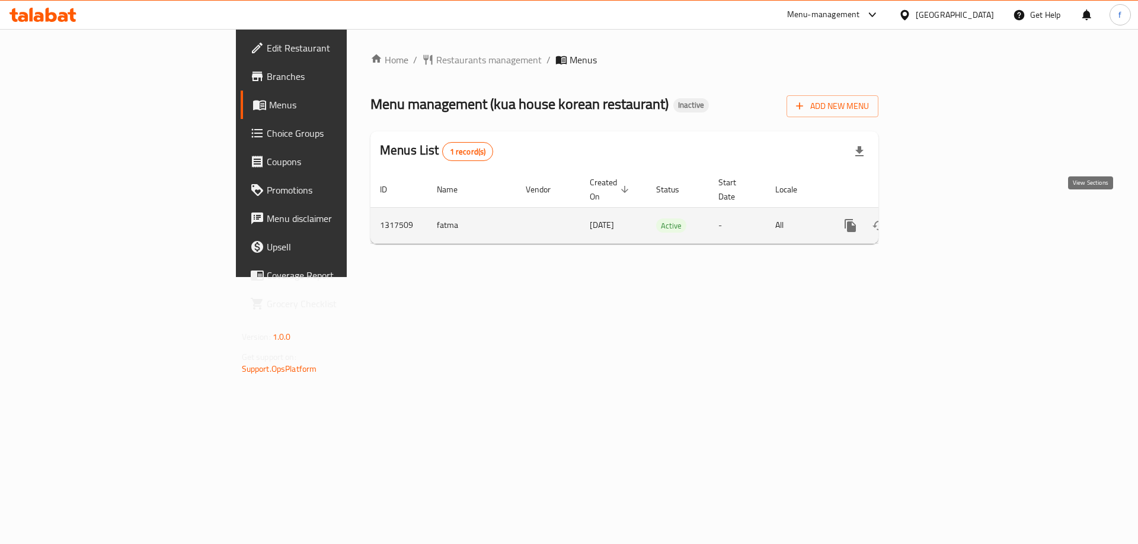
click at [941, 220] on icon "enhanced table" at bounding box center [935, 225] width 11 height 11
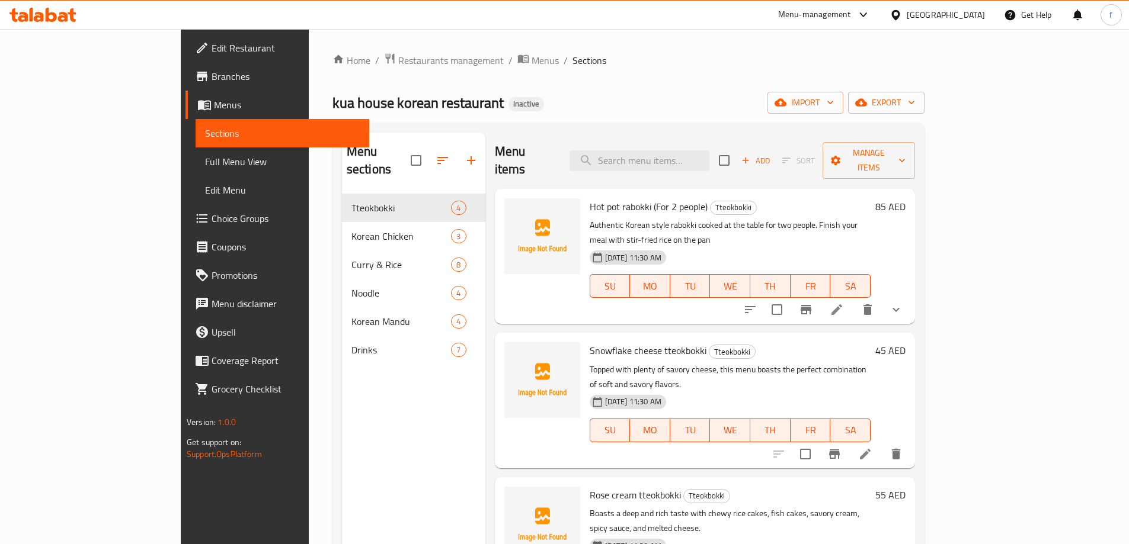
click at [205, 156] on span "Full Menu View" at bounding box center [282, 162] width 155 height 14
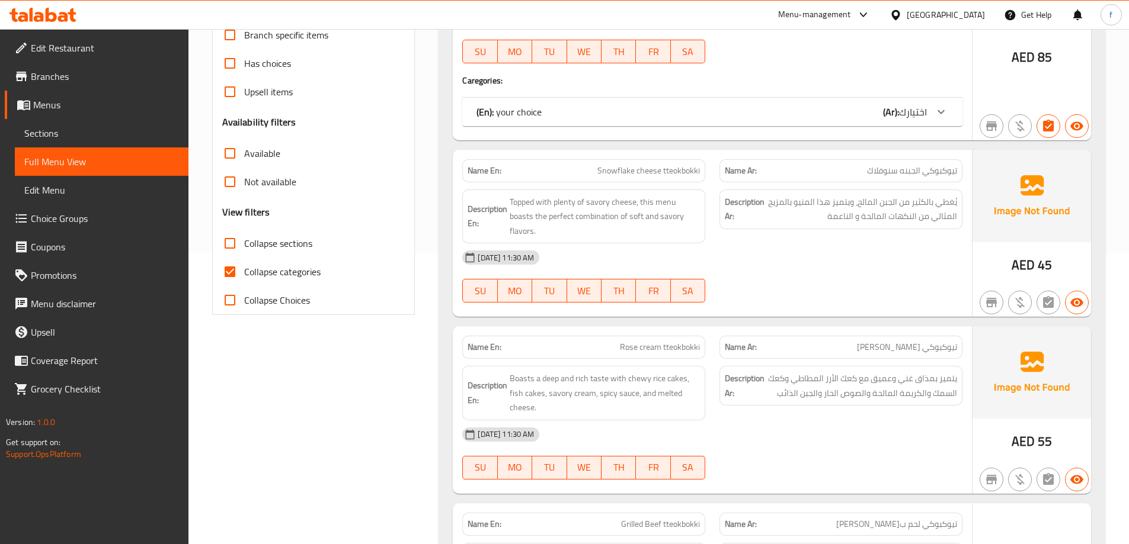
scroll to position [415, 0]
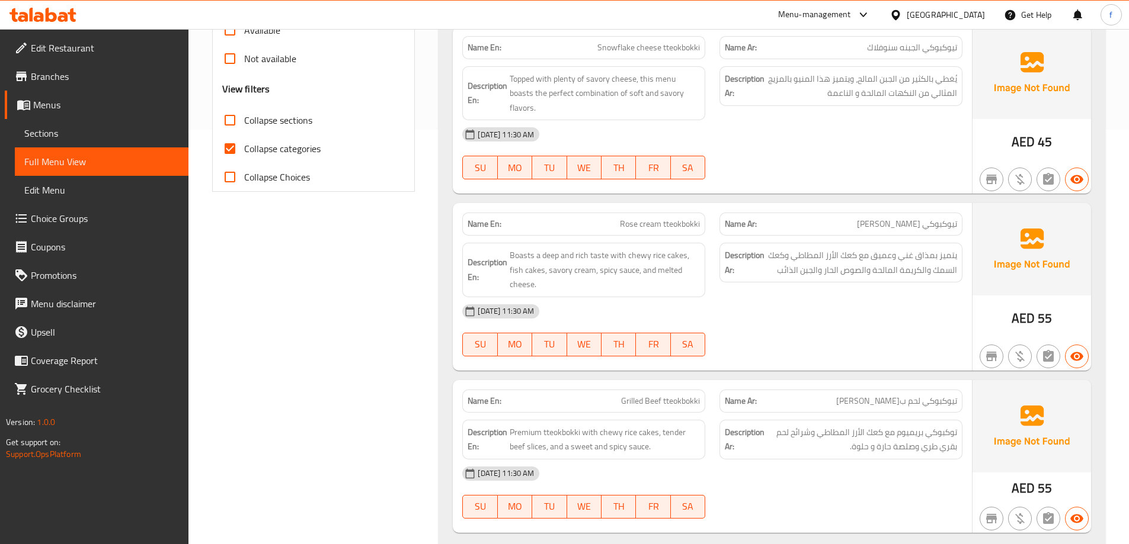
click at [226, 152] on input "Collapse categories" at bounding box center [230, 148] width 28 height 28
checkbox input "false"
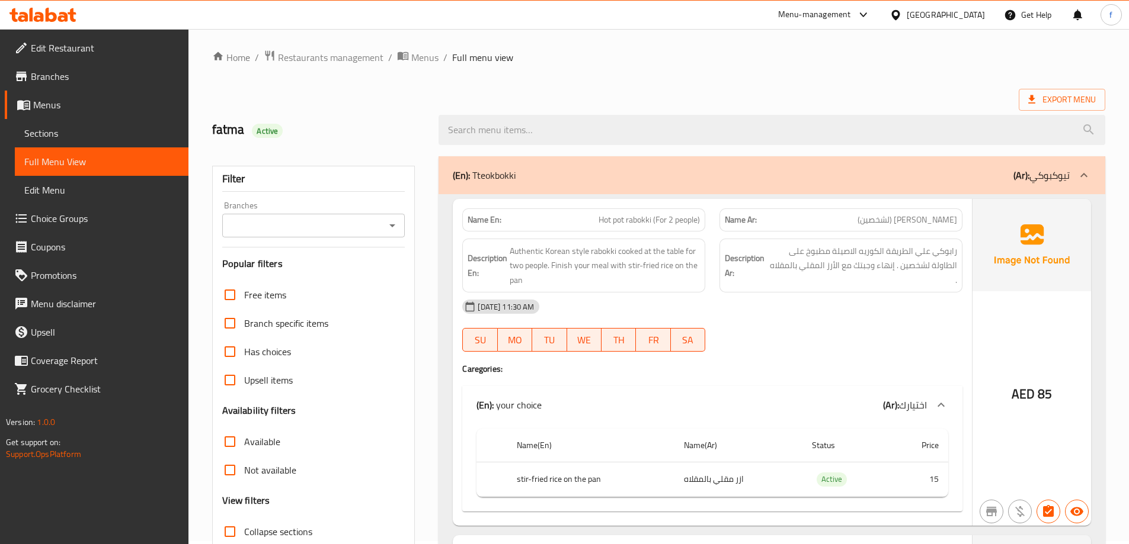
scroll to position [0, 0]
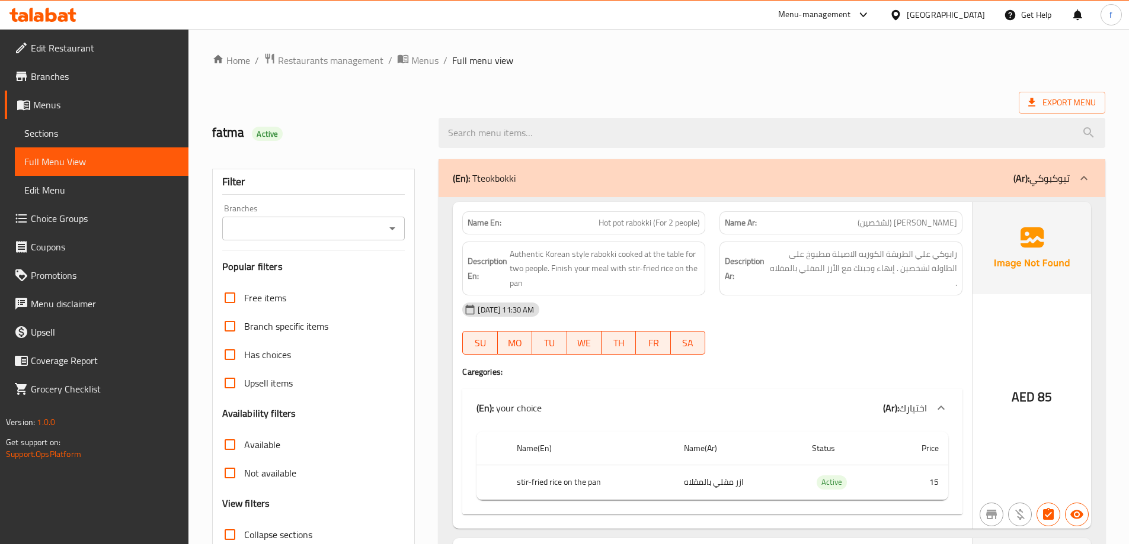
click at [954, 220] on span "رابوكي هوتبوت (لشخصين)" at bounding box center [907, 223] width 100 height 12
click at [925, 221] on span "رابوكي هوتبوت (لشخصين)" at bounding box center [907, 223] width 100 height 12
click at [632, 227] on span "Hot pot rabokki (For 2 people)" at bounding box center [648, 223] width 101 height 12
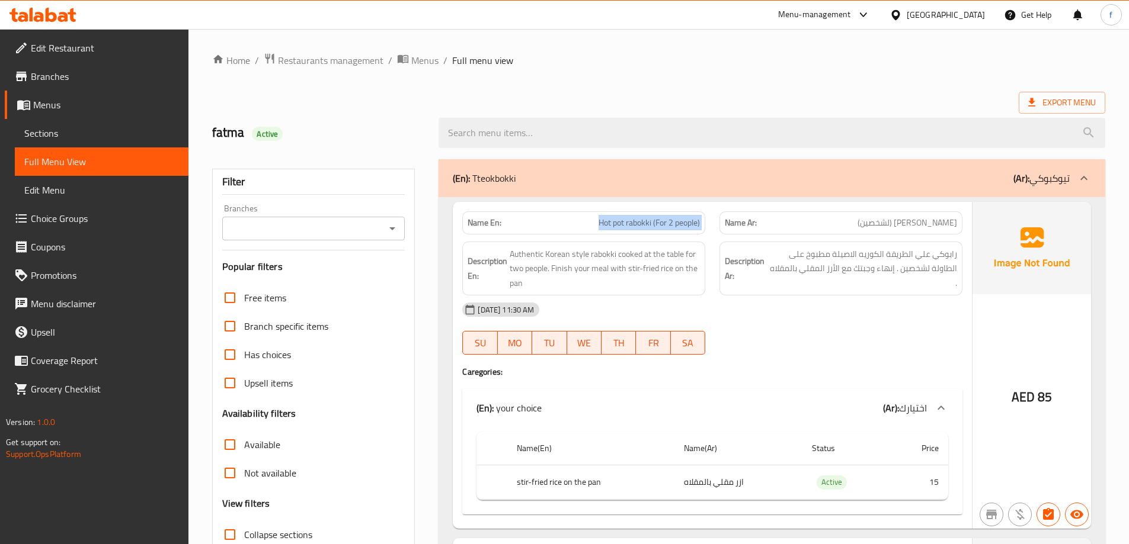
click at [632, 227] on span "Hot pot rabokki (For 2 people)" at bounding box center [648, 223] width 101 height 12
click at [626, 227] on span "Hot pot rabokki (For 2 people)" at bounding box center [648, 223] width 101 height 12
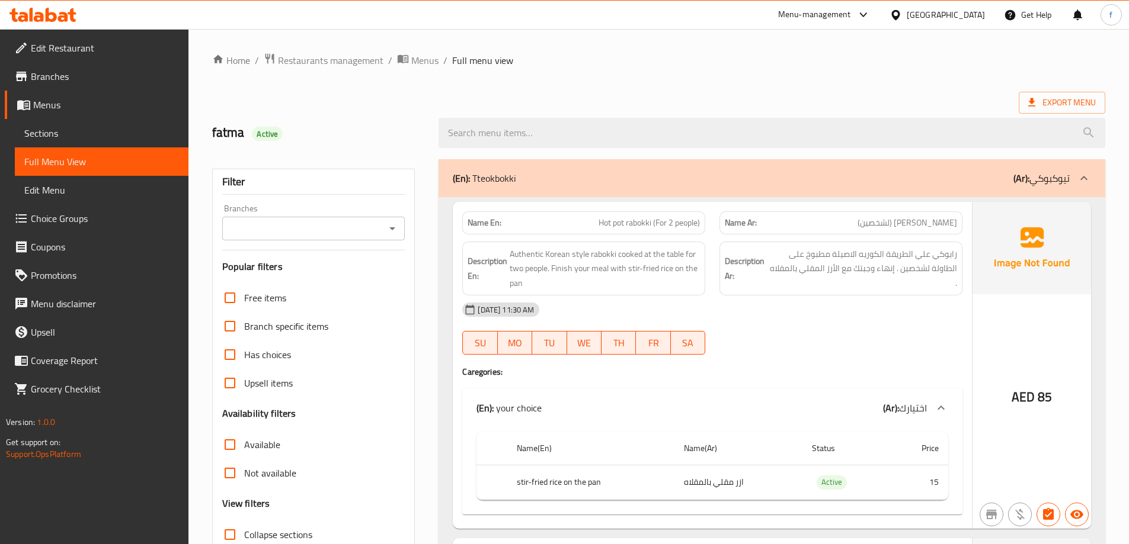
click at [897, 225] on span "رابوكي هوتبوت (لشخصين)" at bounding box center [907, 223] width 100 height 12
click at [892, 221] on span "رابوكي هوتبوت (لشخصين)" at bounding box center [907, 223] width 100 height 12
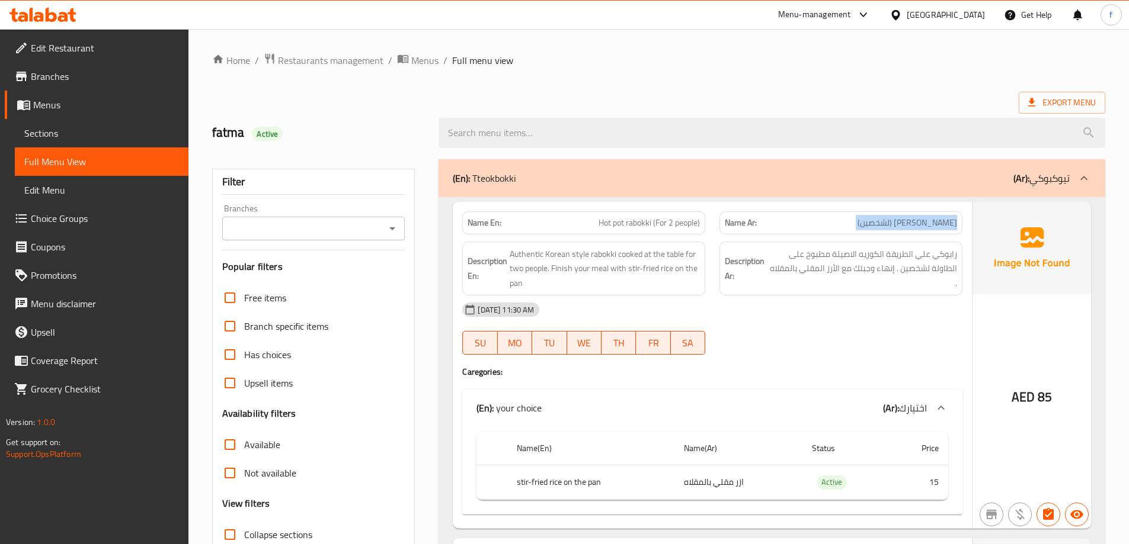
click at [892, 221] on span "رابوكي هوتبوت (لشخصين)" at bounding box center [907, 223] width 100 height 12
click at [682, 219] on span "Hot pot rabokki (For 2 people)" at bounding box center [648, 223] width 101 height 12
click at [694, 225] on span "Hot pot rabokki (For 2 people)" at bounding box center [648, 223] width 101 height 12
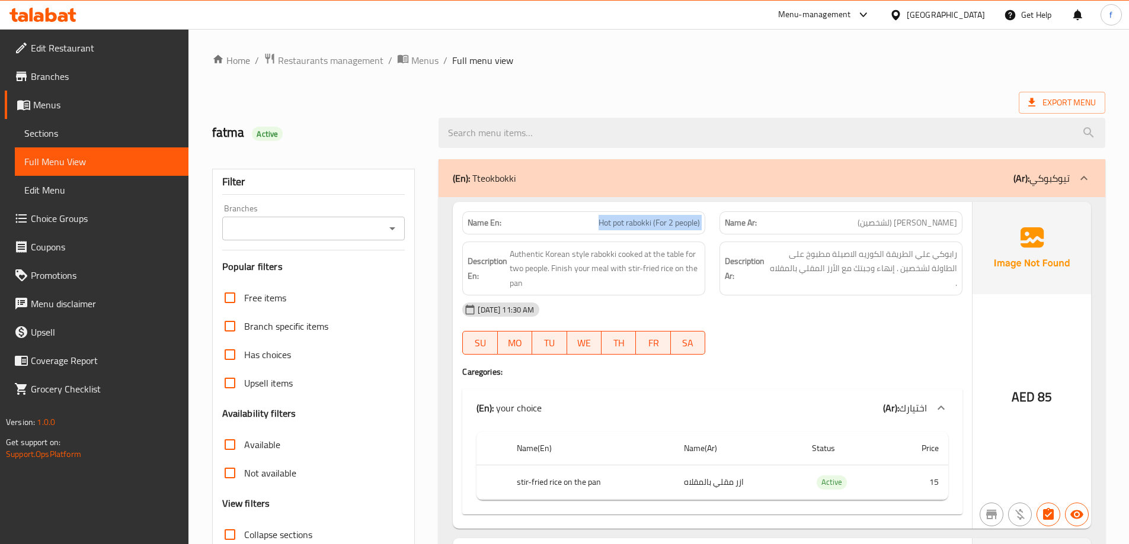
click at [694, 225] on span "Hot pot rabokki (For 2 people)" at bounding box center [648, 223] width 101 height 12
click at [883, 223] on span "رابوكي هوتبوت (لشخصين)" at bounding box center [907, 223] width 100 height 12
click at [676, 219] on span "Hot pot rabokki (For 2 people)" at bounding box center [648, 223] width 101 height 12
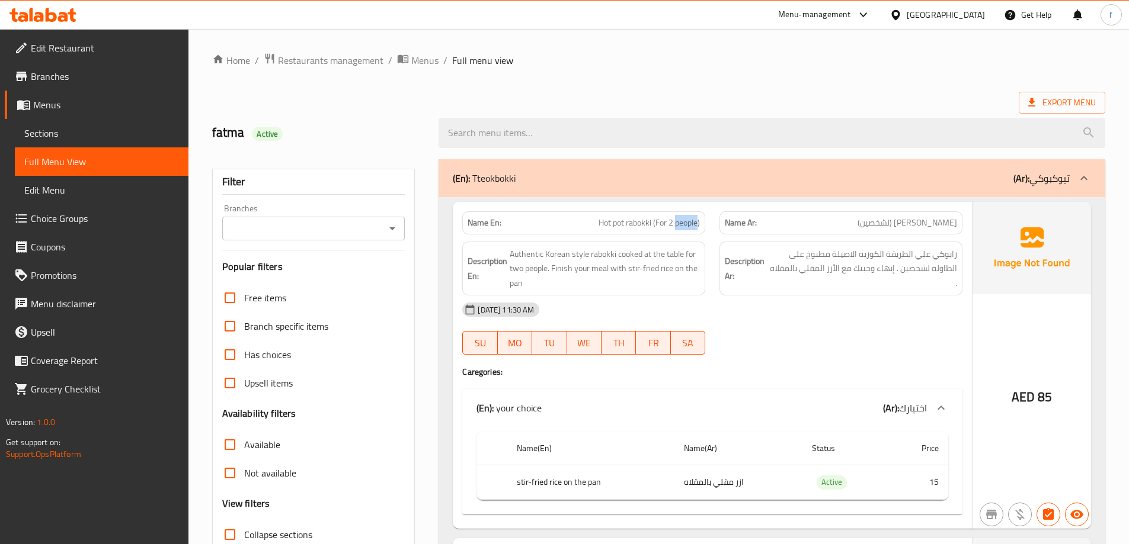
click at [676, 219] on span "Hot pot rabokki (For 2 people)" at bounding box center [648, 223] width 101 height 12
click at [889, 222] on span "رابوكي هوتبوت (لشخصين)" at bounding box center [907, 223] width 100 height 12
click at [940, 222] on span "رابوكي هوتبوت (لشخصين)" at bounding box center [907, 223] width 100 height 12
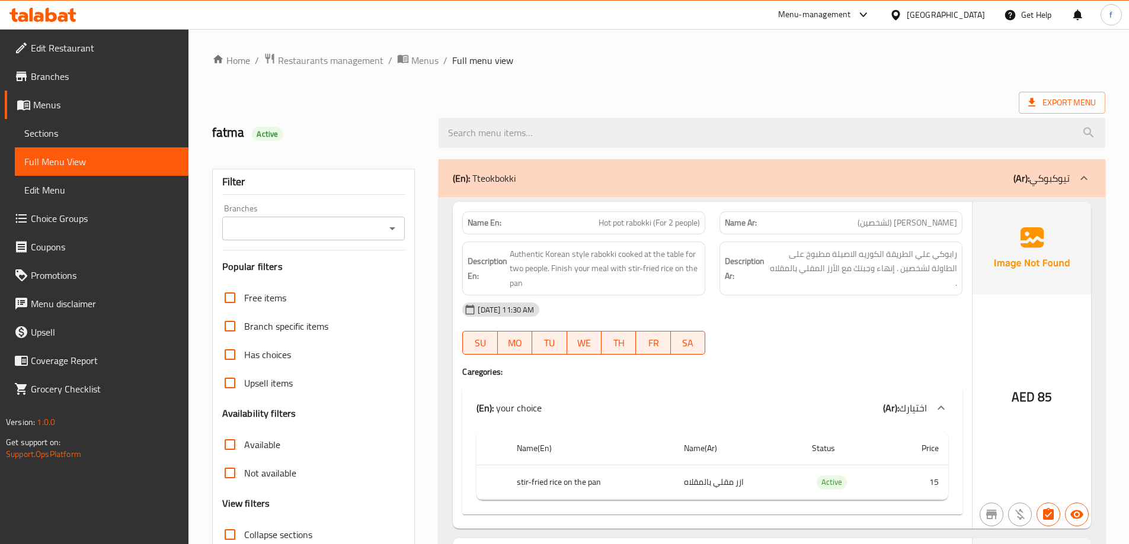
click at [635, 223] on span "Hot pot rabokki (For 2 people)" at bounding box center [648, 223] width 101 height 12
click at [680, 228] on span "Hot pot rabokki (For 2 people)" at bounding box center [648, 223] width 101 height 12
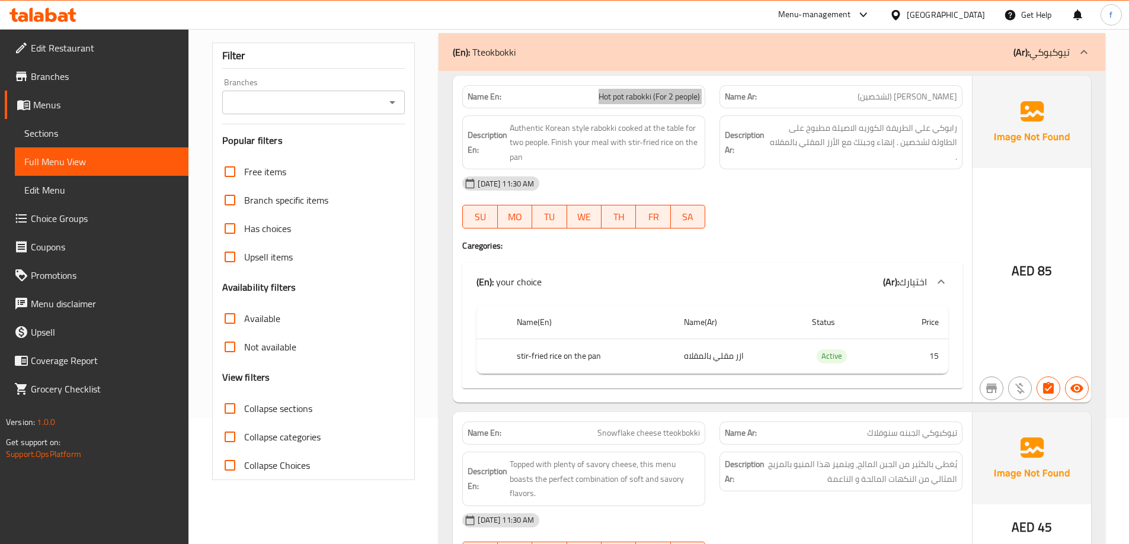
scroll to position [178, 0]
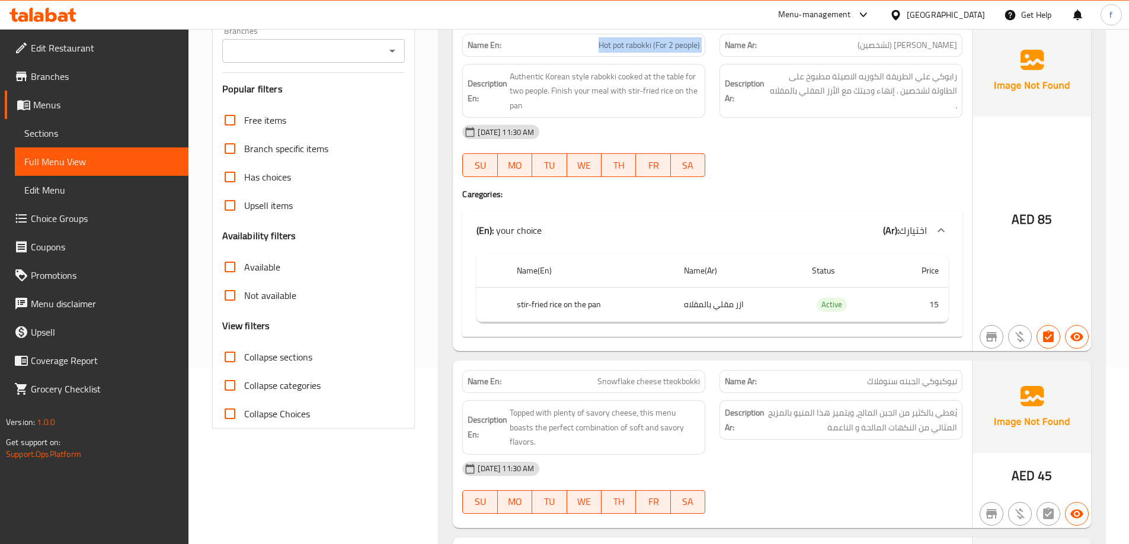
click at [879, 385] on span "تيوكبوكي الجبنه سنوفلاك" at bounding box center [912, 382] width 90 height 12
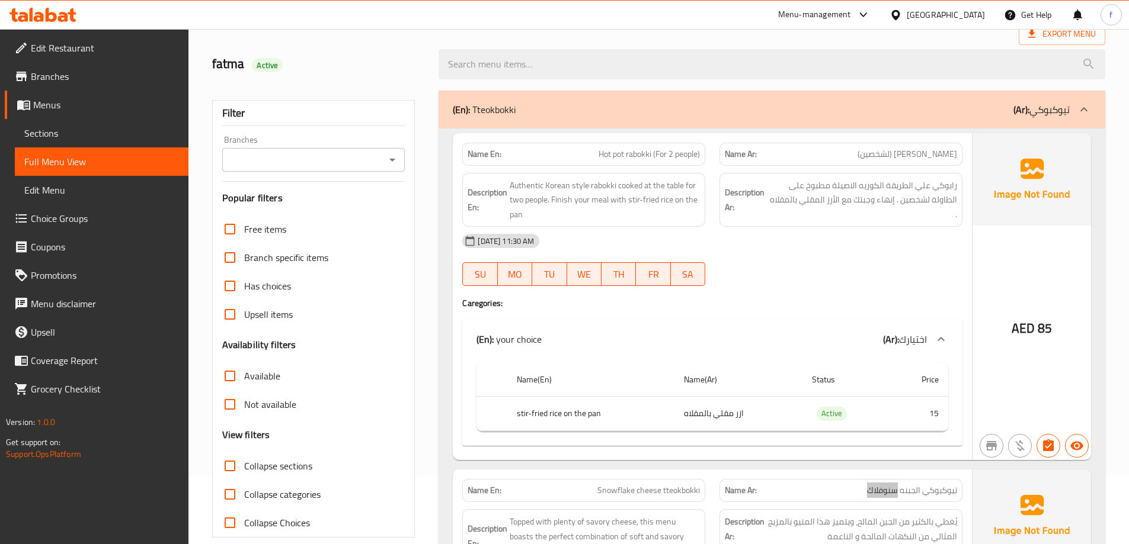
scroll to position [0, 0]
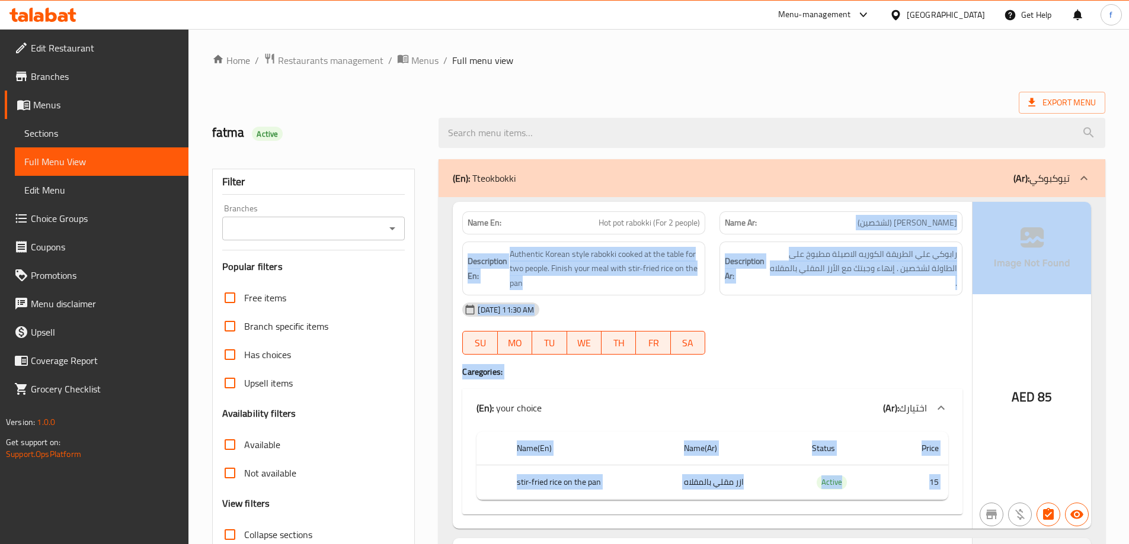
drag, startPoint x: 972, startPoint y: 217, endPoint x: 988, endPoint y: 222, distance: 16.9
click at [988, 222] on div "Name En: Hot pot rabokki (For 2 people) Name Ar: رابوكي هوتبوت (لشخصين) Descrip…" at bounding box center [772, 365] width 638 height 327
click at [873, 228] on span "رابوكي هوتبوت (لشخصين)" at bounding box center [907, 223] width 100 height 12
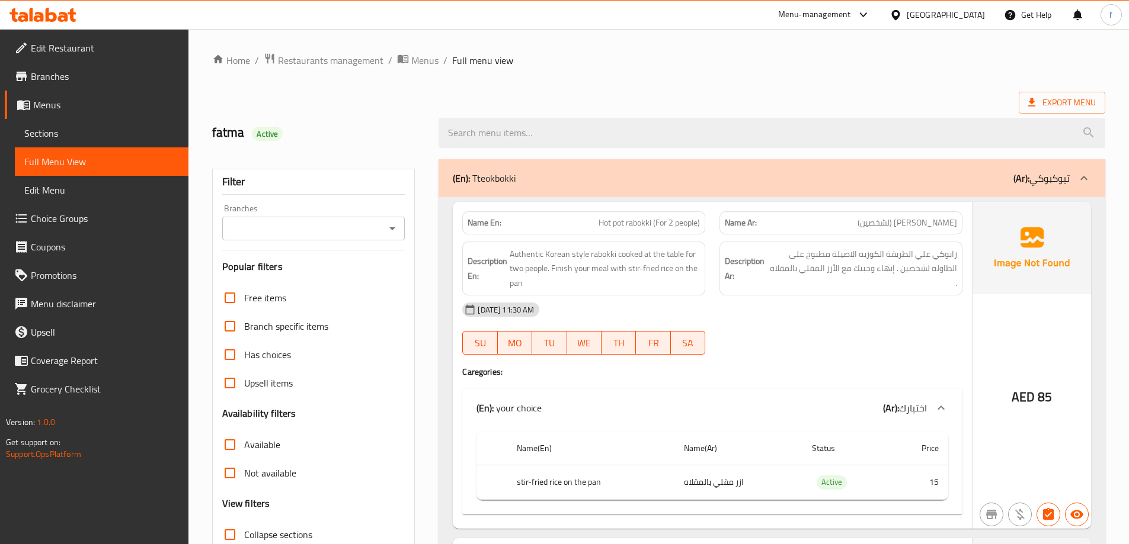
click at [631, 205] on div "Name En: Hot pot rabokki (For 2 people)" at bounding box center [583, 222] width 257 height 37
click at [639, 235] on div "Description En: Authentic Korean style rabokki cooked at the table for two peop…" at bounding box center [583, 269] width 257 height 69
click at [629, 229] on span "Hot pot rabokki (For 2 people)" at bounding box center [648, 223] width 101 height 12
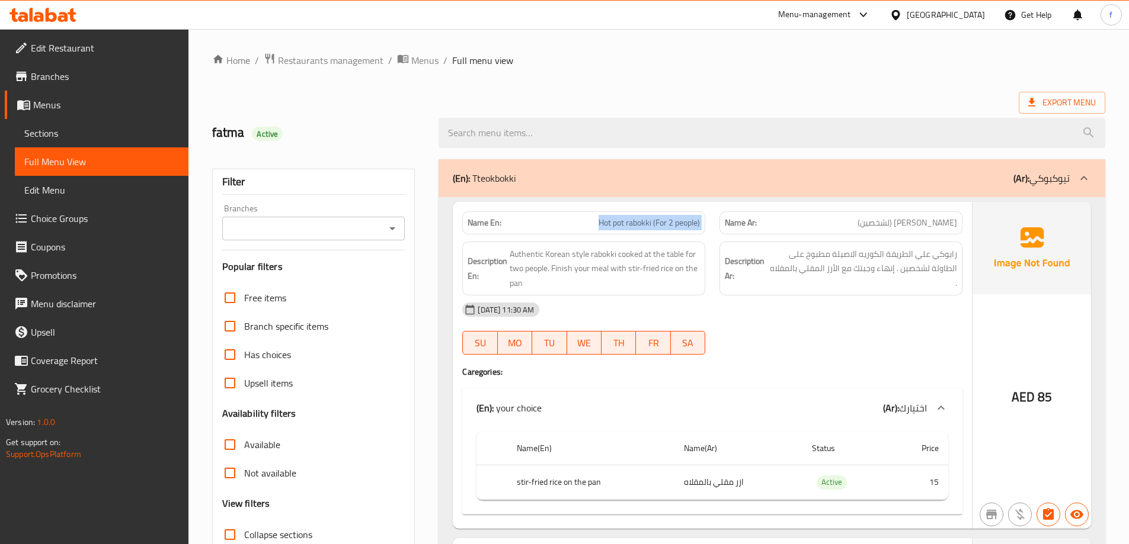
copy span "Hot pot rabokki (For 2 people)"
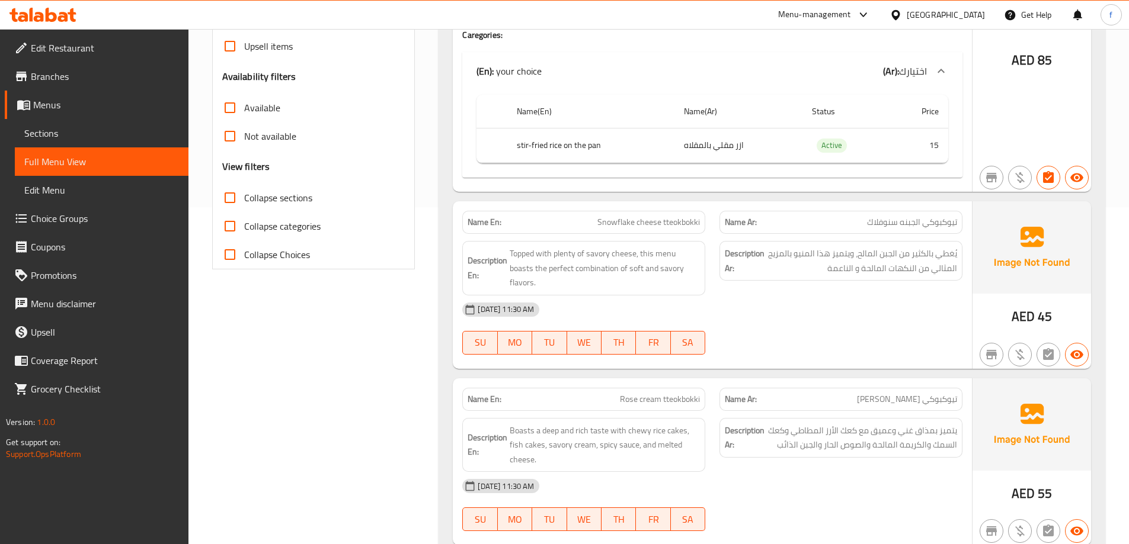
scroll to position [296, 0]
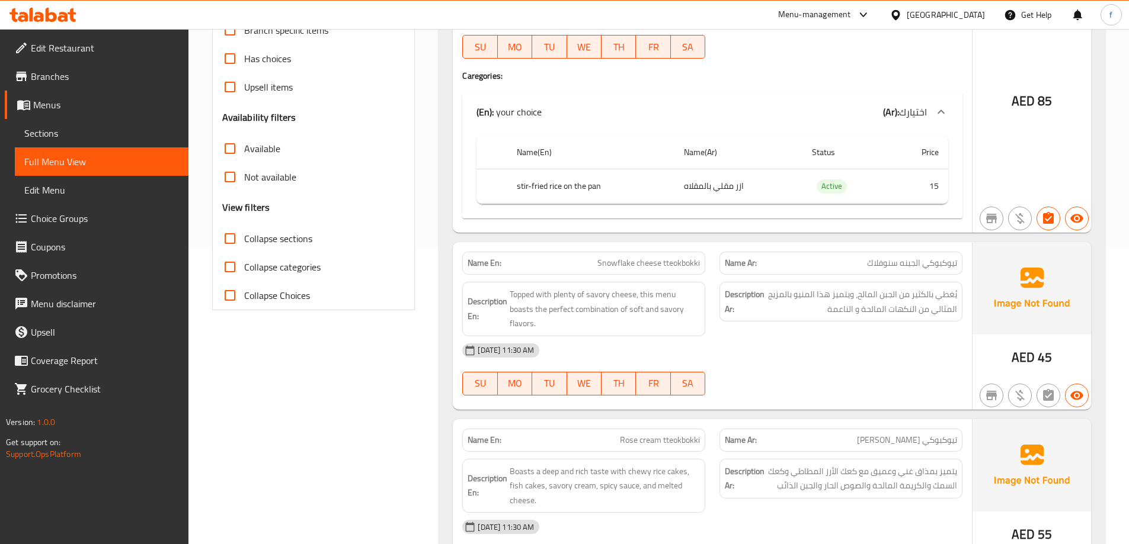
click at [924, 249] on div "Name Ar: تيوكبوكي الجبنه سنوفلاك" at bounding box center [840, 263] width 257 height 37
click at [903, 260] on span "تيوكبوكي الجبنه سنوفلاك" at bounding box center [912, 263] width 90 height 12
click at [902, 260] on span "تيوكبوكي الجبنه سنوفلاك" at bounding box center [912, 263] width 90 height 12
click at [527, 299] on span "Topped with plenty of savory cheese, this menu boasts the perfect combination o…" at bounding box center [605, 309] width 190 height 44
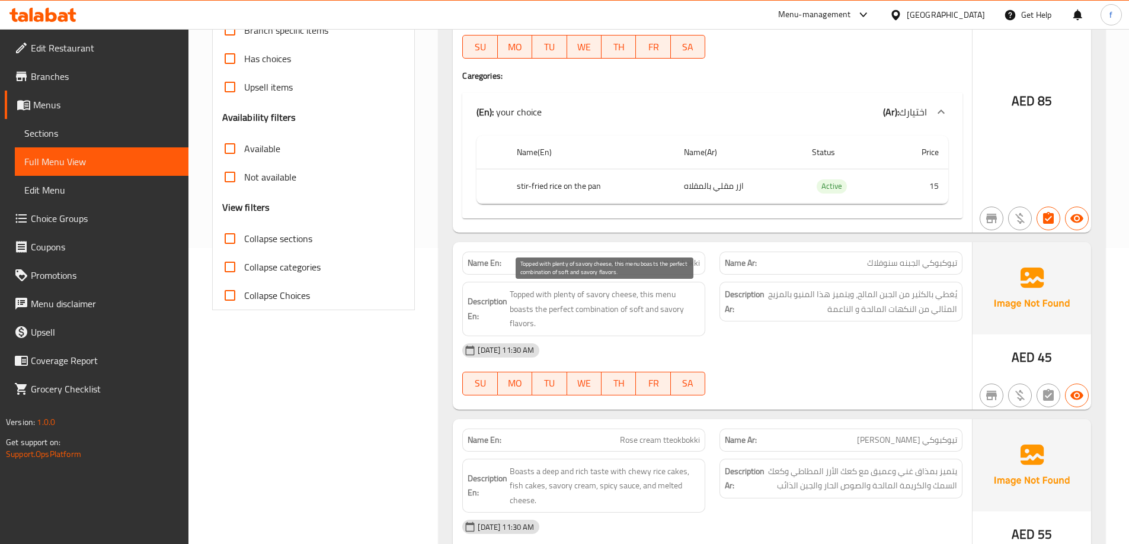
click at [571, 295] on span "Topped with plenty of savory cheese, this menu boasts the perfect combination o…" at bounding box center [605, 309] width 190 height 44
copy span "plenty"
click at [670, 284] on div "Description En: Topped with plenty of savory cheese, this menu boasts the perfe…" at bounding box center [583, 309] width 243 height 55
click at [688, 297] on span "Topped with plenty of savory cheese, this menu boasts the perfect combination o…" at bounding box center [605, 309] width 190 height 44
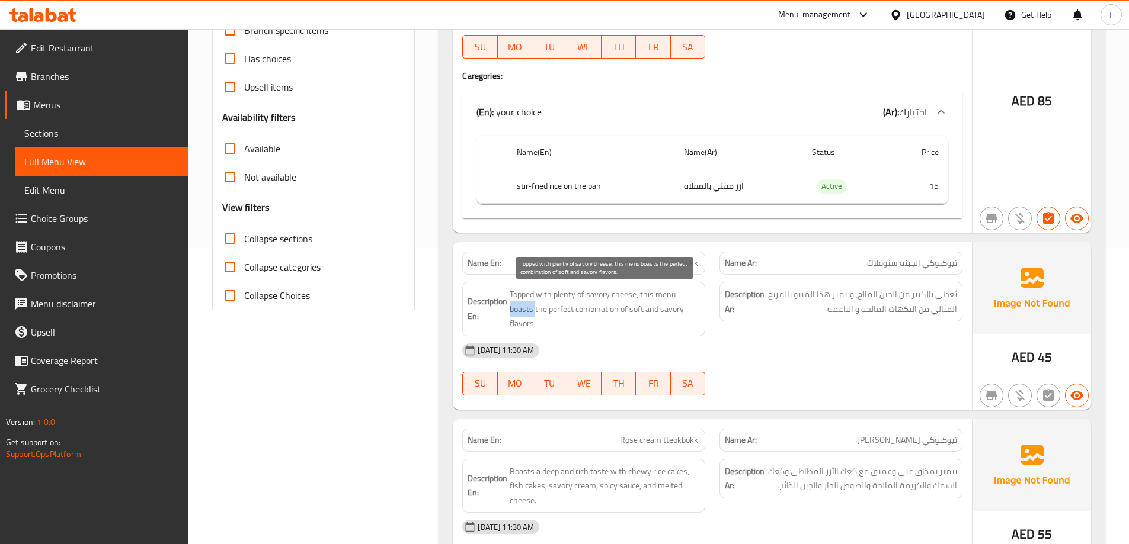
click at [688, 297] on span "Topped with plenty of savory cheese, this menu boasts the perfect combination o…" at bounding box center [605, 309] width 190 height 44
copy span "boasts"
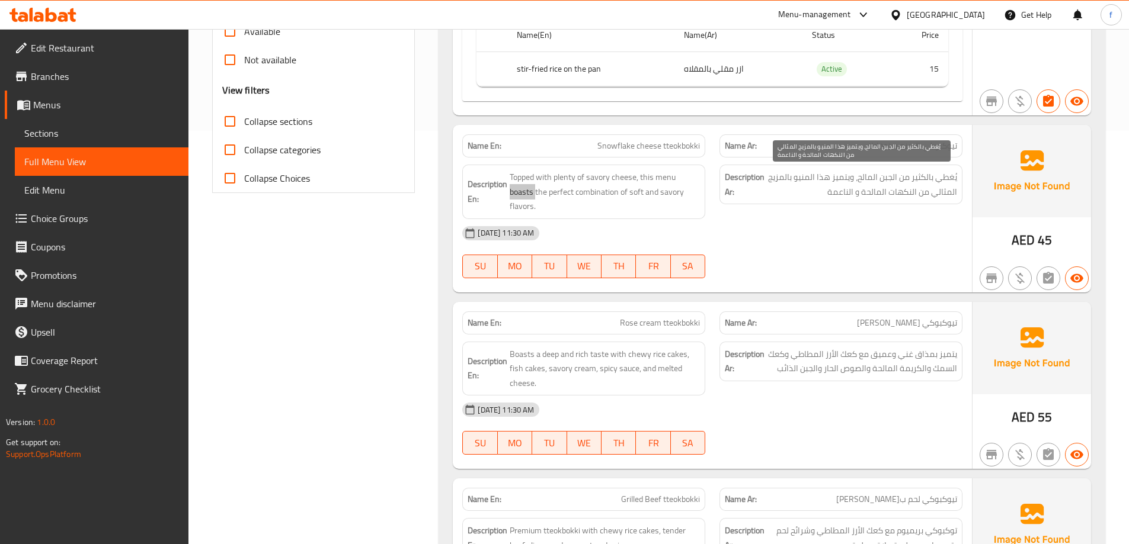
scroll to position [415, 0]
click at [933, 316] on span "تيوكبوكي كريمة روز" at bounding box center [907, 322] width 100 height 12
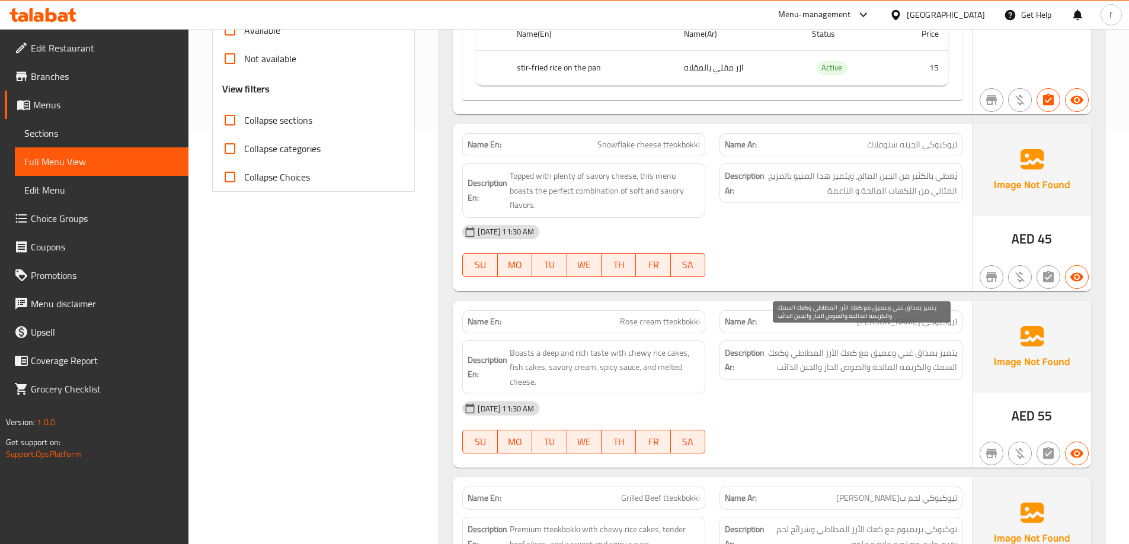
click at [807, 346] on span "يتميز بمذاق غني وعميق مع كعك الأرز المطاطي وكعك السمك والكريمة المالحة والصوص ا…" at bounding box center [862, 360] width 190 height 29
click at [808, 346] on span "يتميز بمذاق غني وعميق مع كعك الأرز المطاطي وكعك السمك والكريمة المالحة والصوص ا…" at bounding box center [862, 360] width 190 height 29
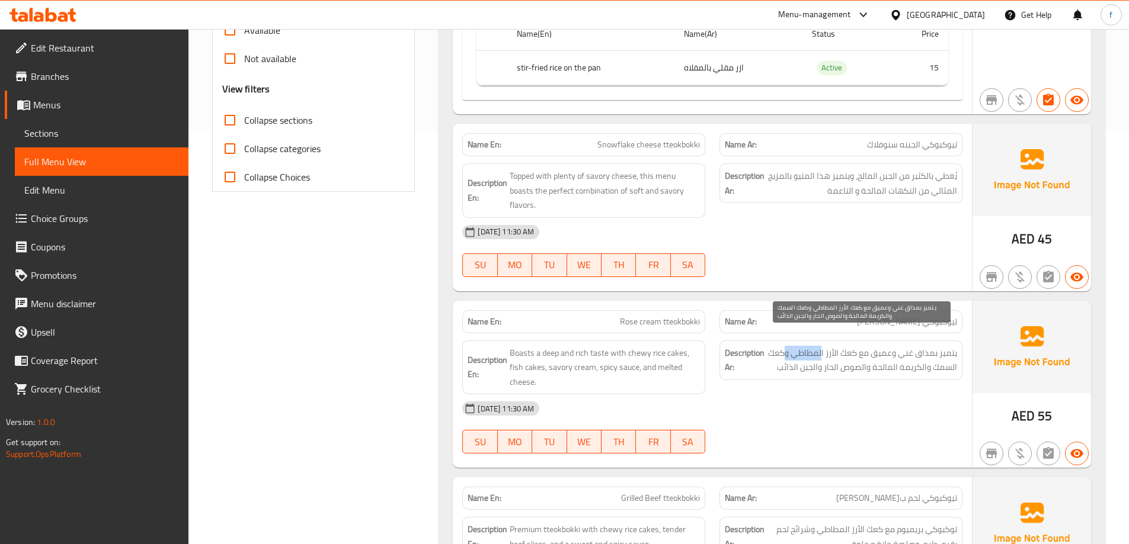
click at [808, 346] on span "يتميز بمذاق غني وعميق مع كعك الأرز المطاطي وكعك السمك والكريمة المالحة والصوص ا…" at bounding box center [862, 360] width 190 height 29
click at [644, 316] on span "Rose cream tteokbokki" at bounding box center [660, 322] width 80 height 12
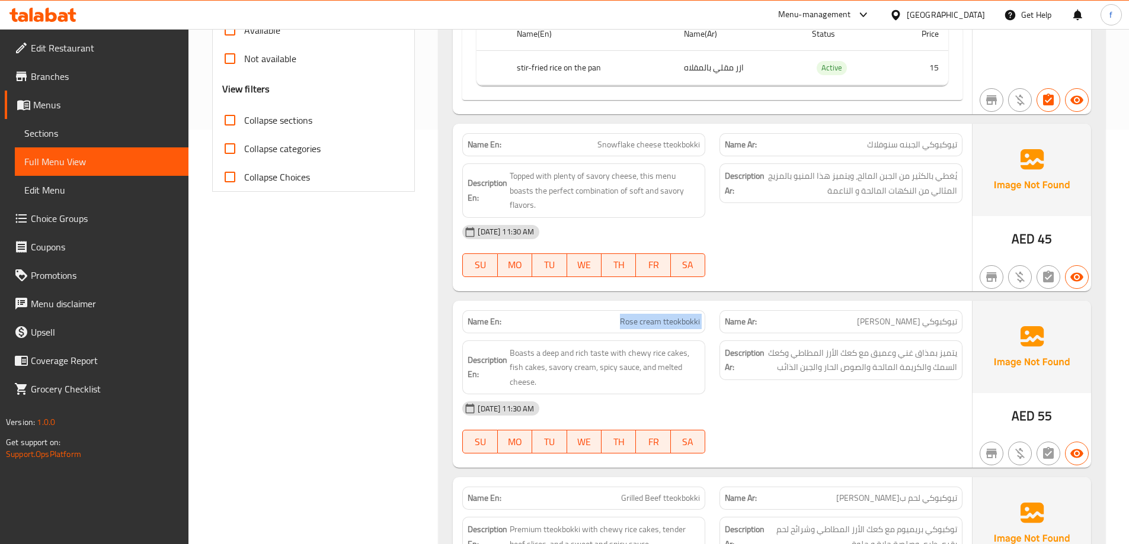
click at [644, 316] on span "Rose cream tteokbokki" at bounding box center [660, 322] width 80 height 12
copy span "Rose cream tteokbokki"
click at [801, 346] on span "يتميز بمذاق غني وعميق مع كعك الأرز المطاطي وكعك السمك والكريمة المالحة والصوص ا…" at bounding box center [862, 360] width 190 height 29
click at [803, 346] on span "يتميز بمذاق غني وعميق مع كعك الأرز المطاطي وكعك السمك والكريمة المالحة والصوص ا…" at bounding box center [862, 360] width 190 height 29
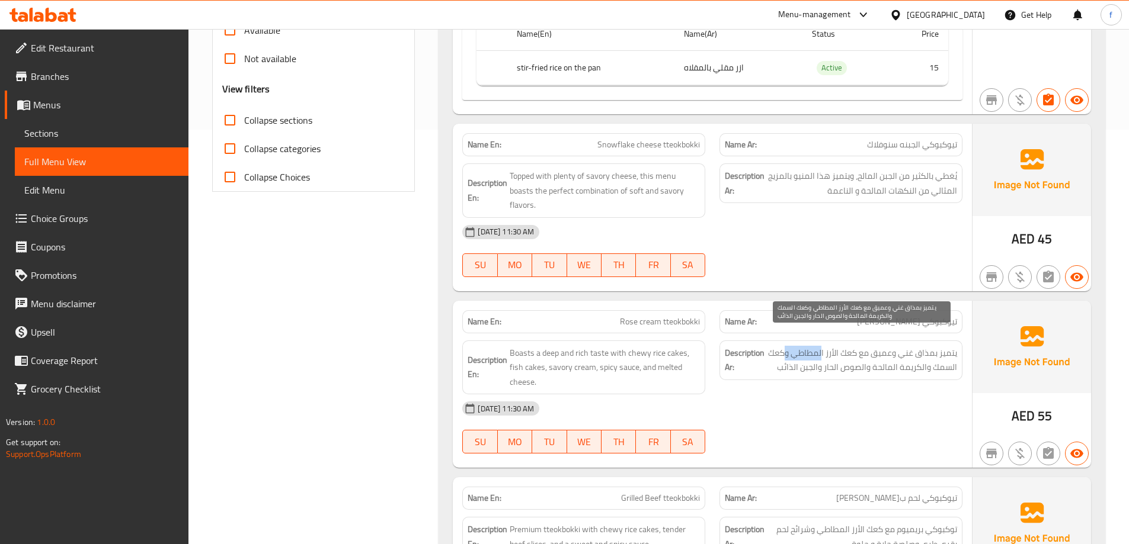
click at [803, 346] on span "يتميز بمذاق غني وعميق مع كعك الأرز المطاطي وكعك السمك والكريمة المالحة والصوص ا…" at bounding box center [862, 360] width 190 height 29
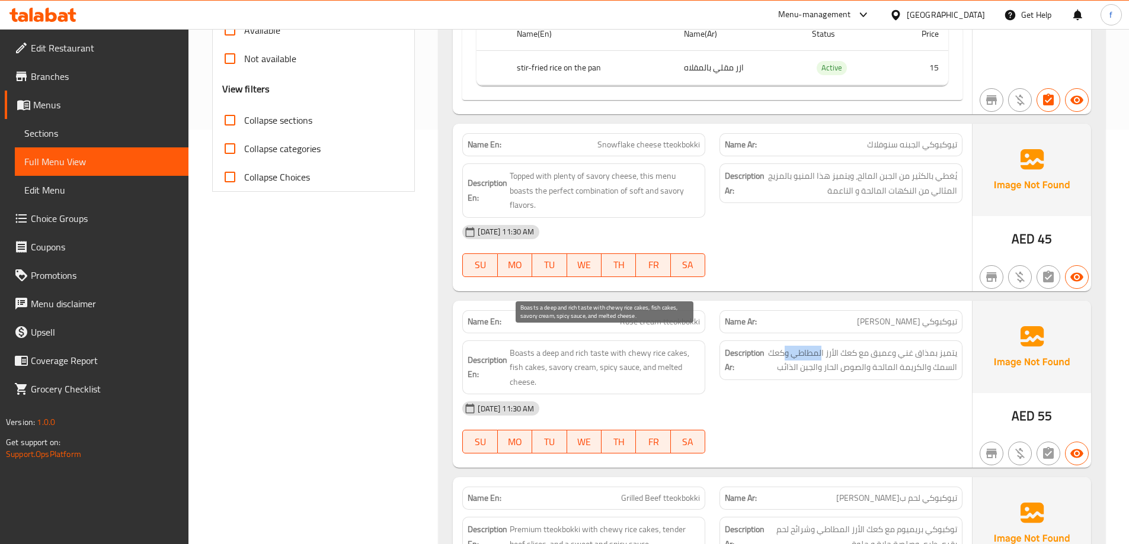
click at [656, 346] on span "Boasts a deep and rich taste with chewy rice cakes, fish cakes, savory cream, s…" at bounding box center [605, 368] width 190 height 44
click at [671, 346] on span "Boasts a deep and rich taste with chewy rice cakes, fish cakes, savory cream, s…" at bounding box center [605, 368] width 190 height 44
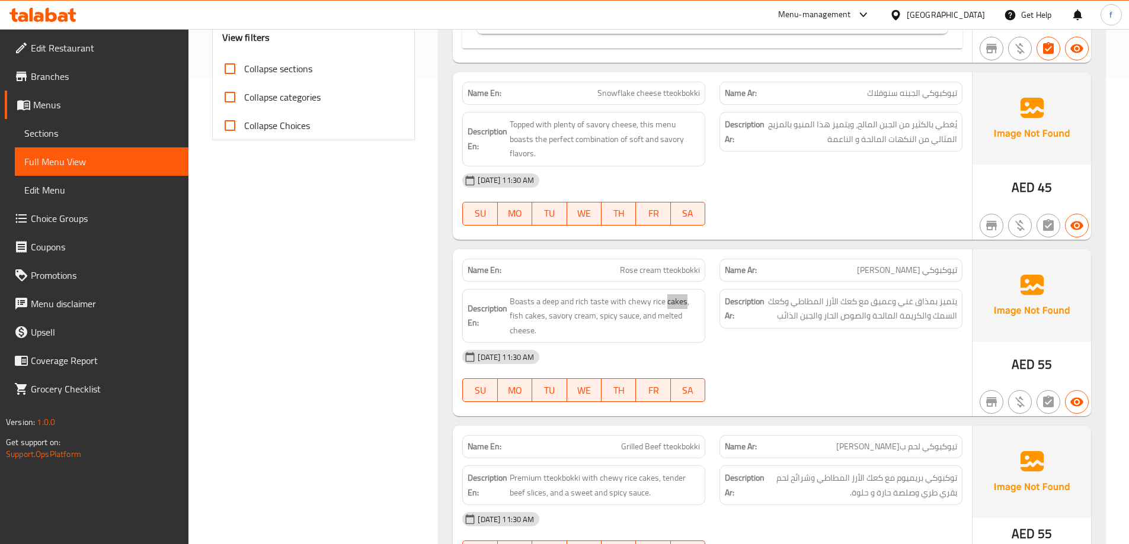
scroll to position [592, 0]
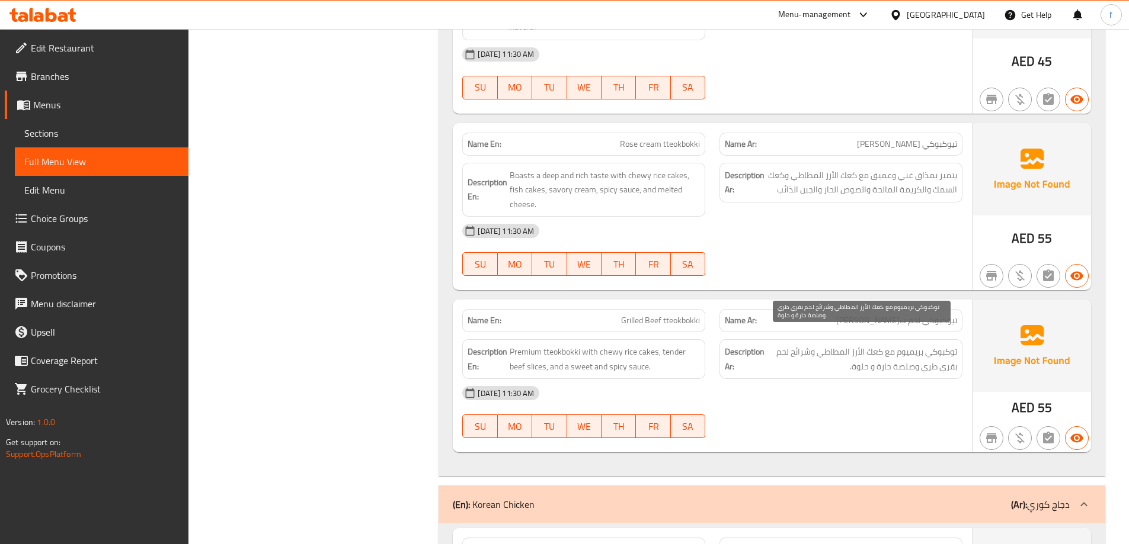
click at [831, 345] on span "توكبوكي بريميوم مع كعك الأرز المطاطي وشرائح لحم بقري طري وصلصة حارة و حلوة." at bounding box center [862, 359] width 190 height 29
click at [690, 315] on span "Grilled Beef tteokbokki" at bounding box center [660, 321] width 79 height 12
copy span "Grilled Beef tteokbokki"
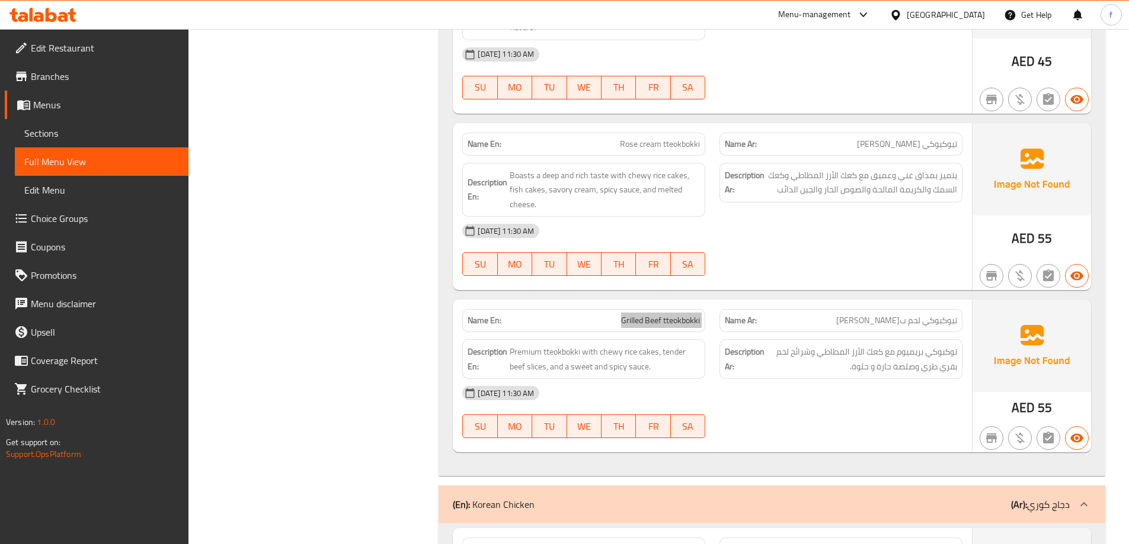
scroll to position [652, 0]
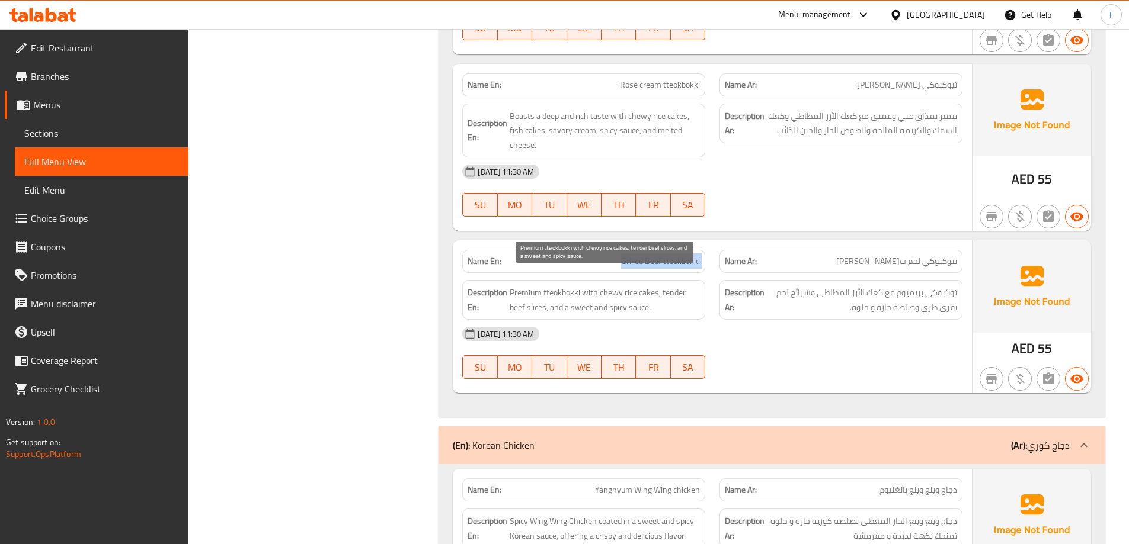
click at [552, 289] on span "Premium tteokbokki with chewy rice cakes, tender beef slices, and a sweet and s…" at bounding box center [605, 300] width 190 height 29
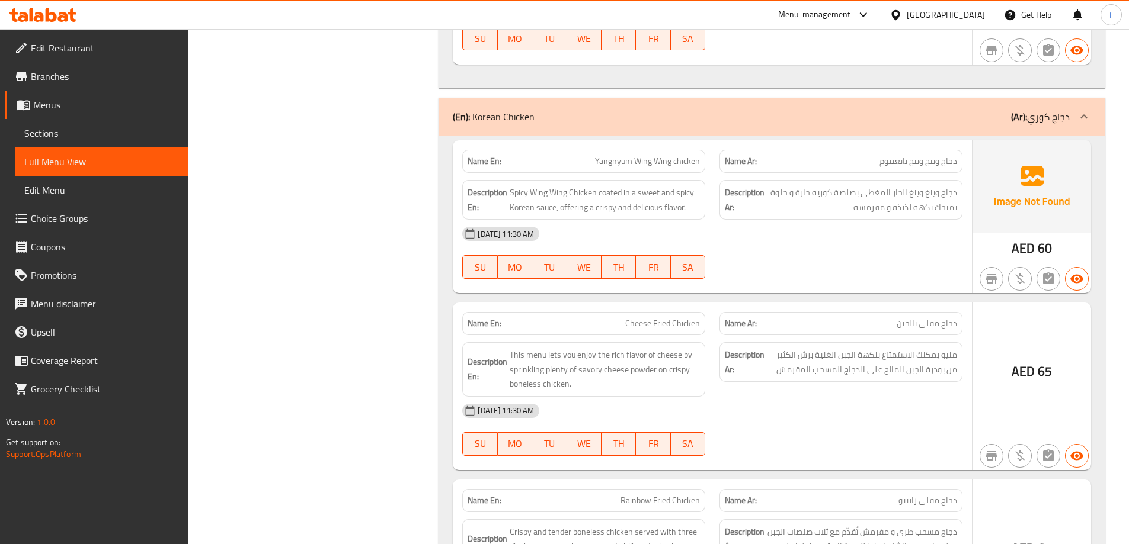
scroll to position [889, 0]
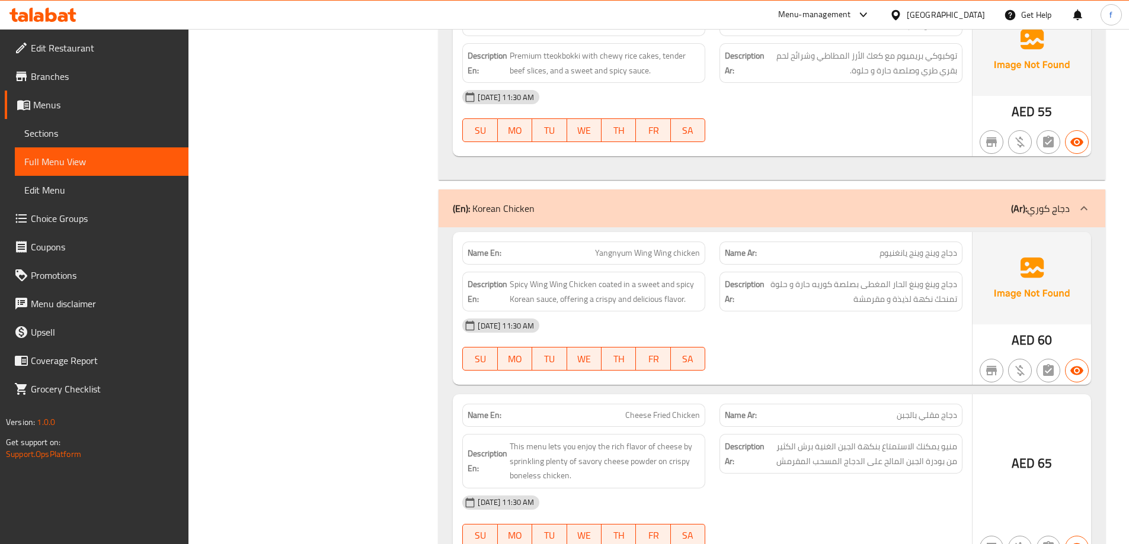
click at [933, 247] on span "دجاج وينج وينج يانغنيوم" at bounding box center [918, 253] width 78 height 12
click at [638, 247] on span "Yangnyum Wing Wing chicken" at bounding box center [647, 253] width 105 height 12
click at [594, 247] on p "Name En: Yangnyum Wing Wing chicken" at bounding box center [583, 253] width 232 height 12
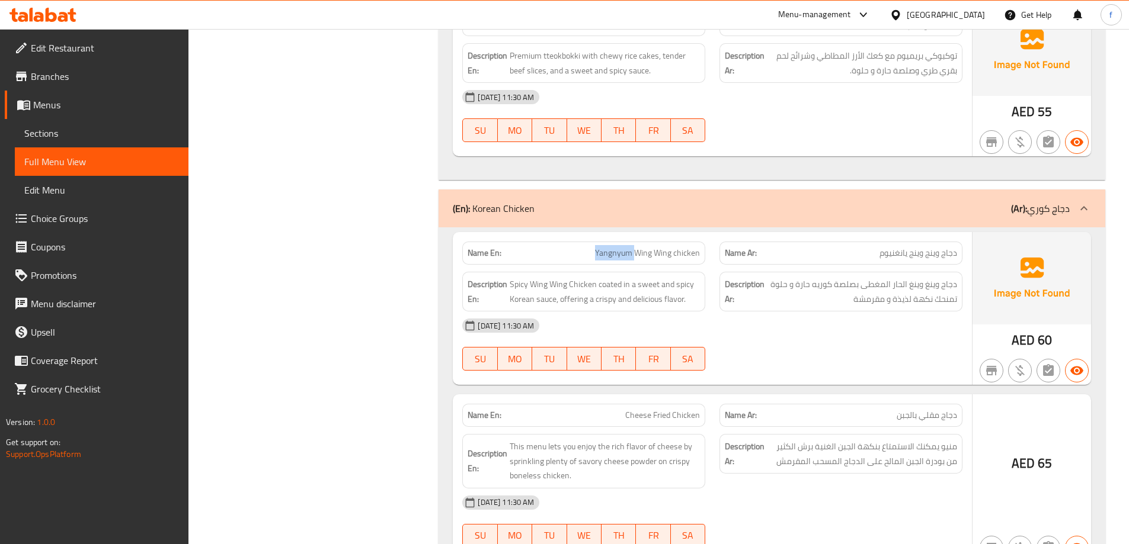
click at [608, 247] on span "Yangnyum Wing Wing chicken" at bounding box center [647, 253] width 105 height 12
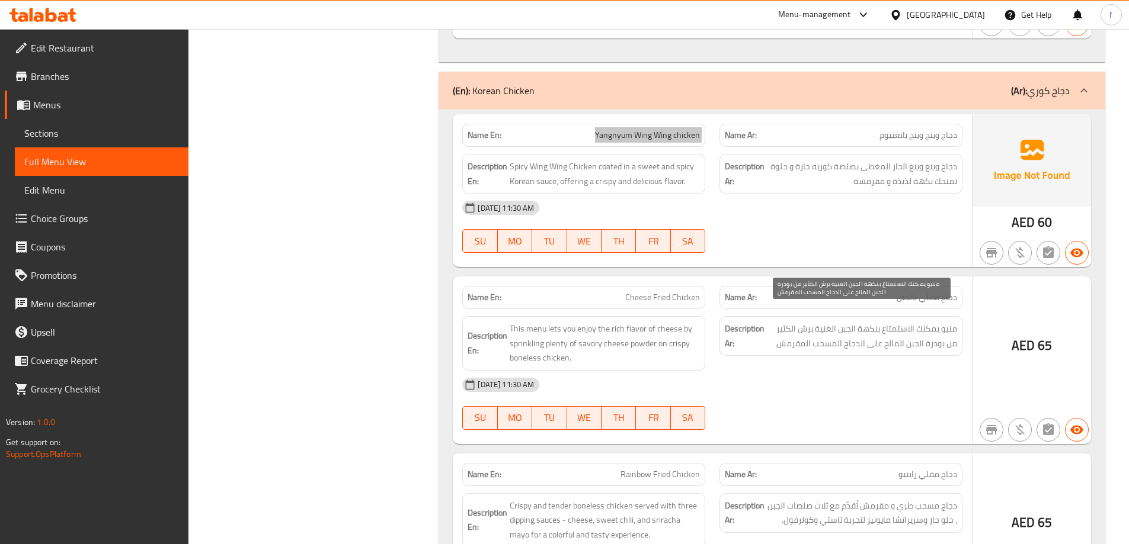
scroll to position [1007, 0]
click at [946, 321] on span "منيو يمكنك الاستمتاع بنكهة الجبن الغنية برش الكثير من بودرة الجبن المالح على ال…" at bounding box center [862, 335] width 190 height 29
click at [923, 321] on span "منيو يمكنك الاستمتاع بنكهة الجبن الغنية برش الكثير من بودرة الجبن المالح على ال…" at bounding box center [862, 335] width 190 height 29
click at [870, 322] on span "منيو يمكنك الاستمتاع بنكهة الجبن الغنية برش الكثير من بودرة الجبن المالح على ال…" at bounding box center [862, 335] width 190 height 29
click at [832, 321] on span "منيو يمكنك الاستمتاع بنكهة الجبن الغنية برش الكثير من بودرة الجبن المالح على ال…" at bounding box center [862, 335] width 190 height 29
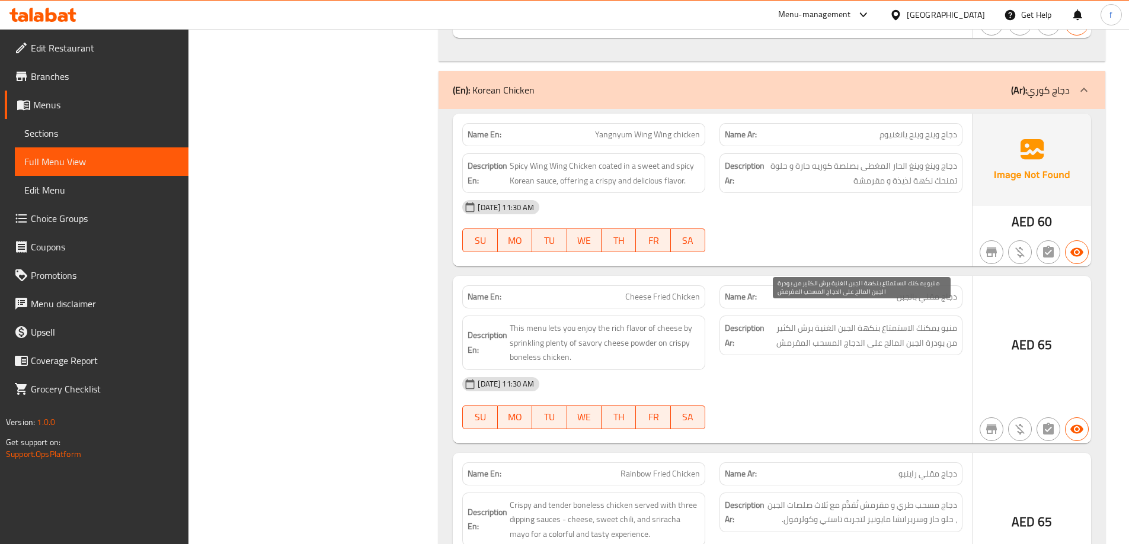
click at [800, 321] on span "منيو يمكنك الاستمتاع بنكهة الجبن الغنية برش الكثير من بودرة الجبن المالح على ال…" at bounding box center [862, 335] width 190 height 29
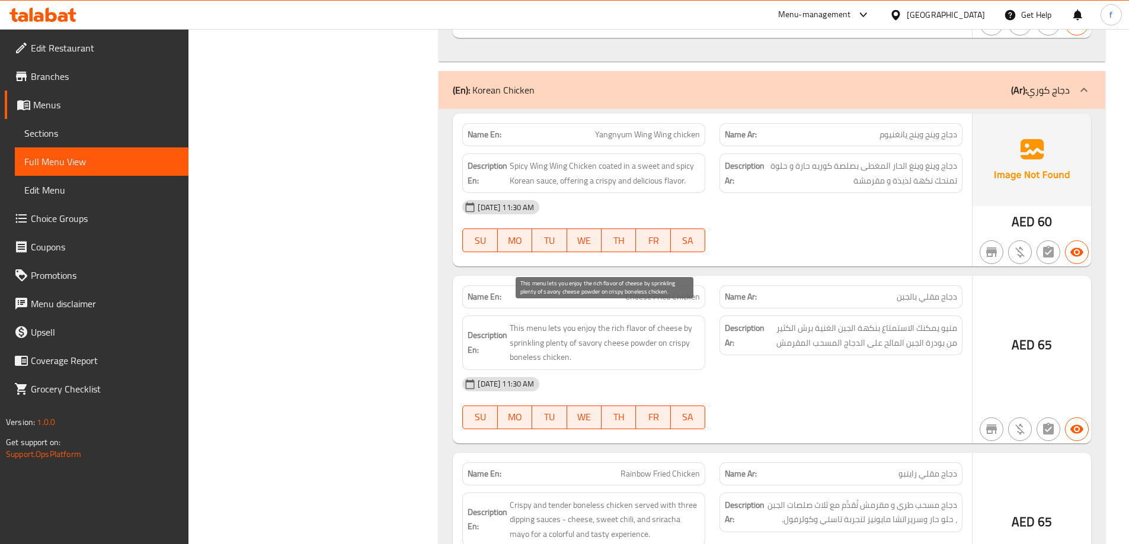
click at [515, 321] on span "This menu lets you enjoy the rich flavor of cheese by sprinkling plenty of savo…" at bounding box center [605, 343] width 190 height 44
click at [553, 321] on span "This menu lets you enjoy the rich flavor of cheese by sprinkling plenty of savo…" at bounding box center [605, 343] width 190 height 44
click at [604, 326] on span "This menu lets you enjoy the rich flavor of cheese by sprinkling plenty of savo…" at bounding box center [605, 343] width 190 height 44
click at [638, 326] on span "This menu lets you enjoy the rich flavor of cheese by sprinkling plenty of savo…" at bounding box center [605, 343] width 190 height 44
click at [688, 324] on span "This menu lets you enjoy the rich flavor of cheese by sprinkling plenty of savo…" at bounding box center [605, 343] width 190 height 44
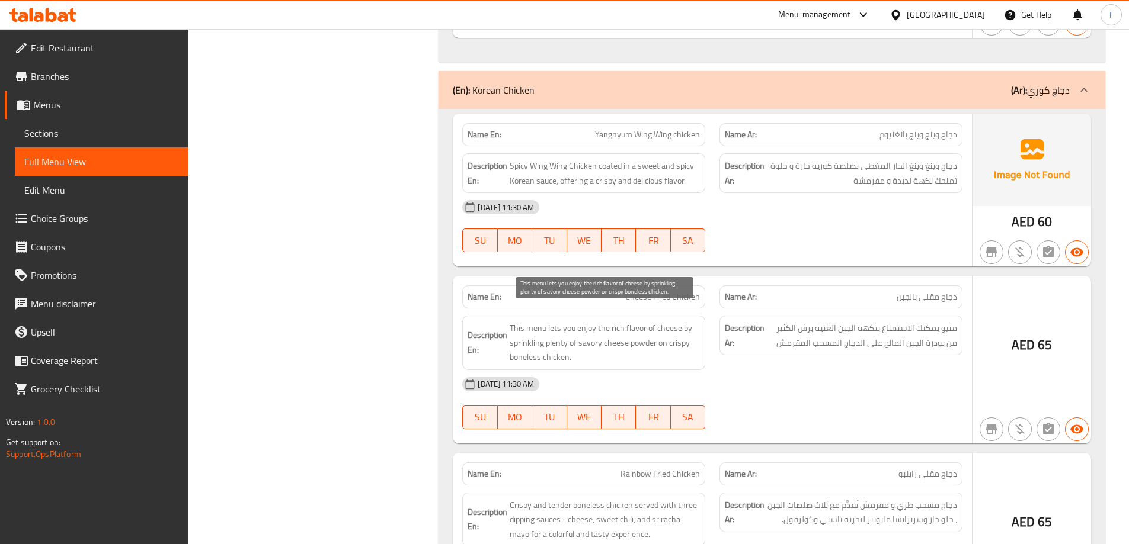
click at [521, 331] on span "This menu lets you enjoy the rich flavor of cheese by sprinkling plenty of savo…" at bounding box center [605, 343] width 190 height 44
click at [549, 332] on span "This menu lets you enjoy the rich flavor of cheese by sprinkling plenty of savo…" at bounding box center [605, 343] width 190 height 44
click at [600, 337] on span "This menu lets you enjoy the rich flavor of cheese by sprinkling plenty of savo…" at bounding box center [605, 343] width 190 height 44
click at [625, 337] on span "This menu lets you enjoy the rich flavor of cheese by sprinkling plenty of savo…" at bounding box center [605, 343] width 190 height 44
click at [645, 333] on span "This menu lets you enjoy the rich flavor of cheese by sprinkling plenty of savo…" at bounding box center [605, 343] width 190 height 44
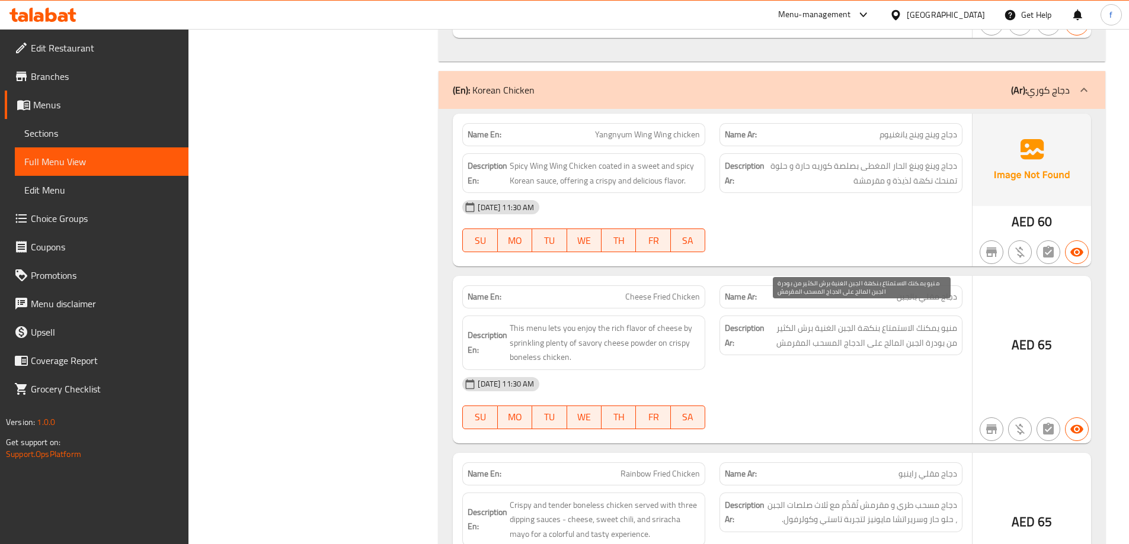
click at [915, 329] on span "منيو يمكنك الاستمتاع بنكهة الجبن الغنية برش الكثير من بودرة الجبن المالح على ال…" at bounding box center [862, 335] width 190 height 29
click at [898, 333] on span "منيو يمكنك الاستمتاع بنكهة الجبن الغنية برش الكثير من بودرة الجبن المالح على ال…" at bounding box center [862, 335] width 190 height 29
click at [874, 332] on span "منيو يمكنك الاستمتاع بنكهة الجبن الغنية برش الكثير من بودرة الجبن المالح على ال…" at bounding box center [862, 335] width 190 height 29
click at [850, 332] on span "منيو يمكنك الاستمتاع بنكهة الجبن الغنية برش الكثير من بودرة الجبن المالح على ال…" at bounding box center [862, 335] width 190 height 29
click at [829, 331] on span "منيو يمكنك الاستمتاع بنكهة الجبن الغنية برش الكثير من بودرة الجبن المالح على ال…" at bounding box center [862, 335] width 190 height 29
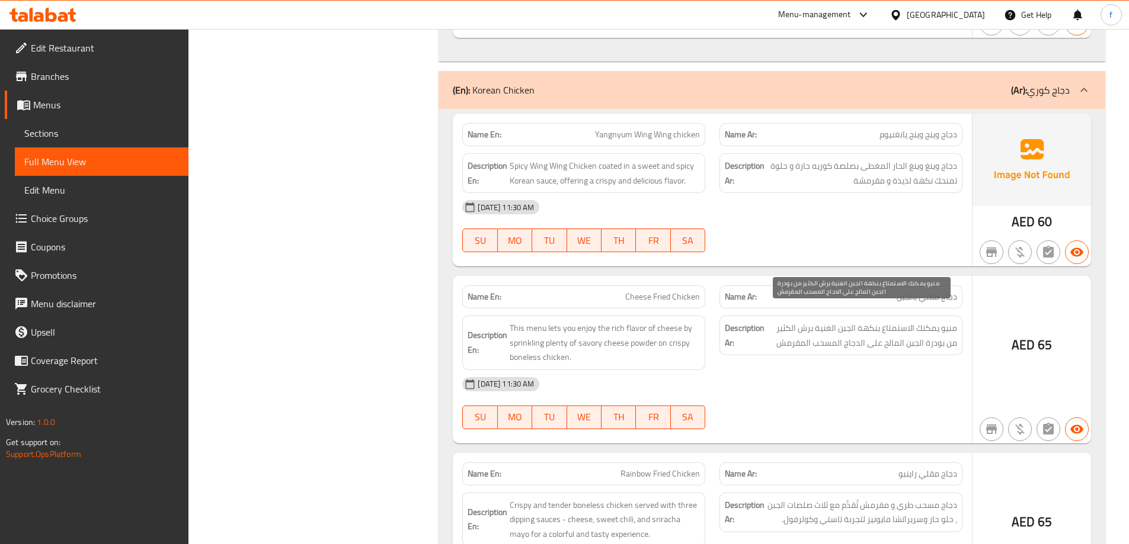
click at [801, 326] on span "منيو يمكنك الاستمتاع بنكهة الجبن الغنية برش الكثير من بودرة الجبن المالح على ال…" at bounding box center [862, 335] width 190 height 29
click at [908, 332] on span "منيو يمكنك الاستمتاع بنكهة الجبن الغنية برش الكثير من بودرة الجبن المالح على ال…" at bounding box center [862, 335] width 190 height 29
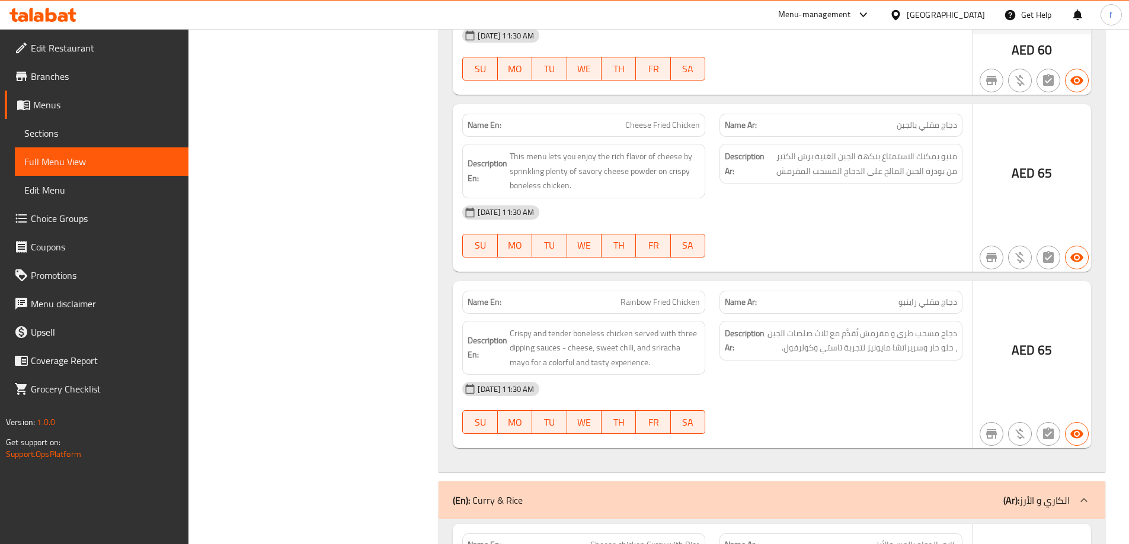
scroll to position [1185, 0]
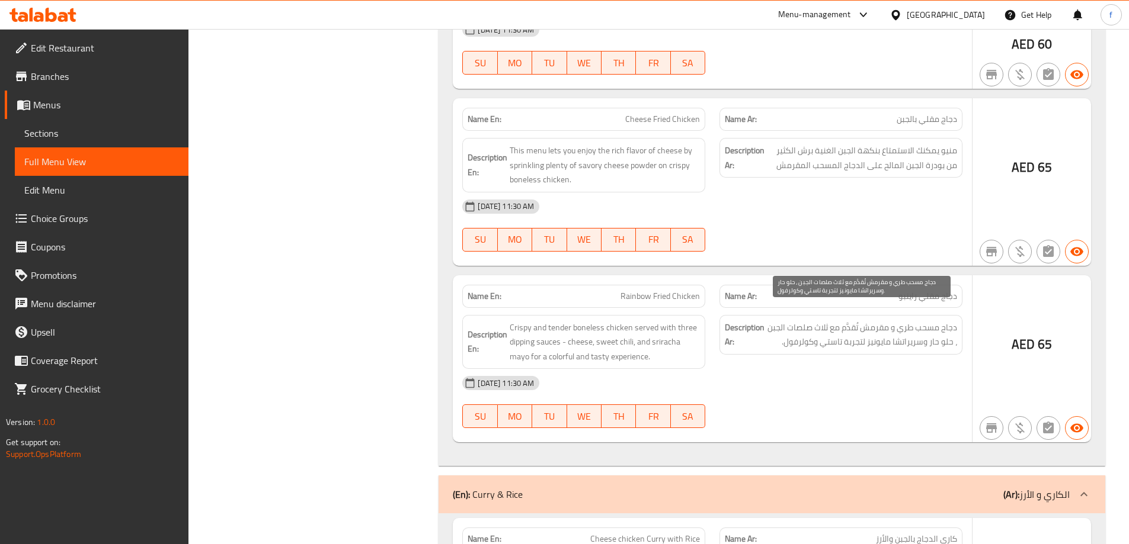
click at [929, 332] on span "دجاج مسحب طري و مقرمش تُقدَّم مع ثلاث صلصات الجبن ، حلو حار وسريراتشا مايونيز ل…" at bounding box center [862, 335] width 190 height 29
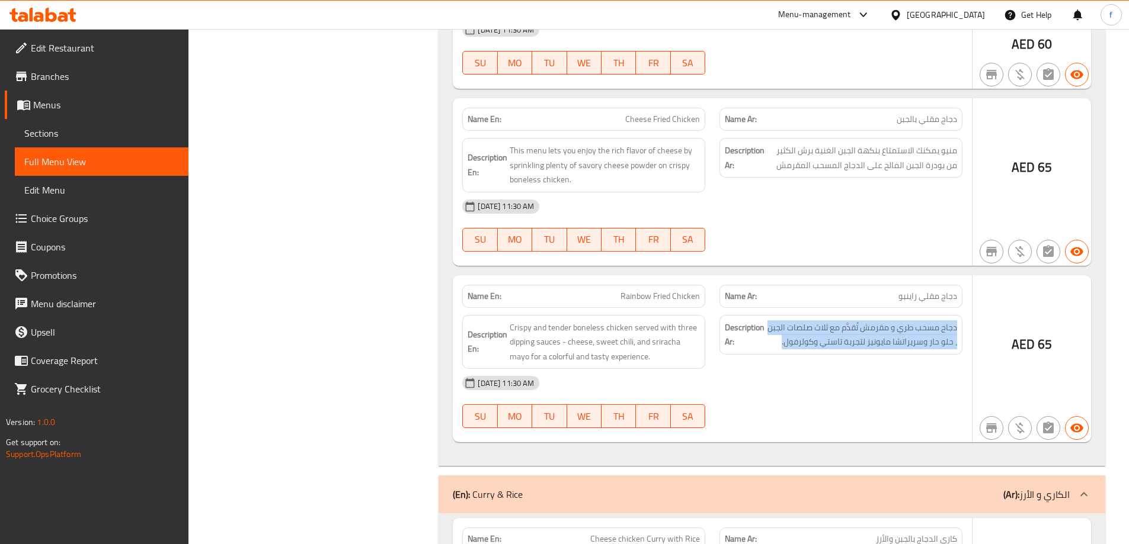
click at [816, 369] on div "15-10-2025 11:30 AM" at bounding box center [712, 383] width 514 height 28
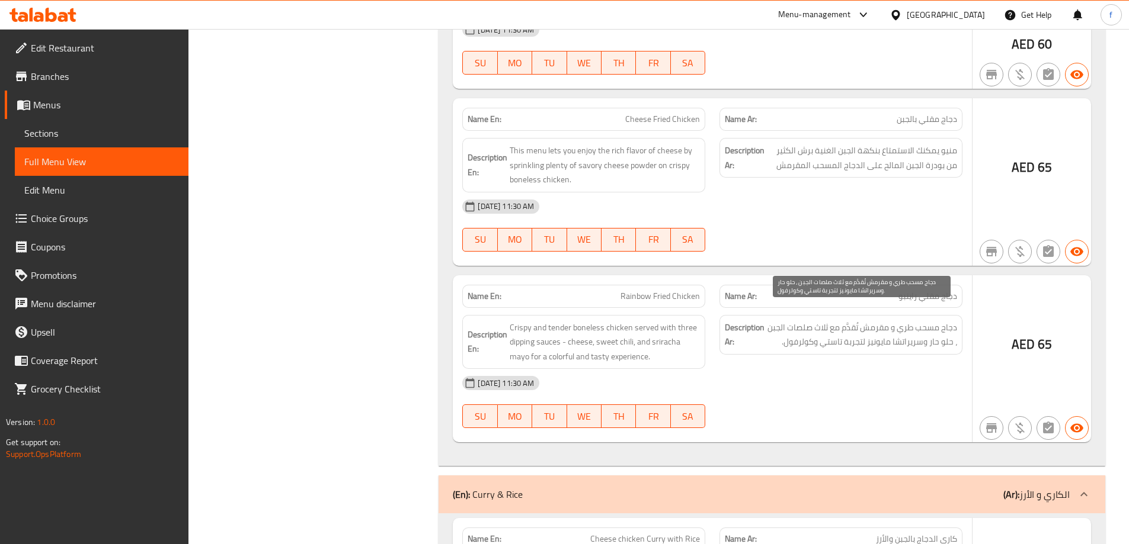
click at [824, 332] on span "دجاج مسحب طري و مقرمش تُقدَّم مع ثلاث صلصات الجبن ، حلو حار وسريراتشا مايونيز ل…" at bounding box center [862, 335] width 190 height 29
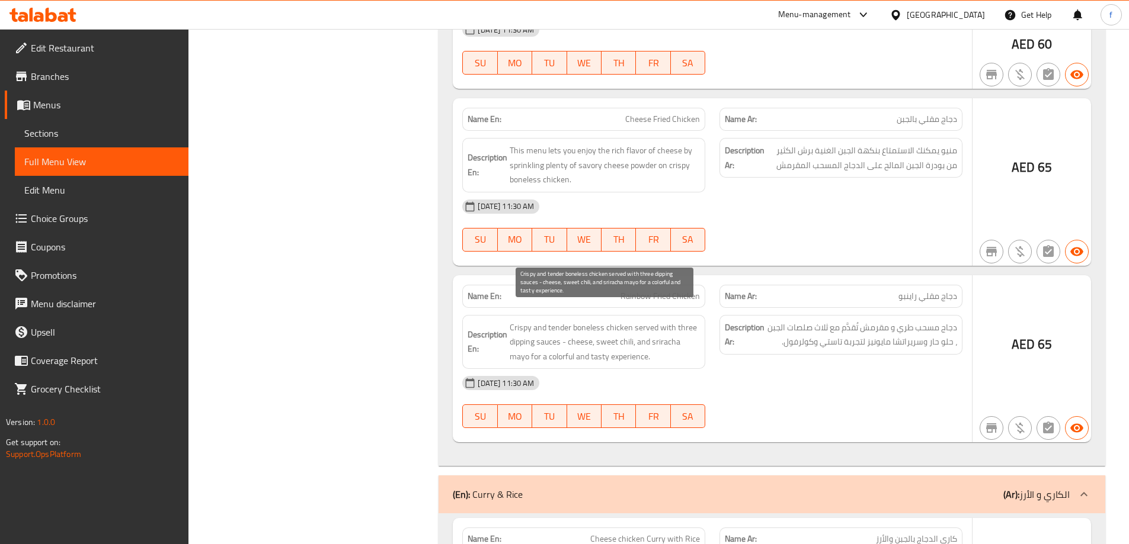
click at [610, 331] on span "Crispy and tender boneless chicken served with three dipping sauces - cheese, s…" at bounding box center [605, 343] width 190 height 44
click at [765, 369] on div "15-10-2025 11:30 AM" at bounding box center [712, 383] width 514 height 28
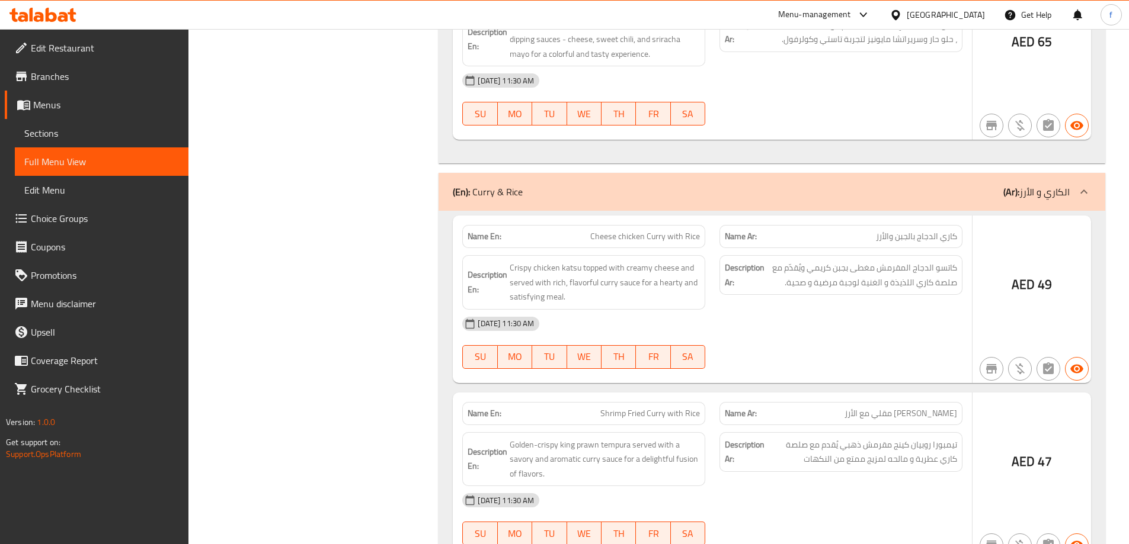
scroll to position [1540, 0]
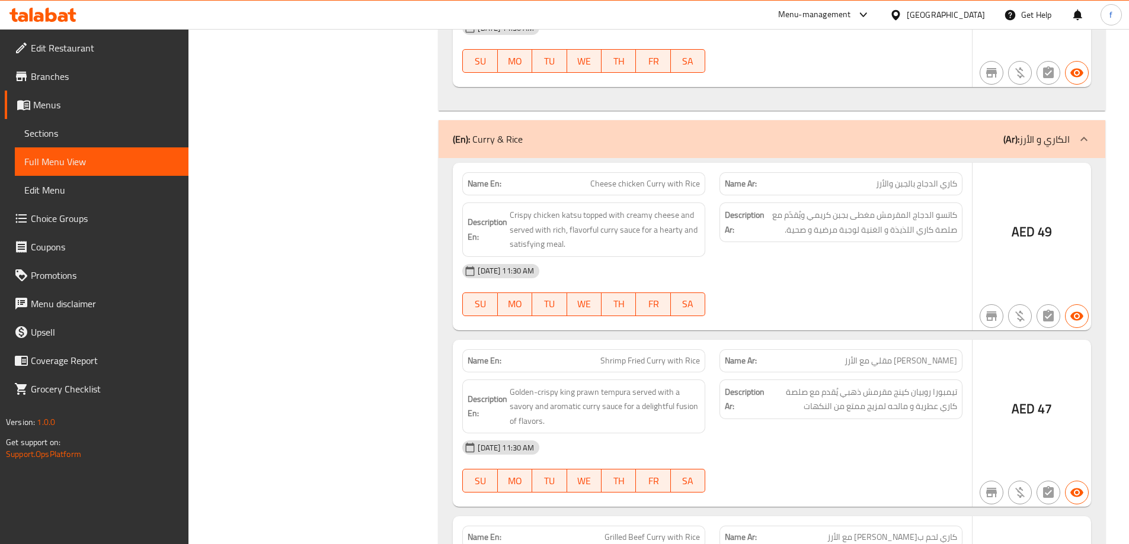
click at [918, 178] on span "كاري الدجاج بالجبن والأرز" at bounding box center [916, 184] width 81 height 12
click at [655, 178] on span "Cheese chicken Curry with Rice" at bounding box center [645, 184] width 110 height 12
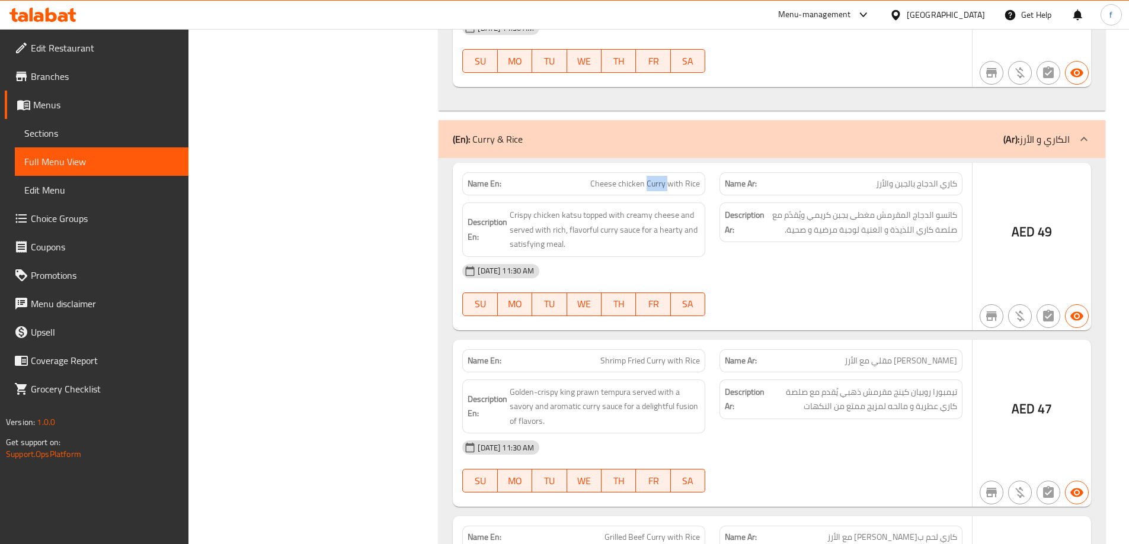
click at [655, 178] on span "Cheese chicken Curry with Rice" at bounding box center [645, 184] width 110 height 12
click at [735, 257] on div "15-10-2025 11:30 AM" at bounding box center [712, 271] width 514 height 28
click at [940, 208] on span "كاتسو الدجاج المقرمش مغطى بجبن كريمي ويُقدّم مع صلصة كاري اللذيذة و الغنية لوجب…" at bounding box center [862, 222] width 190 height 29
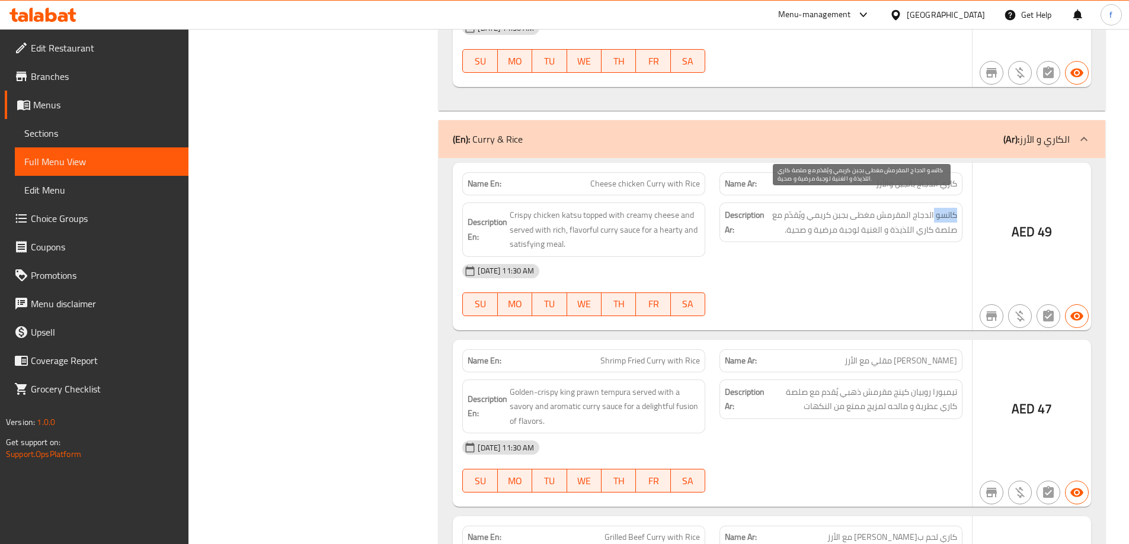
click at [940, 208] on span "كاتسو الدجاج المقرمش مغطى بجبن كريمي ويُقدّم مع صلصة كاري اللذيذة و الغنية لوجب…" at bounding box center [862, 222] width 190 height 29
click at [890, 208] on span "كاتسو الدجاج المقرمش مغطى بجبن كريمي ويُقدّم مع صلصة كاري اللذيذة و الغنية لوجب…" at bounding box center [862, 222] width 190 height 29
click at [802, 208] on span "كاتسو الدجاج المقرمش مغطى بجبن كريمي ويُقدّم مع صلصة كاري اللذيذة و الغنية لوجب…" at bounding box center [862, 222] width 190 height 29
click at [881, 213] on span "كاتسو الدجاج المقرمش مغطى بجبن كريمي ويُقدّم مع صلصة كاري اللذيذة و الغنية لوجب…" at bounding box center [862, 222] width 190 height 29
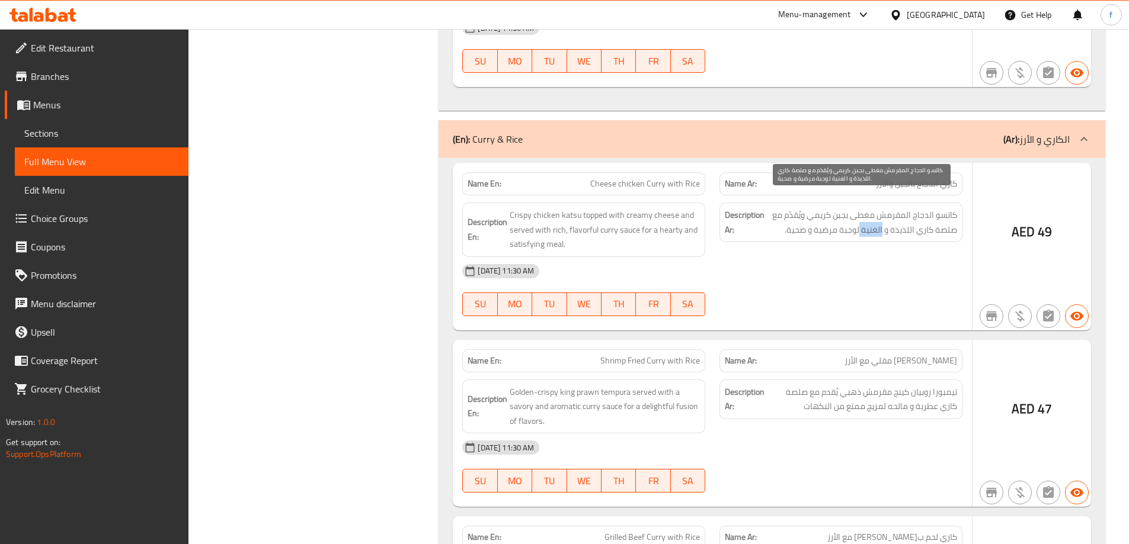
click at [881, 213] on span "كاتسو الدجاج المقرمش مغطى بجبن كريمي ويُقدّم مع صلصة كاري اللذيذة و الغنية لوجب…" at bounding box center [862, 222] width 190 height 29
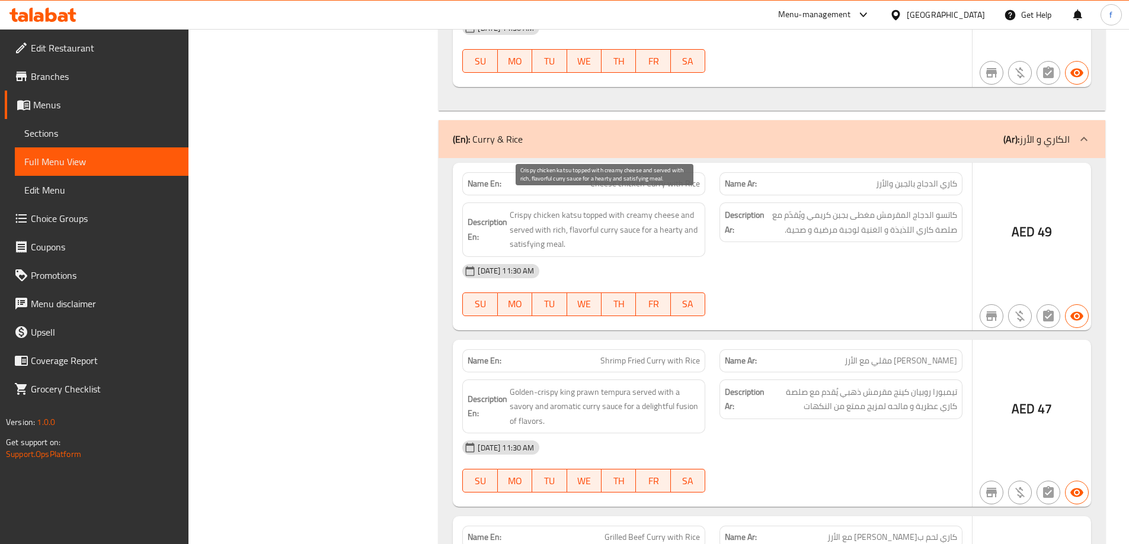
click at [655, 208] on span "Crispy chicken katsu topped with creamy cheese and served with rich, flavorful …" at bounding box center [605, 230] width 190 height 44
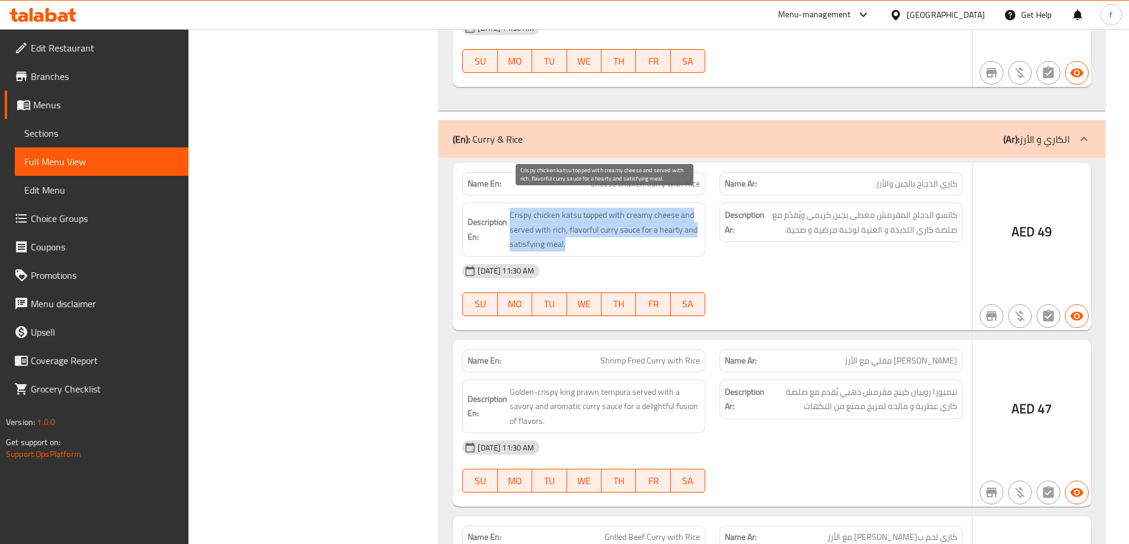
click at [655, 208] on span "Crispy chicken katsu topped with creamy cheese and served with rich, flavorful …" at bounding box center [605, 230] width 190 height 44
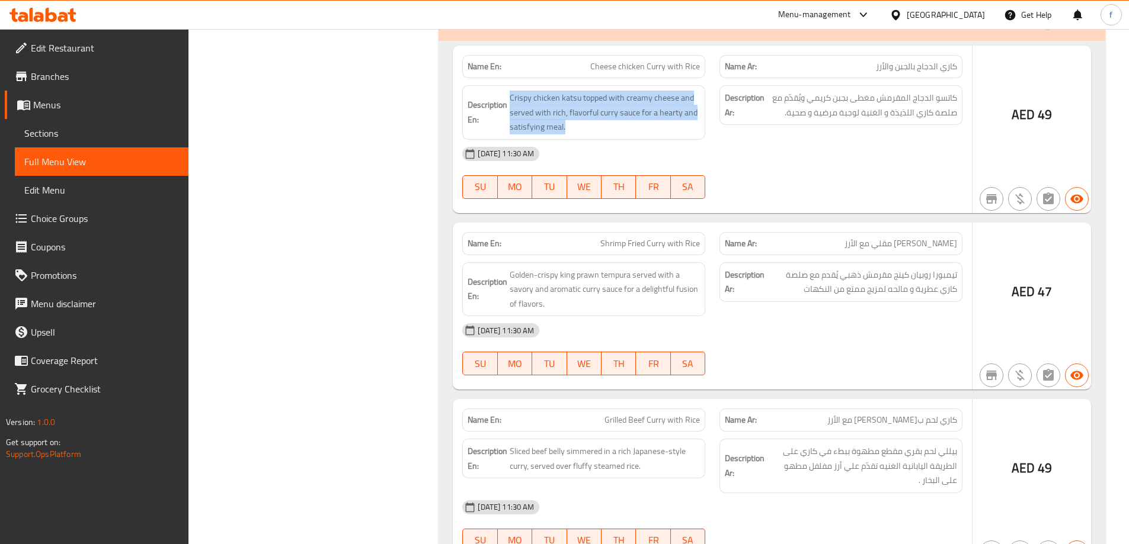
scroll to position [1659, 0]
click at [896, 261] on div "Description Ar: تيمبورا روبيان كينج مقرمش ذهبي يُقدم مع صلصة كاري عطرية و مالحه…" at bounding box center [840, 281] width 243 height 40
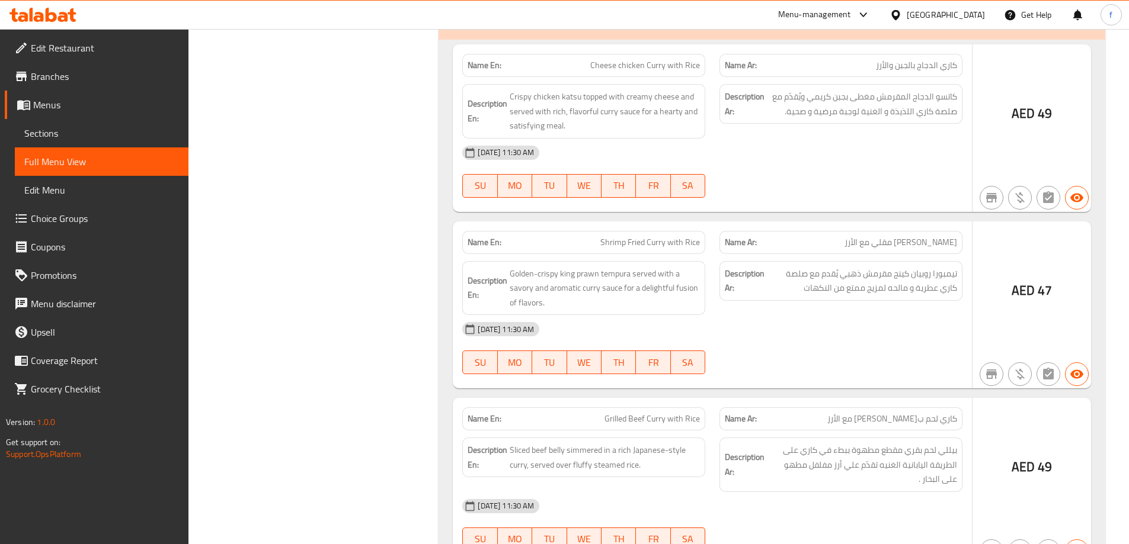
click at [943, 236] on span "كاري روبيان مقلي مع الأرز" at bounding box center [900, 242] width 113 height 12
click at [625, 236] on span "Shrimp Fried Curry with Rice" at bounding box center [650, 242] width 100 height 12
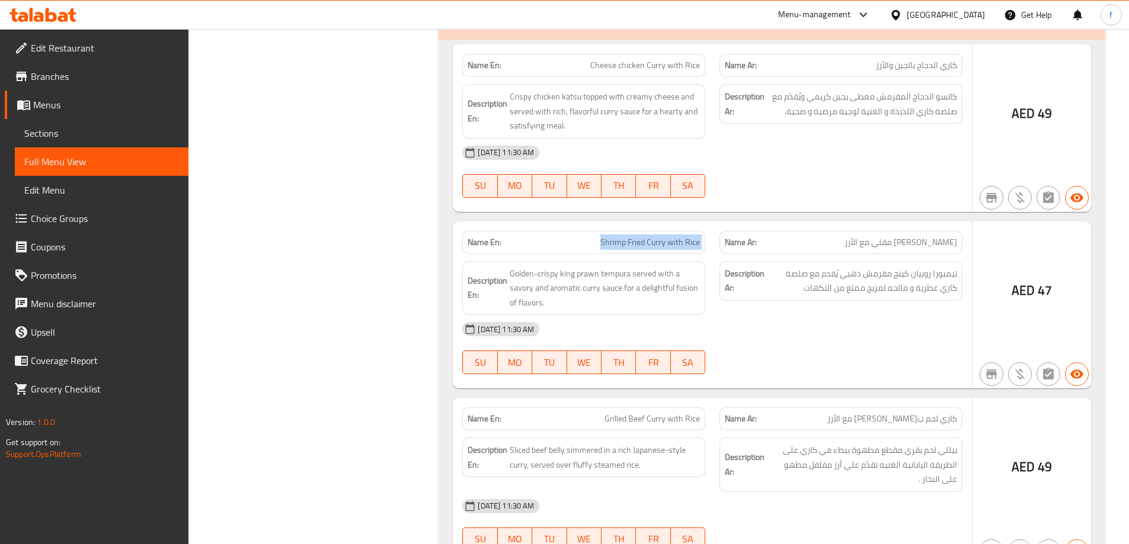
click at [625, 236] on span "Shrimp Fried Curry with Rice" at bounding box center [650, 242] width 100 height 12
click at [544, 267] on span "Golden-crispy king prawn tempura served with a savory and aromatic curry sauce …" at bounding box center [605, 289] width 190 height 44
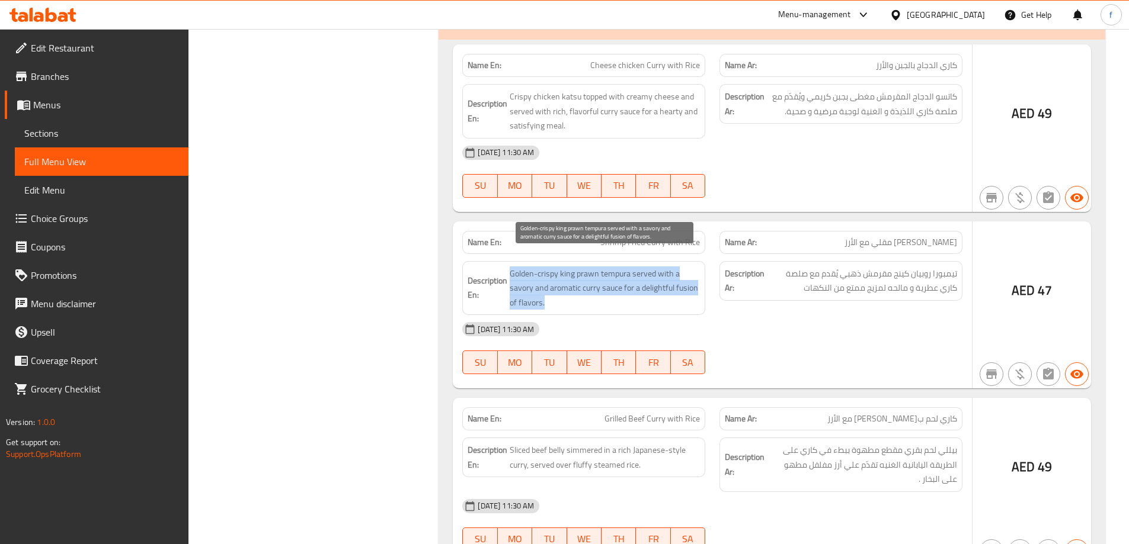
click at [544, 267] on span "Golden-crispy king prawn tempura served with a savory and aromatic curry sauce …" at bounding box center [605, 289] width 190 height 44
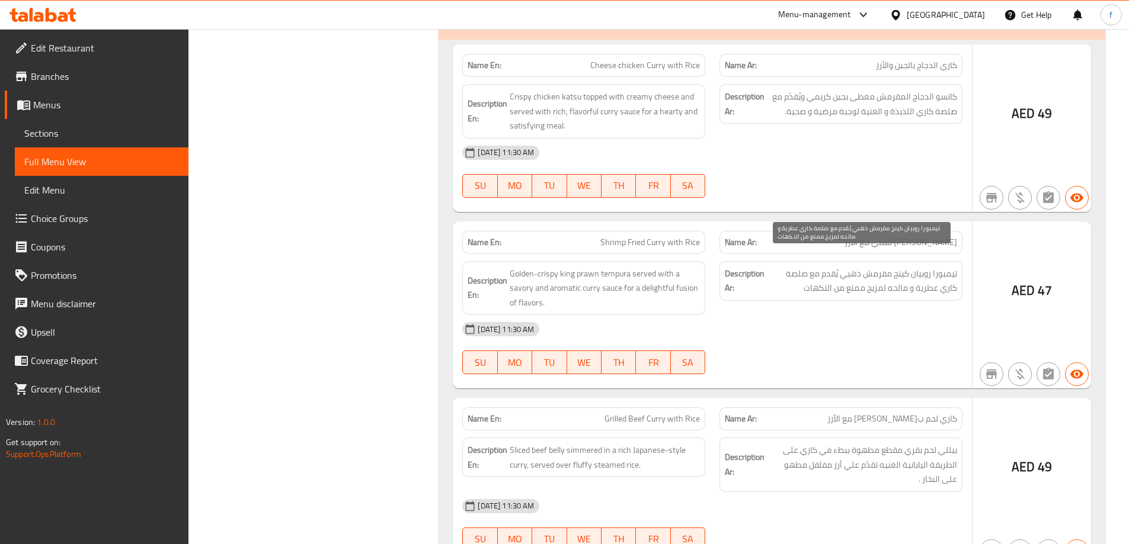
click at [843, 267] on span "تيمبورا روبيان كينج مقرمش ذهبي يُقدم مع صلصة كاري عطرية و مالحه لمزيج ممتع من ا…" at bounding box center [862, 281] width 190 height 29
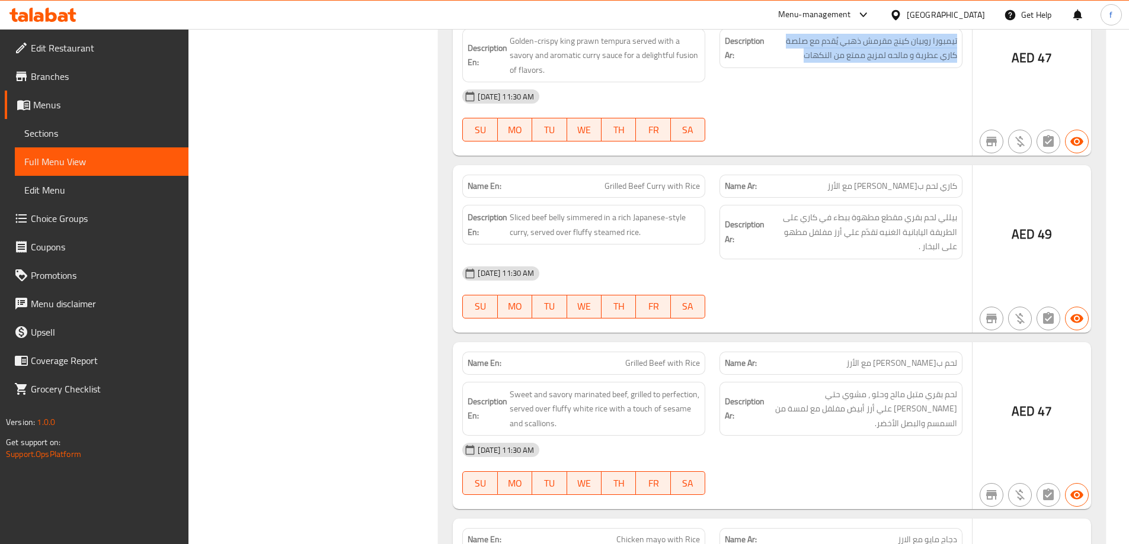
scroll to position [1896, 0]
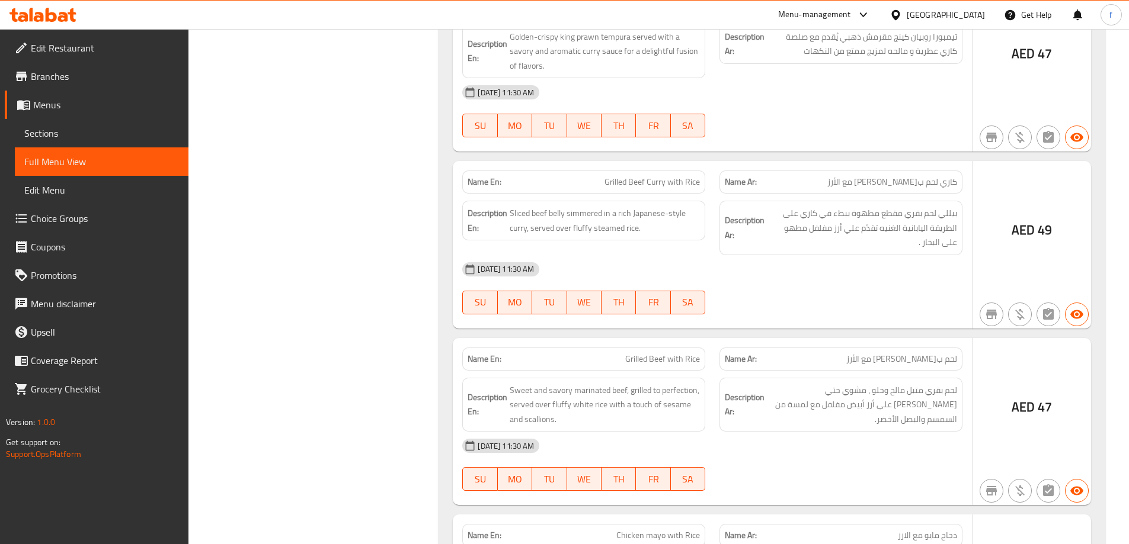
click at [933, 176] on span "كاري لحم بقري مشوي مع الأرز" at bounding box center [892, 182] width 130 height 12
click at [889, 206] on span "بيللي لحم بقري مقطع مطهوة ببطء في كاري على الطريقة اليابانية الغنيه تقدّم علي أ…" at bounding box center [862, 228] width 190 height 44
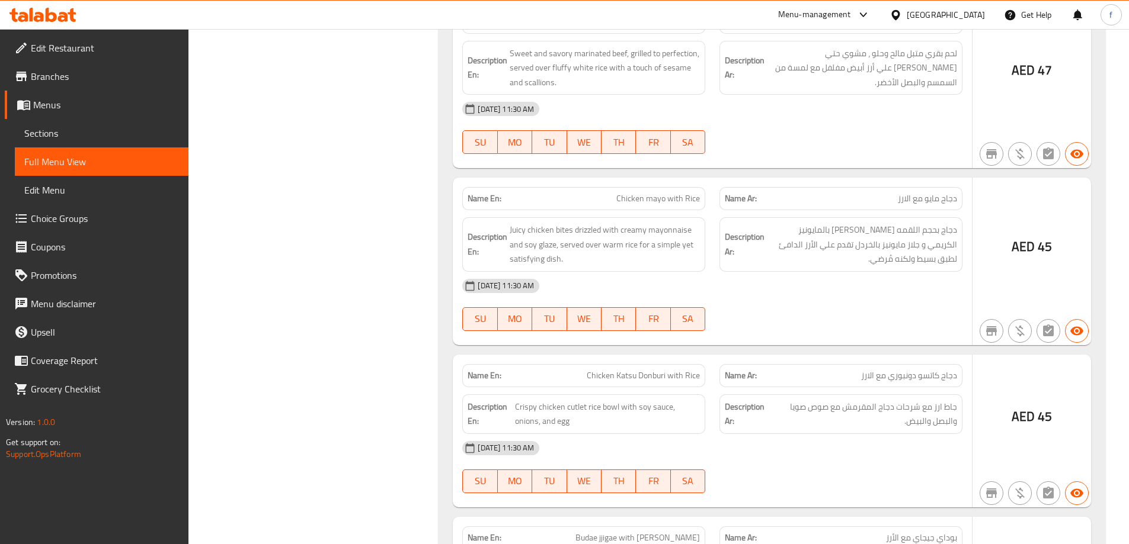
scroll to position [2251, 0]
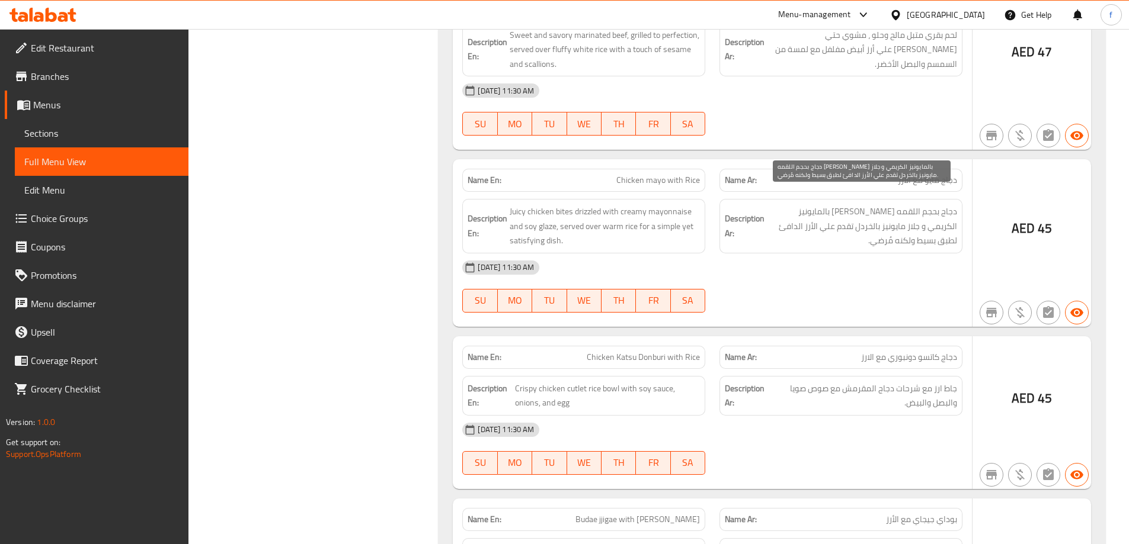
click at [904, 206] on span "دجاج بحجم اللقمه جوسي دريزلد بالمايونيز الكريمي و جلاز مايونيز بالخردل تقدم علي…" at bounding box center [862, 226] width 190 height 44
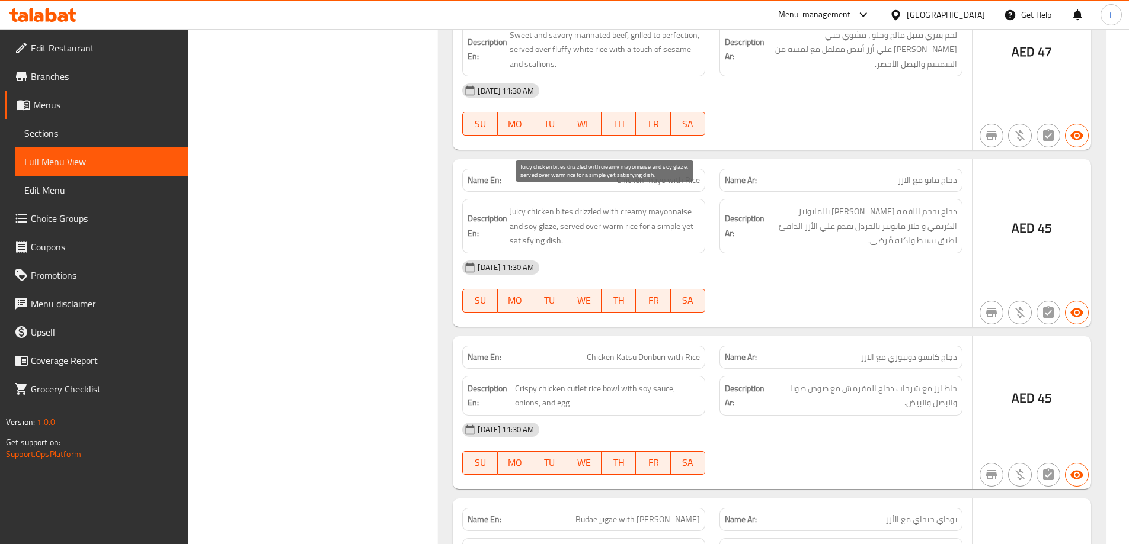
click at [651, 210] on span "Juicy chicken bites drizzled with creamy mayonnaise and soy glaze, served over …" at bounding box center [605, 226] width 190 height 44
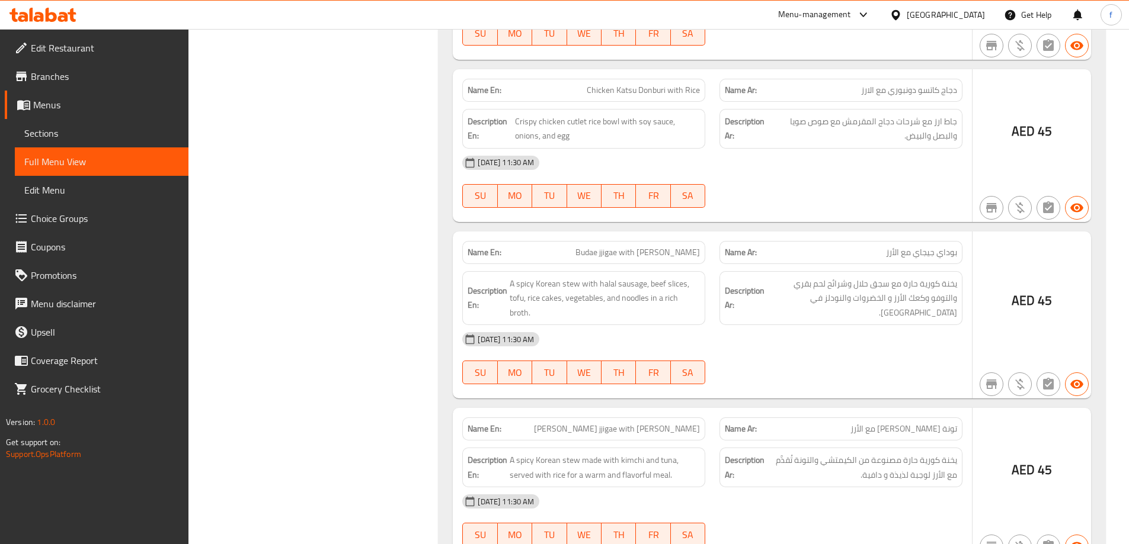
scroll to position [2548, 0]
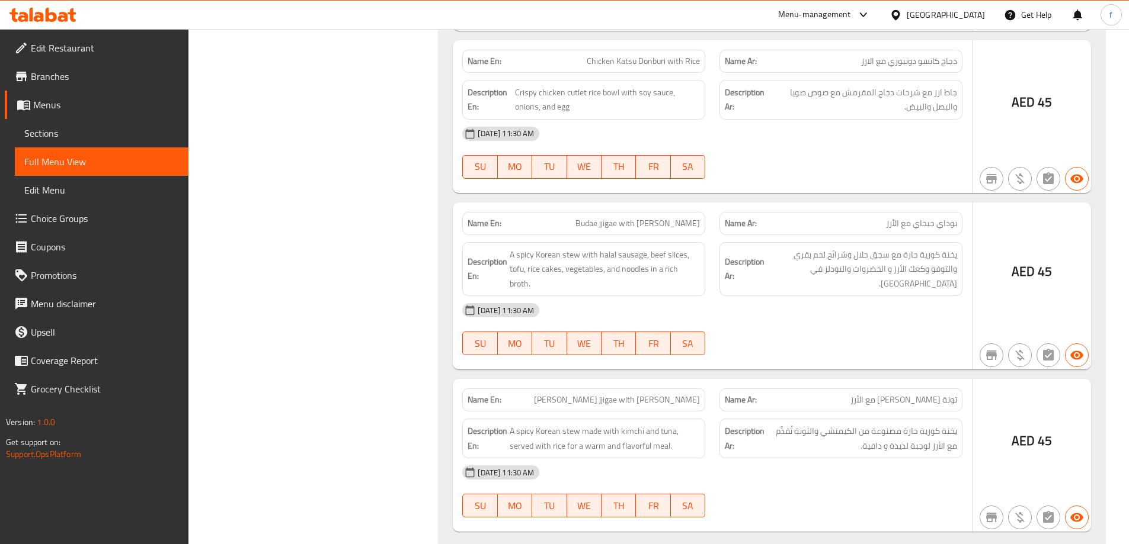
click at [930, 394] on span "تونة كيمتشي جيجاي مع الأرز" at bounding box center [903, 400] width 107 height 12
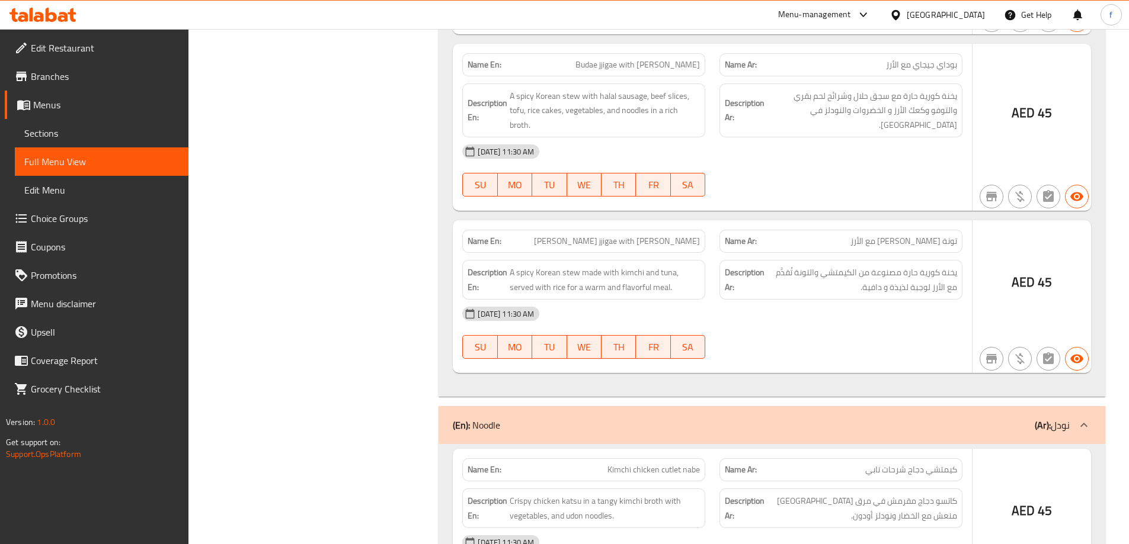
scroll to position [2725, 0]
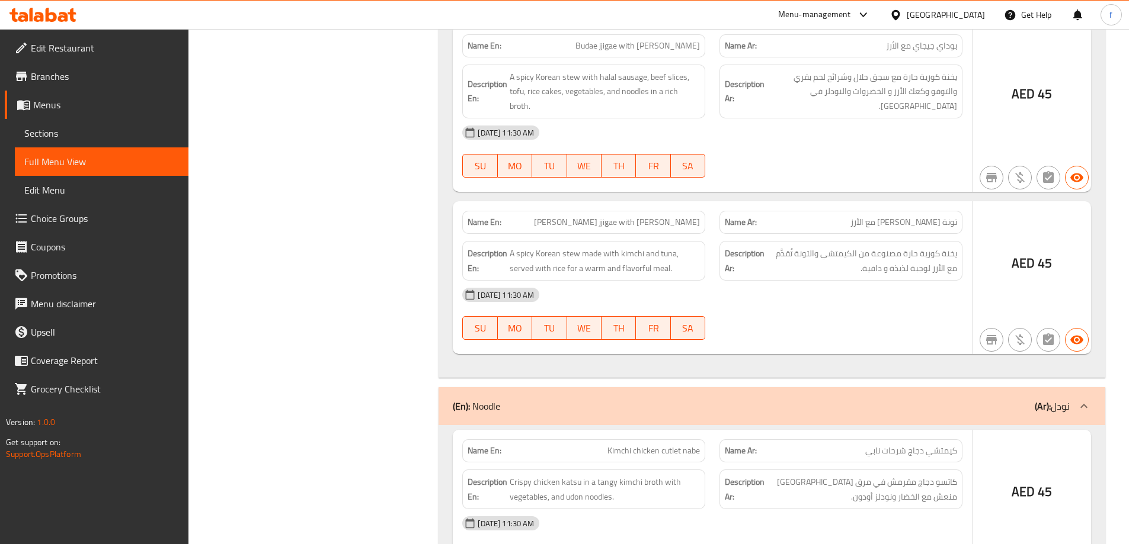
click at [915, 216] on span "تونة كيمتشي جيجاي مع الأرز" at bounding box center [903, 222] width 107 height 12
click at [562, 251] on span "A spicy Korean stew made with kimchi and tuna, served with rice for a warm and …" at bounding box center [605, 260] width 190 height 29
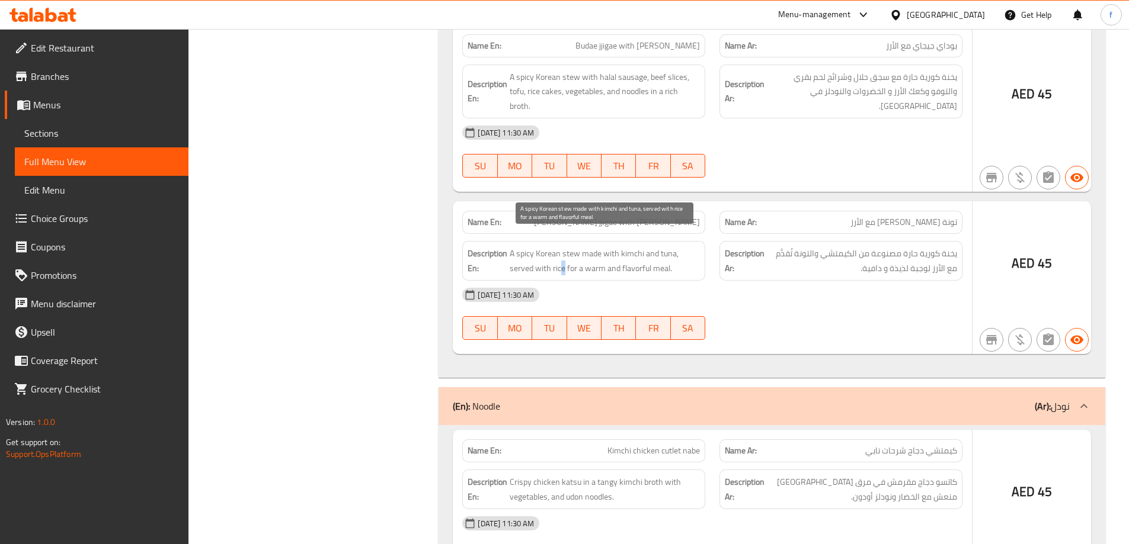
click at [562, 251] on span "A spicy Korean stew made with kimchi and tuna, served with rice for a warm and …" at bounding box center [605, 260] width 190 height 29
click at [899, 248] on span "يخنة كورية حارة مصنوعة من الكيمتشي والتونة تُقدَّم مع الأرز لوجبة لذيذة و دافية." at bounding box center [862, 260] width 190 height 29
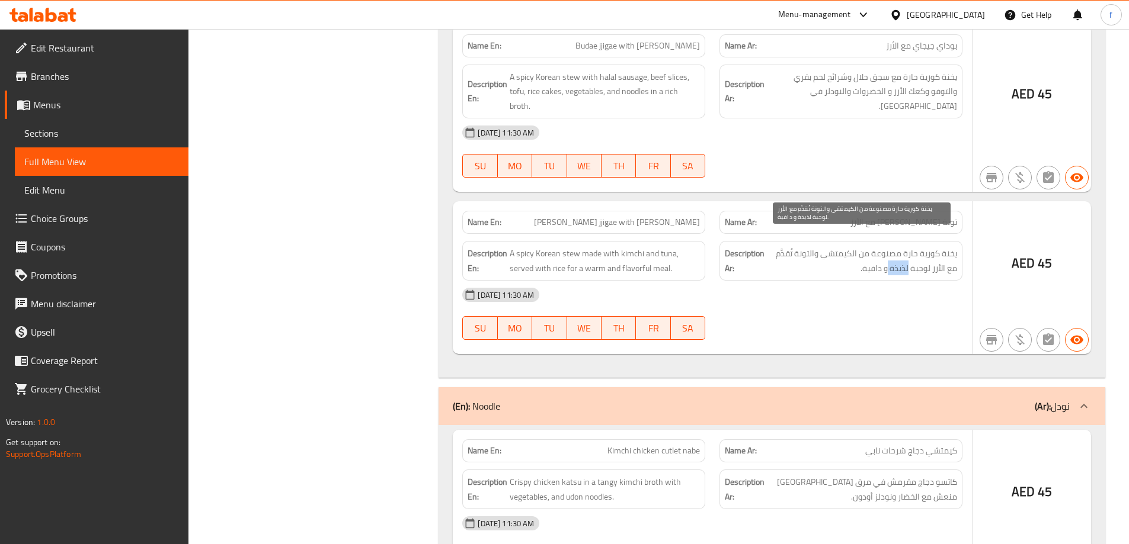
click at [899, 248] on span "يخنة كورية حارة مصنوعة من الكيمتشي والتونة تُقدَّم مع الأرز لوجبة لذيذة و دافية." at bounding box center [862, 260] width 190 height 29
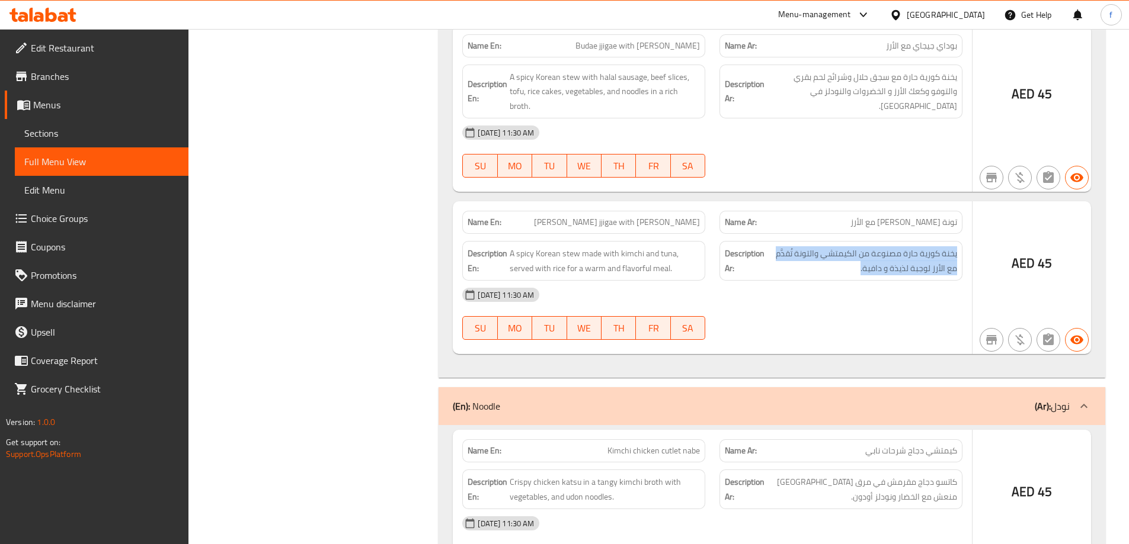
scroll to position [2844, 0]
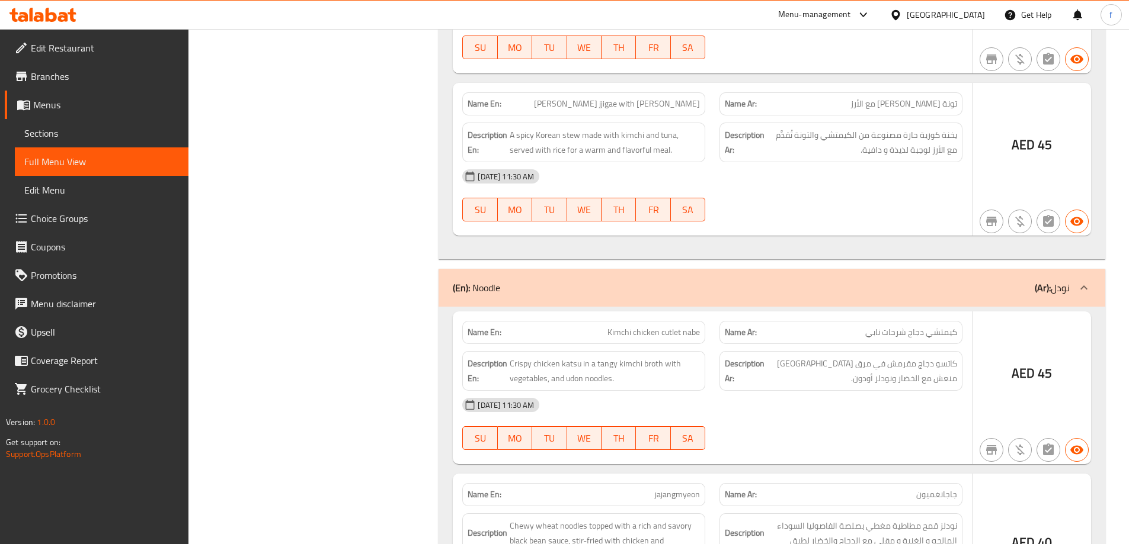
click at [889, 326] on span "کیمتشي دجاج شرحات نابي" at bounding box center [911, 332] width 92 height 12
click at [666, 326] on span "Kimchi chicken cutlet nabe" at bounding box center [653, 332] width 92 height 12
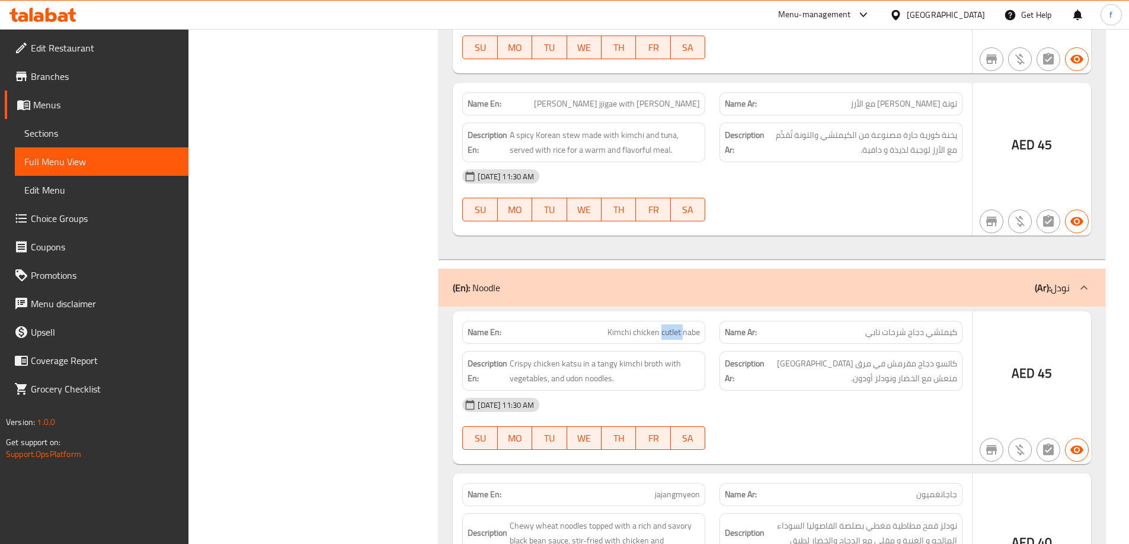
copy span "cutlet"
click at [940, 357] on span "كاتسو دجاج مقرمش في مرق كيمتشي منعش مع الخضار ونودلز أودون." at bounding box center [862, 371] width 190 height 29
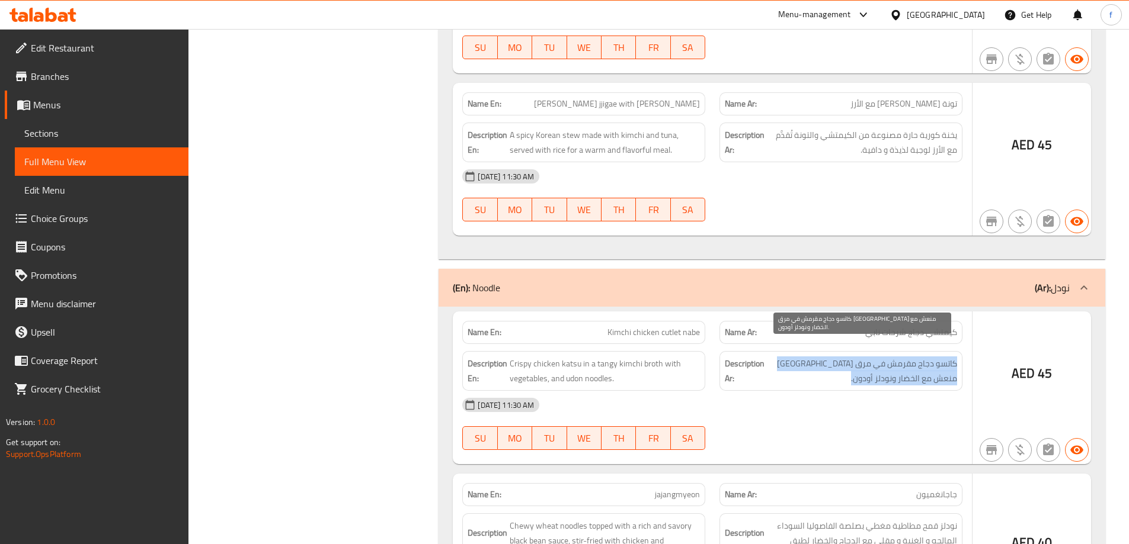
click at [940, 357] on span "كاتسو دجاج مقرمش في مرق كيمتشي منعش مع الخضار ونودلز أودون." at bounding box center [862, 371] width 190 height 29
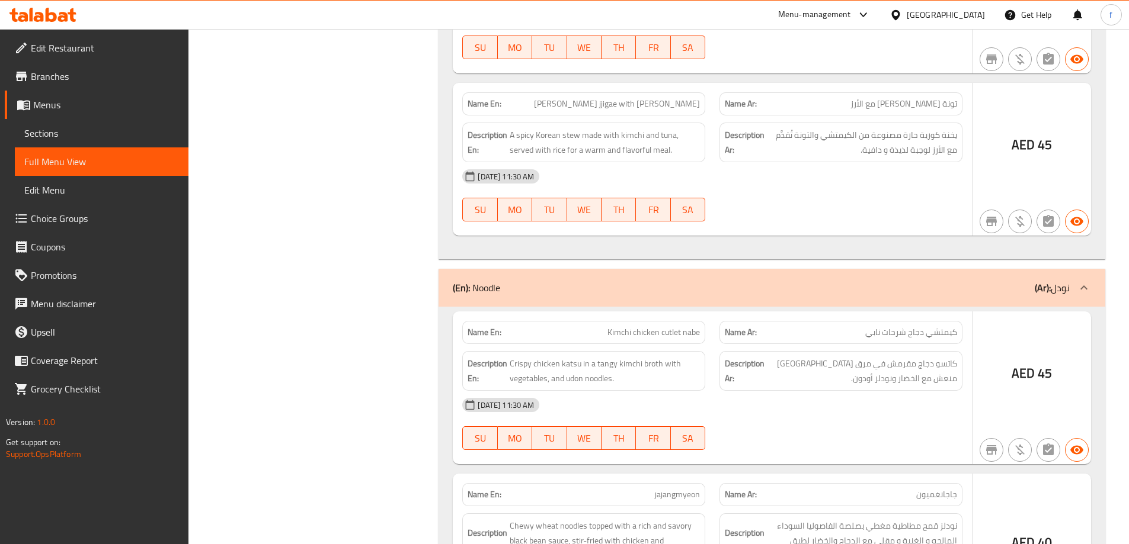
click at [890, 326] on span "کیمتشي دجاج شرحات نابي" at bounding box center [911, 332] width 92 height 12
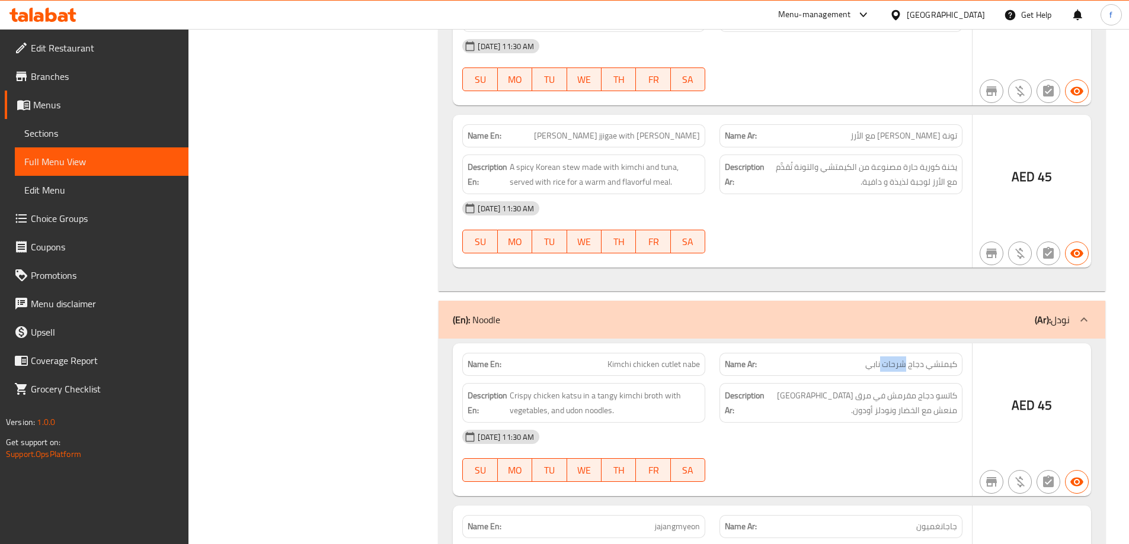
scroll to position [2785, 0]
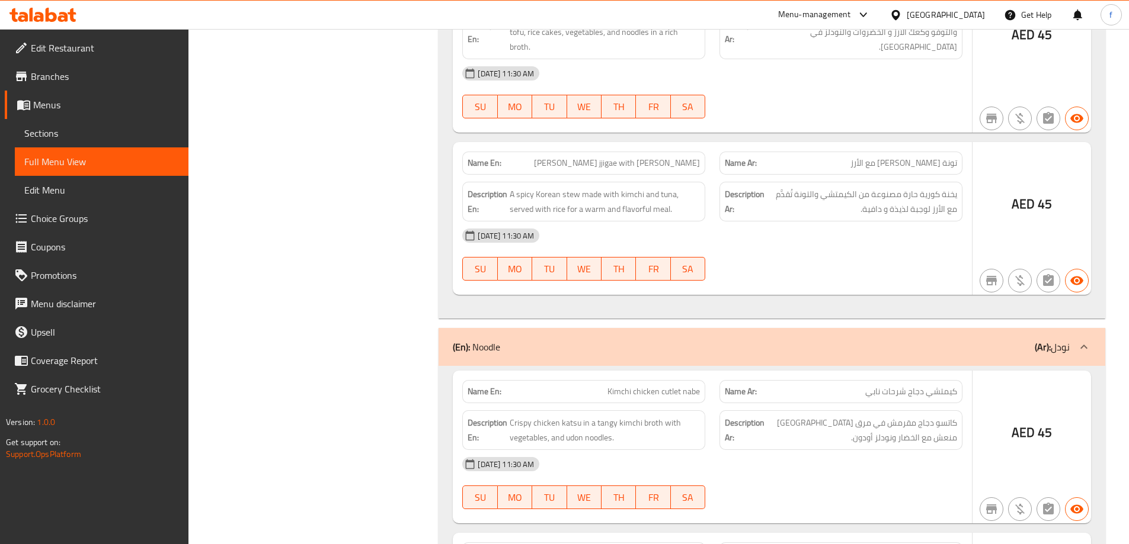
click at [851, 157] on p "Name Ar: تونة كيمتشي جيجاي مع الأرز" at bounding box center [841, 163] width 232 height 12
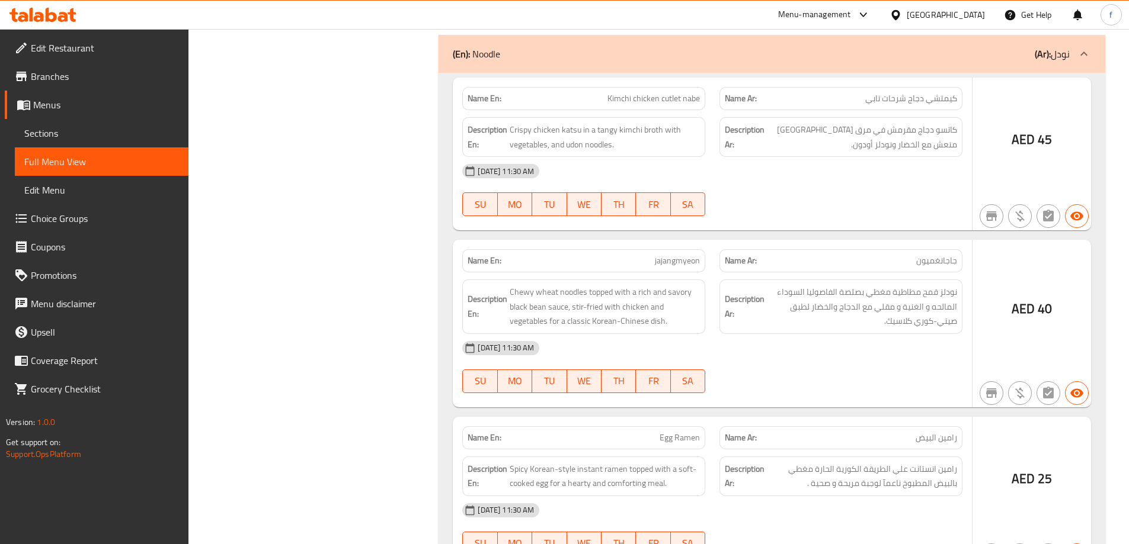
scroll to position [3081, 0]
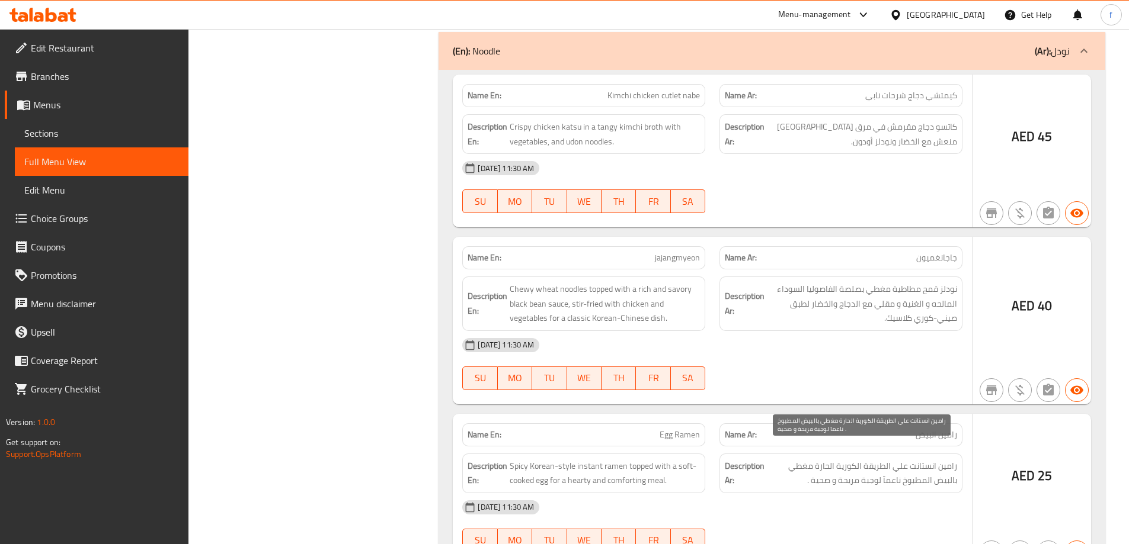
click at [870, 459] on span "رامين انستانت علي الطريقة الكورية الحارة مغطي بالبيض المطبوخ ناعمآ لوجبة مريحة …" at bounding box center [862, 473] width 190 height 29
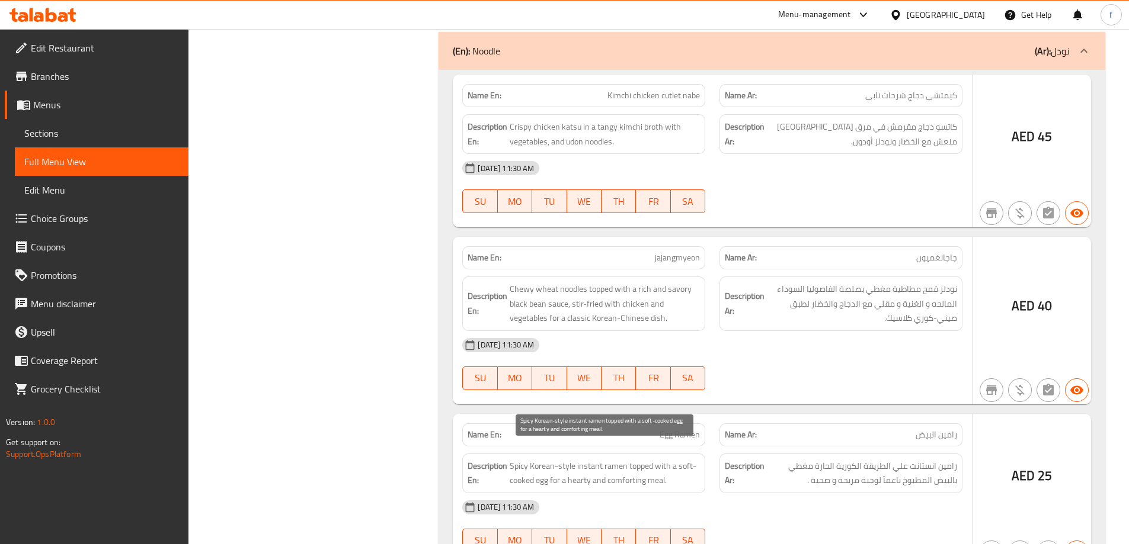
click at [632, 459] on span "Spicy Korean-style instant ramen topped with a soft-cooked egg for a hearty and…" at bounding box center [605, 473] width 190 height 29
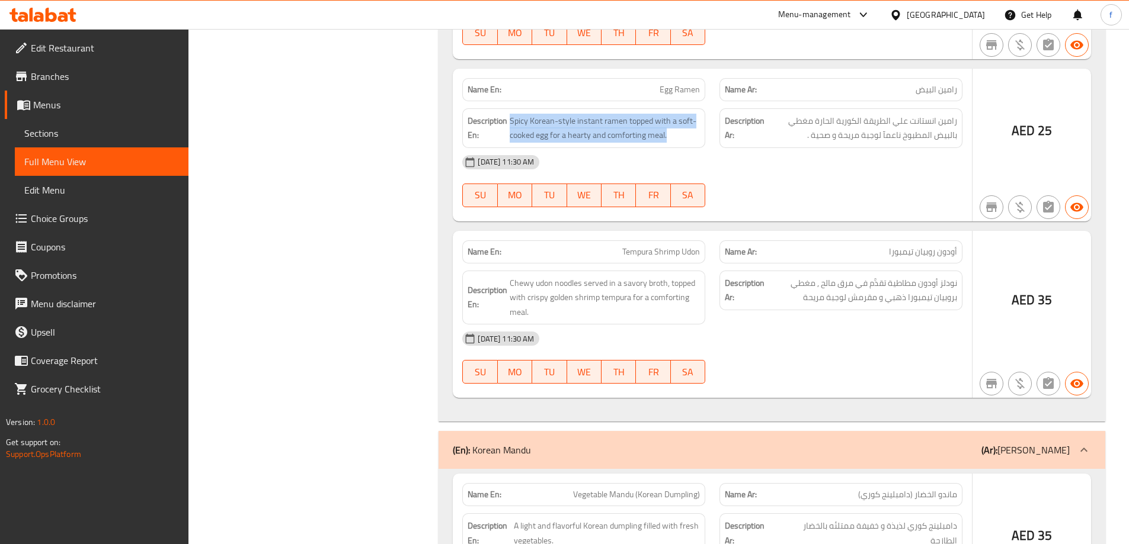
scroll to position [3436, 0]
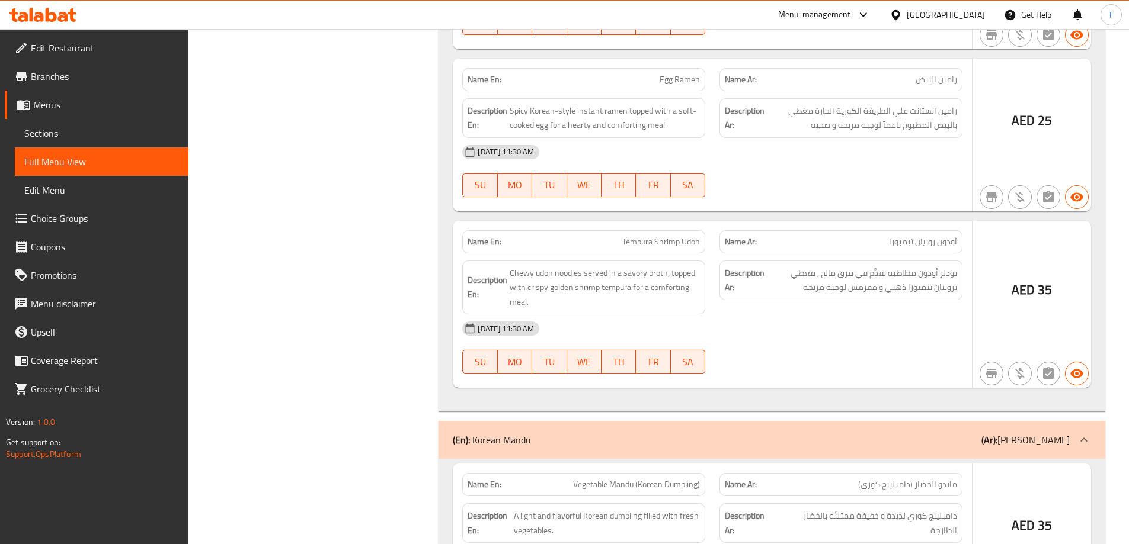
click at [922, 236] on span "أودون روبيان تيمبورا" at bounding box center [923, 242] width 68 height 12
click at [534, 266] on span "Chewy udon noodles served in a savory broth, topped with crispy golden shrimp t…" at bounding box center [605, 288] width 190 height 44
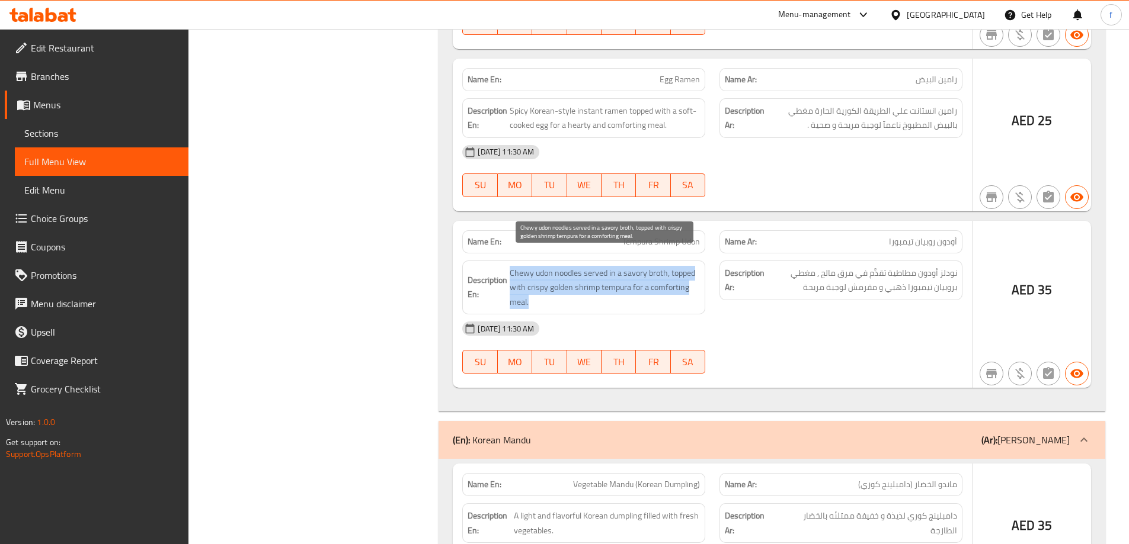
click at [534, 266] on span "Chewy udon noodles served in a savory broth, topped with crispy golden shrimp t…" at bounding box center [605, 288] width 190 height 44
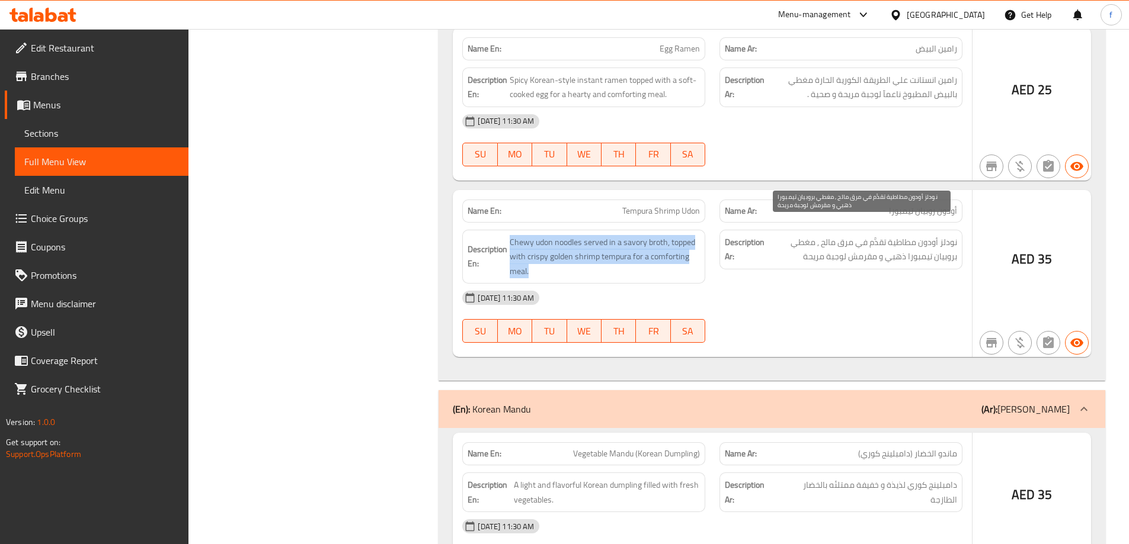
scroll to position [3496, 0]
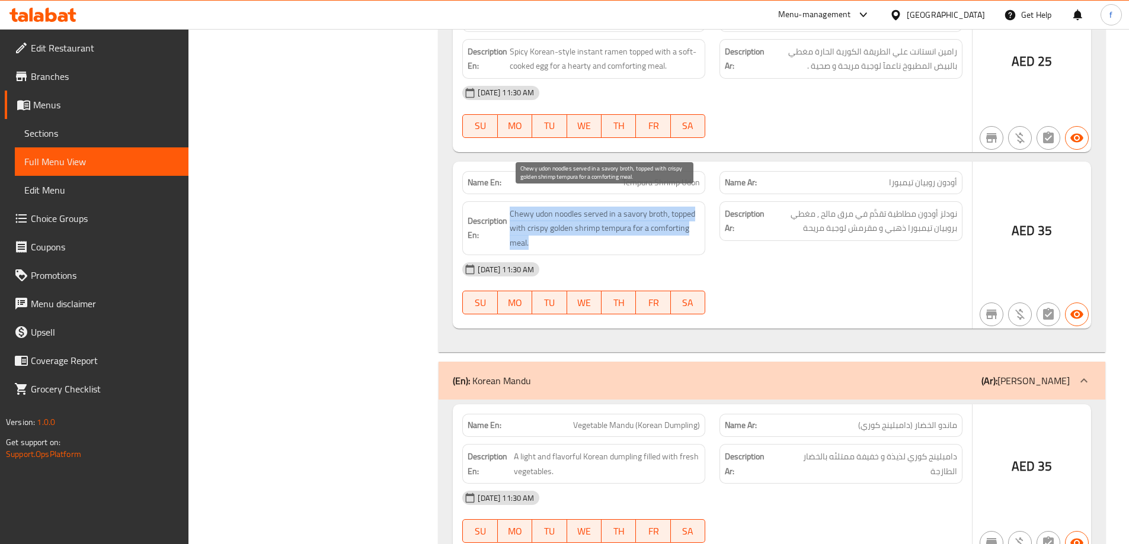
click at [539, 207] on span "Chewy udon noodles served in a savory broth, topped with crispy golden shrimp t…" at bounding box center [605, 229] width 190 height 44
click at [613, 210] on span "Chewy udon noodles served in a savory broth, topped with crispy golden shrimp t…" at bounding box center [605, 229] width 190 height 44
click at [654, 210] on span "Chewy udon noodles served in a savory broth, topped with crispy golden shrimp t…" at bounding box center [605, 229] width 190 height 44
click at [684, 209] on span "Chewy udon noodles served in a savory broth, topped with crispy golden shrimp t…" at bounding box center [605, 229] width 190 height 44
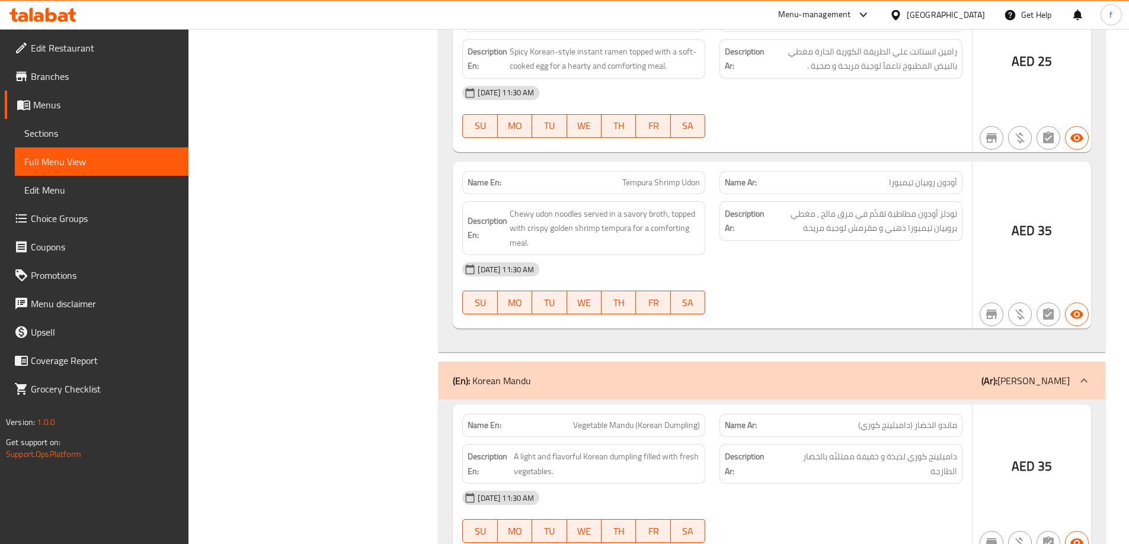
drag, startPoint x: 756, startPoint y: 210, endPoint x: 813, endPoint y: 207, distance: 57.5
click at [757, 210] on strong "Description Ar:" at bounding box center [745, 221] width 40 height 29
click at [815, 207] on span "نودلز أودون مطاطية تقدَّم في مرق مالح , مغطي بروبيان تيمبورا ذهبي و مقرمش لوجبة…" at bounding box center [862, 221] width 190 height 29
click at [924, 214] on span "نودلز أودون مطاطية تقدَّم في مرق مالح , مغطي بروبيان تيمبورا ذهبي و مقرمش لوجبة…" at bounding box center [862, 221] width 190 height 29
click at [901, 219] on span "نودلز أودون مطاطية تقدَّم في مرق مالح , مغطي بروبيان تيمبورا ذهبي و مقرمش لوجبة…" at bounding box center [862, 221] width 190 height 29
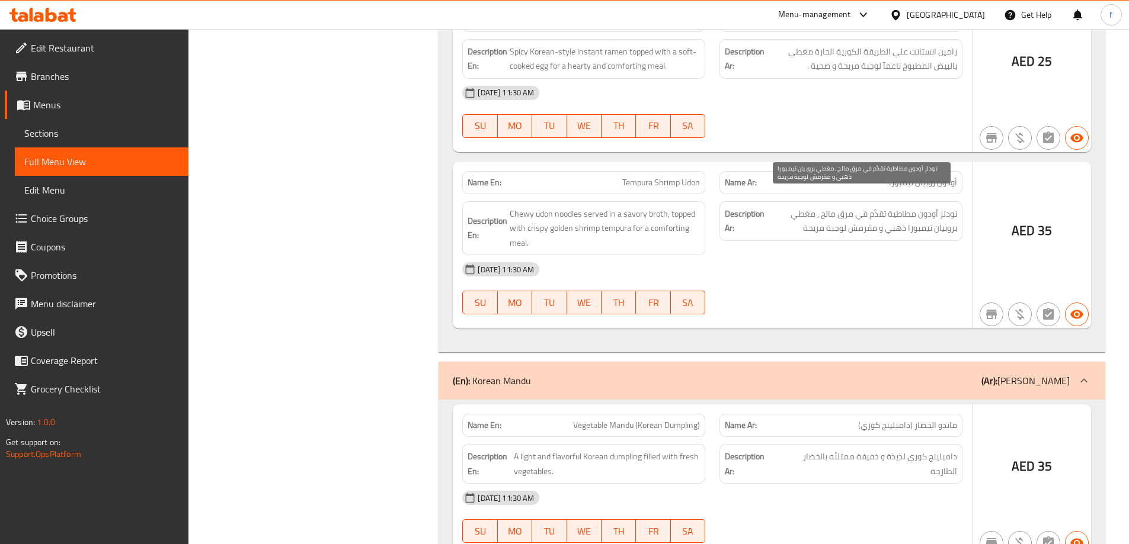
drag, startPoint x: 865, startPoint y: 216, endPoint x: 824, endPoint y: 214, distance: 40.9
click at [864, 216] on span "نودلز أودون مطاطية تقدَّم في مرق مالح , مغطي بروبيان تيمبورا ذهبي و مقرمش لوجبة…" at bounding box center [862, 221] width 190 height 29
click at [819, 214] on span "نودلز أودون مطاطية تقدَّم في مرق مالح , مغطي بروبيان تيمبورا ذهبي و مقرمش لوجبة…" at bounding box center [862, 221] width 190 height 29
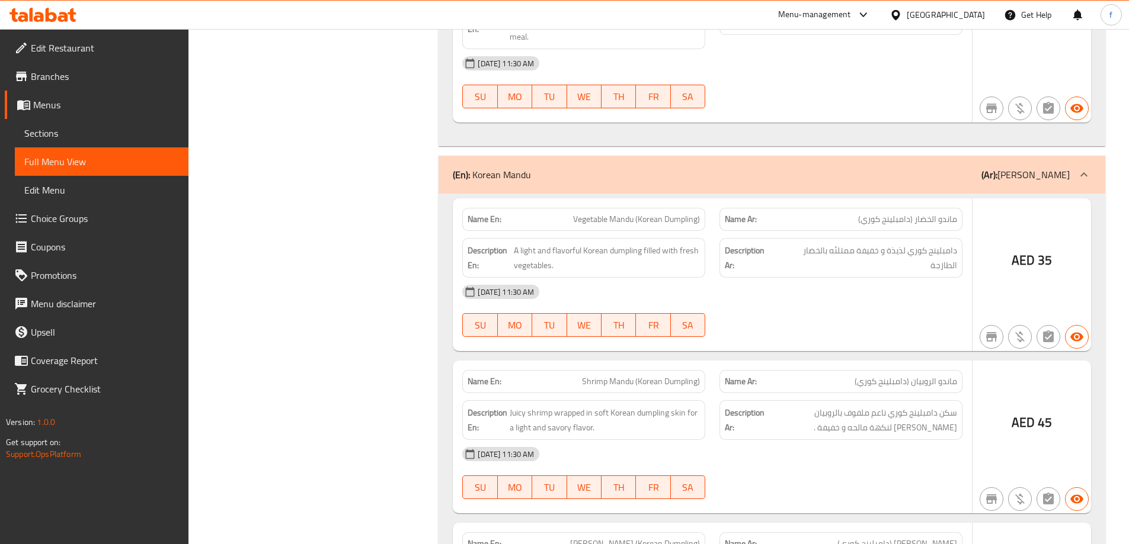
scroll to position [3723, 0]
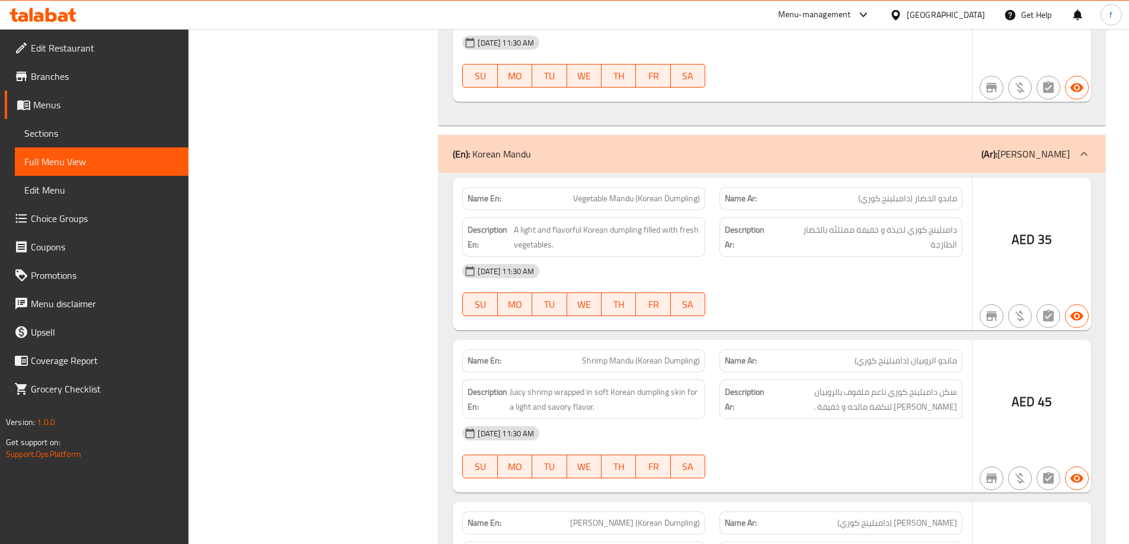
click at [913, 355] on span "ماندو الروبيان (دامبلينج كوري)" at bounding box center [905, 361] width 102 height 12
click at [511, 385] on span "Juicy shrimp wrapped in soft Korean dumpling skin for a light and savory flavor." at bounding box center [605, 399] width 190 height 29
click at [521, 385] on span "Juicy shrimp wrapped in soft Korean dumpling skin for a light and savory flavor." at bounding box center [605, 399] width 190 height 29
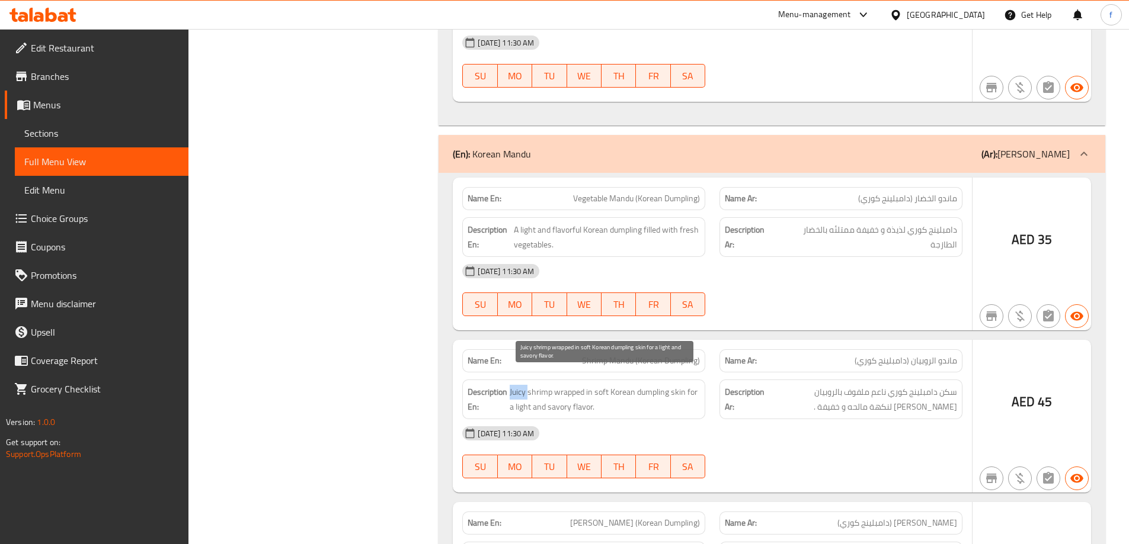
click at [521, 385] on span "Juicy shrimp wrapped in soft Korean dumpling skin for a light and savory flavor." at bounding box center [605, 399] width 190 height 29
click at [744, 355] on strong "Name Ar:" at bounding box center [741, 361] width 32 height 12
click at [668, 355] on span "Shrimp Mandu (Korean Dumpling)" at bounding box center [641, 361] width 118 height 12
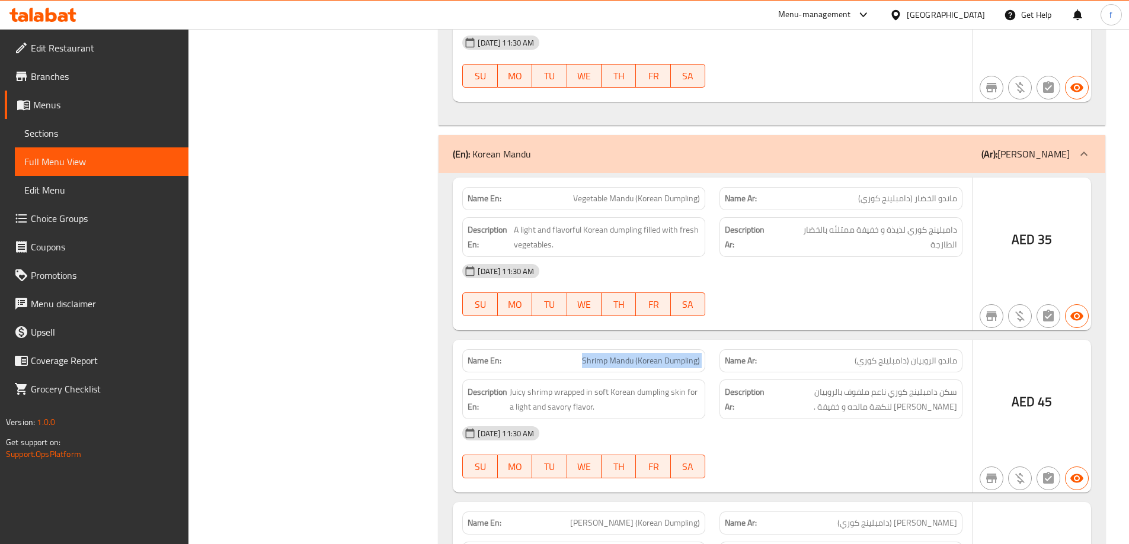
click at [668, 355] on span "Shrimp Mandu (Korean Dumpling)" at bounding box center [641, 361] width 118 height 12
copy span "Shrimp Mandu (Korean Dumpling)"
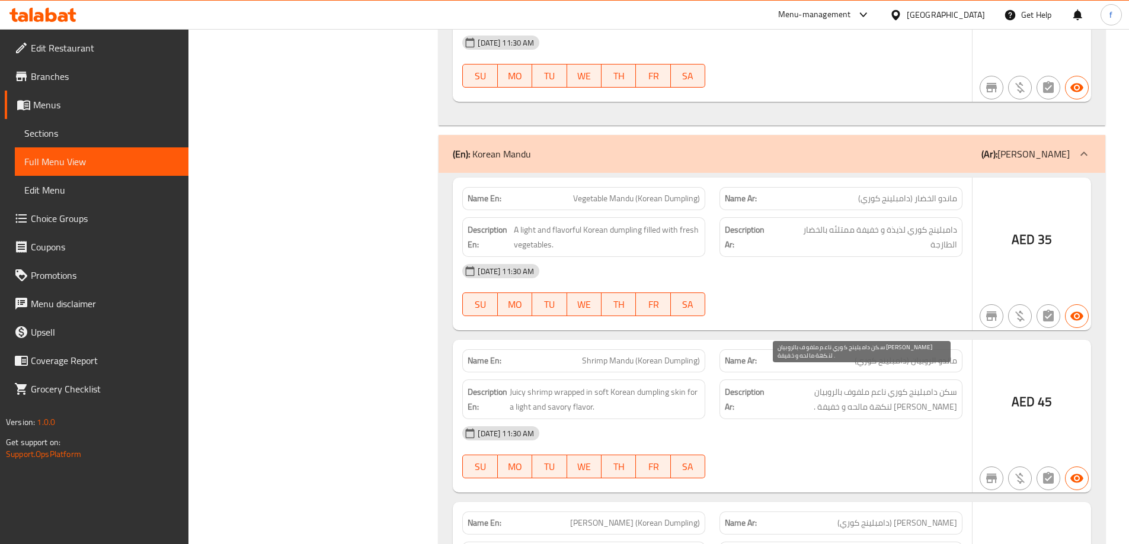
click at [946, 385] on span "سكن دامبلينج كوري ناعم ملفوف بالروبيان الجوسي لنكهة مالحه و خفيفة ." at bounding box center [862, 399] width 190 height 29
click at [813, 385] on span "سكن دامبلينج كوري ناعم ملفوف بالروبيان الجوسي لنكهة مالحه و خفيفة ." at bounding box center [862, 399] width 190 height 29
click at [943, 385] on span "سكن دامبلينج كوري ناعم ملفوف بالروبيان الجوسي لنكهة مالحه و خفيفة ." at bounding box center [862, 399] width 190 height 29
click at [953, 385] on span "سكن دامبلينج كوري ناعم ملفوف بالروبيان الجوسي لنكهة مالحه و خفيفة ." at bounding box center [862, 399] width 190 height 29
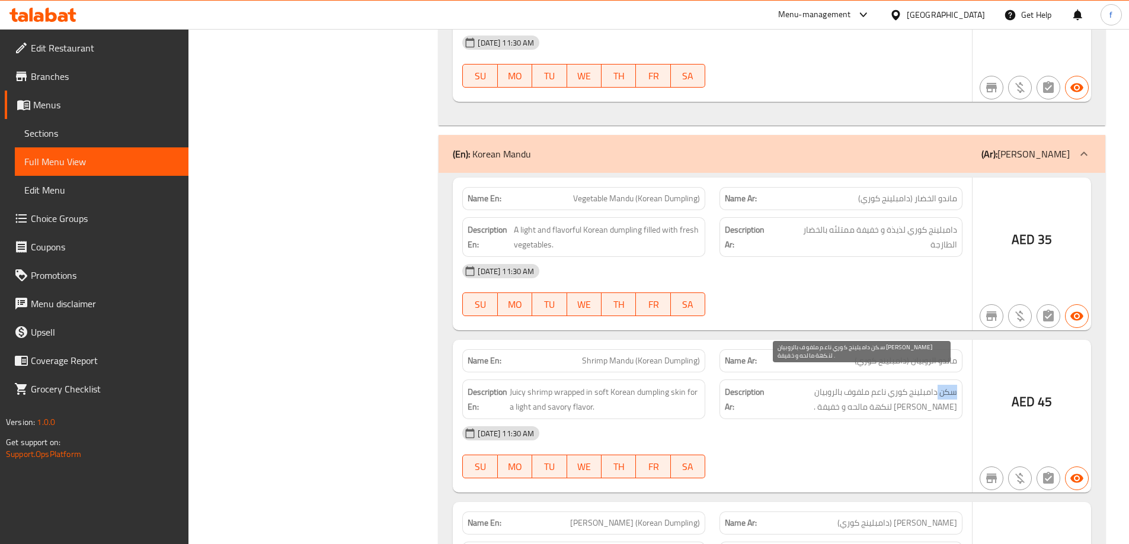
click at [953, 385] on span "سكن دامبلينج كوري ناعم ملفوف بالروبيان الجوسي لنكهة مالحه و خفيفة ." at bounding box center [862, 399] width 190 height 29
click at [644, 355] on span "Shrimp Mandu (Korean Dumpling)" at bounding box center [641, 361] width 118 height 12
click at [683, 355] on span "Shrimp Mandu (Korean Dumpling)" at bounding box center [641, 361] width 118 height 12
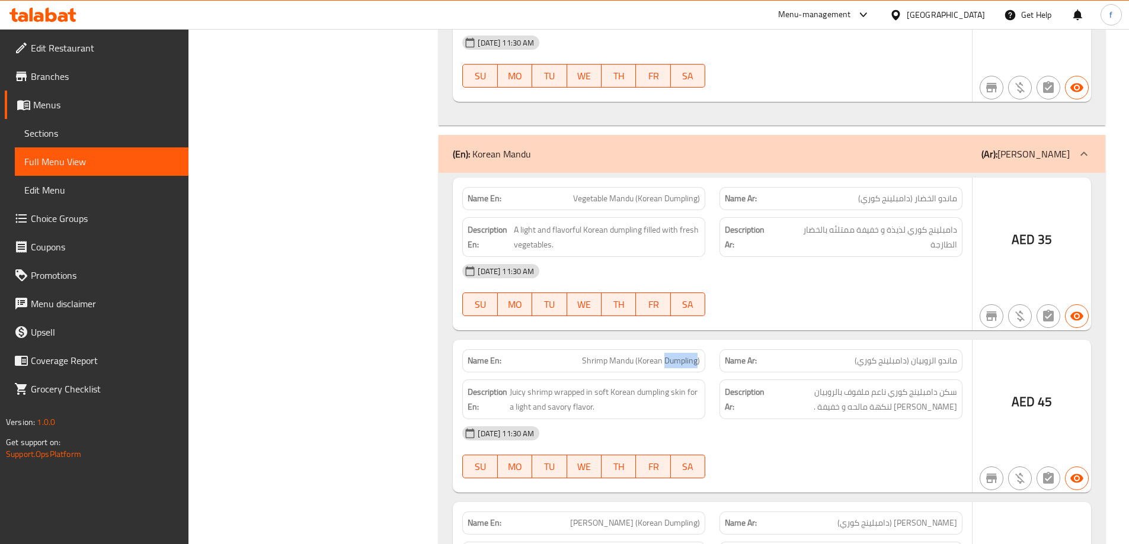
click at [683, 355] on span "Shrimp Mandu (Korean Dumpling)" at bounding box center [641, 361] width 118 height 12
copy span "Shrimp Mandu (Korean Dumpling)"
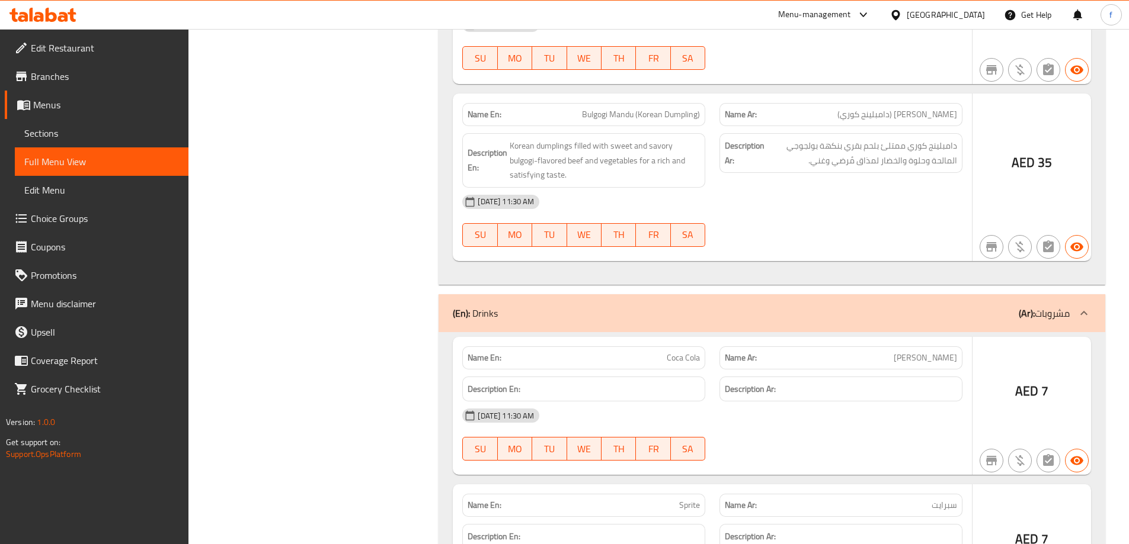
scroll to position [4374, 0]
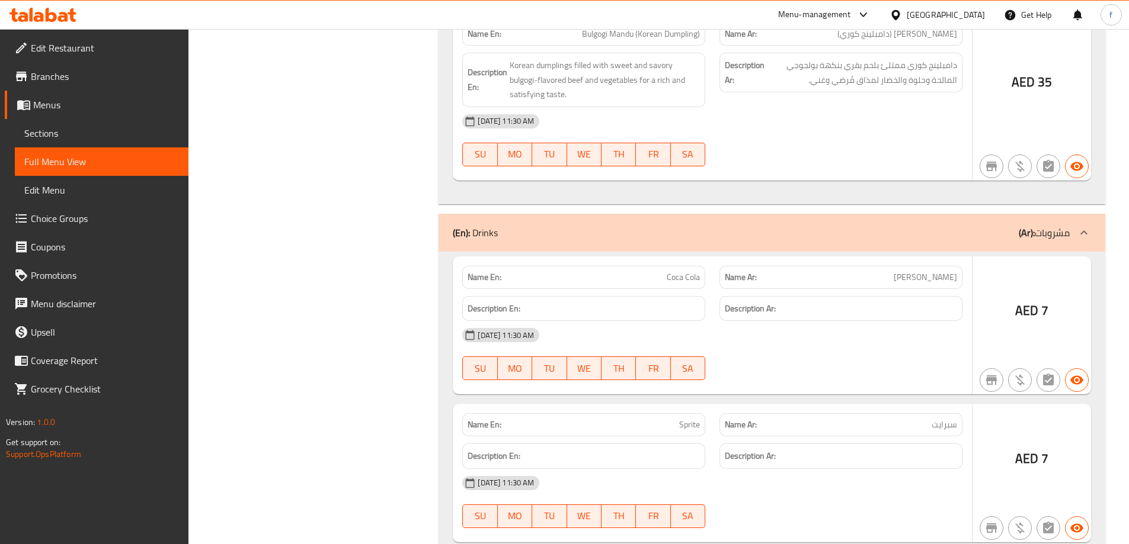
click at [937, 271] on span "كوكا كولا" at bounding box center [924, 277] width 63 height 12
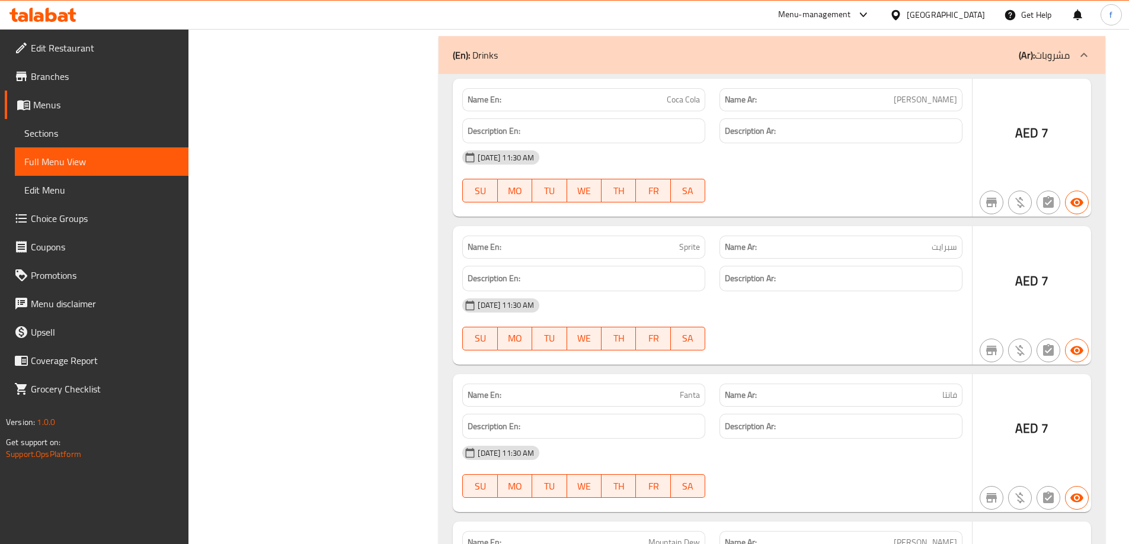
click at [781, 271] on h6 "Description Ar:" at bounding box center [841, 278] width 232 height 15
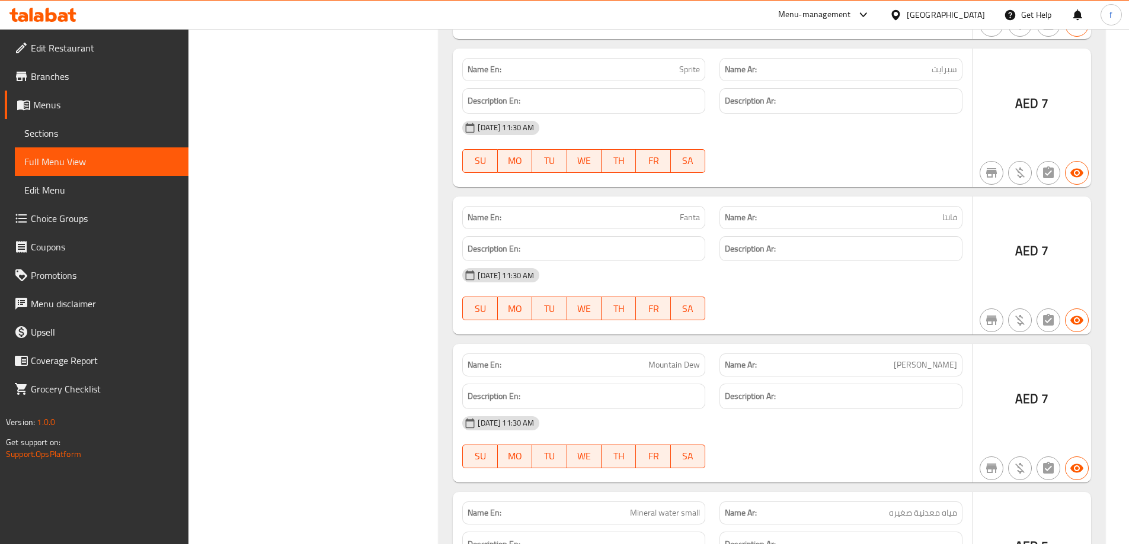
click at [883, 261] on div "15-10-2025 11:30 AM" at bounding box center [712, 275] width 514 height 28
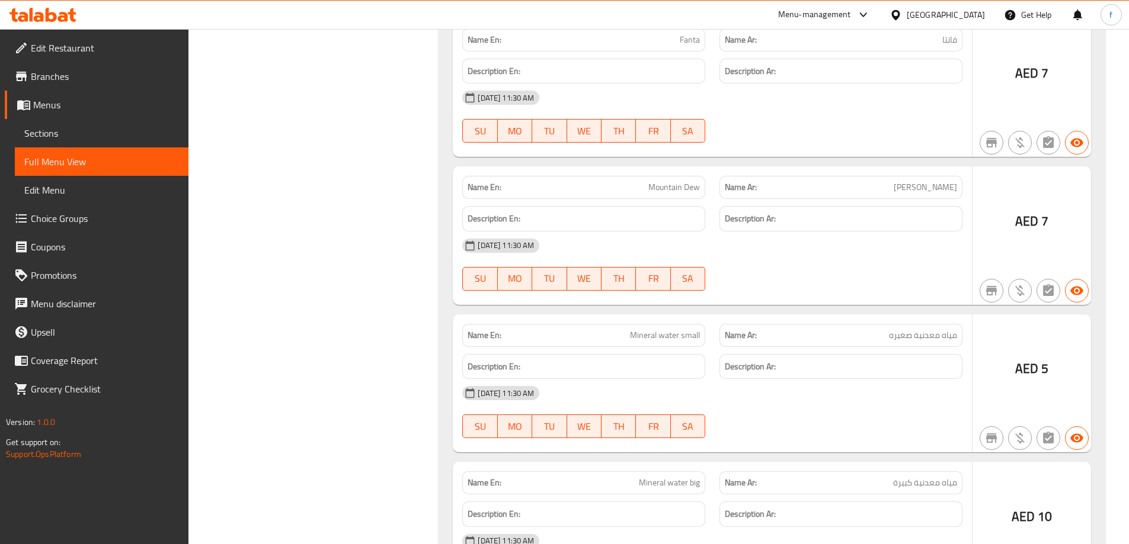
click at [904, 284] on div at bounding box center [840, 291] width 257 height 14
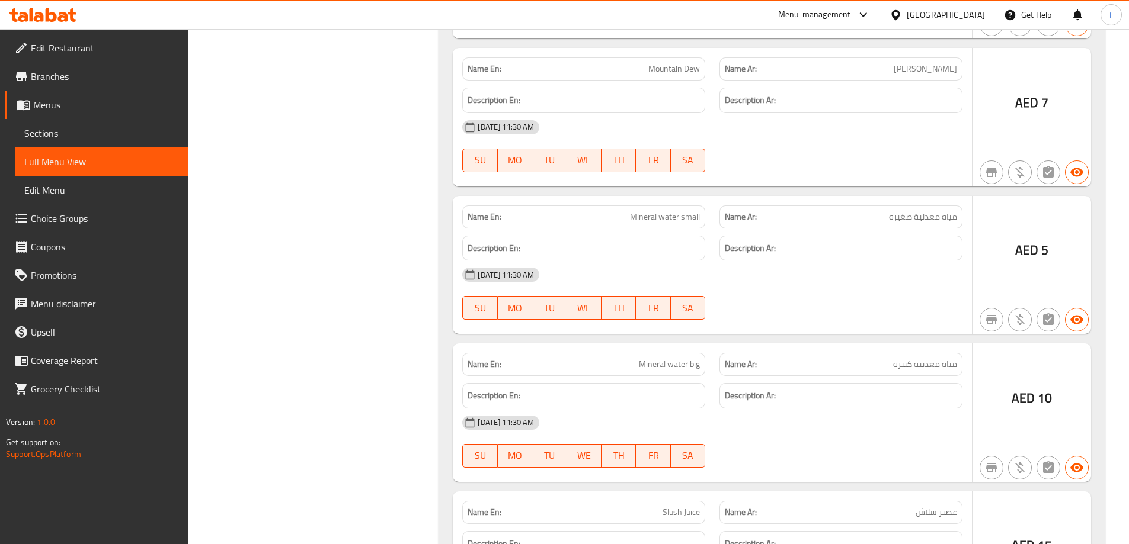
click at [914, 315] on div "Name En: Mineral water small Name Ar: مياه معدنية صغيره Description En: Descrip…" at bounding box center [712, 265] width 519 height 139
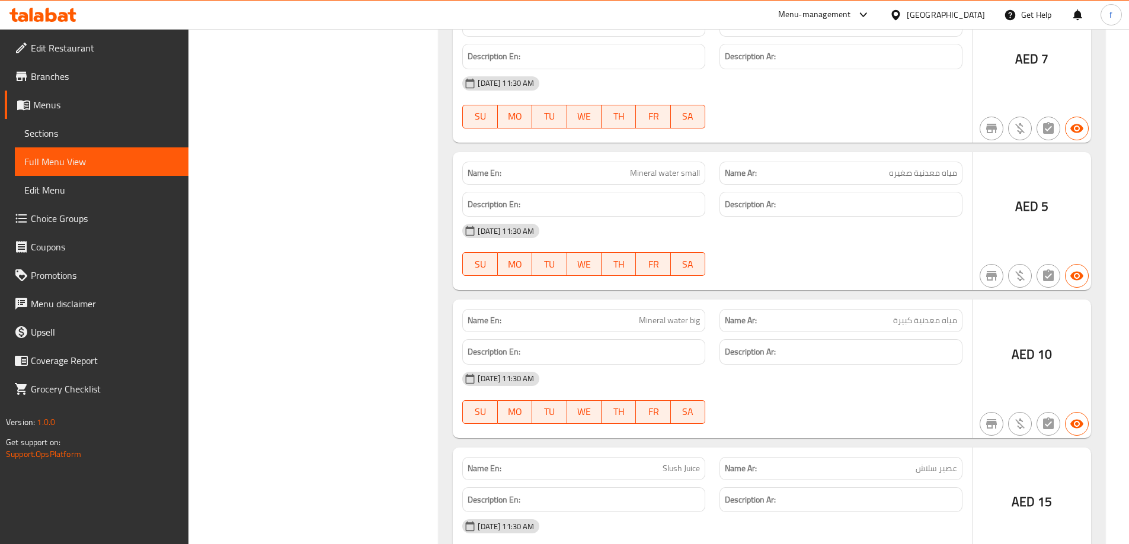
scroll to position [5144, 0]
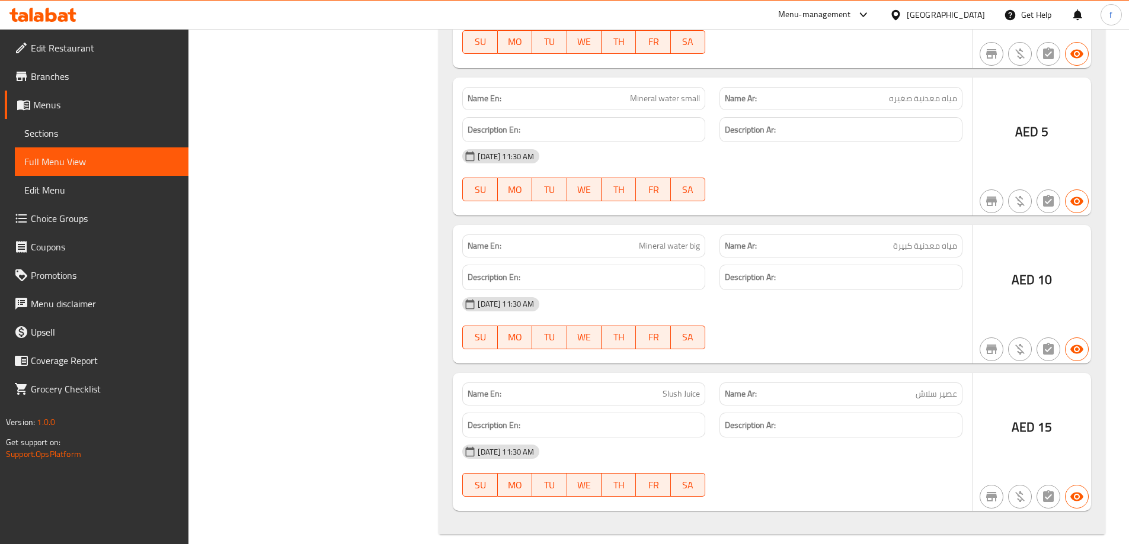
click at [906, 308] on div "15-10-2025 11:30 AM SU MO TU WE TH FR SA" at bounding box center [712, 323] width 514 height 66
click at [936, 388] on span "عصیر سلاش" at bounding box center [935, 394] width 41 height 12
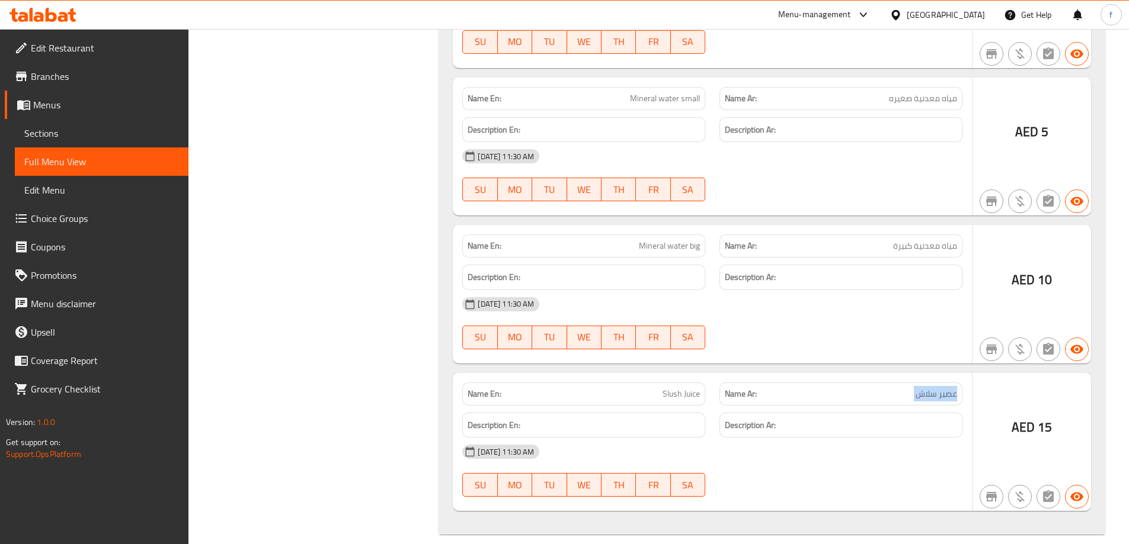
click at [936, 388] on span "عصیر سلاش" at bounding box center [935, 394] width 41 height 12
click at [134, 138] on span "Sections" at bounding box center [101, 133] width 155 height 14
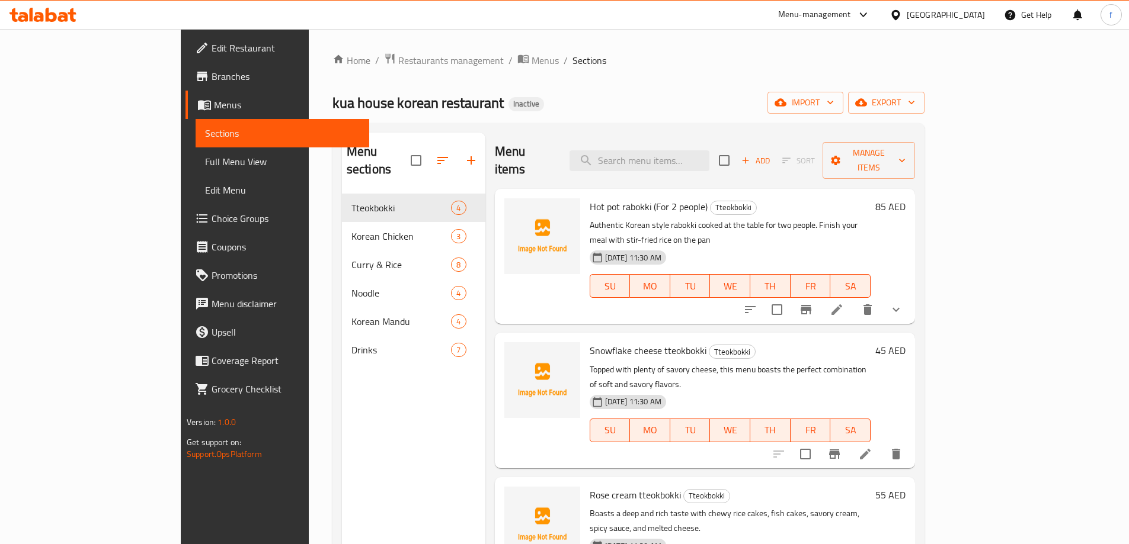
click at [842, 305] on icon at bounding box center [836, 310] width 11 height 11
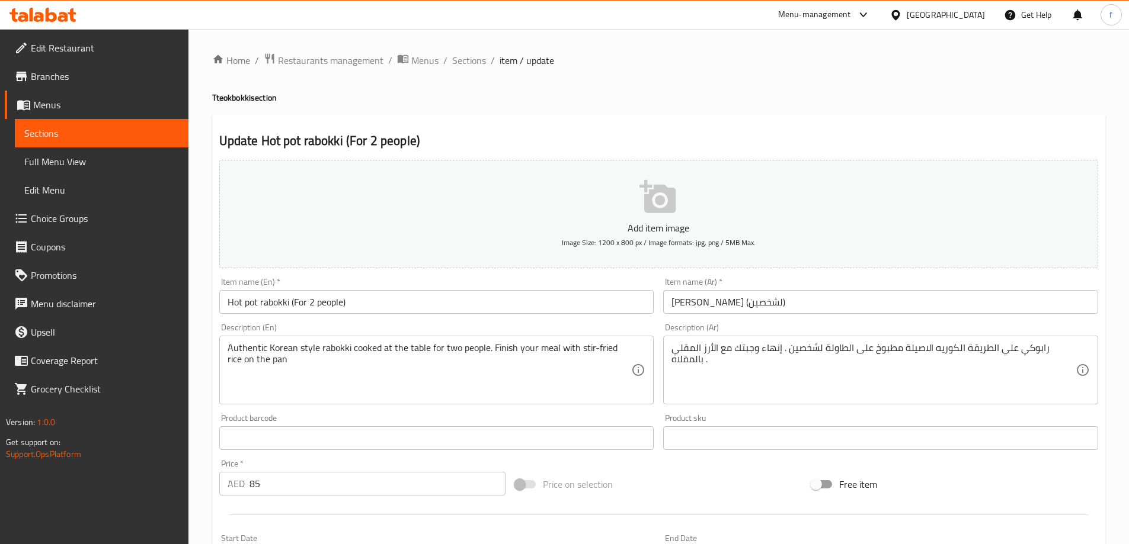
drag, startPoint x: 479, startPoint y: 57, endPoint x: 537, endPoint y: 81, distance: 62.9
click at [479, 57] on span "Sections" at bounding box center [469, 60] width 34 height 14
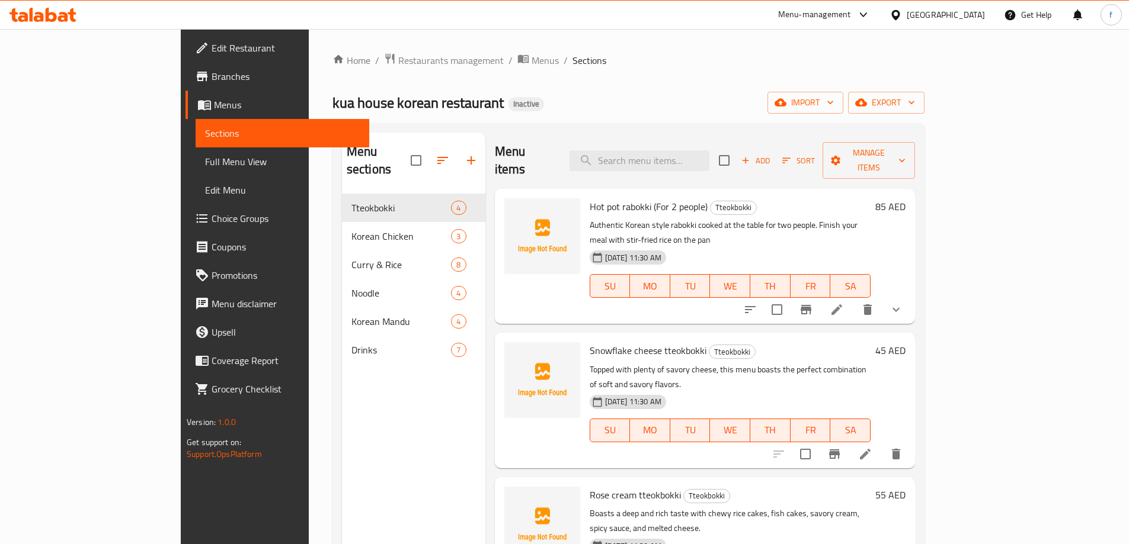
scroll to position [166, 0]
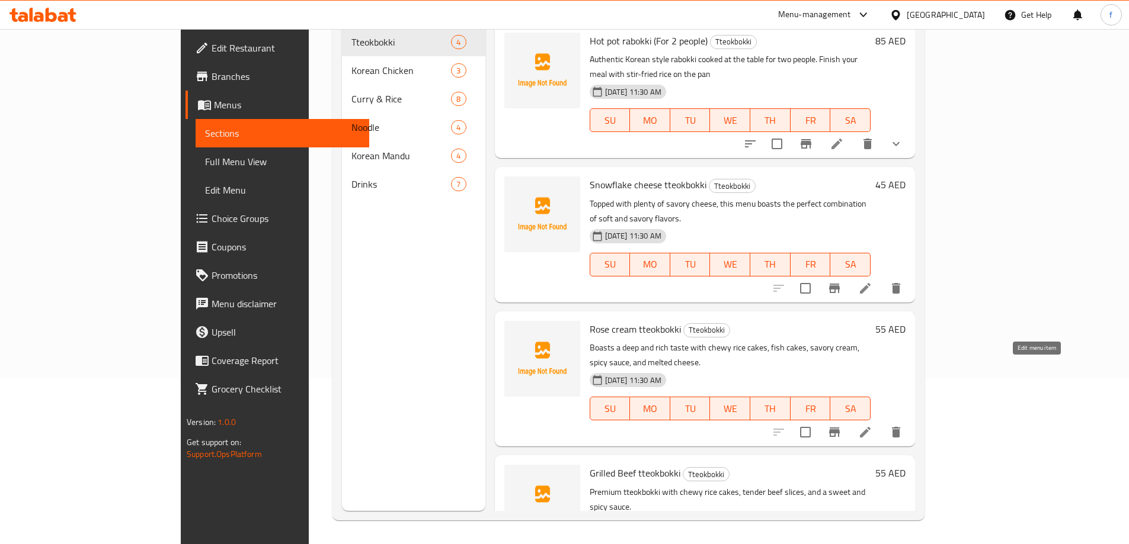
click at [872, 425] on icon at bounding box center [865, 432] width 14 height 14
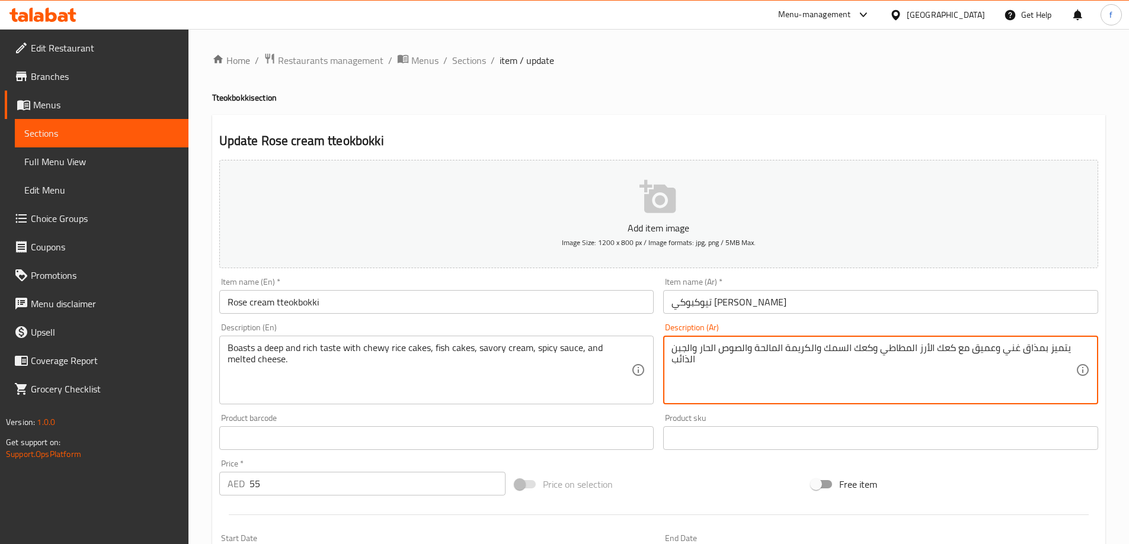
click at [904, 351] on textarea "يتميز بمذاق غني وعميق مع كعك الأرز المطاطي وكعك السمك والكريمة المالحة والصوص ا…" at bounding box center [873, 370] width 404 height 56
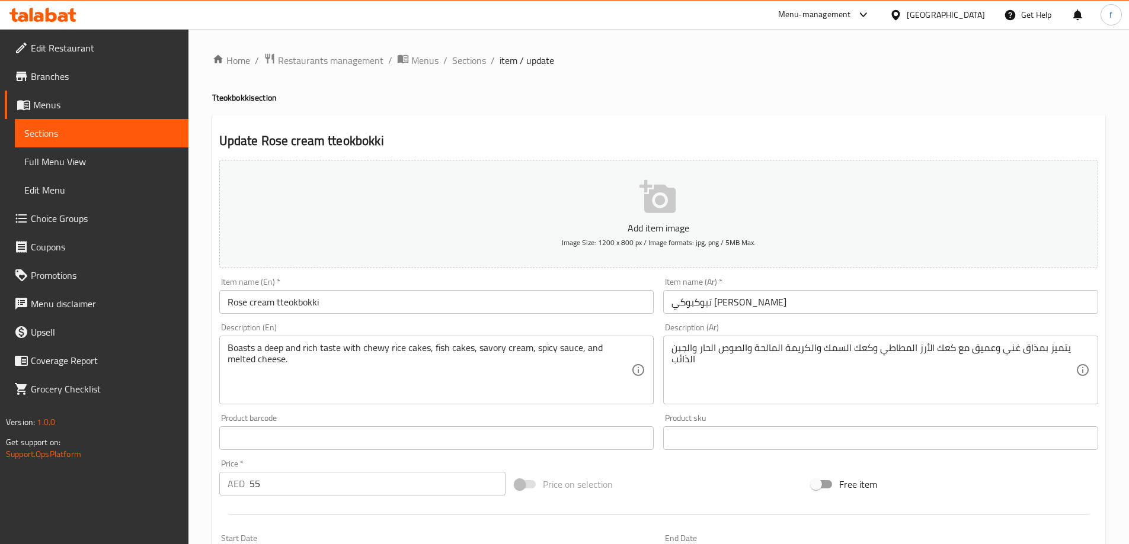
click at [892, 350] on textarea "يتميز بمذاق غني وعميق مع كعك الأرز المطاطي وكعك السمك والكريمة المالحة والصوص ا…" at bounding box center [873, 370] width 404 height 56
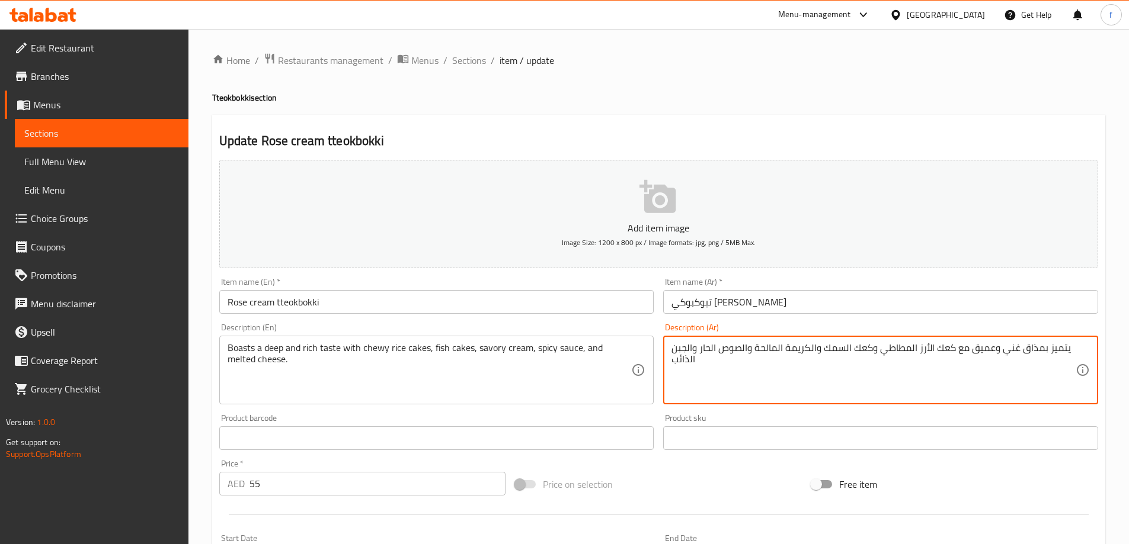
click at [892, 350] on textarea "يتميز بمذاق غني وعميق مع كعك الأرز المطاطي وكعك السمك والكريمة المالحة والصوص ا…" at bounding box center [873, 370] width 404 height 56
paste textarea "شو"
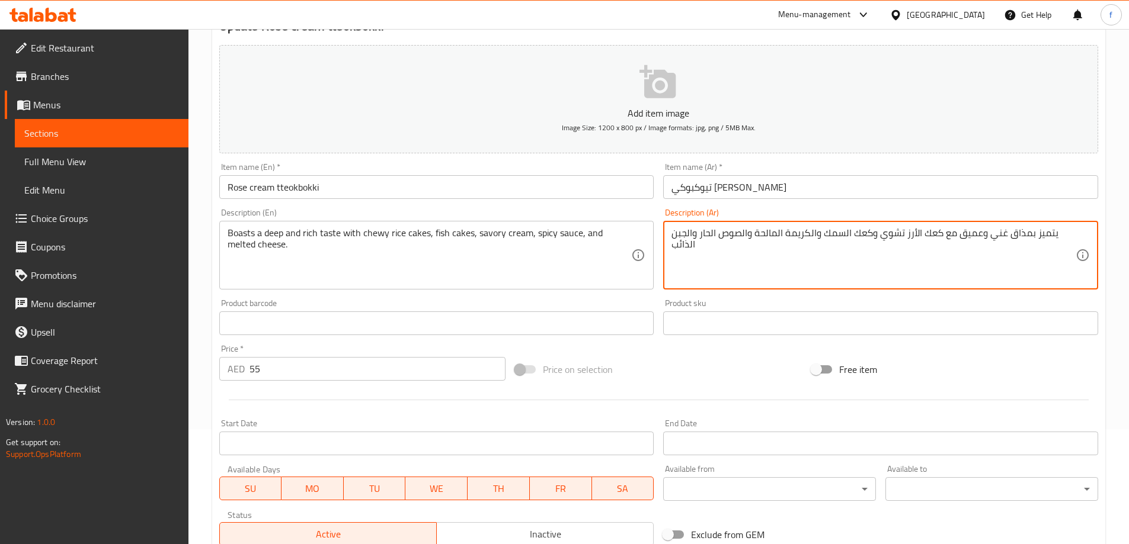
scroll to position [293, 0]
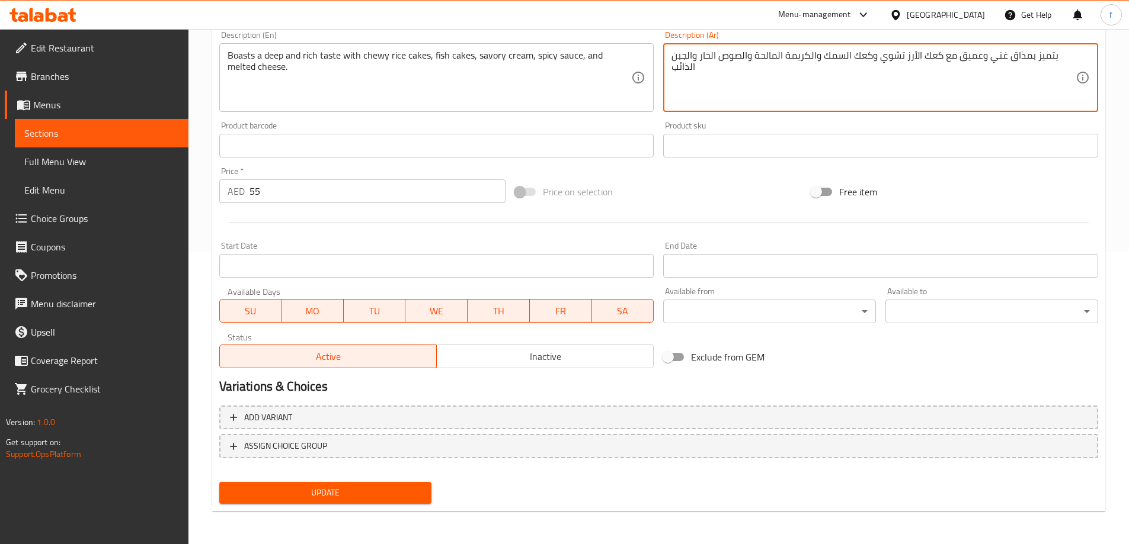
type textarea "يتميز بمذاق غني وعميق مع كعك الأرز تشوي وكعك السمك والكريمة المالحة والصوص الحا…"
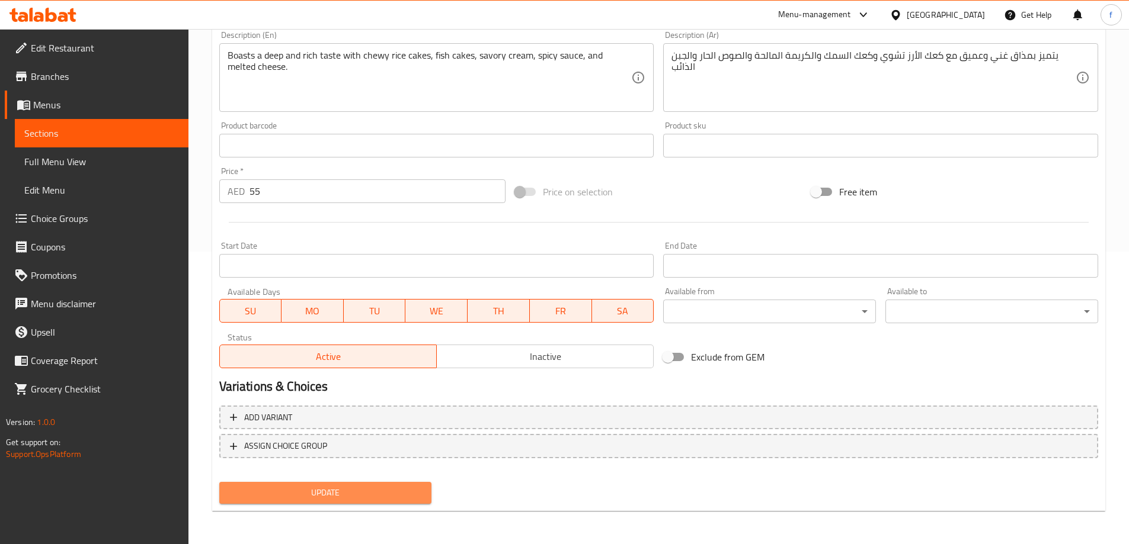
click at [389, 489] on span "Update" at bounding box center [326, 493] width 194 height 15
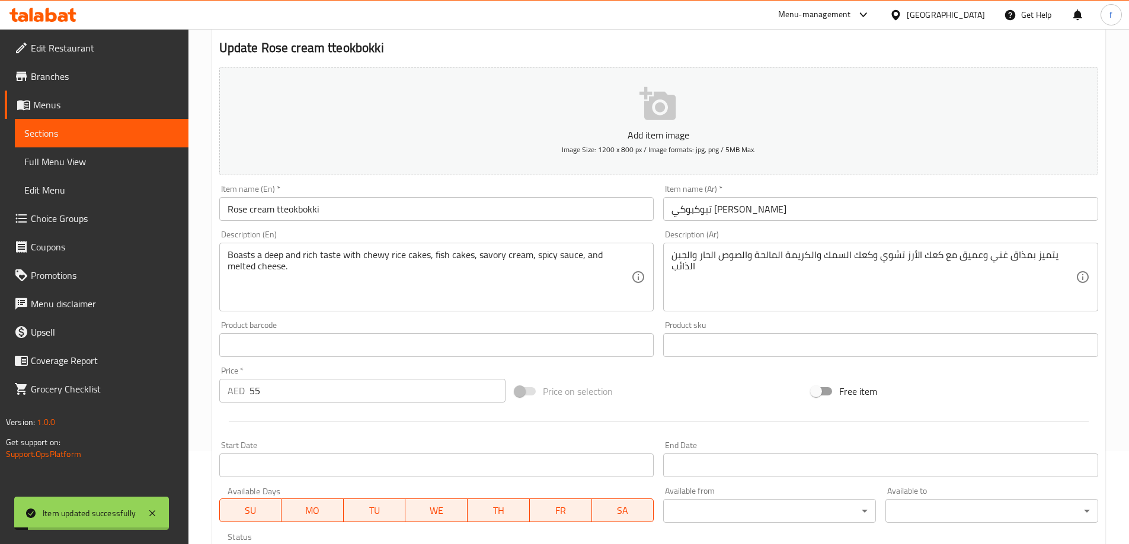
scroll to position [0, 0]
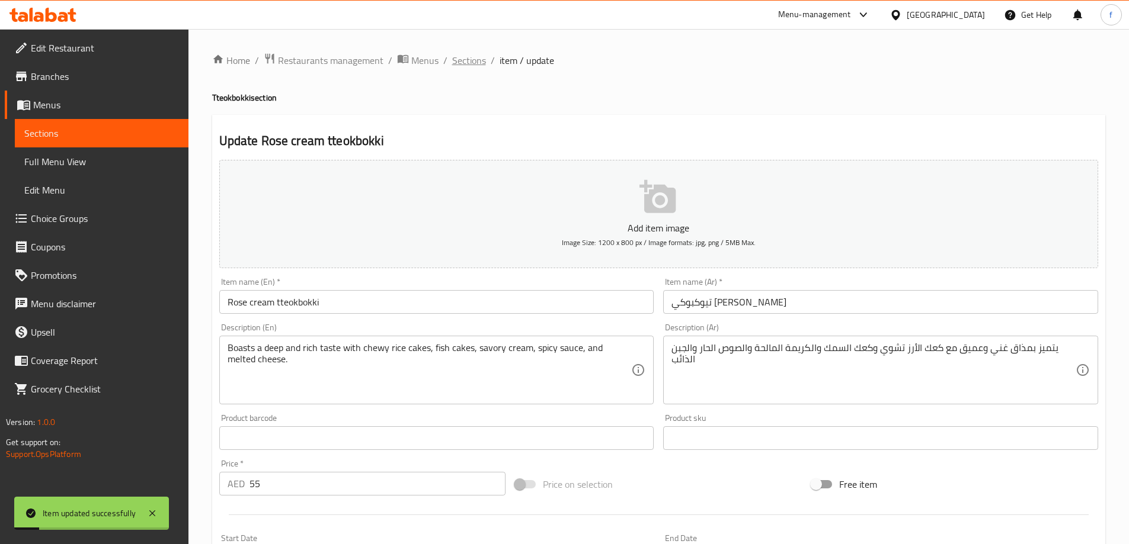
click at [466, 59] on span "Sections" at bounding box center [469, 60] width 34 height 14
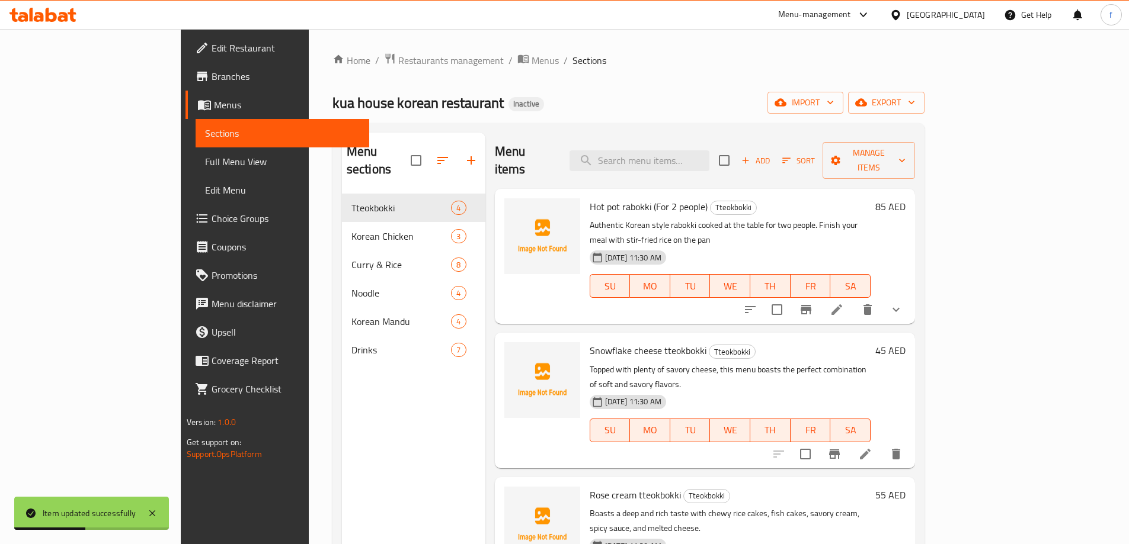
scroll to position [166, 0]
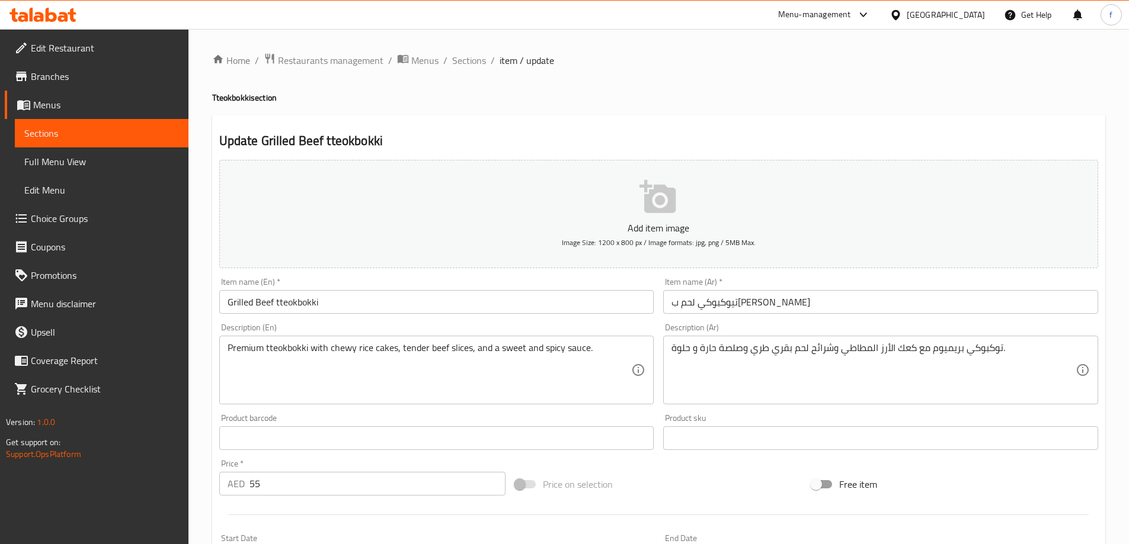
click at [859, 344] on textarea "توكبوكي بريميوم مع كعك الأرز المطاطي وشرائح لحم بقري طري وصلصة حارة و حلوة." at bounding box center [873, 370] width 404 height 56
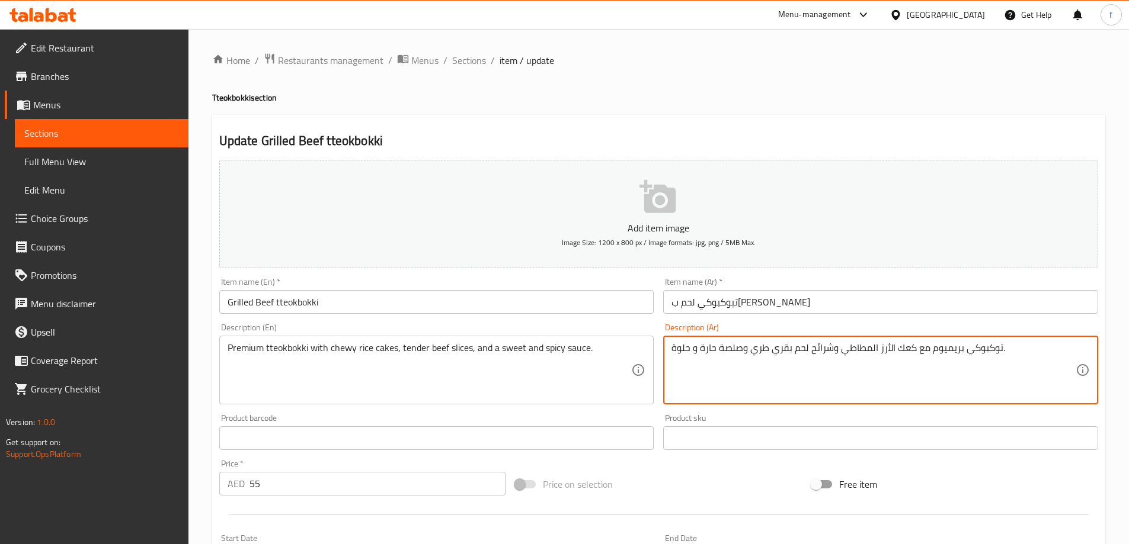
paste textarea "شو"
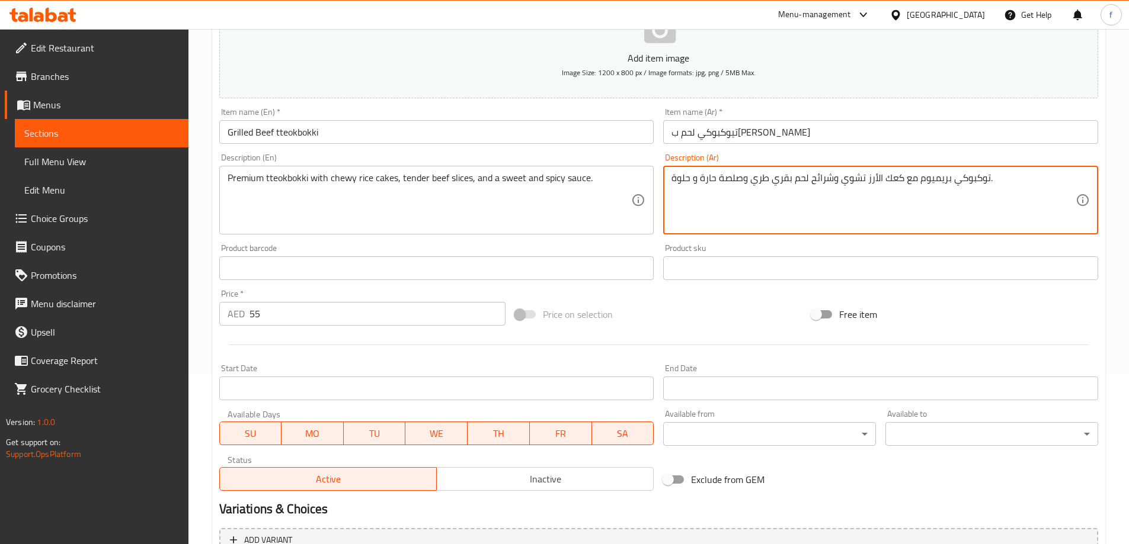
scroll to position [293, 0]
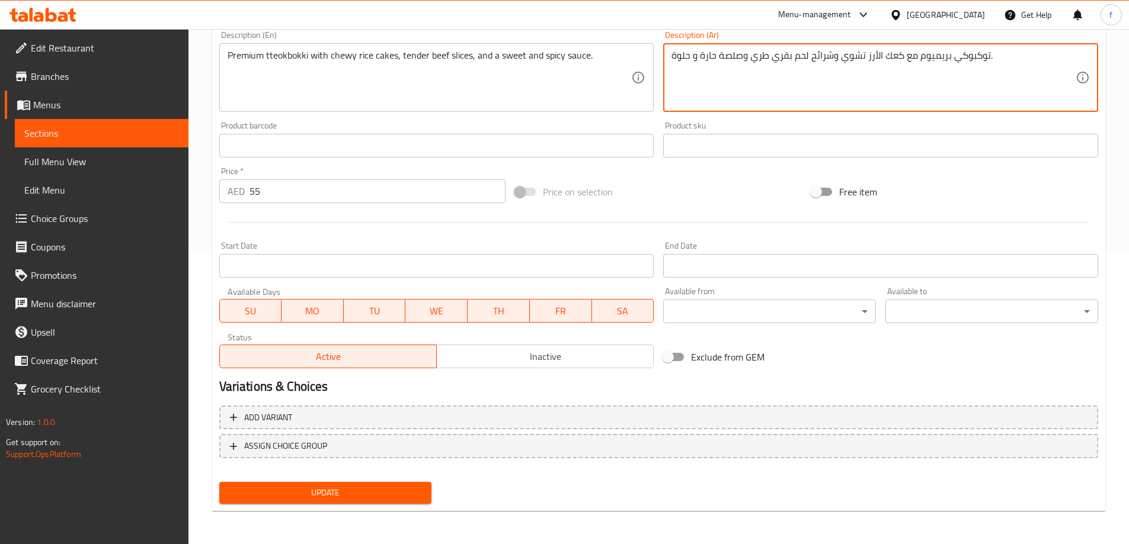
type textarea "توكبوكي بريميوم مع كعك الأرز تشوي وشرائح لحم بقري طري وصلصة حارة و حلوة."
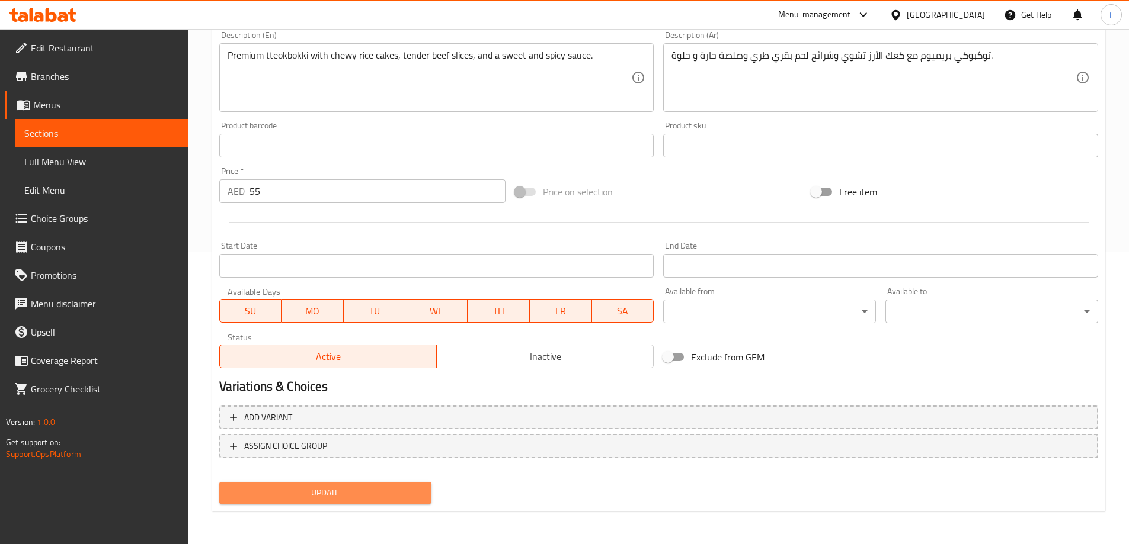
click at [403, 489] on span "Update" at bounding box center [326, 493] width 194 height 15
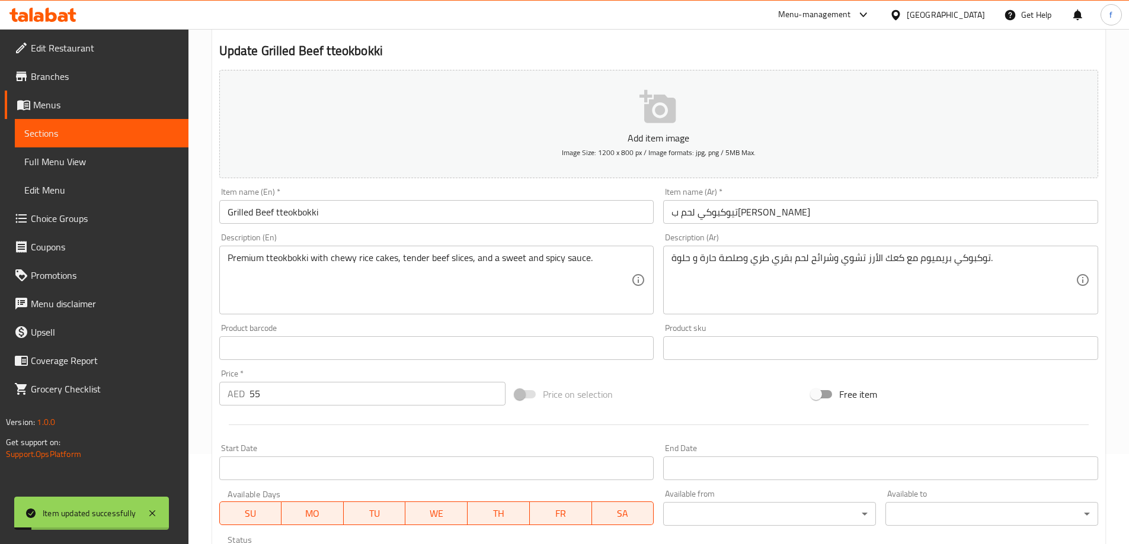
scroll to position [0, 0]
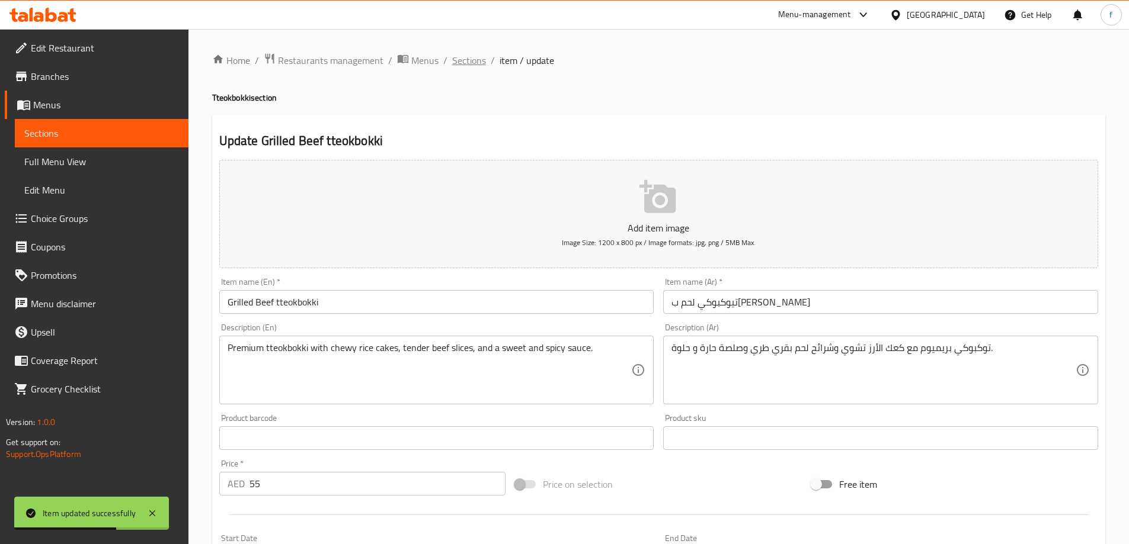
click at [479, 57] on span "Sections" at bounding box center [469, 60] width 34 height 14
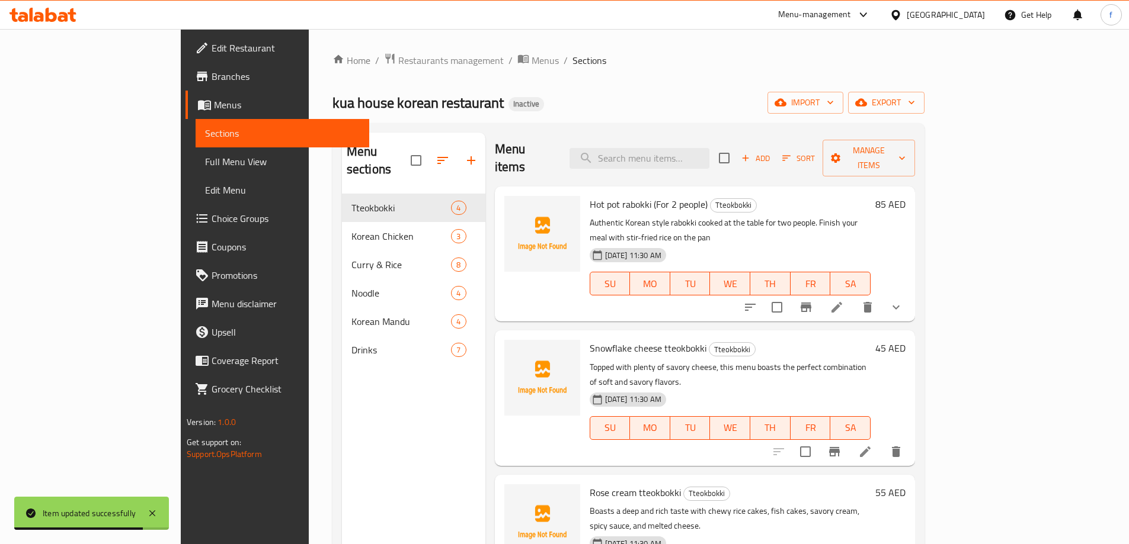
scroll to position [3, 0]
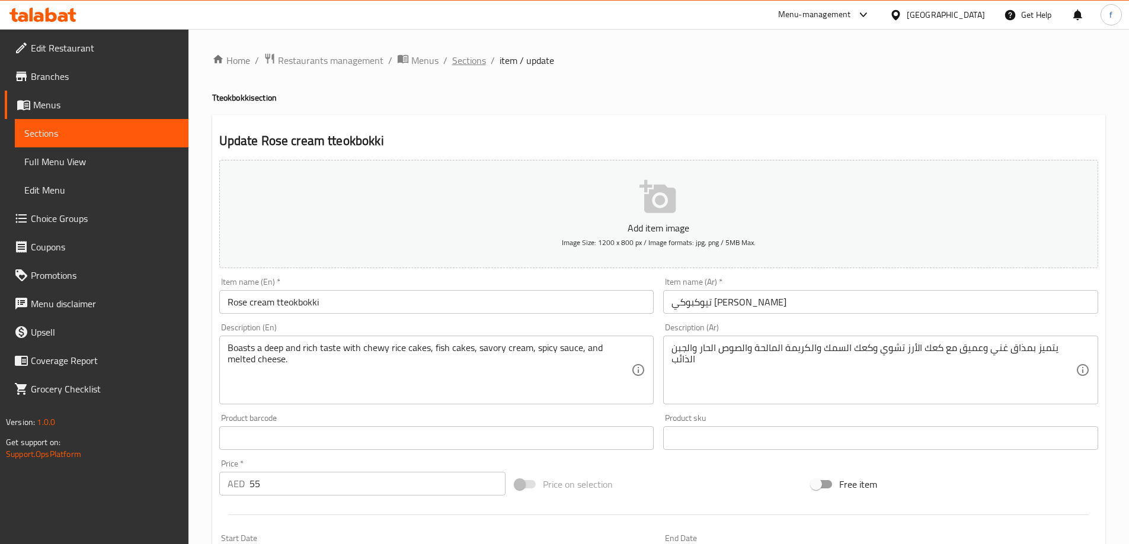
click at [481, 63] on span "Sections" at bounding box center [469, 60] width 34 height 14
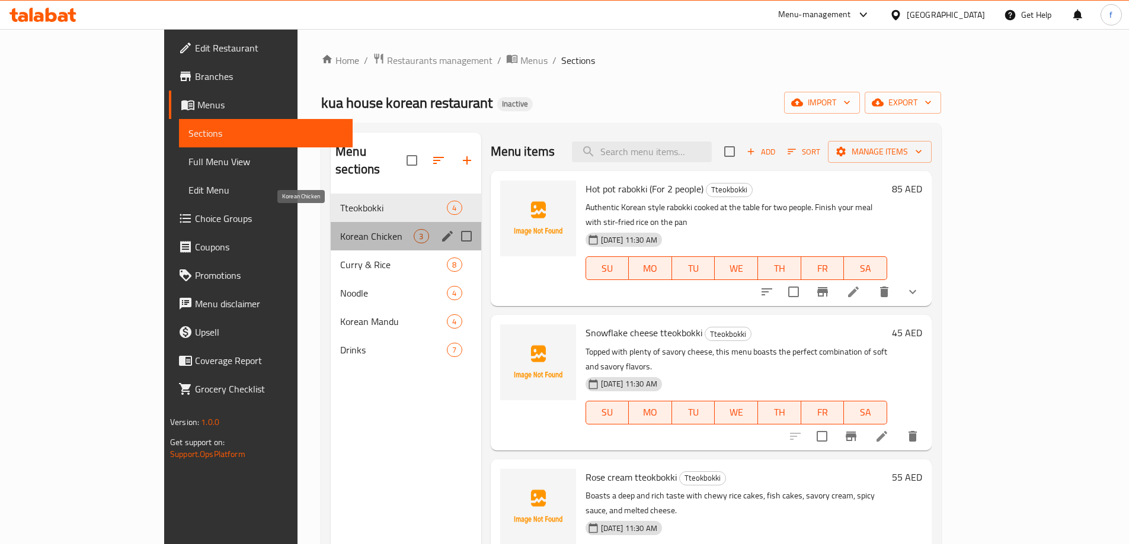
click at [340, 229] on span "Korean Chicken" at bounding box center [376, 236] width 73 height 14
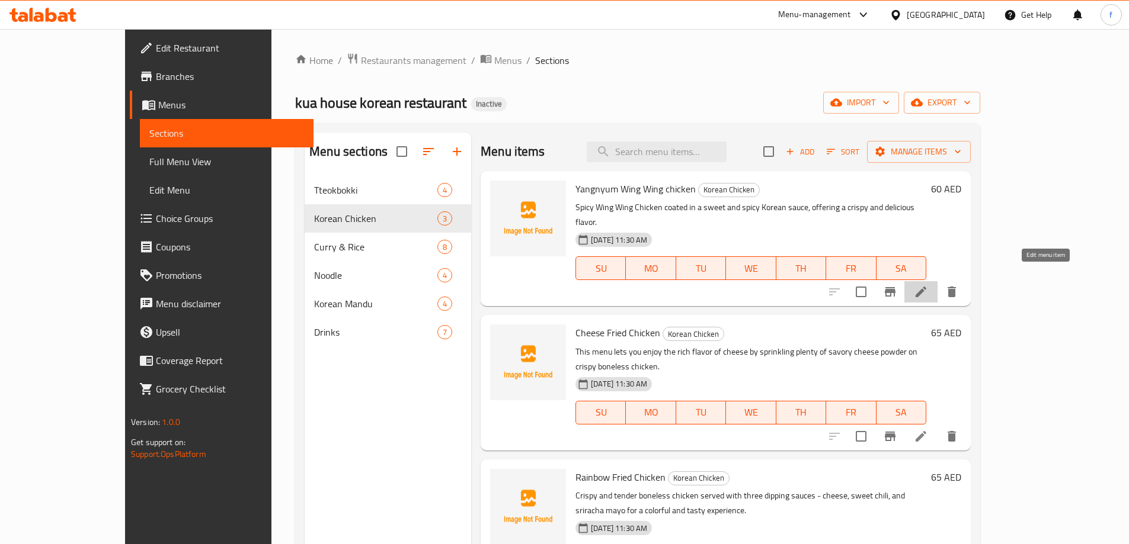
click at [928, 285] on icon at bounding box center [921, 292] width 14 height 14
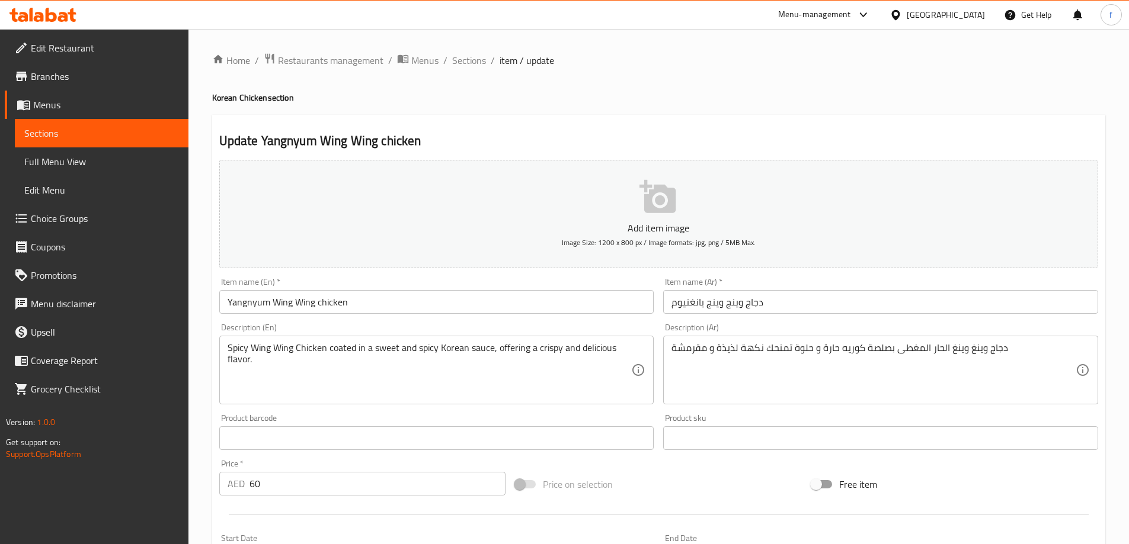
click at [784, 302] on input "دجاج وينج وينج يانغنيوم" at bounding box center [880, 302] width 435 height 24
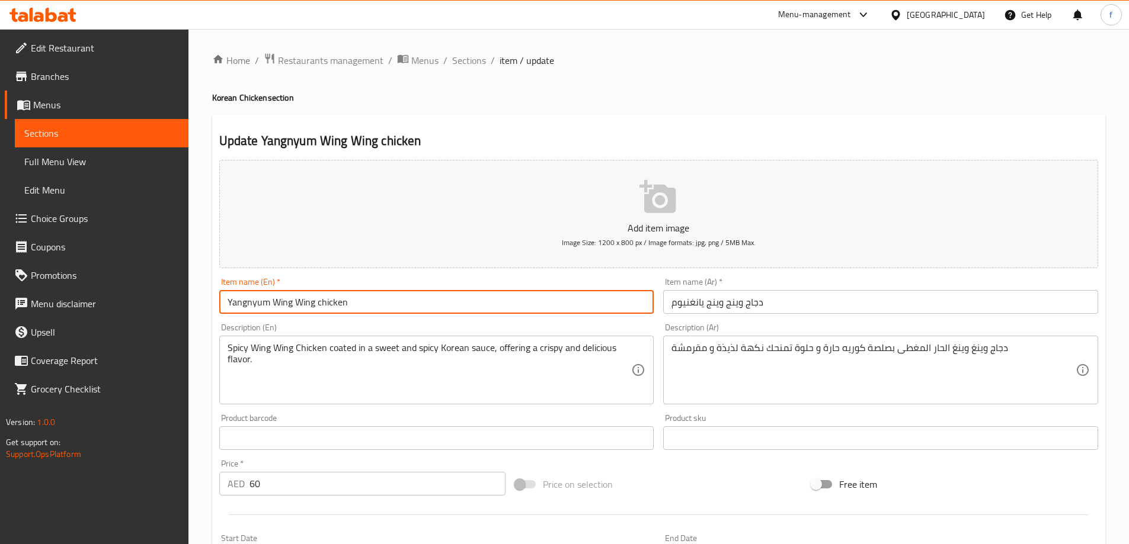
click at [448, 300] on input "Yangnyum Wing Wing chicken" at bounding box center [436, 302] width 435 height 24
click at [751, 300] on input "دجاج وينج وينج يانغنيوم" at bounding box center [880, 302] width 435 height 24
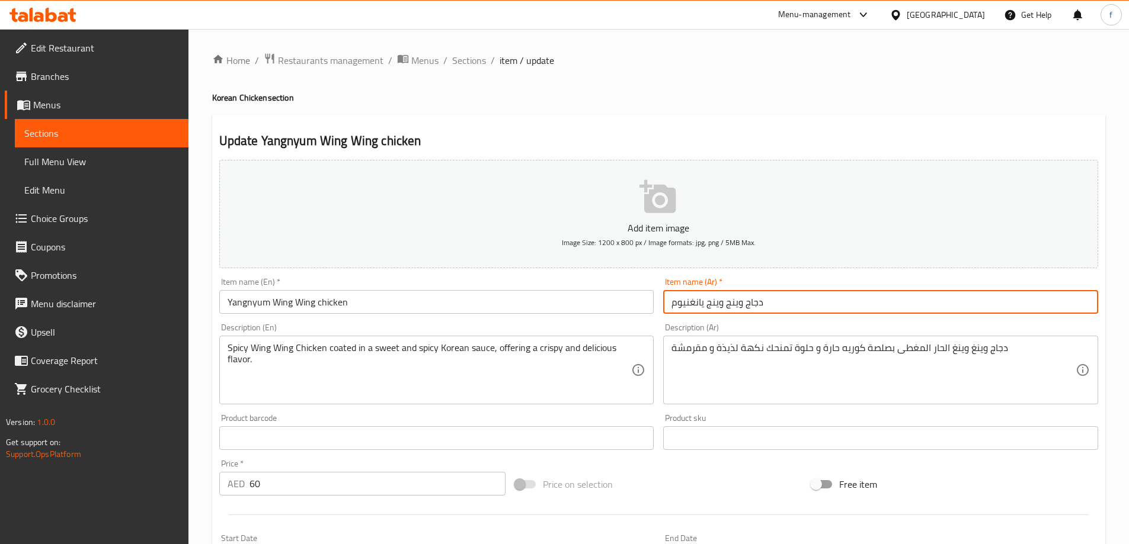
click at [751, 300] on input "دجاج وينج وينج يانغنيوم" at bounding box center [880, 302] width 435 height 24
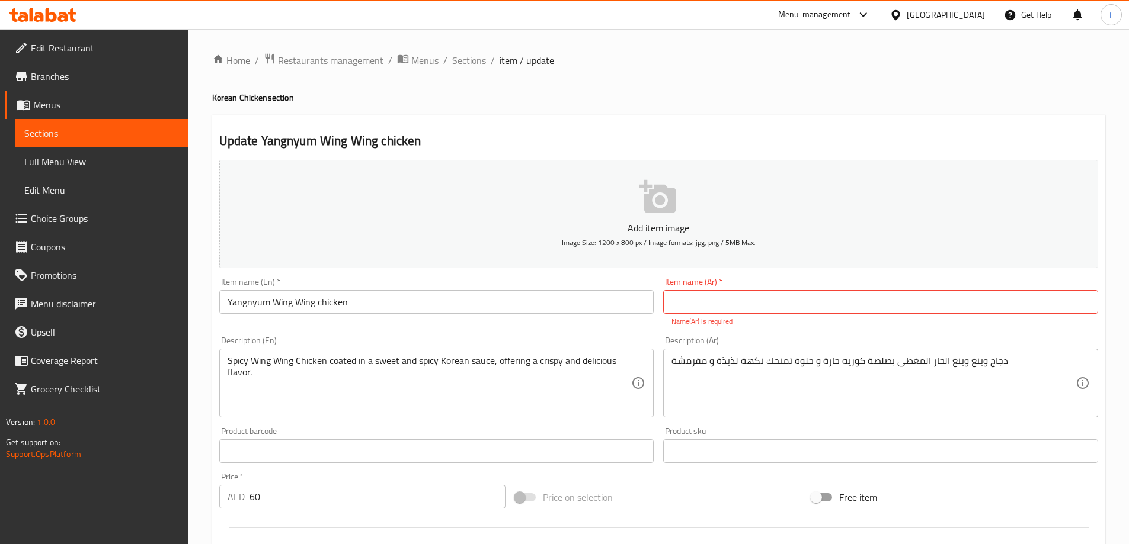
drag, startPoint x: 891, startPoint y: 305, endPoint x: 1110, endPoint y: 322, distance: 219.9
click at [891, 305] on input "text" at bounding box center [880, 302] width 435 height 24
type input "]"
type input "د"
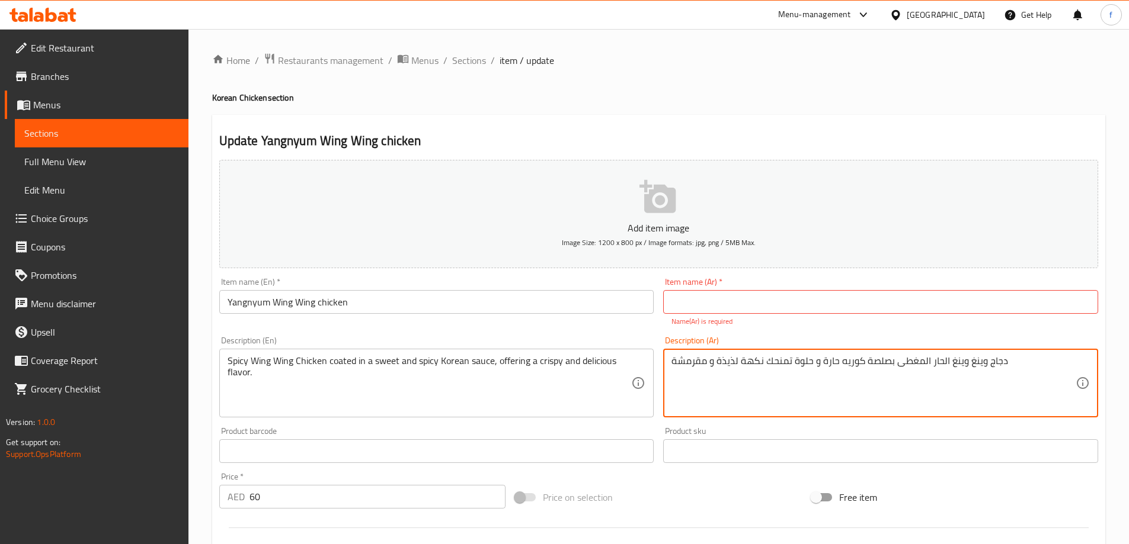
click at [925, 297] on input "text" at bounding box center [880, 302] width 435 height 24
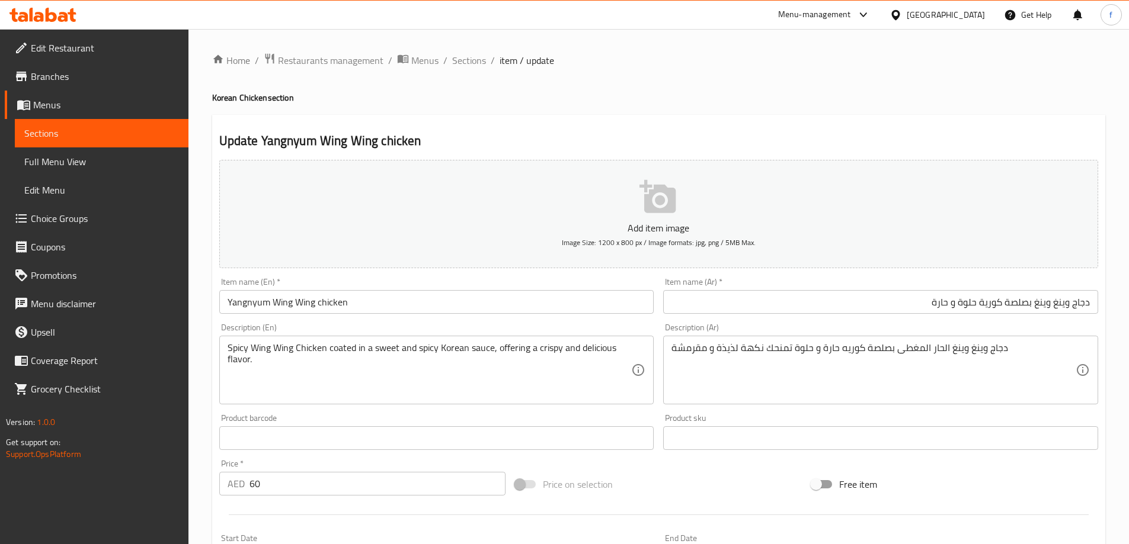
click at [937, 305] on input "دجاج وينغ وينغ بصلصة كورية حلوة و حارة" at bounding box center [880, 302] width 435 height 24
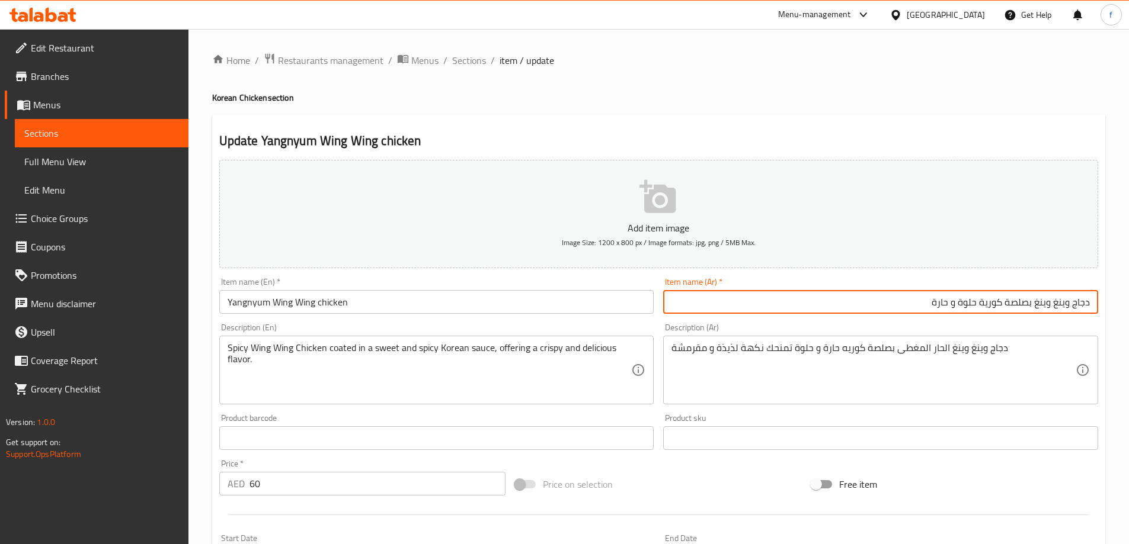
click at [933, 305] on input "دجاج وينغ وينغ بصلصة كورية حلوة و حارة" at bounding box center [880, 302] width 435 height 24
click at [745, 476] on div "Price on selection" at bounding box center [658, 485] width 296 height 32
type input "د"
type input "]"
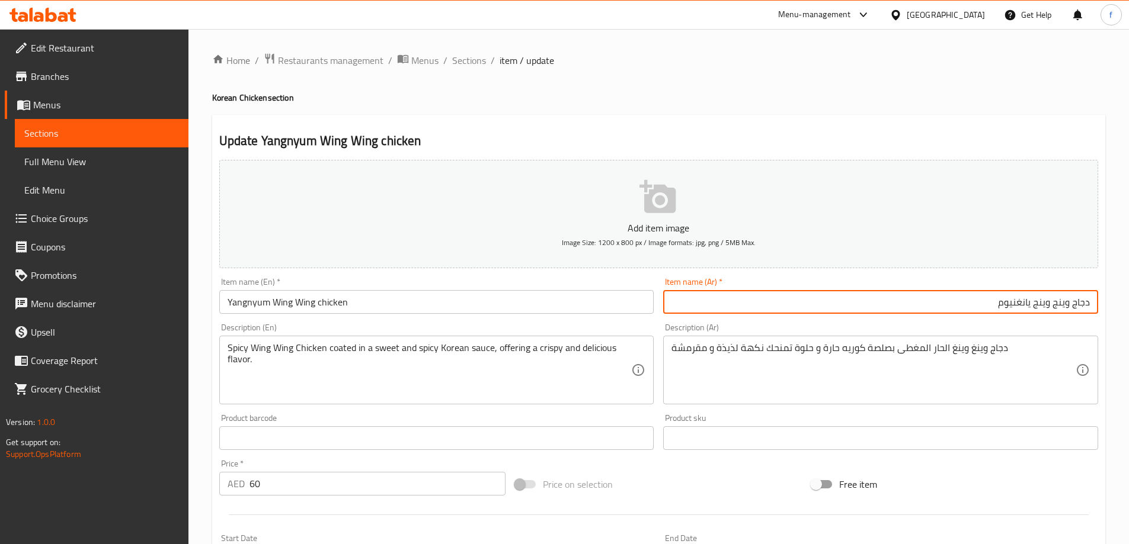
click at [711, 297] on input "دجاج وينج وينج يانغنيوم" at bounding box center [880, 302] width 435 height 24
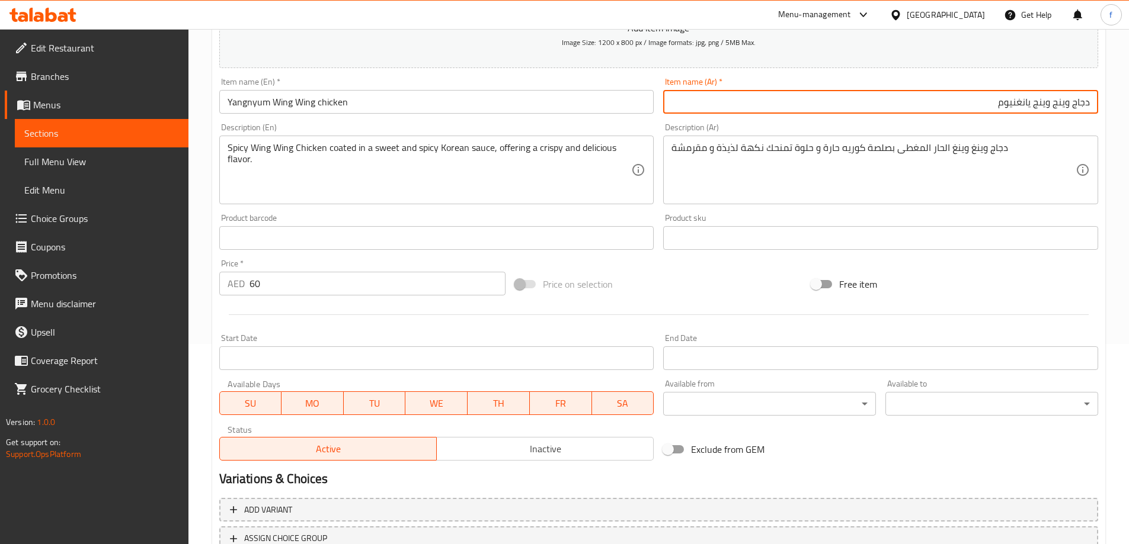
scroll to position [293, 0]
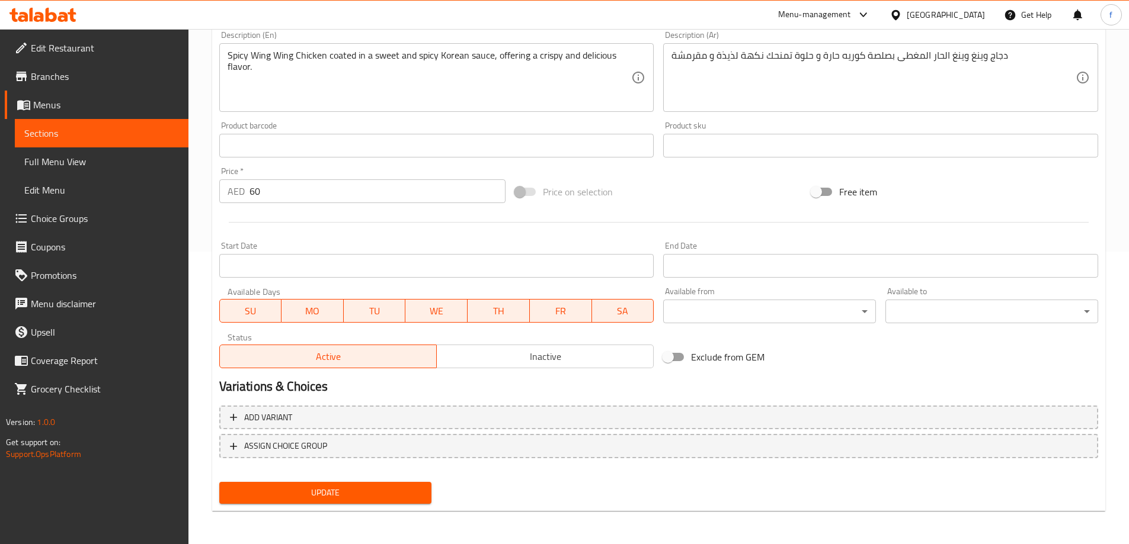
type input "دجاج وينج وينج يانغنيوم"
click at [406, 496] on span "Update" at bounding box center [326, 493] width 194 height 15
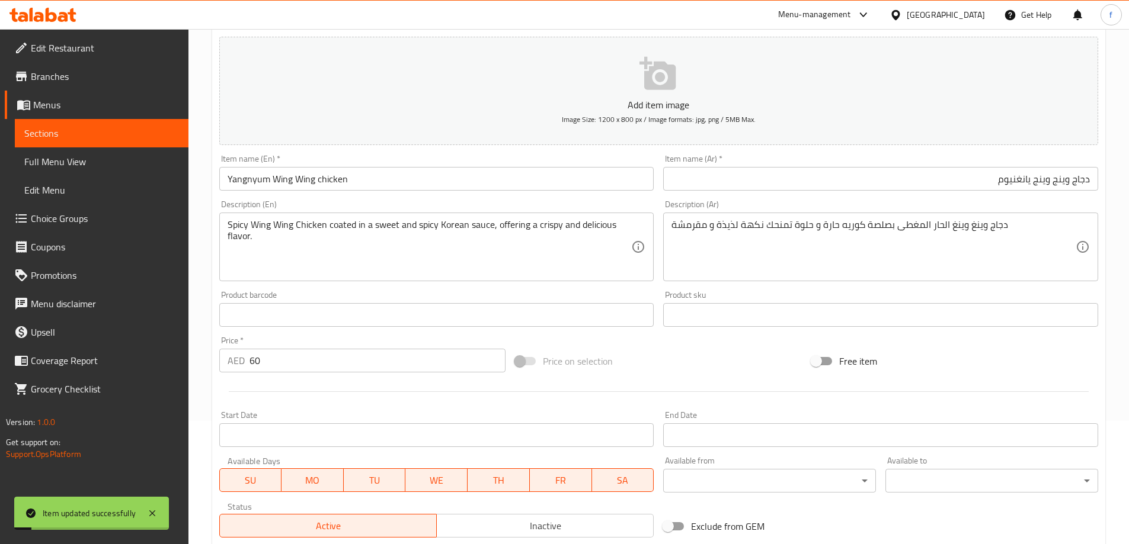
scroll to position [0, 0]
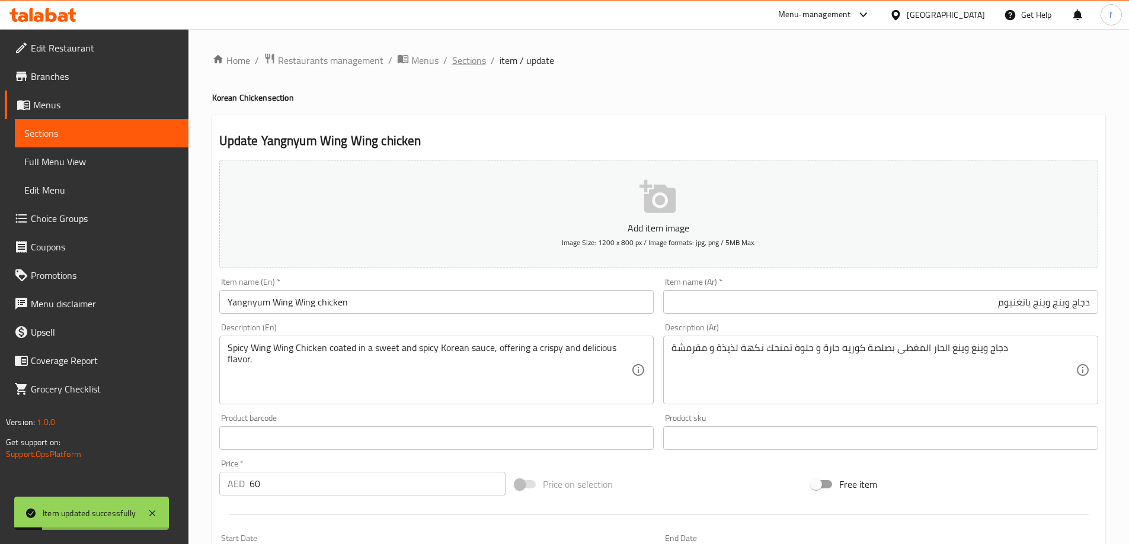
click at [472, 58] on span "Sections" at bounding box center [469, 60] width 34 height 14
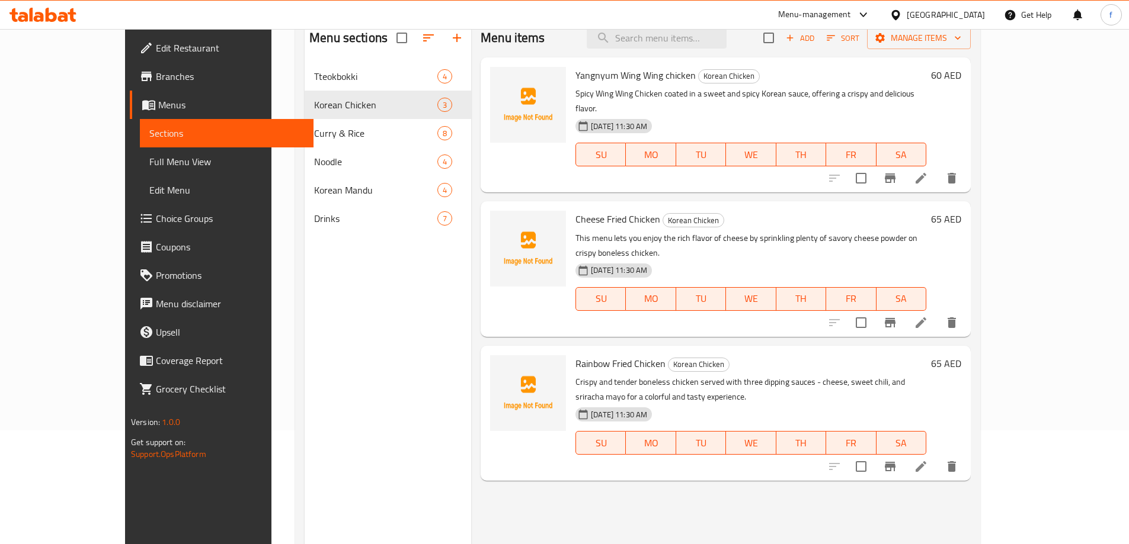
scroll to position [118, 0]
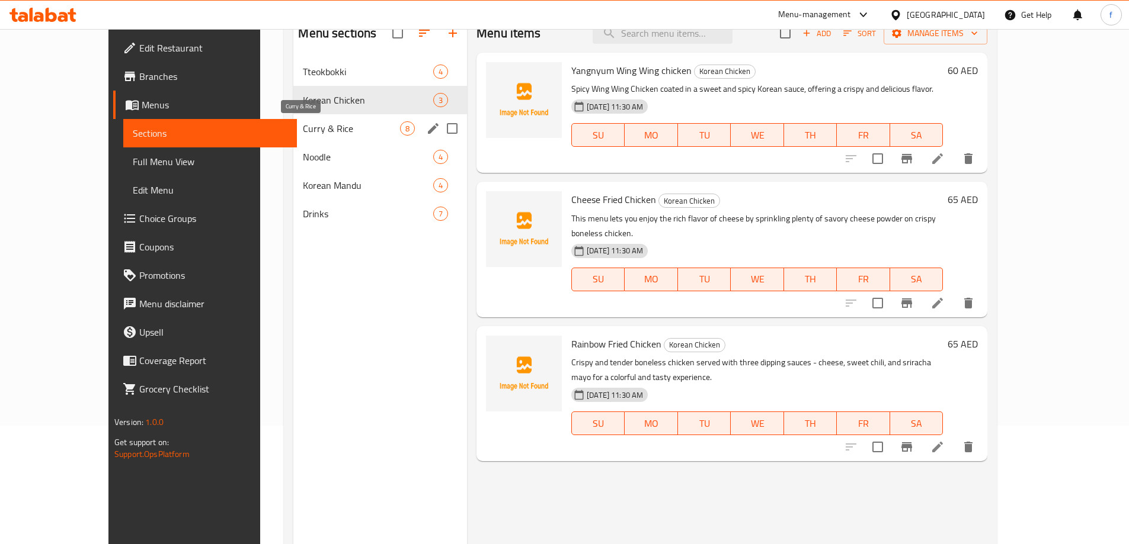
click at [303, 135] on span "Curry & Rice" at bounding box center [351, 128] width 97 height 14
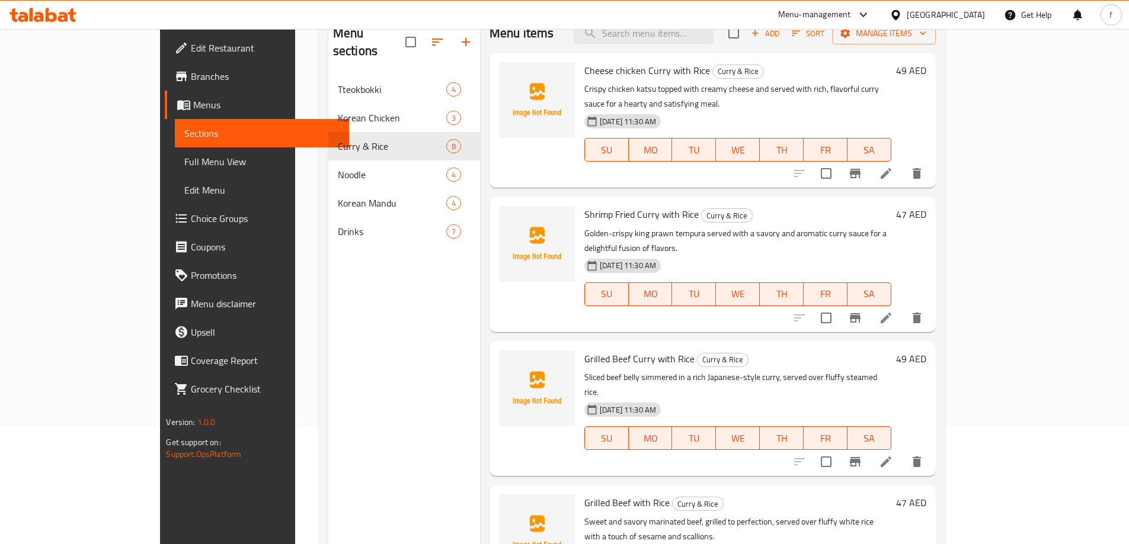
click at [891, 313] on icon at bounding box center [885, 318] width 11 height 11
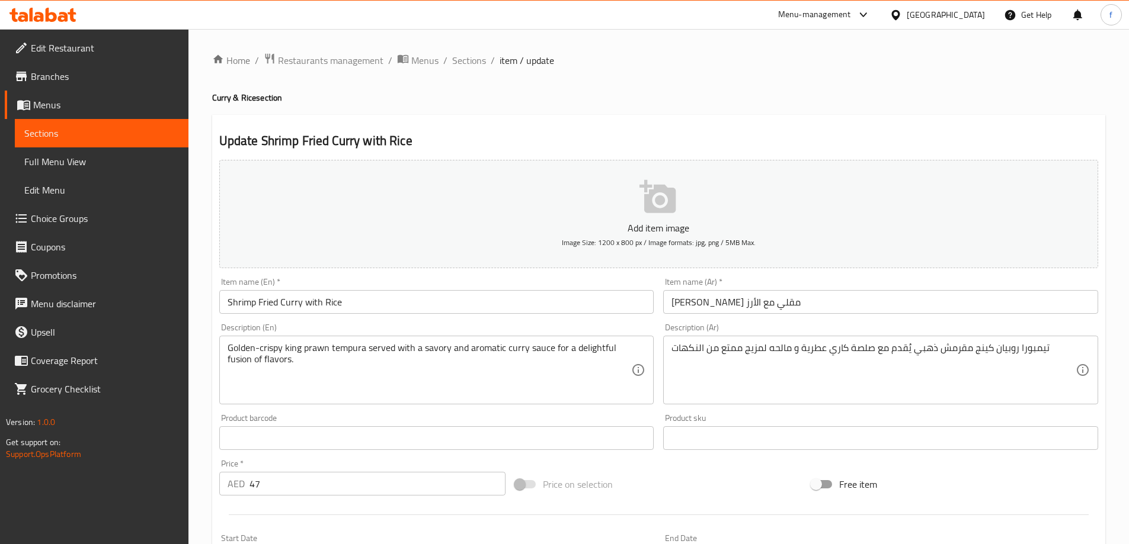
click at [736, 307] on input "كاري روبيان مقلي مع الأرز" at bounding box center [880, 302] width 435 height 24
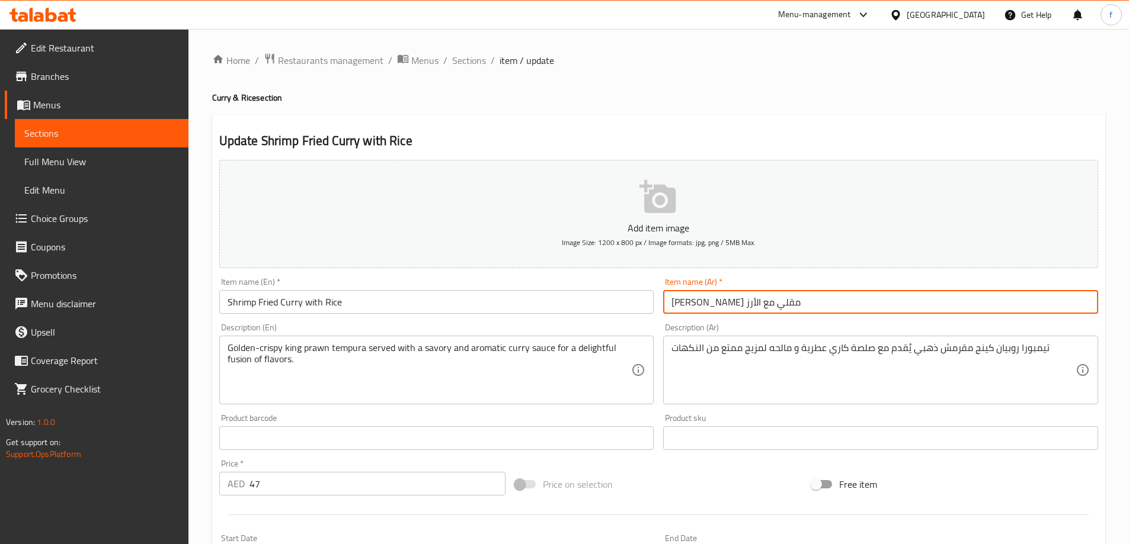
click at [736, 307] on input "كاري روبيان مقلي مع الأرز" at bounding box center [880, 302] width 435 height 24
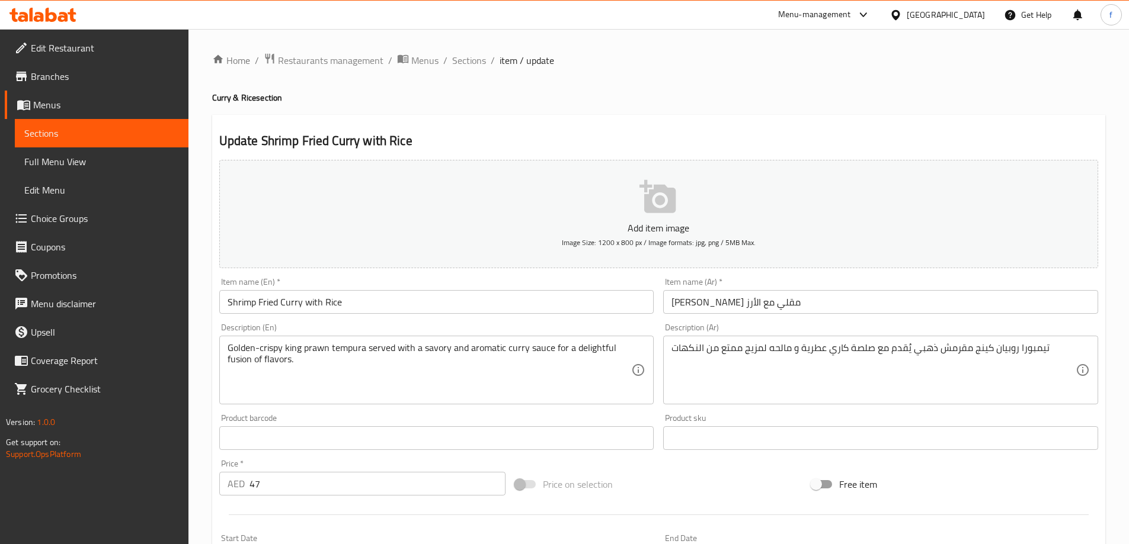
click at [745, 297] on input "كاري روبيان مقلي مع الأرز" at bounding box center [880, 302] width 435 height 24
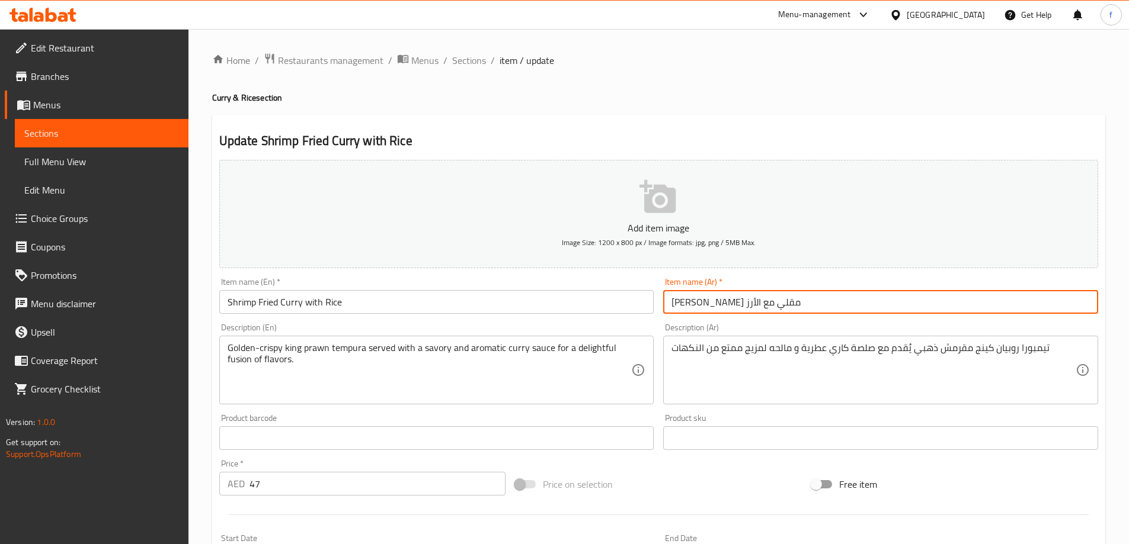
click at [745, 297] on input "كاري روبيان مقلي مع الأرز" at bounding box center [880, 302] width 435 height 24
type input "ر"
type input "روبيان مقلي بالكاري مع الارز"
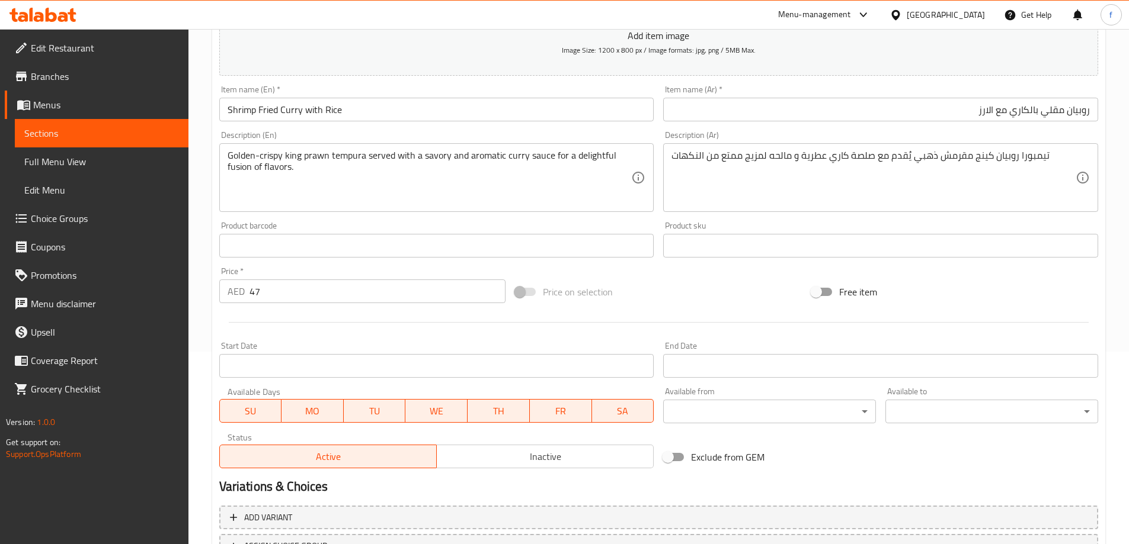
scroll to position [293, 0]
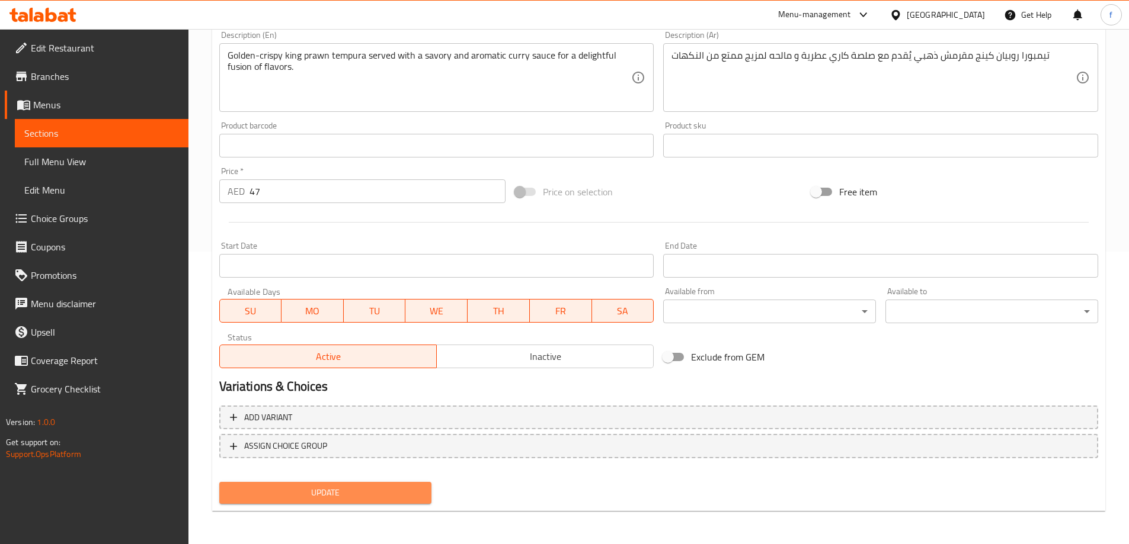
click at [394, 488] on span "Update" at bounding box center [326, 493] width 194 height 15
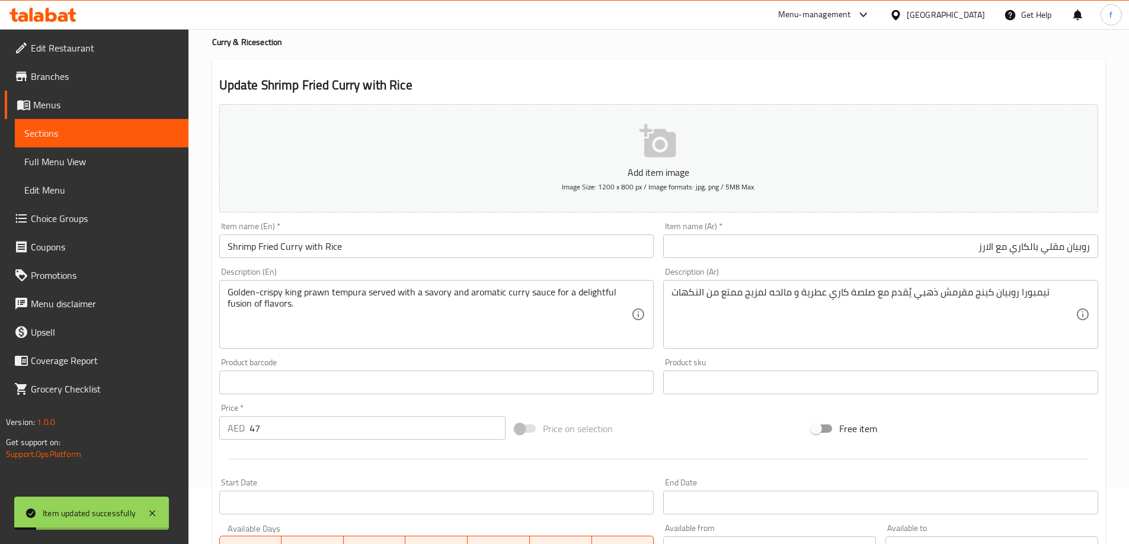
scroll to position [0, 0]
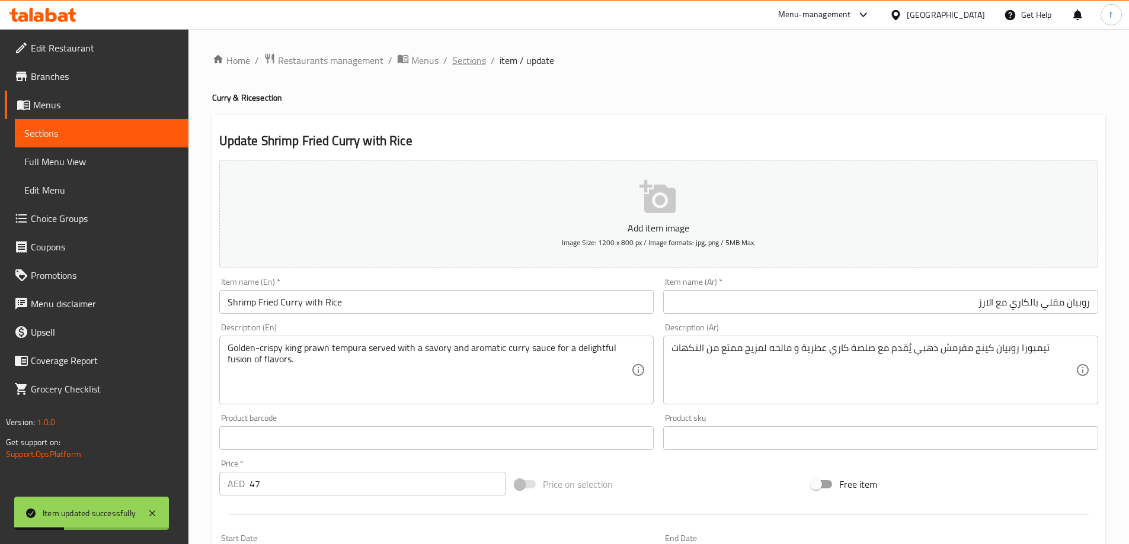
click at [473, 64] on span "Sections" at bounding box center [469, 60] width 34 height 14
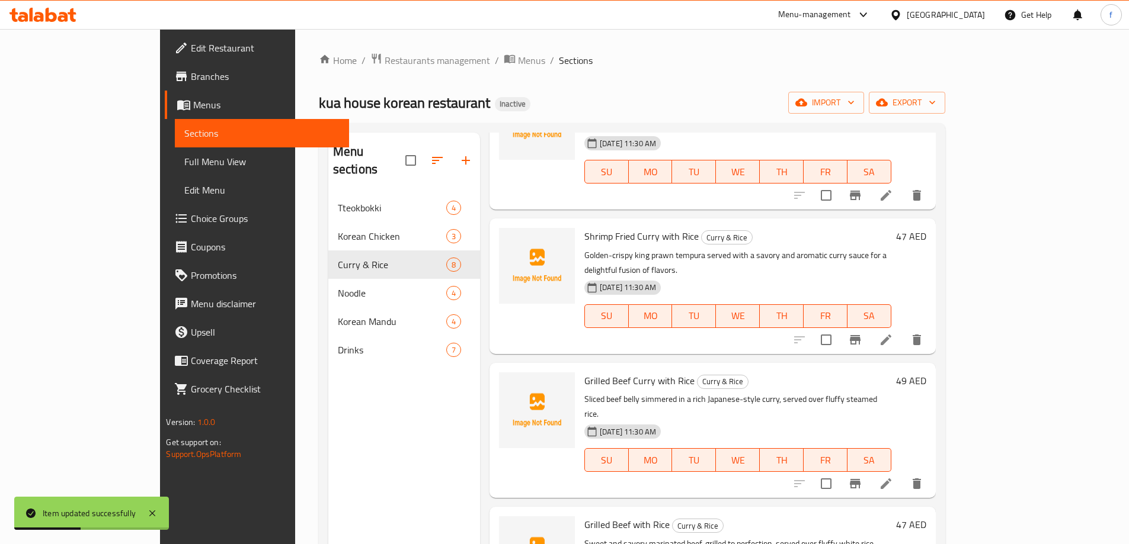
scroll to position [118, 0]
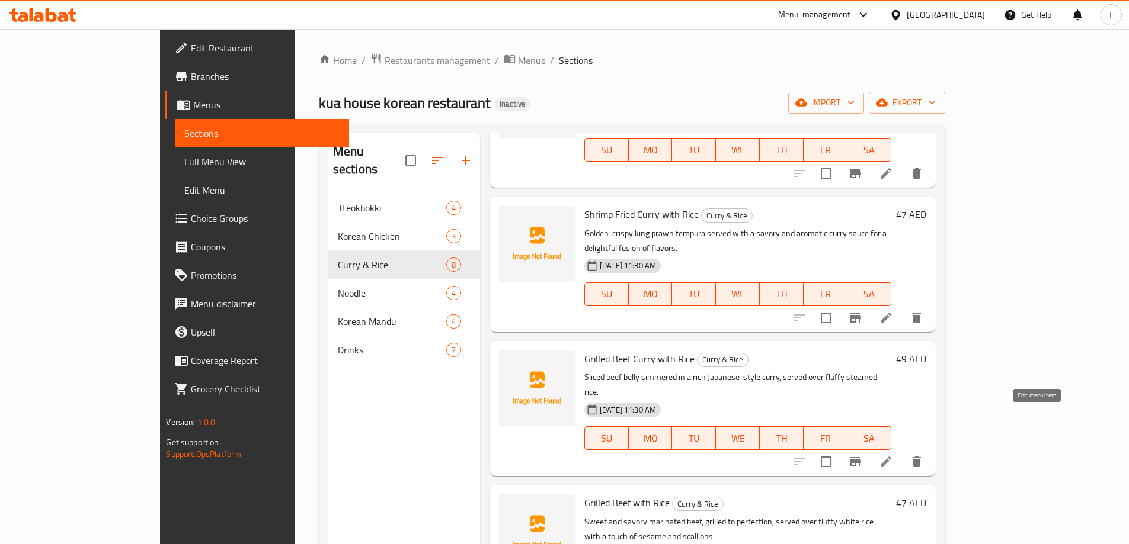
click at [893, 455] on icon at bounding box center [886, 462] width 14 height 14
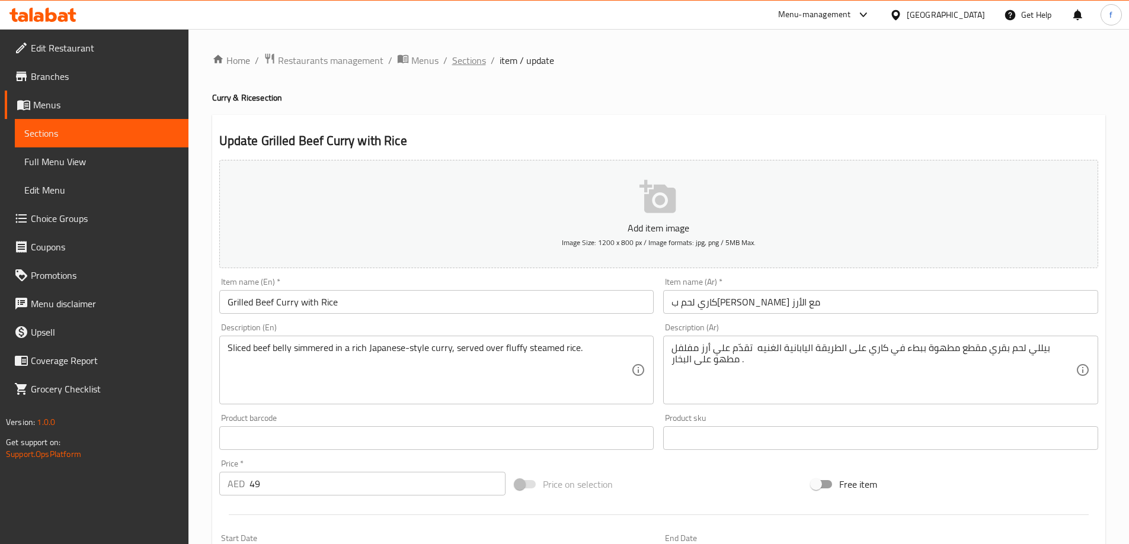
click at [456, 68] on span "Sections" at bounding box center [469, 60] width 34 height 14
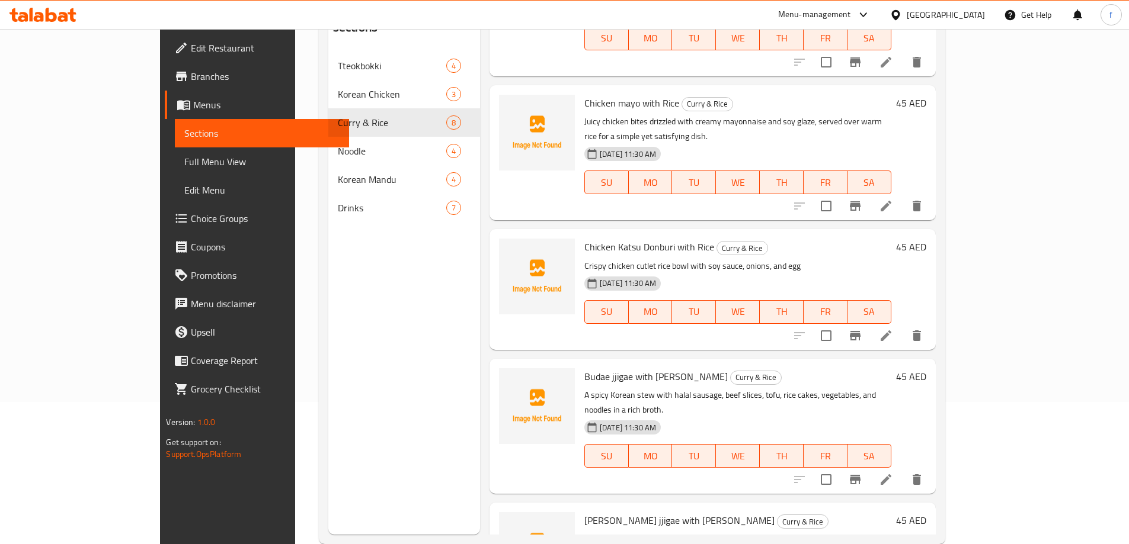
scroll to position [166, 0]
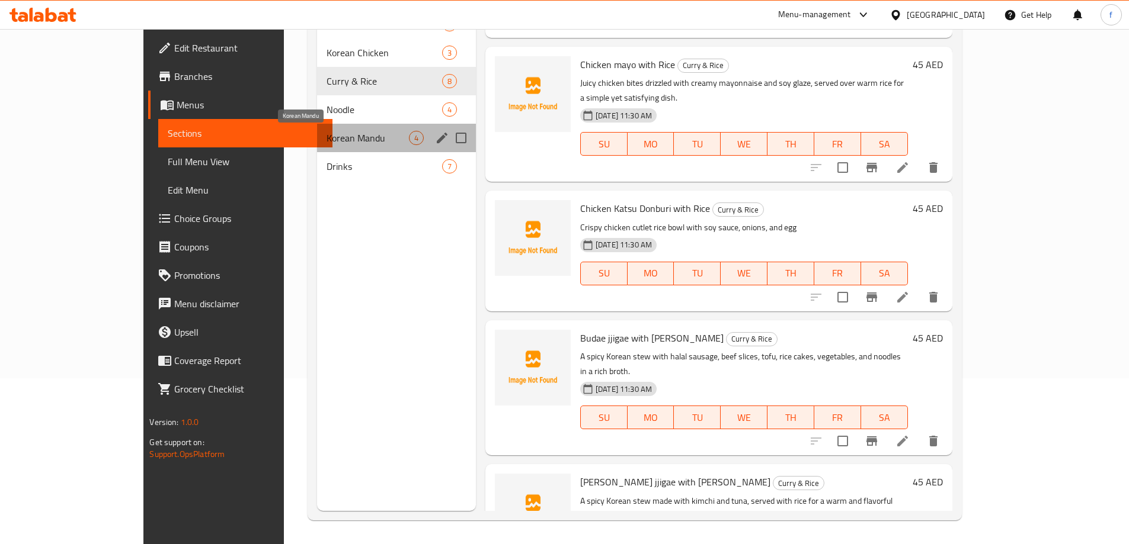
click at [326, 134] on span "Korean Mandu" at bounding box center [367, 138] width 82 height 14
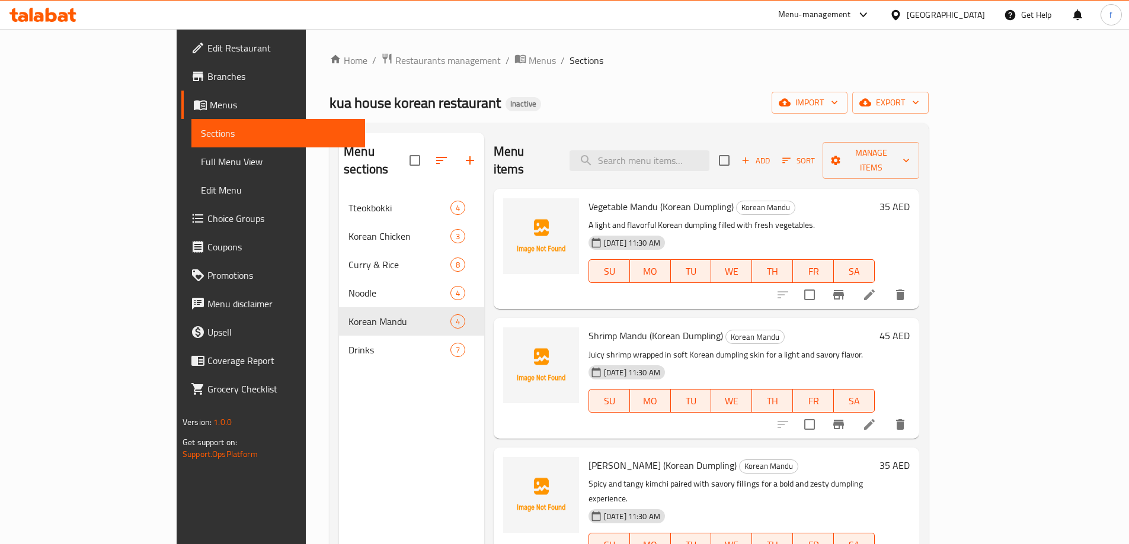
scroll to position [3, 0]
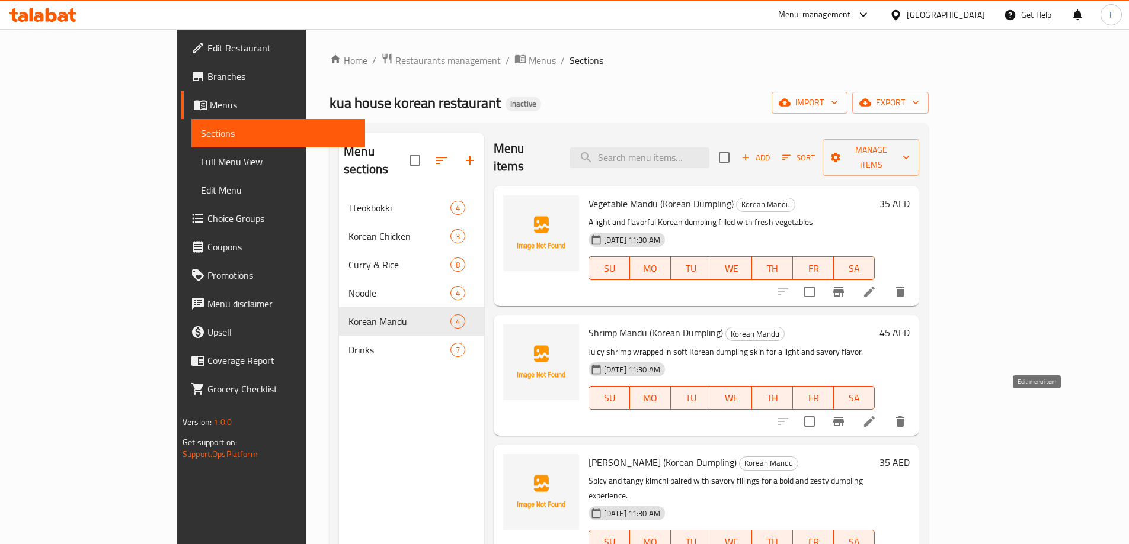
click at [876, 415] on icon at bounding box center [869, 422] width 14 height 14
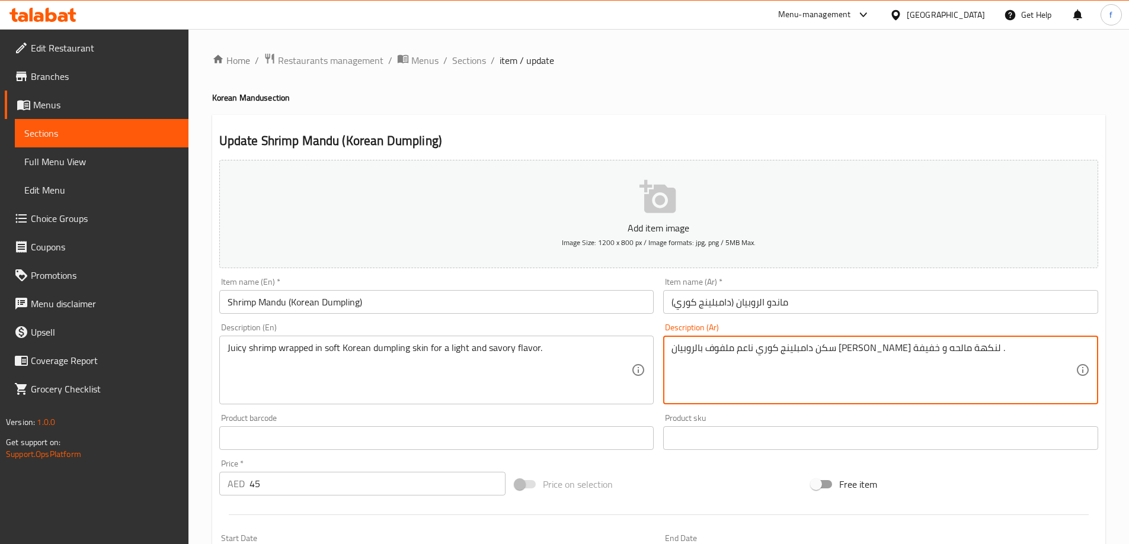
click at [944, 348] on textarea "سكن دامبلينج كوري ناعم ملفوف بالروبيان الجوسي لنكهة مالحه و خفيفة ." at bounding box center [873, 370] width 404 height 56
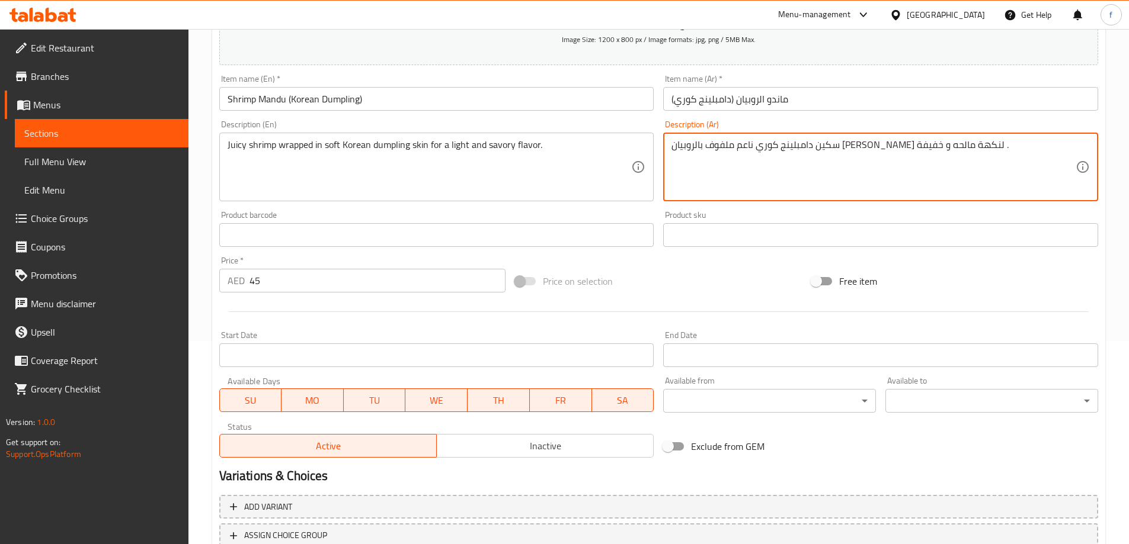
scroll to position [293, 0]
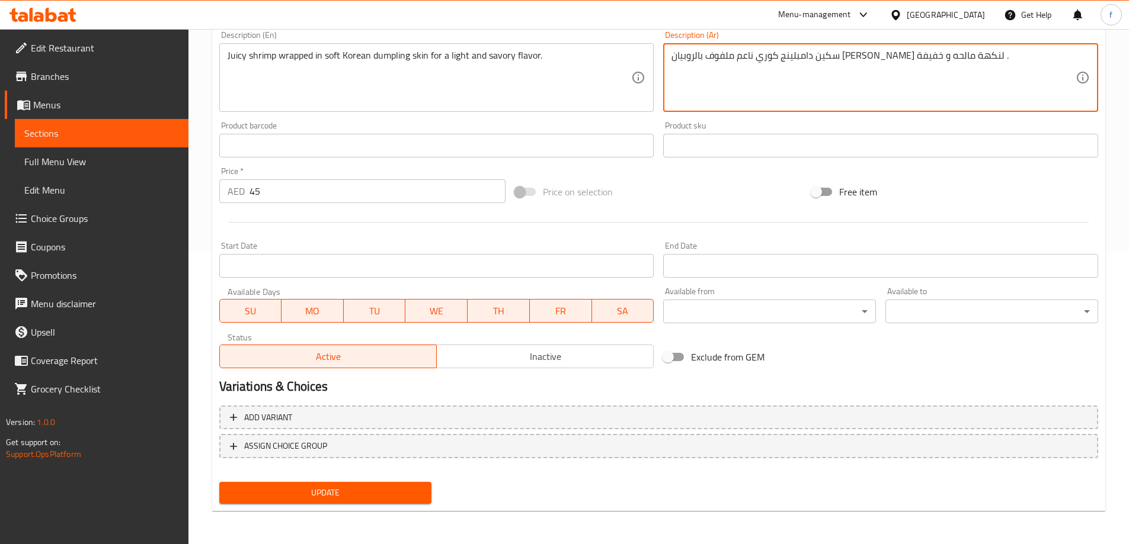
type textarea "سكين دامبلينج كوري ناعم ملفوف بالروبيان الجوسي لنكهة مالحه و خفيفة ."
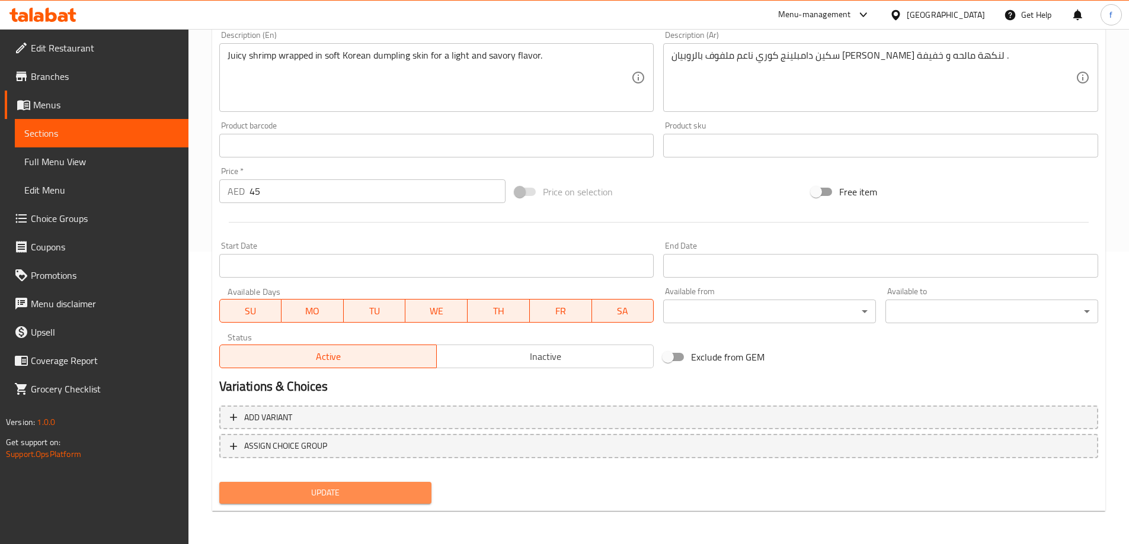
click at [334, 495] on span "Update" at bounding box center [326, 493] width 194 height 15
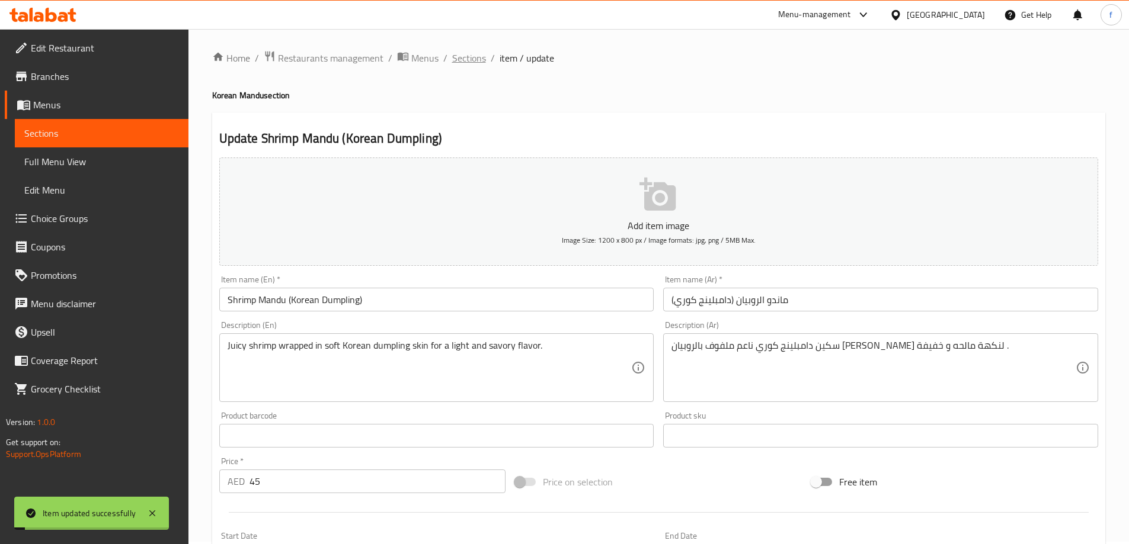
scroll to position [0, 0]
click at [465, 60] on span "Sections" at bounding box center [469, 60] width 34 height 14
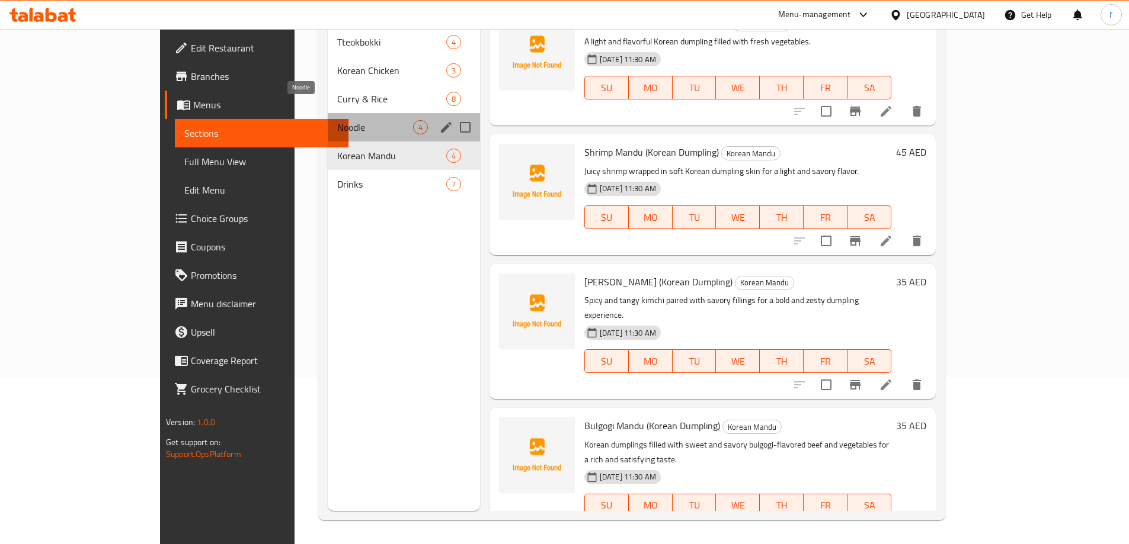
click at [337, 120] on span "Noodle" at bounding box center [374, 127] width 75 height 14
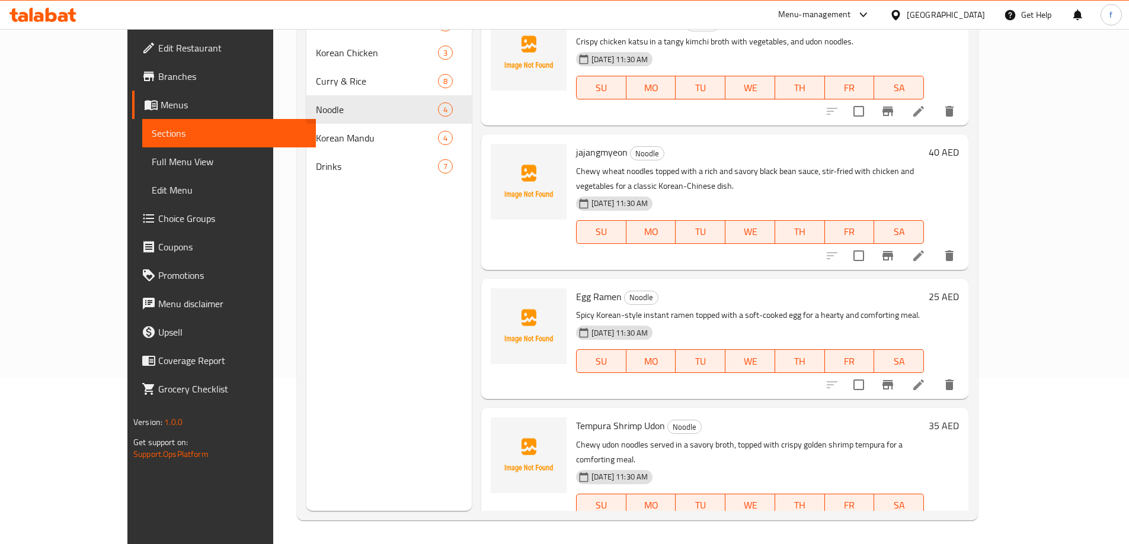
click at [925, 378] on icon at bounding box center [918, 385] width 14 height 14
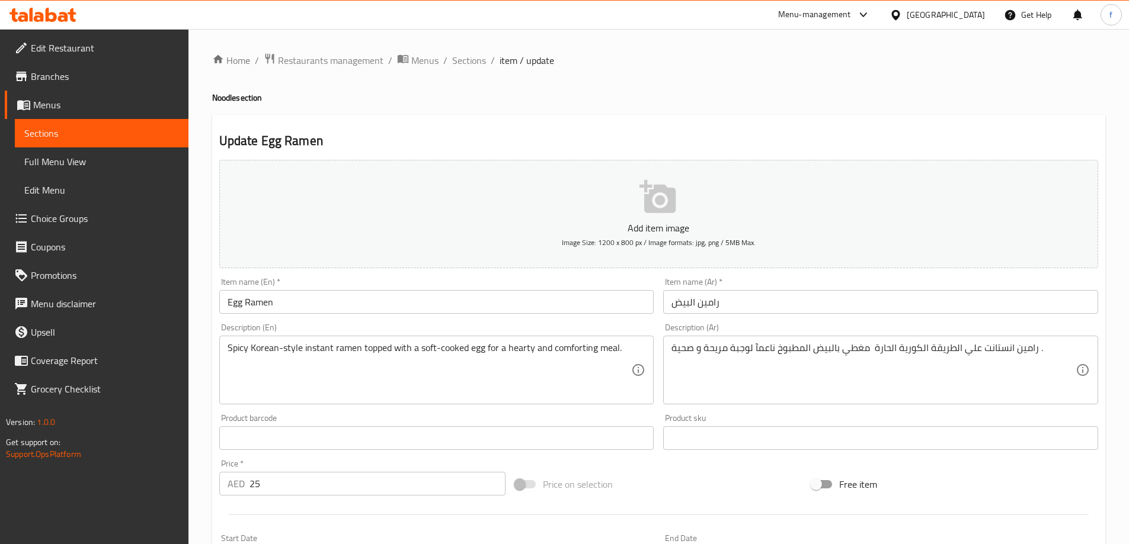
click at [704, 303] on input "رامين البيض" at bounding box center [880, 302] width 435 height 24
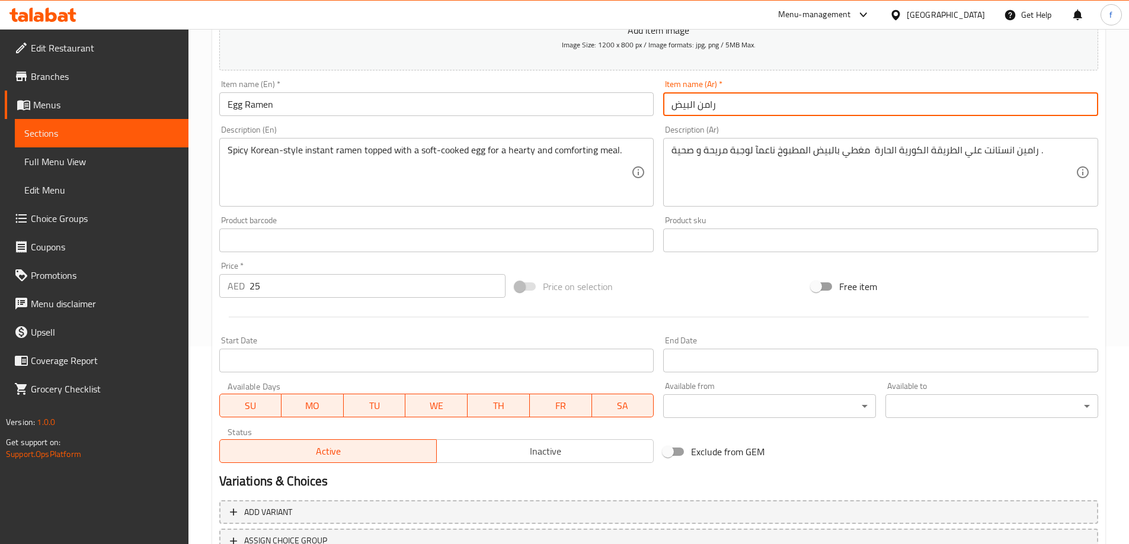
scroll to position [293, 0]
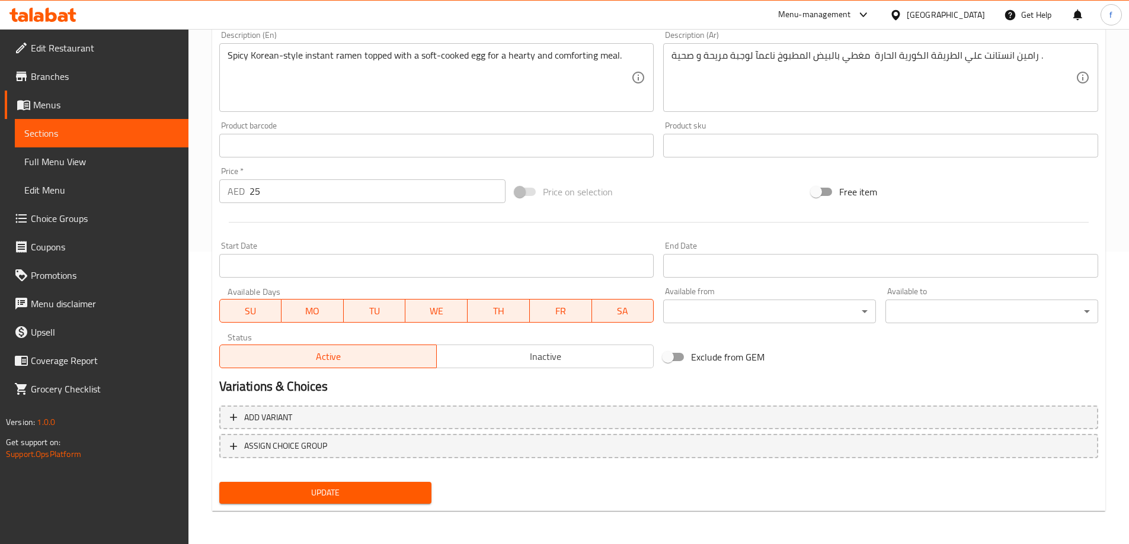
type input "رامن البيض"
drag, startPoint x: 386, startPoint y: 492, endPoint x: 488, endPoint y: 413, distance: 129.2
click at [386, 492] on span "Update" at bounding box center [326, 493] width 194 height 15
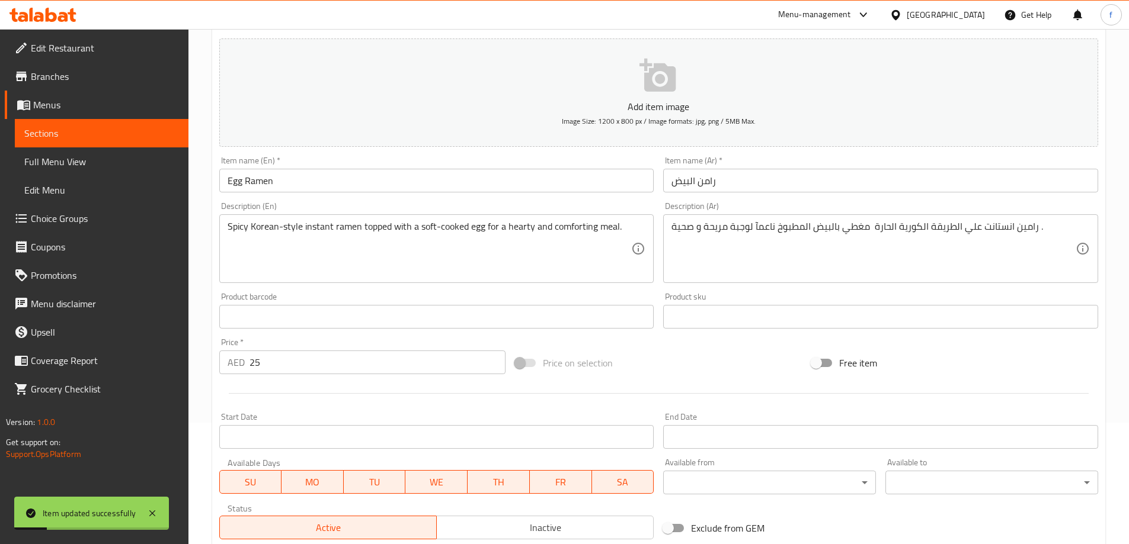
scroll to position [0, 0]
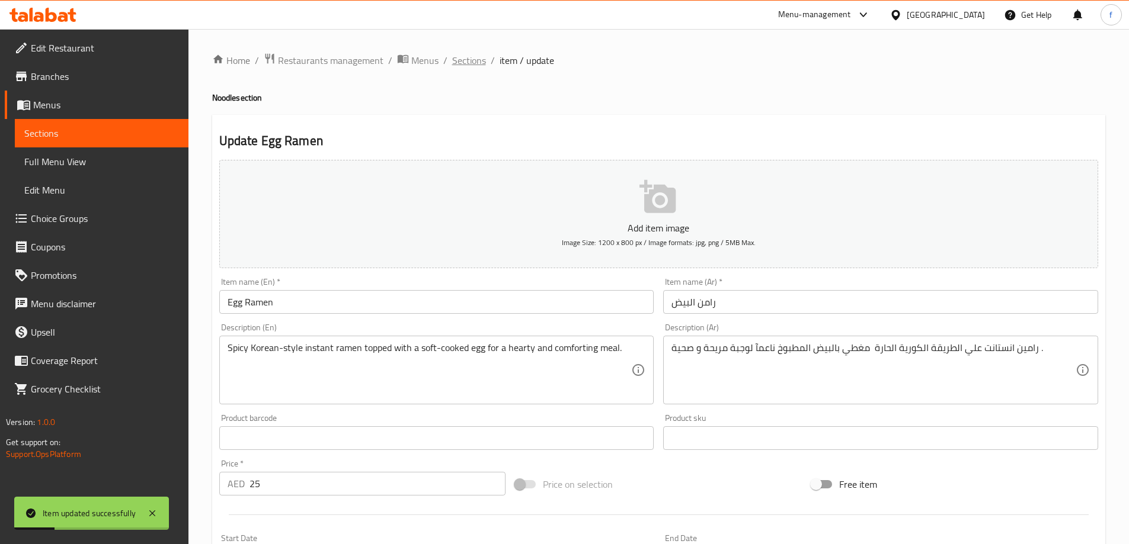
click at [476, 60] on span "Sections" at bounding box center [469, 60] width 34 height 14
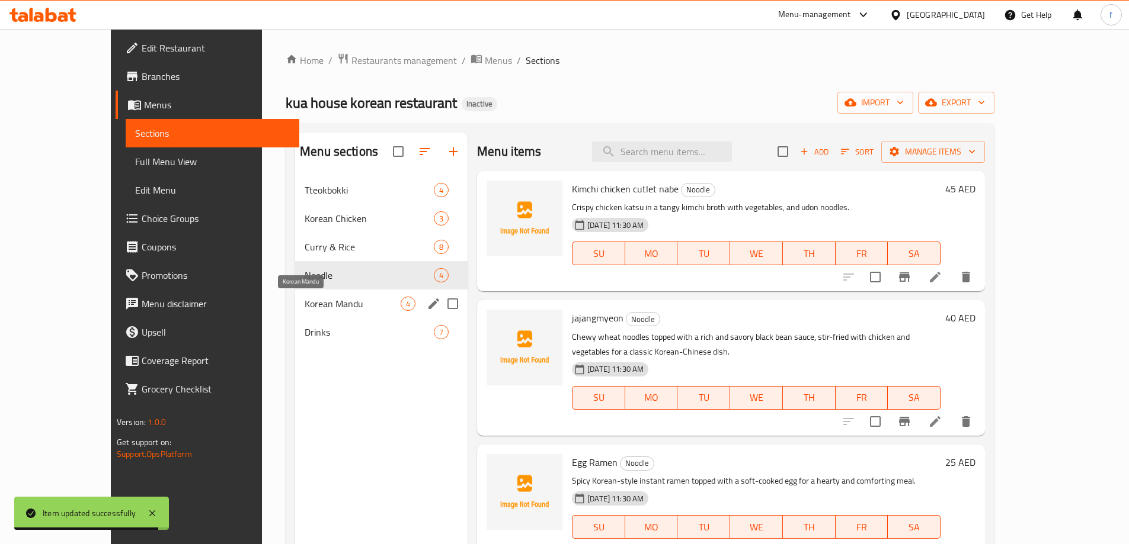
click at [314, 303] on span "Korean Mandu" at bounding box center [353, 304] width 96 height 14
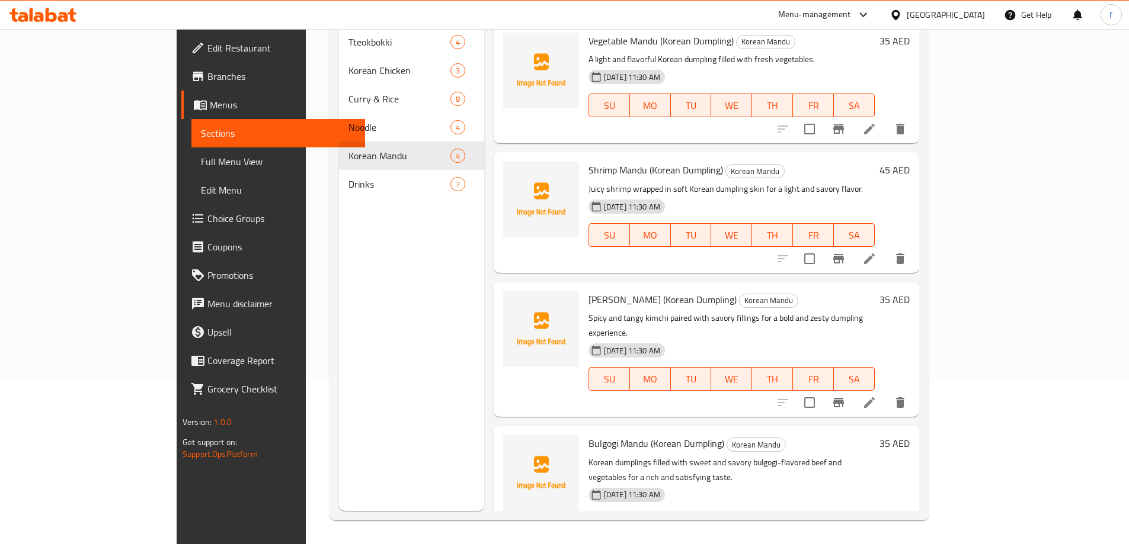
click at [201, 159] on span "Full Menu View" at bounding box center [278, 162] width 155 height 14
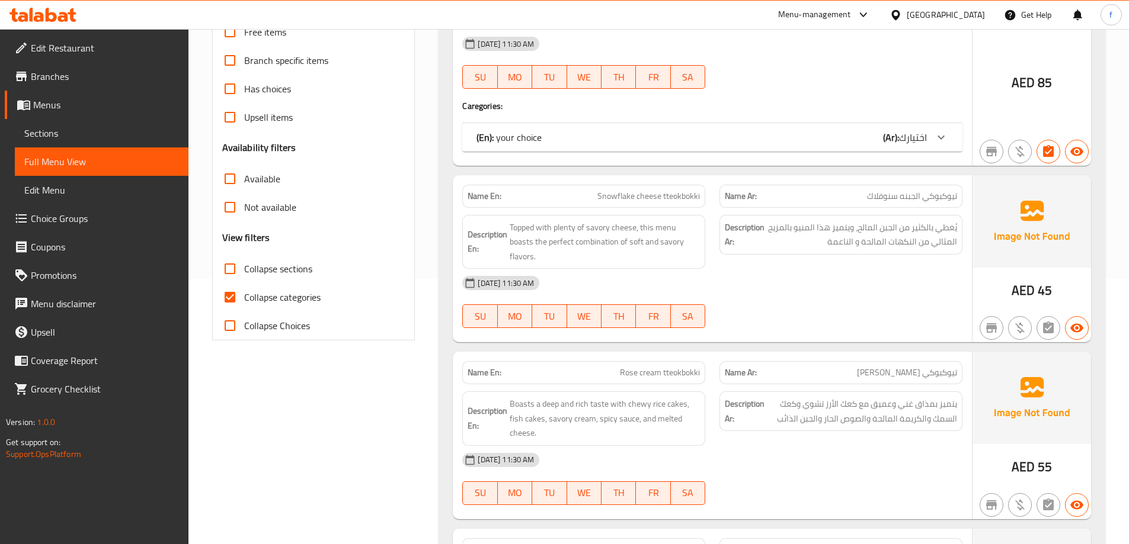
scroll to position [296, 0]
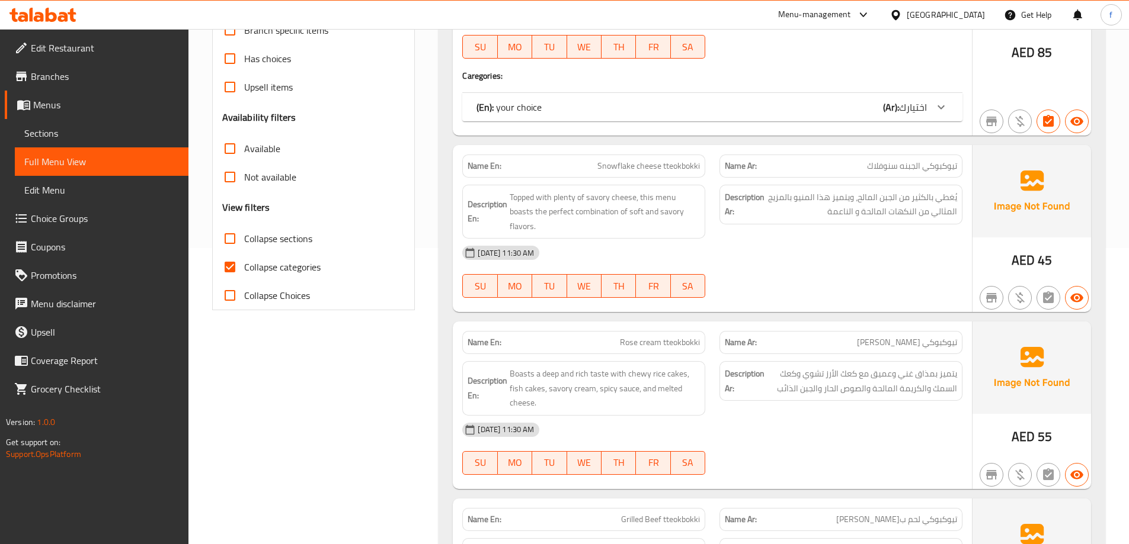
click at [297, 273] on span "Collapse categories" at bounding box center [282, 267] width 76 height 14
click at [244, 273] on input "Collapse categories" at bounding box center [230, 267] width 28 height 28
checkbox input "false"
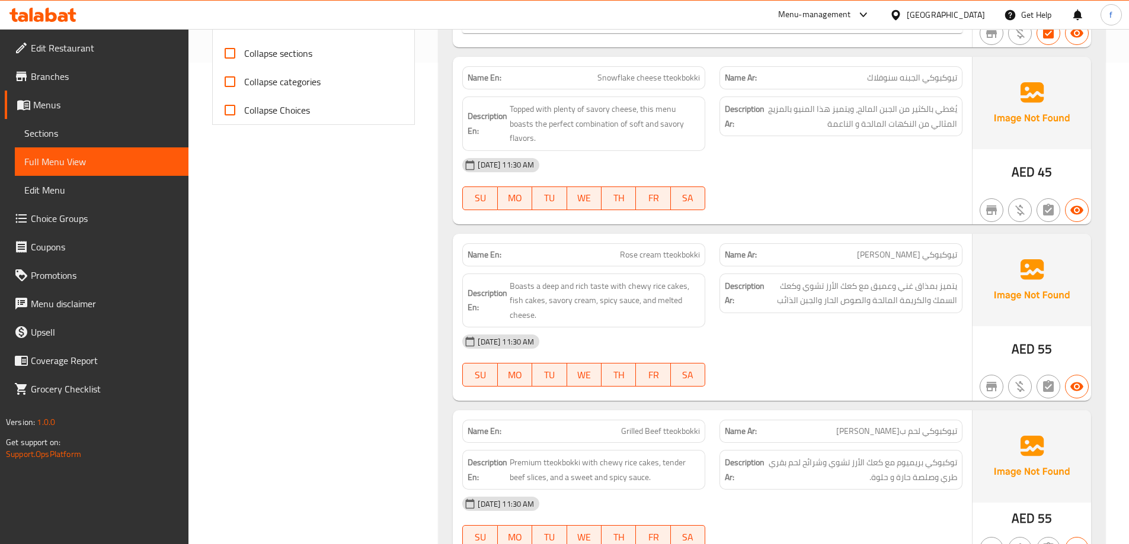
scroll to position [3084, 0]
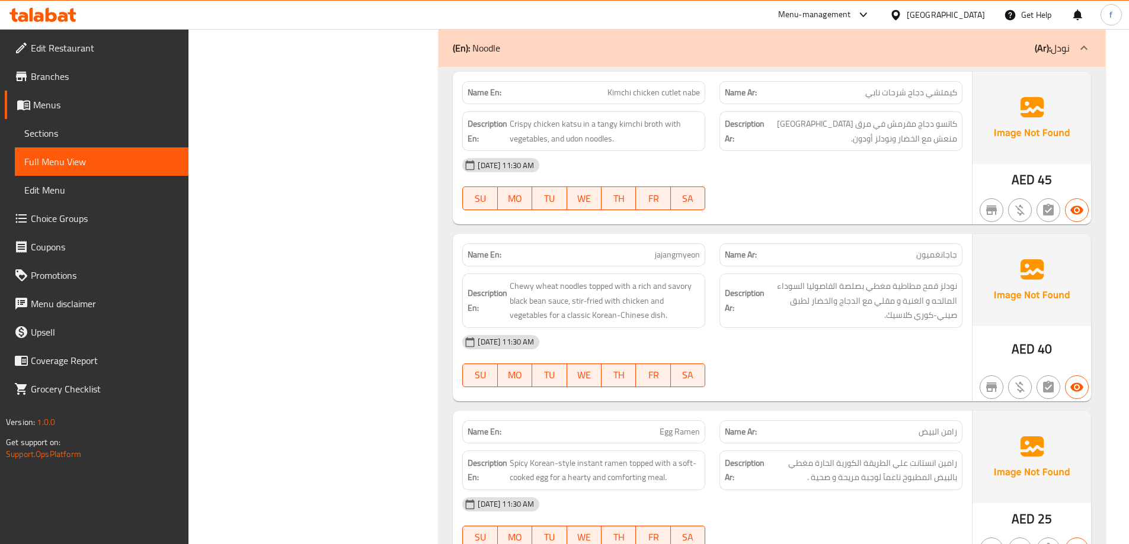
click at [672, 249] on span "jajangmyeon" at bounding box center [677, 255] width 45 height 12
copy span "jajangmyeon"
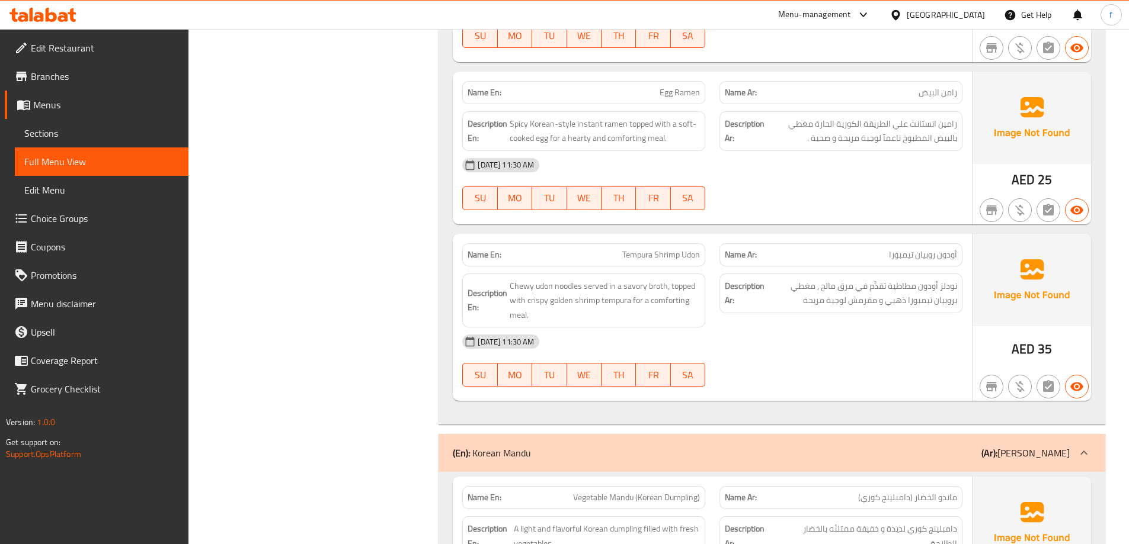
click at [655, 249] on span "Tempura Shrimp Udon" at bounding box center [661, 255] width 78 height 12
copy span "Tempura Shrimp Udon"
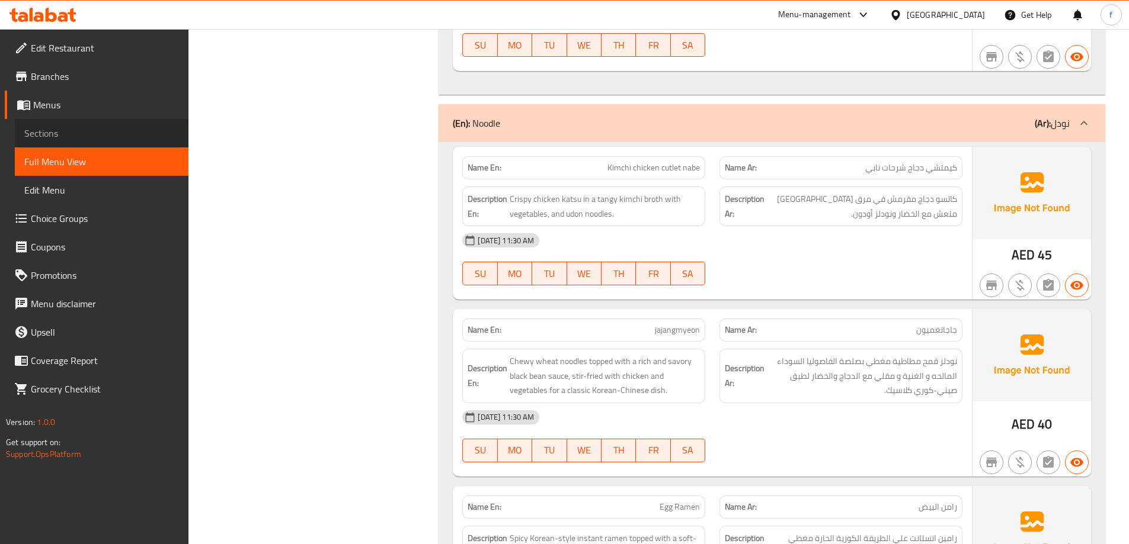
click at [68, 135] on span "Sections" at bounding box center [101, 133] width 155 height 14
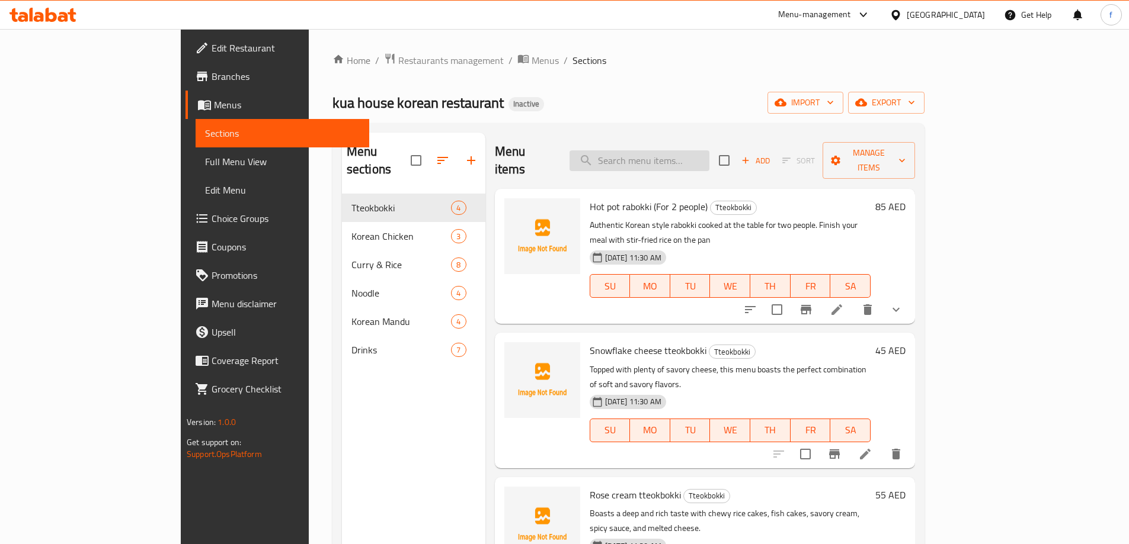
click at [709, 158] on input "search" at bounding box center [639, 160] width 140 height 21
paste input "jajangmyeon"
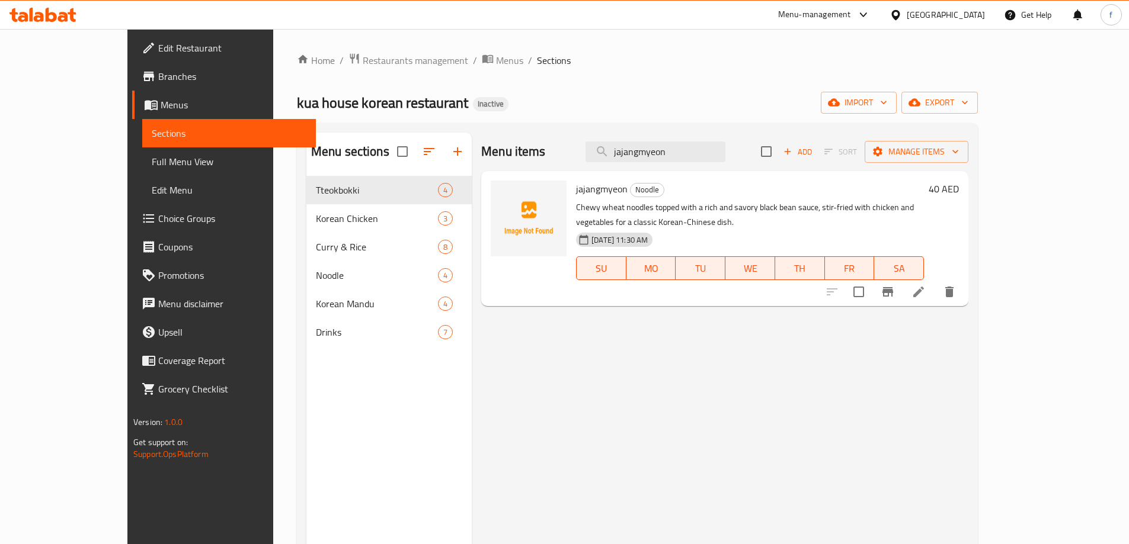
type input "jajangmyeon"
click at [924, 287] on icon at bounding box center [918, 292] width 11 height 11
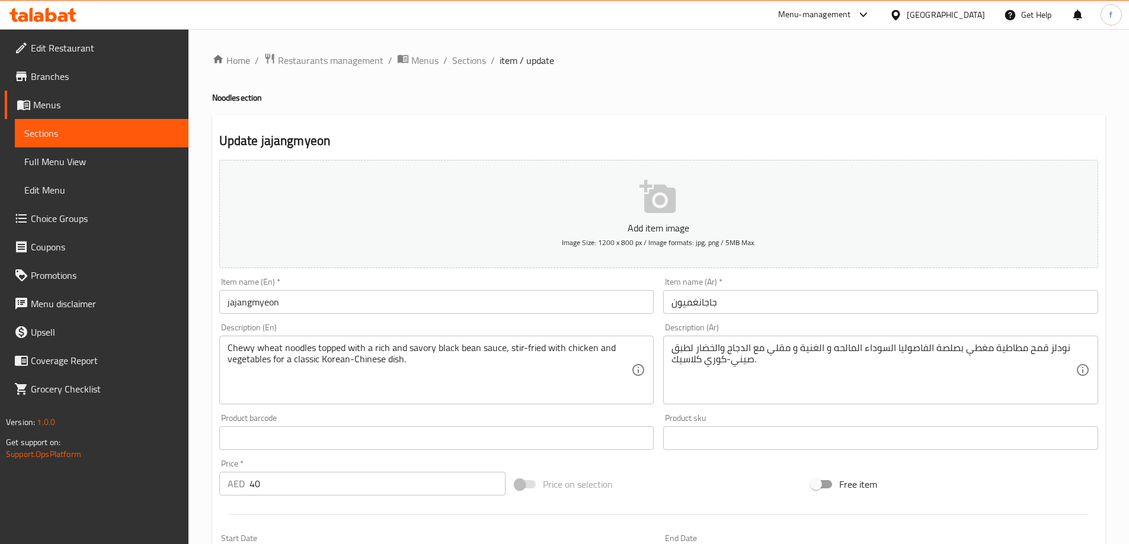
click at [1001, 351] on textarea "نودلز قمح مطاطية مغطي بصلصة الفاصوليا السوداء المالحه و الغنية و مقلي مع الدجاج…" at bounding box center [873, 370] width 404 height 56
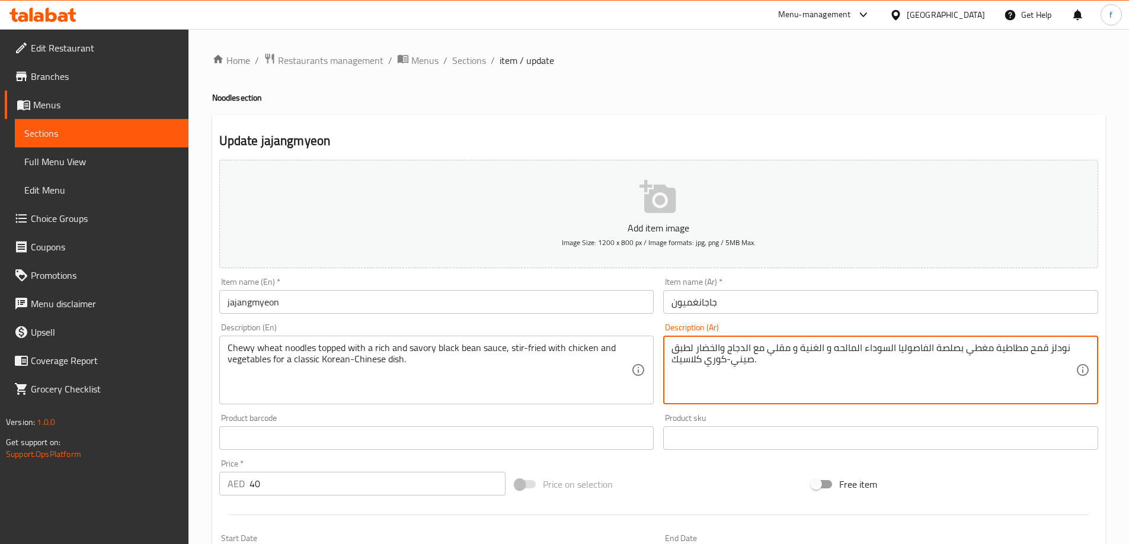
click at [1013, 344] on textarea "نودلز قمح مطاطية مغطي بصلصة الفاصوليا السوداء المالحه و الغنية و مقلي مع الدجاج…" at bounding box center [873, 370] width 404 height 56
paste textarea "تشوي"
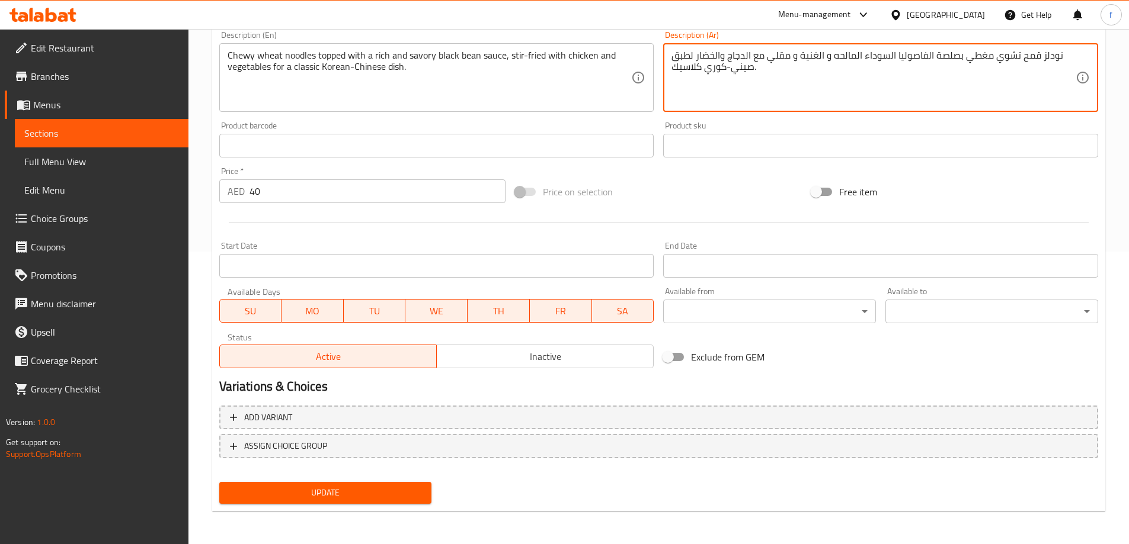
type textarea "نودلز قمح تشوي مغطي بصلصة الفاصوليا السوداء المالحه و الغنية و مقلي مع الدجاج و…"
click at [390, 494] on span "Update" at bounding box center [326, 493] width 194 height 15
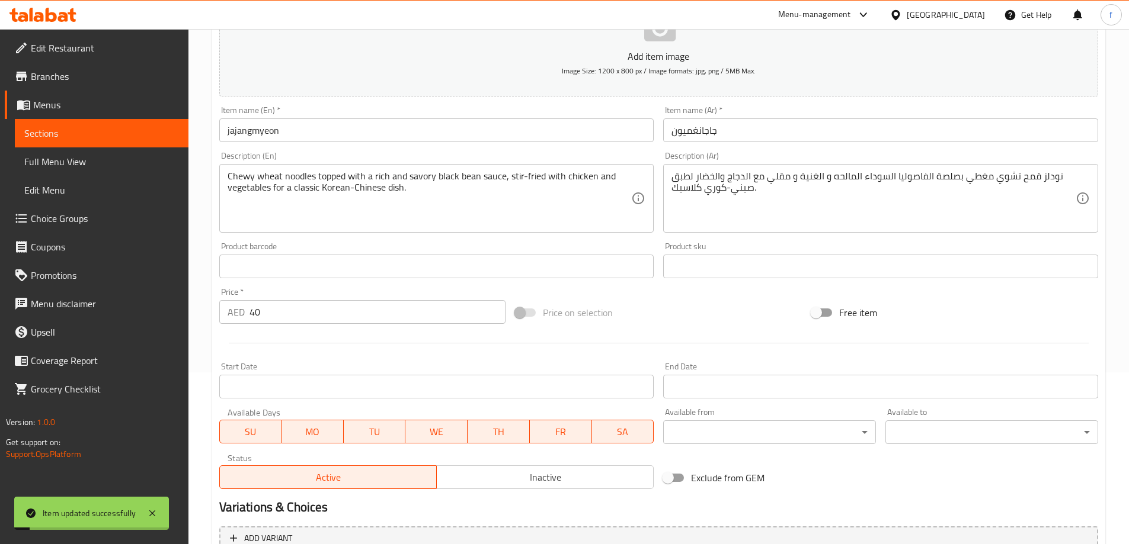
scroll to position [0, 0]
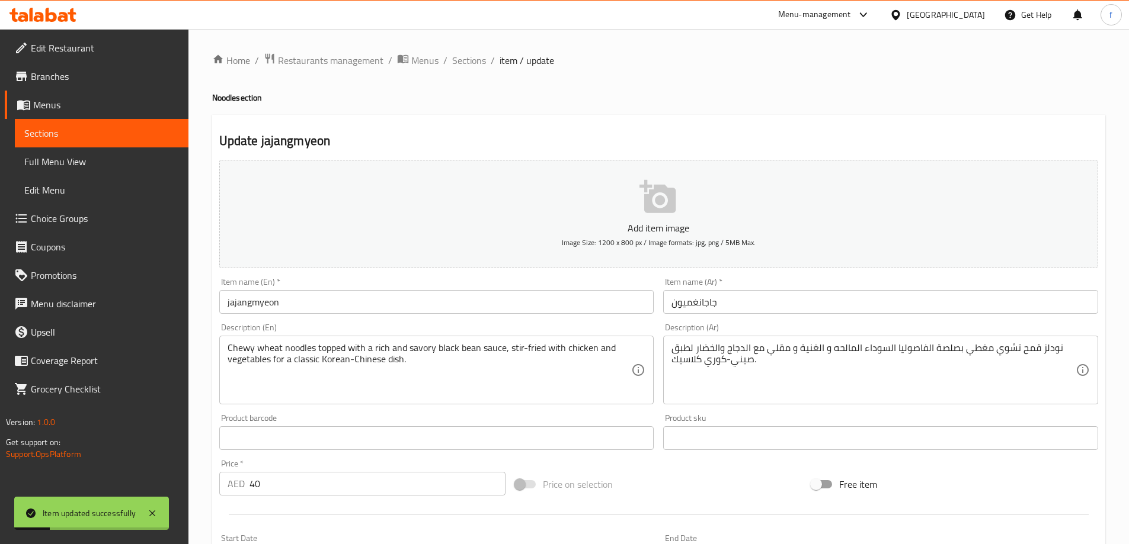
drag, startPoint x: 462, startPoint y: 65, endPoint x: 535, endPoint y: 114, distance: 88.2
click at [462, 65] on span "Sections" at bounding box center [469, 60] width 34 height 14
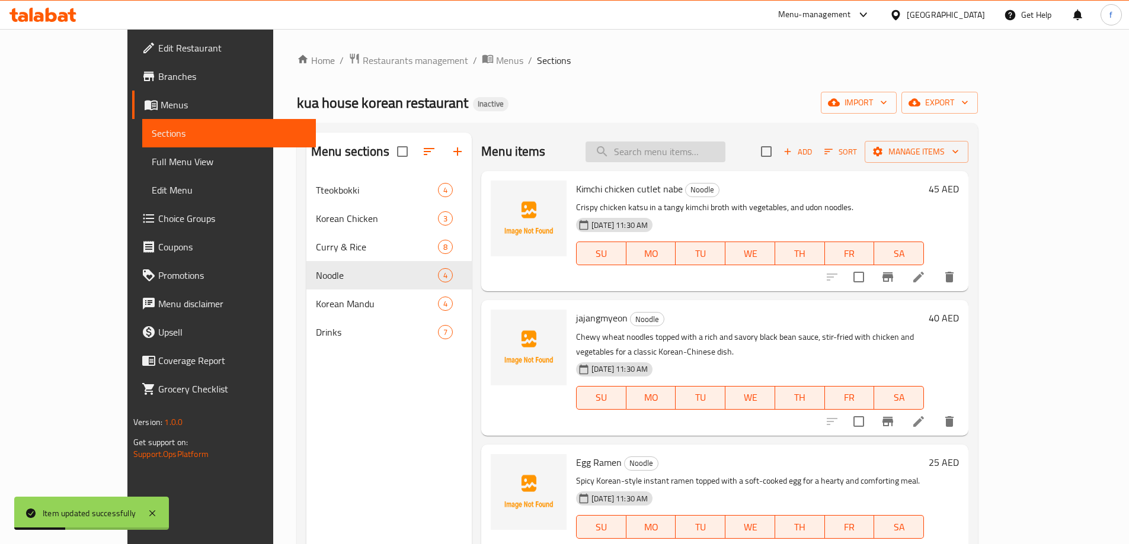
click at [671, 149] on input "search" at bounding box center [655, 152] width 140 height 21
paste input "Tempura Shrimp Udon"
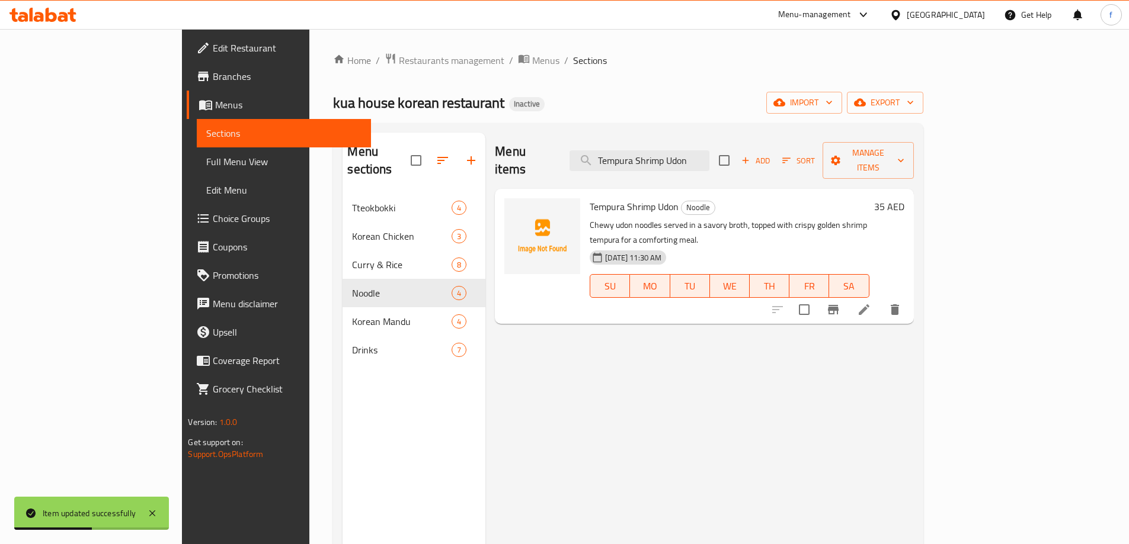
type input "Tempura Shrimp Udon"
click at [880, 299] on li at bounding box center [863, 309] width 33 height 21
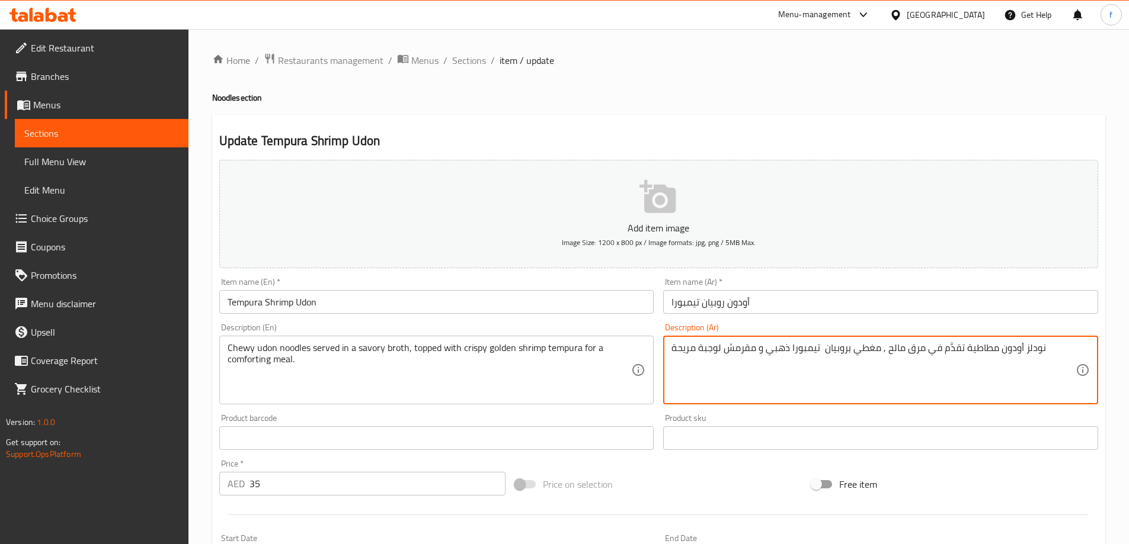
click at [982, 344] on textarea "نودلز أودون مطاطية تقدَّم في مرق مالح , مغطي بروبيان تيمبورا ذهبي و مقرمش لوجبة…" at bounding box center [873, 370] width 404 height 56
paste textarea "تشوي"
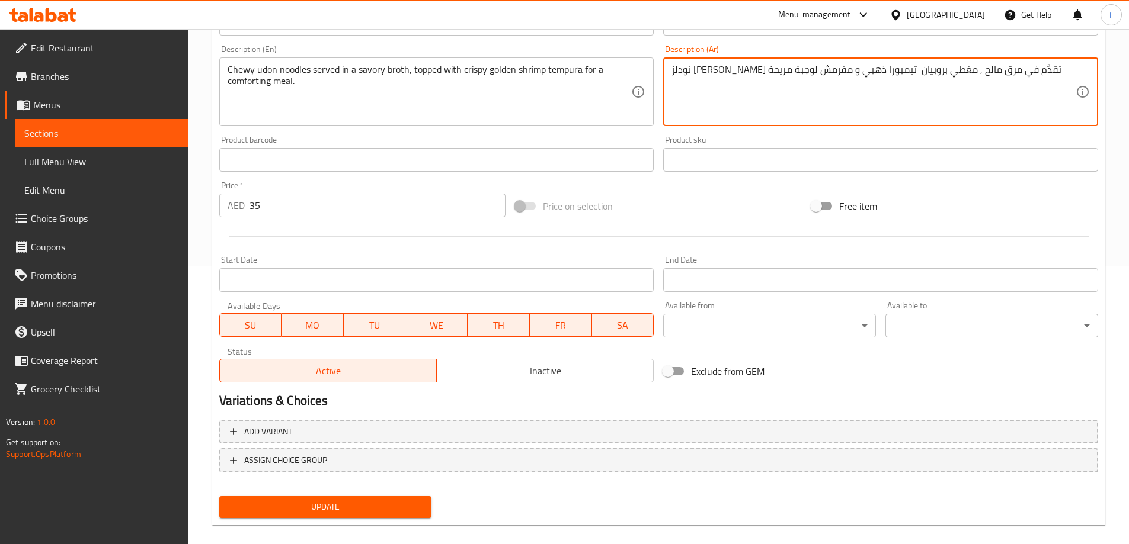
scroll to position [293, 0]
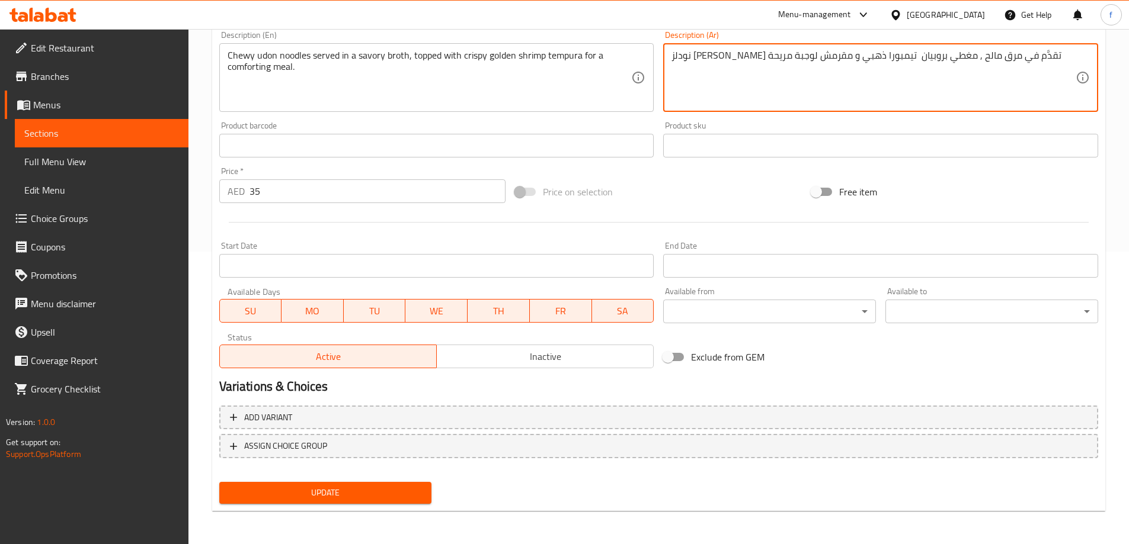
type textarea "نودلز أودون تشوي تقدَّم في مرق مالح , مغطي بروبيان تيمبورا ذهبي و مقرمش لوجبة م…"
click at [344, 495] on span "Update" at bounding box center [326, 493] width 194 height 15
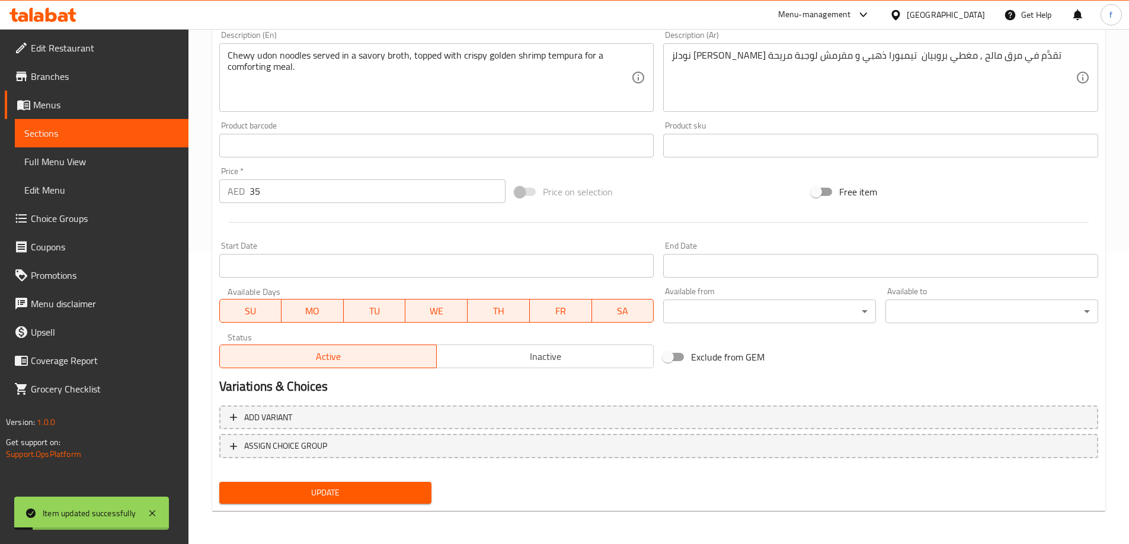
click at [118, 153] on link "Full Menu View" at bounding box center [102, 162] width 174 height 28
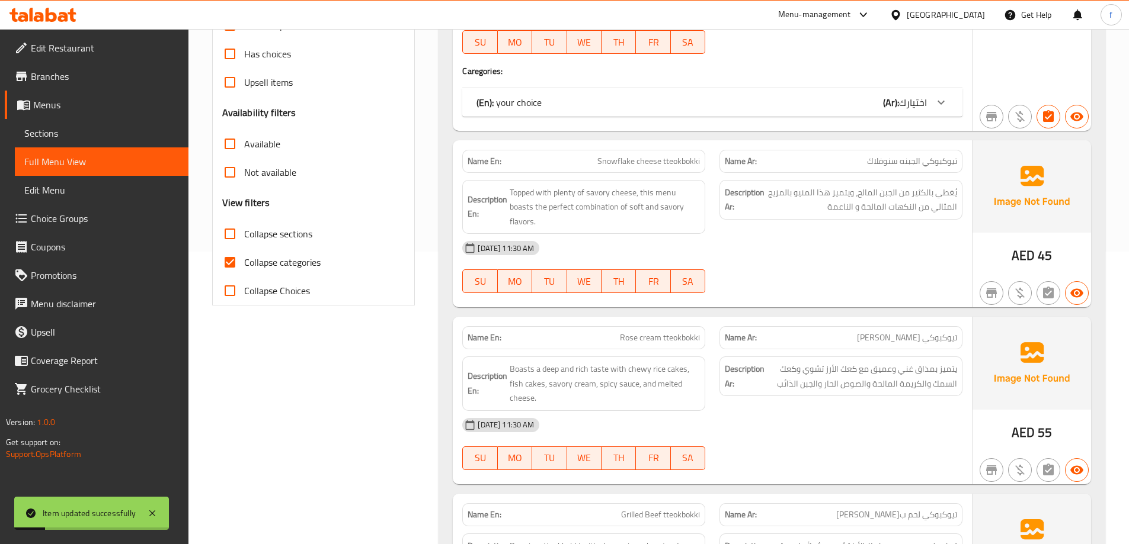
click at [302, 257] on span "Collapse categories" at bounding box center [282, 262] width 76 height 14
click at [244, 257] on input "Collapse categories" at bounding box center [230, 262] width 28 height 28
checkbox input "false"
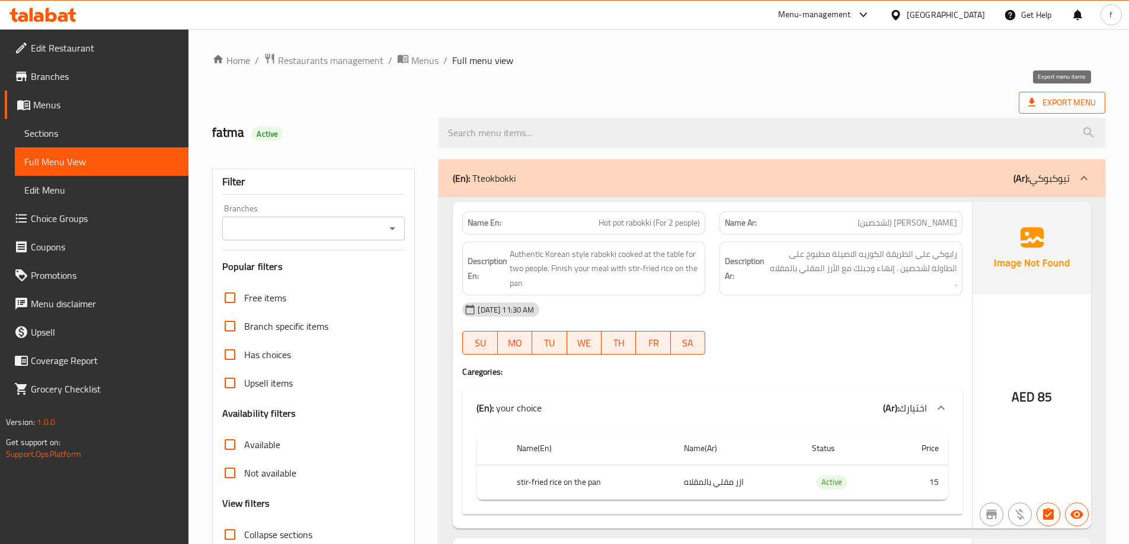
click at [1070, 97] on span "Export Menu" at bounding box center [1062, 102] width 68 height 15
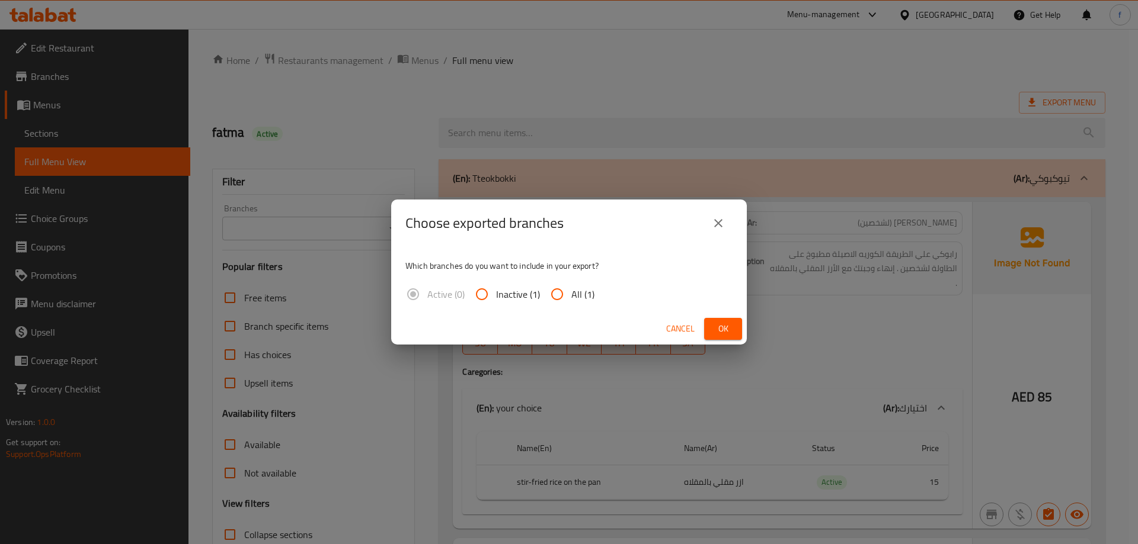
click at [575, 290] on span "All (1)" at bounding box center [582, 294] width 23 height 14
click at [571, 290] on input "All (1)" at bounding box center [557, 294] width 28 height 28
radio input "true"
click at [710, 327] on button "Ok" at bounding box center [723, 329] width 38 height 22
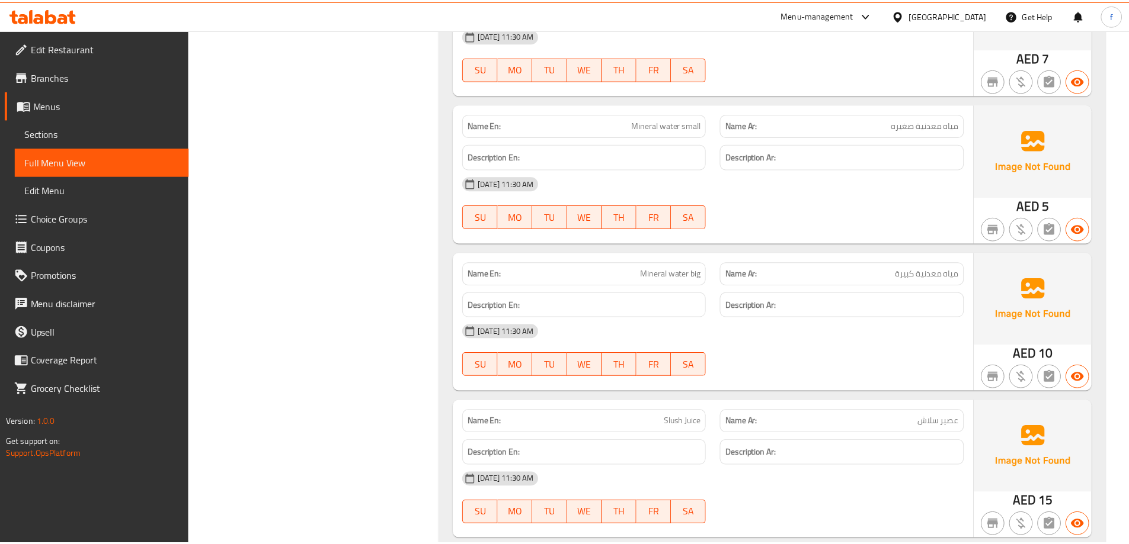
scroll to position [5118, 0]
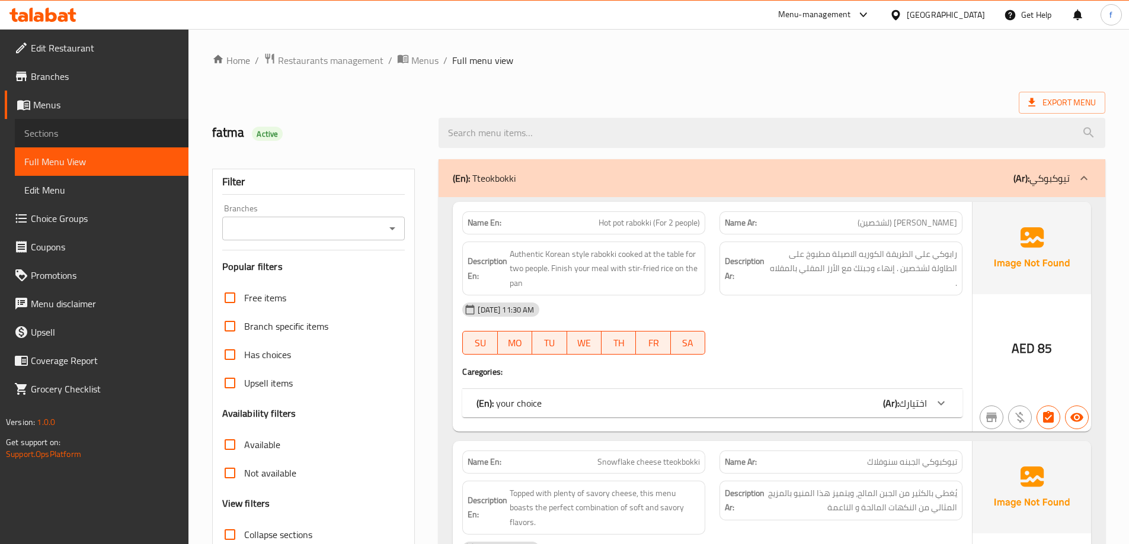
click at [65, 132] on span "Sections" at bounding box center [101, 133] width 155 height 14
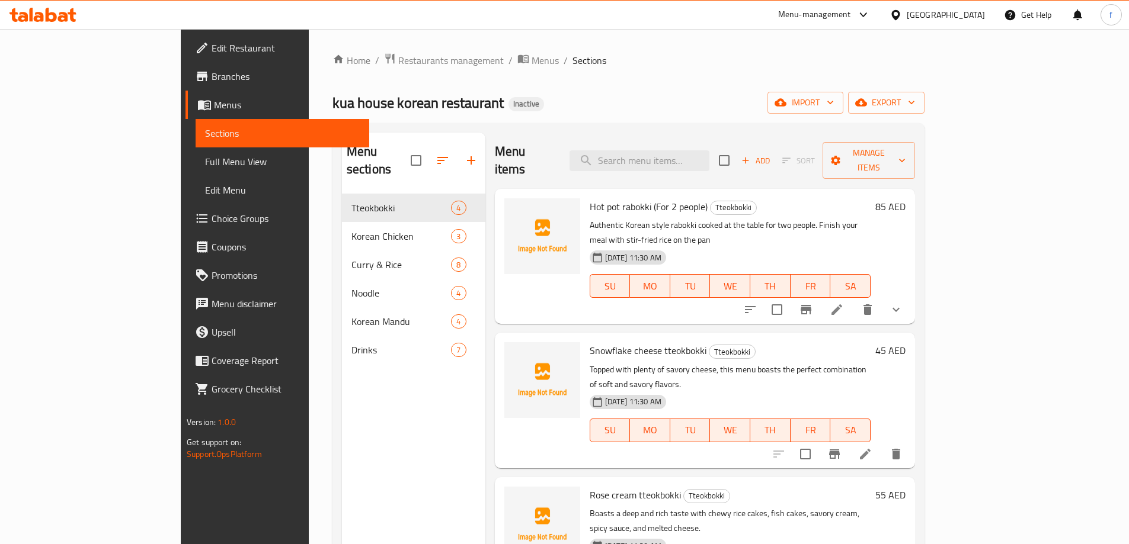
click at [874, 94] on div "kua house korean restaurant Inactive import export" at bounding box center [628, 103] width 592 height 22
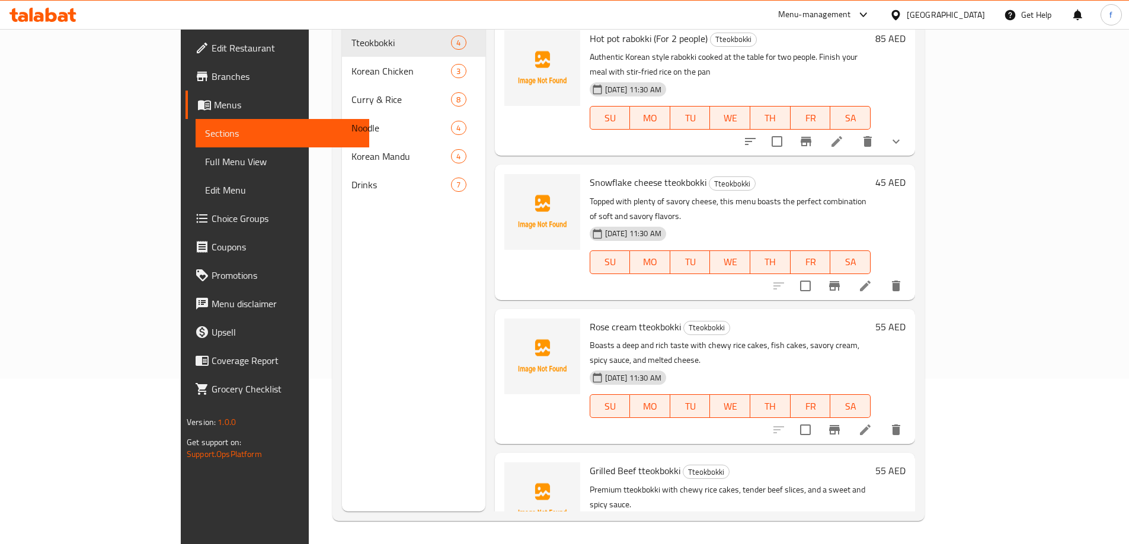
scroll to position [166, 0]
click at [645, 482] on p "Premium tteokbokki with chewy rice cakes, tender beef slices, and a sweet and s…" at bounding box center [730, 497] width 281 height 30
copy p "chewy"
click at [872, 422] on icon at bounding box center [865, 429] width 14 height 14
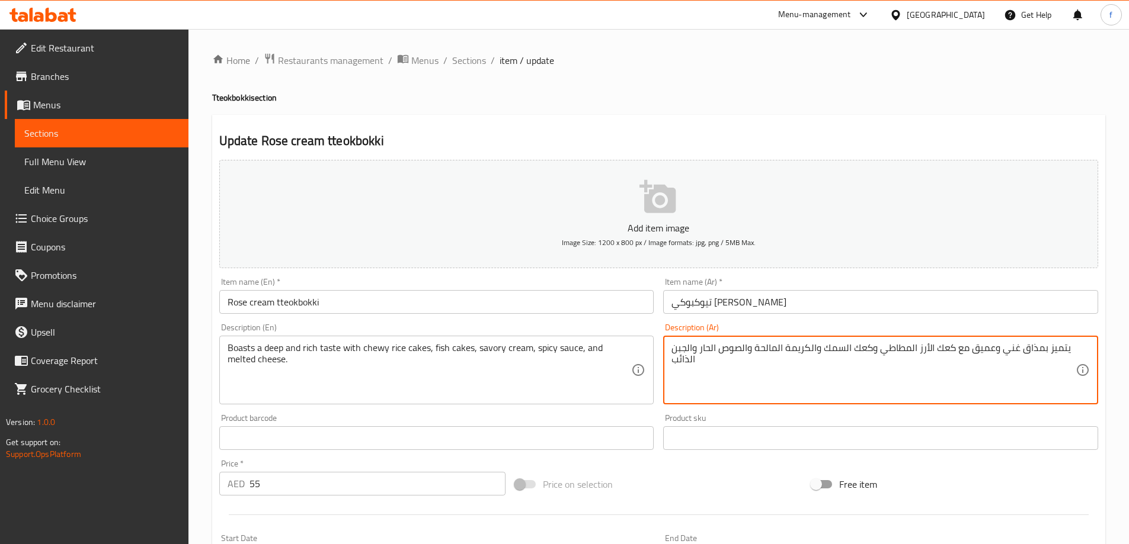
click at [896, 351] on textarea "يتميز بمذاق غني وعميق مع كعك الأرز المطاطي وكعك السمك والكريمة المالحة والصوص ا…" at bounding box center [873, 370] width 404 height 56
type textarea "يتميز بمذاق غني وعميق مع كعك الأرز وكعك السمك والكريمة المالحة والصوص الحار وال…"
click at [941, 350] on textarea "يتميز بمذاق غني وعميق مع كعك الأرز وكعك السمك والكريمة المالحة والصوص الحار وال…" at bounding box center [873, 370] width 404 height 56
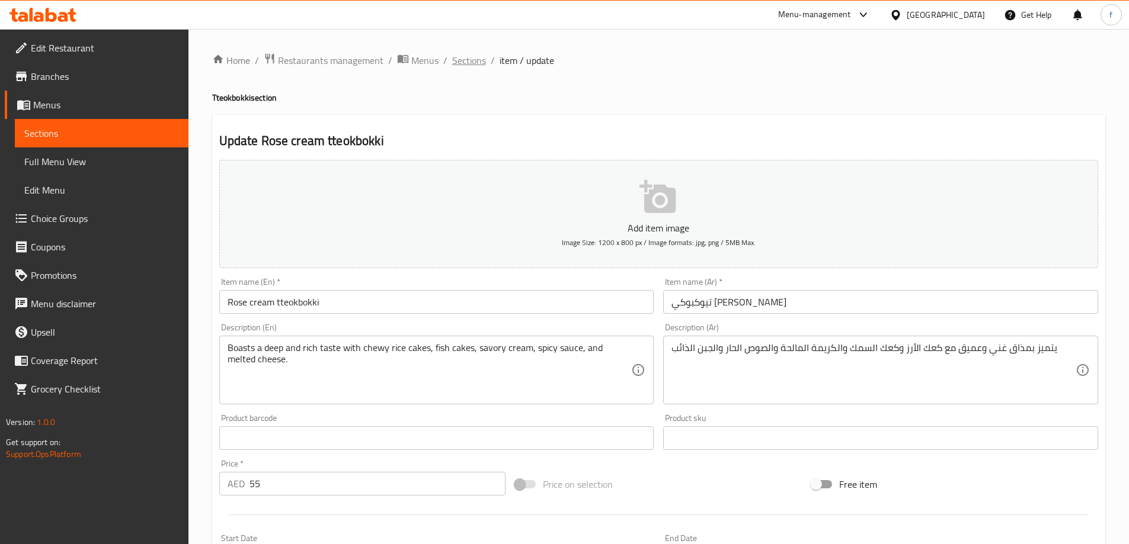
click at [466, 60] on span "Sections" at bounding box center [469, 60] width 34 height 14
